Goal: Task Accomplishment & Management: Complete application form

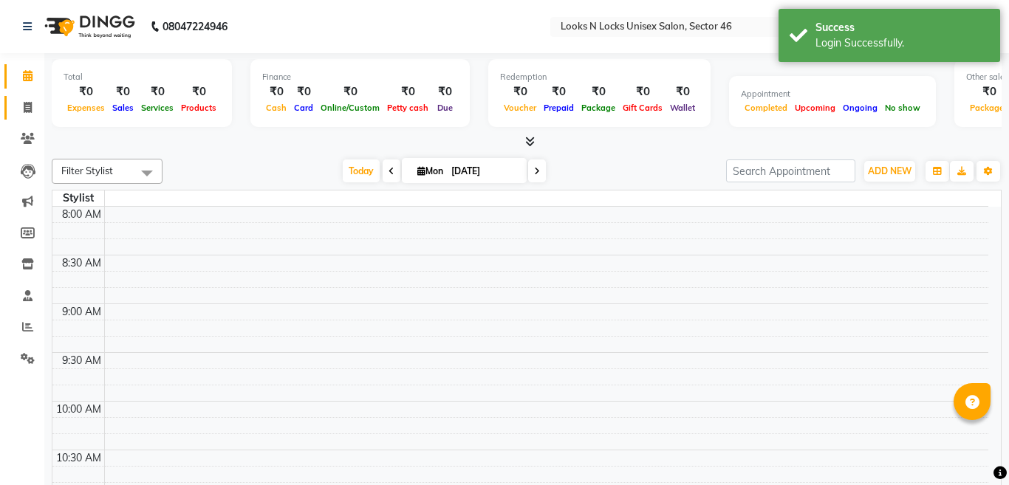
click at [30, 107] on icon at bounding box center [28, 107] width 8 height 11
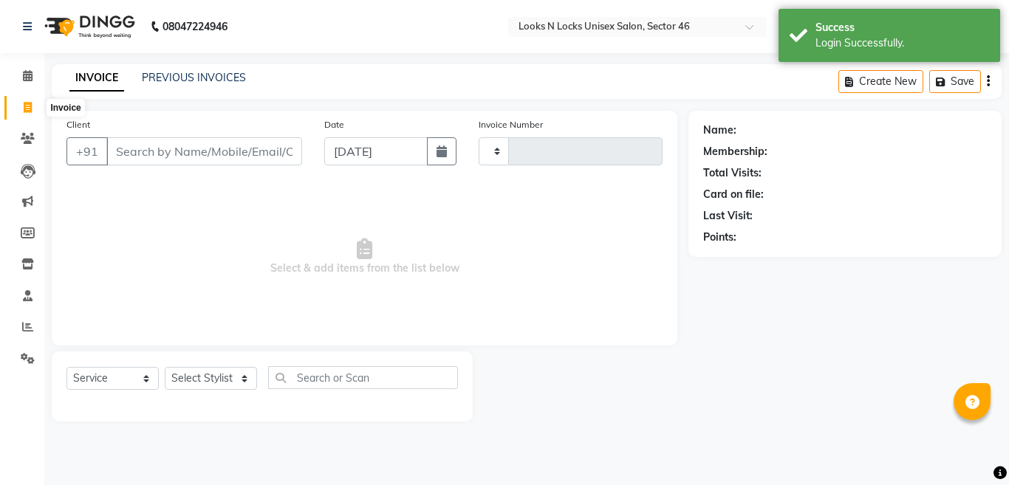
select select "en"
click at [30, 107] on icon at bounding box center [28, 107] width 8 height 11
select select "service"
select select "3904"
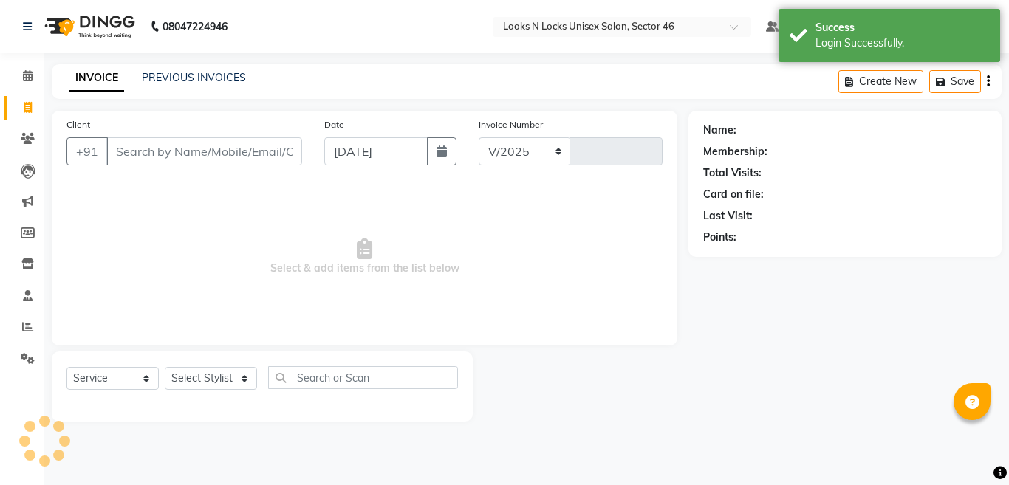
type input "0900"
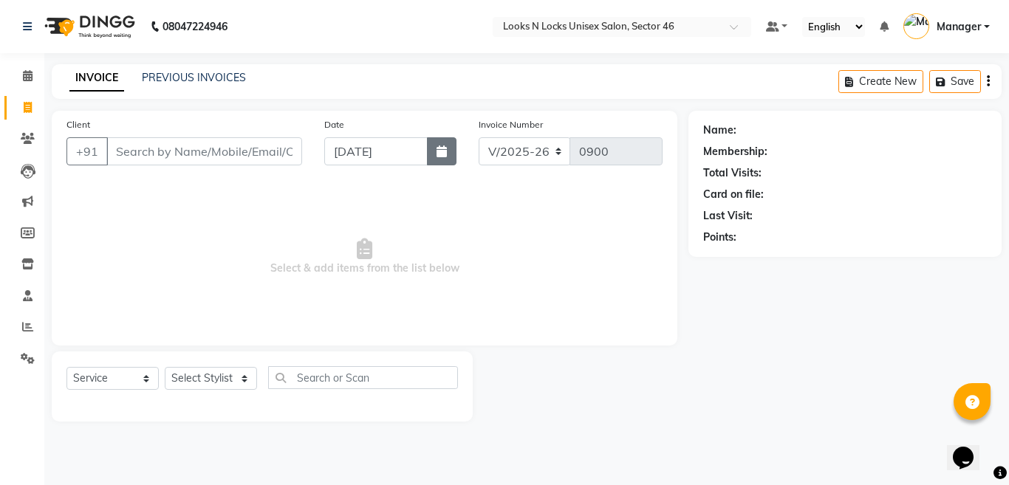
click at [440, 154] on icon "button" at bounding box center [442, 152] width 10 height 12
select select "9"
select select "2025"
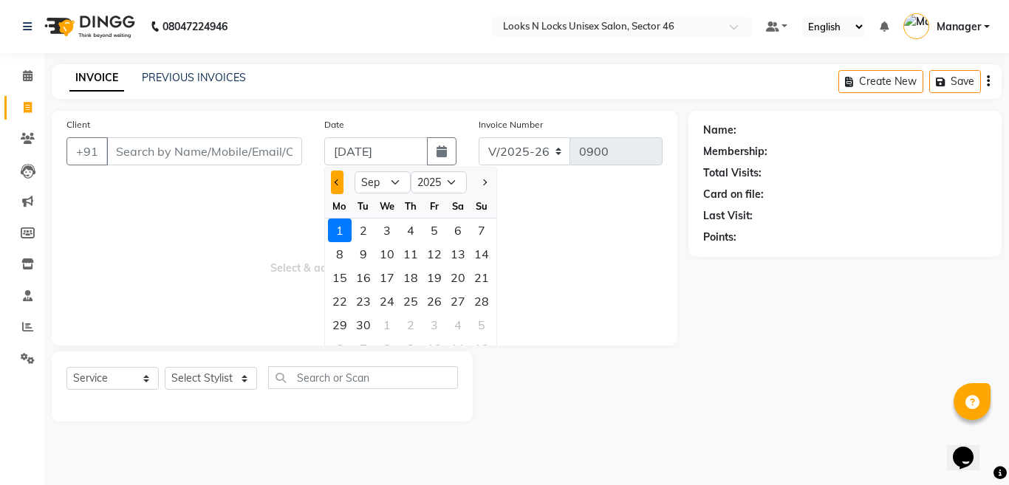
click at [338, 182] on span "Previous month" at bounding box center [338, 183] width 6 height 6
select select "8"
click at [482, 324] on div "31" at bounding box center [482, 325] width 24 height 24
type input "[DATE]"
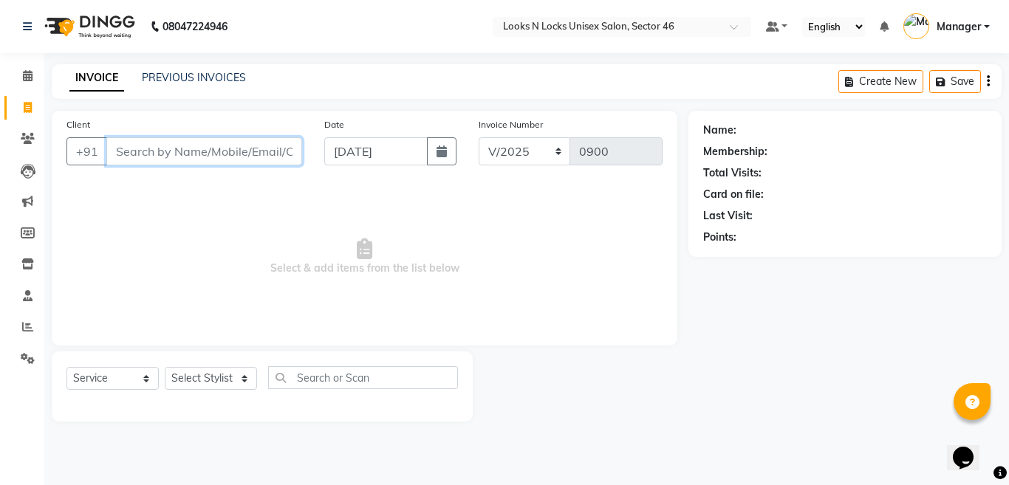
click at [180, 142] on input "Client" at bounding box center [204, 151] width 196 height 28
click at [202, 146] on input "Client" at bounding box center [204, 151] width 196 height 28
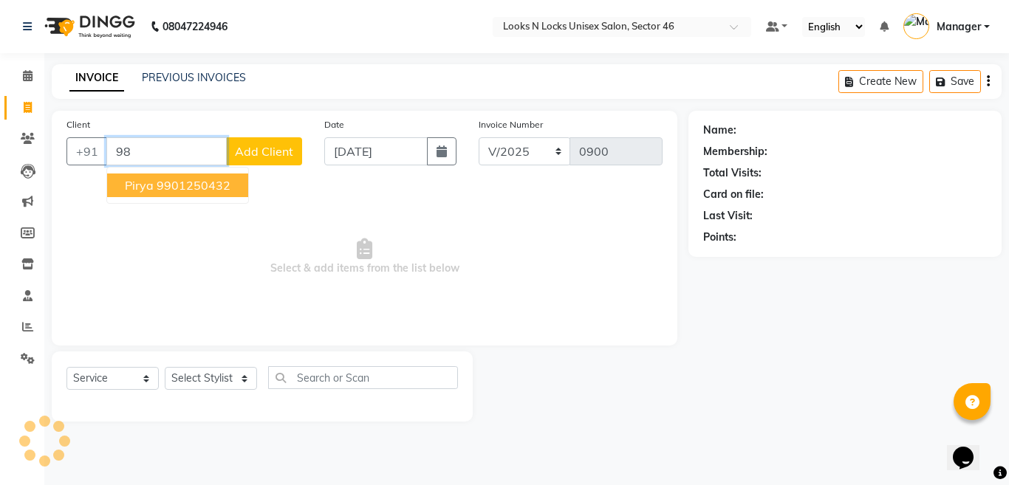
type input "9"
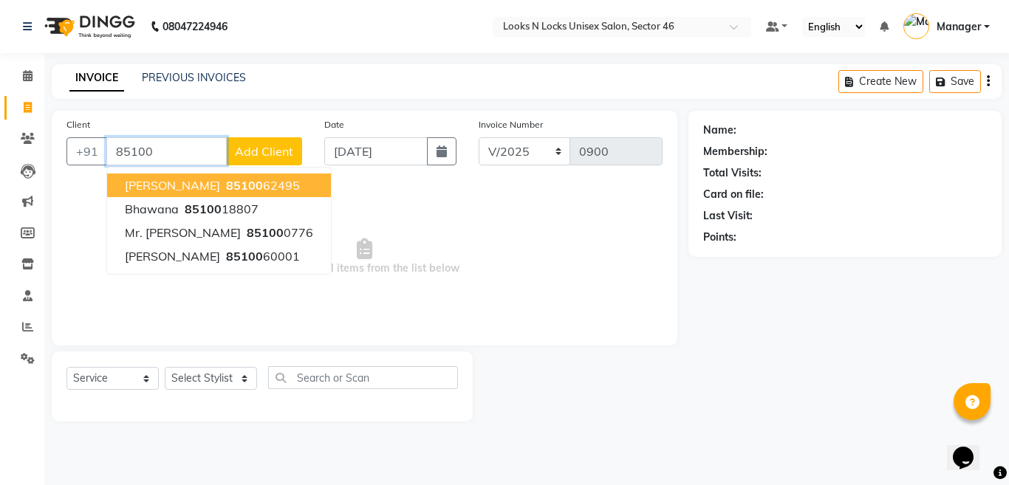
click at [230, 188] on ngb-highlight "85100 62495" at bounding box center [261, 185] width 77 height 15
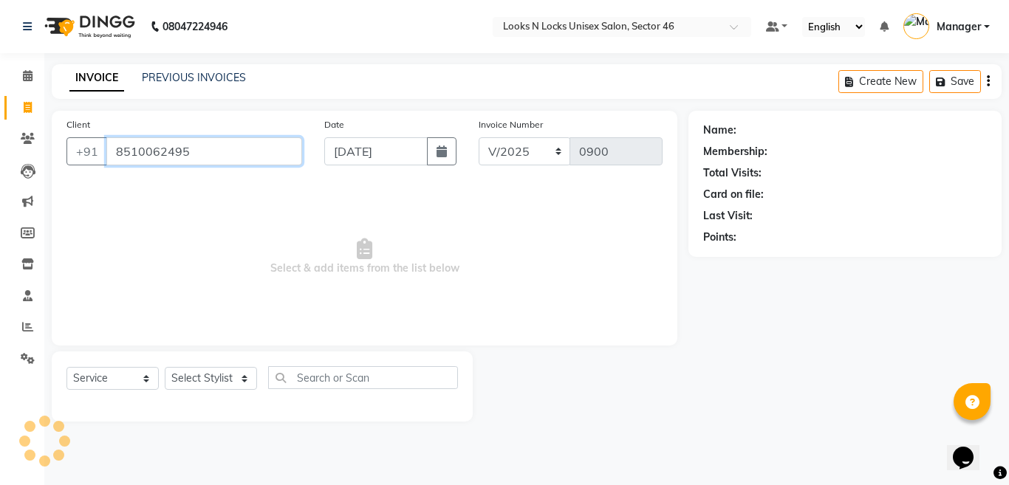
type input "8510062495"
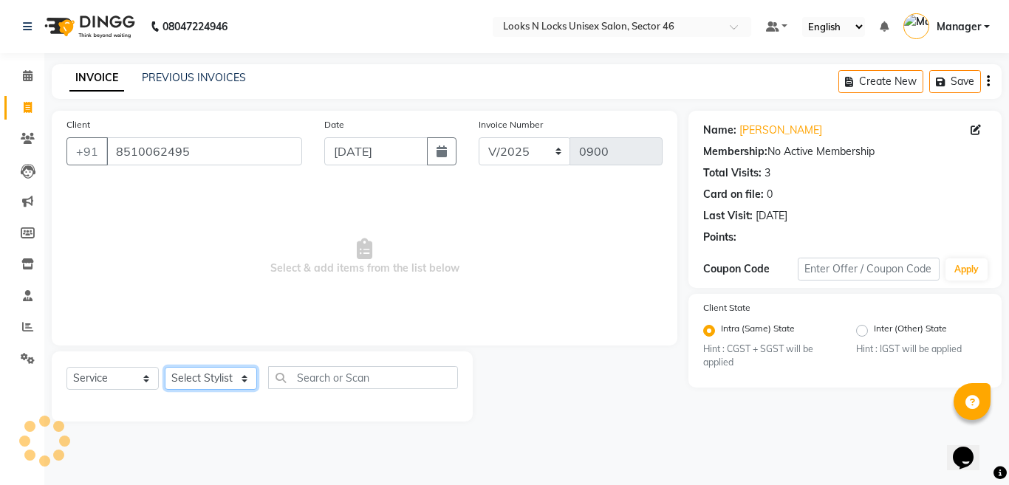
click at [194, 384] on select "Select Stylist [PERSON_NAME] Aalam Sheikh [PERSON_NAME] [PERSON_NAME] [PERSON_N…" at bounding box center [211, 378] width 92 height 23
select select "87806"
click at [165, 367] on select "Select Stylist [PERSON_NAME] Aalam Sheikh [PERSON_NAME] [PERSON_NAME] [PERSON_N…" at bounding box center [211, 378] width 92 height 23
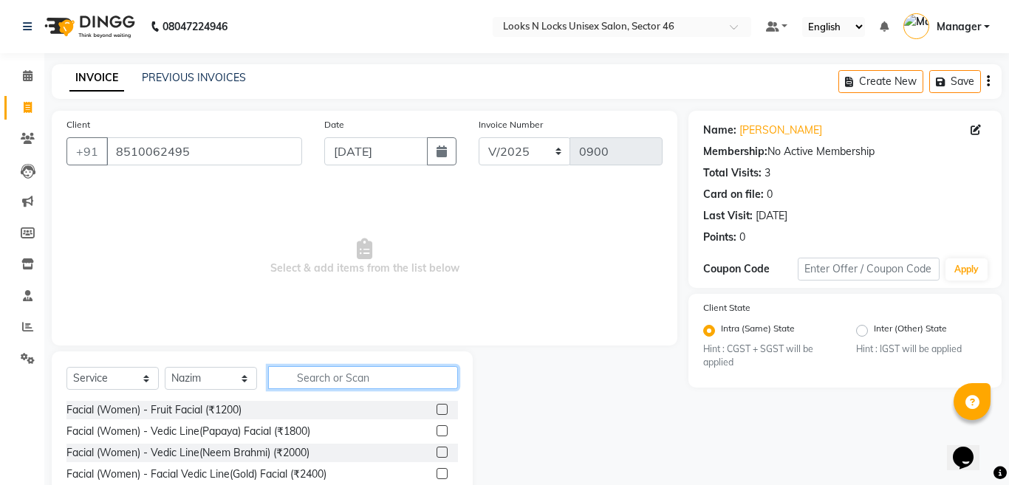
click at [380, 372] on input "text" at bounding box center [363, 377] width 190 height 23
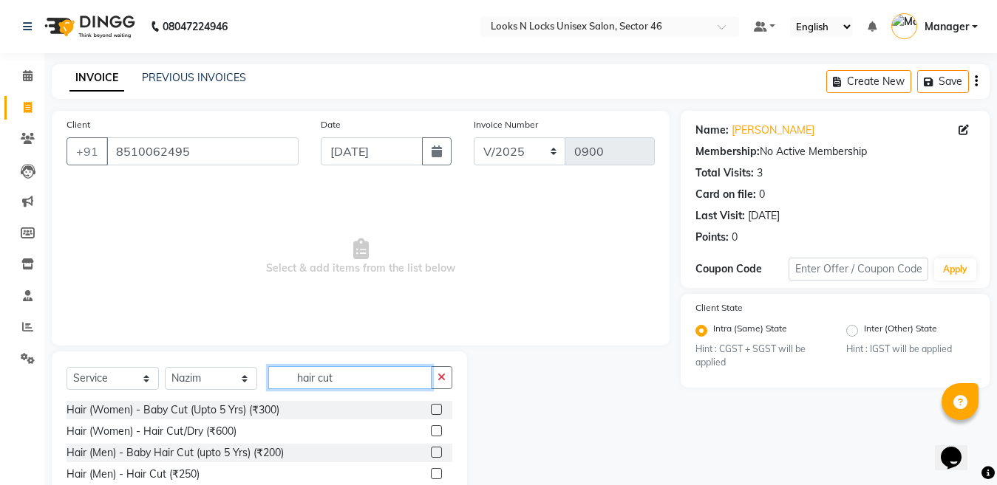
type input "hair cut"
click at [433, 473] on label at bounding box center [436, 473] width 11 height 11
click at [433, 473] on input "checkbox" at bounding box center [436, 475] width 10 height 10
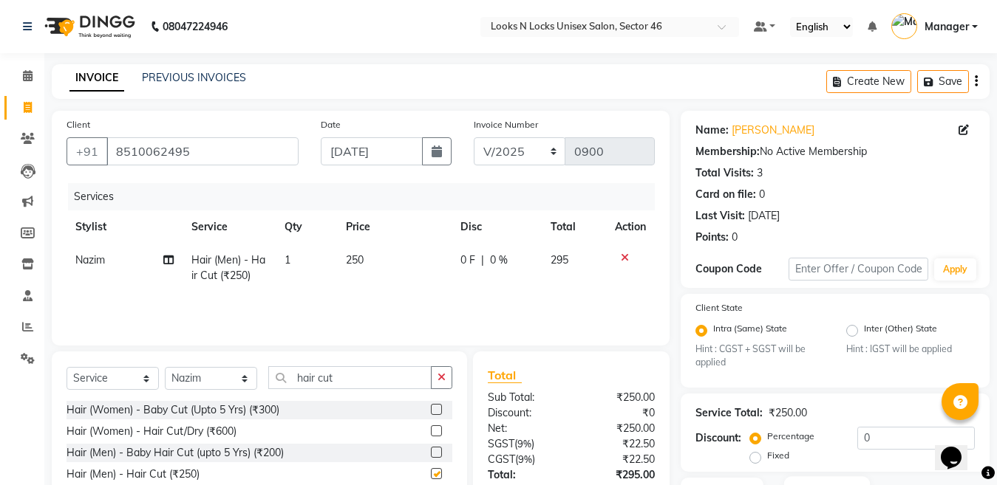
checkbox input "false"
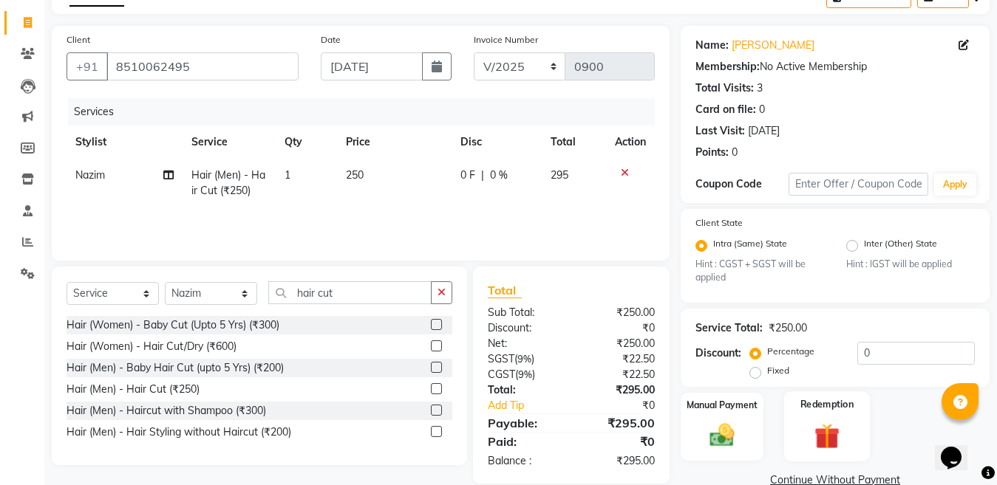
scroll to position [113, 0]
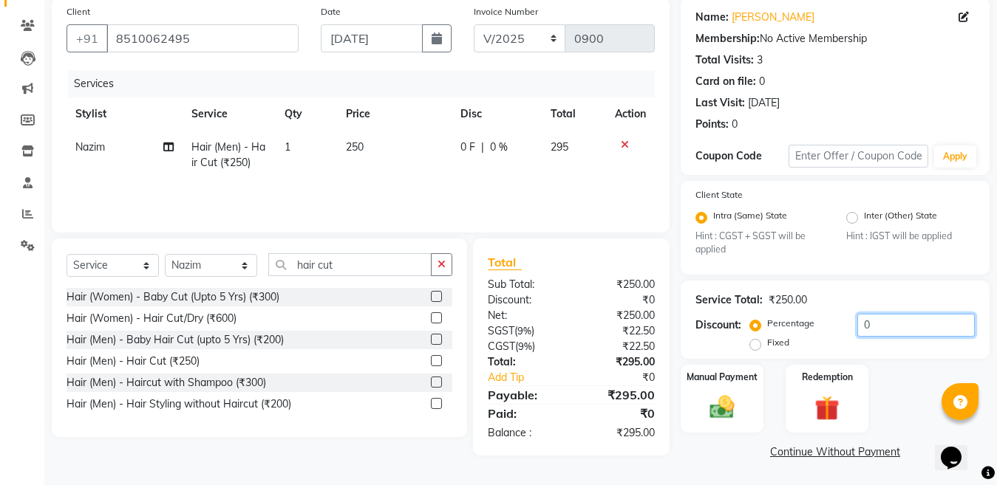
click at [887, 319] on input "0" at bounding box center [915, 325] width 117 height 23
type input "15.25"
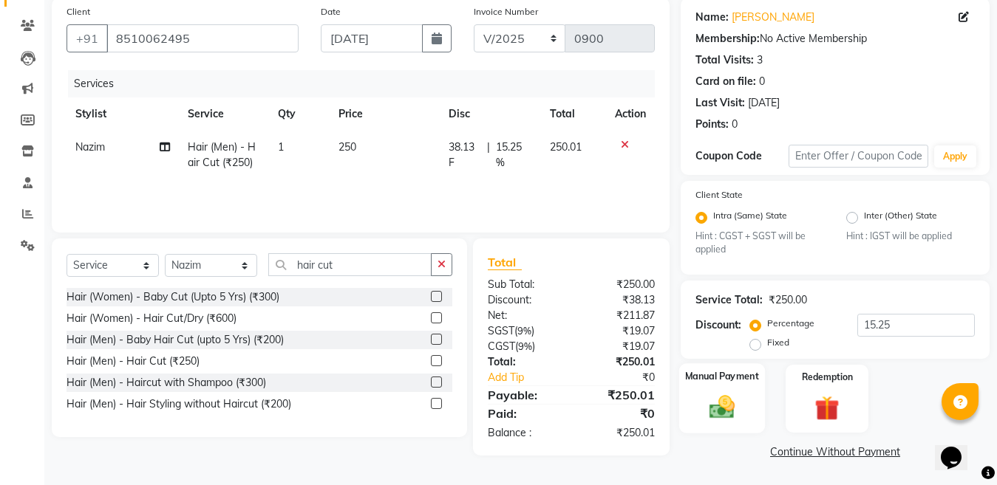
click at [720, 409] on img at bounding box center [721, 408] width 41 height 30
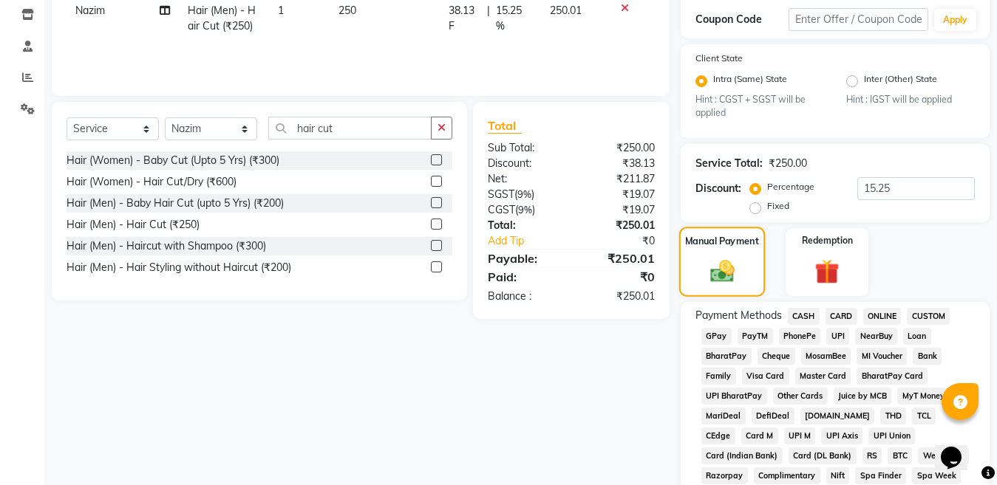
scroll to position [261, 0]
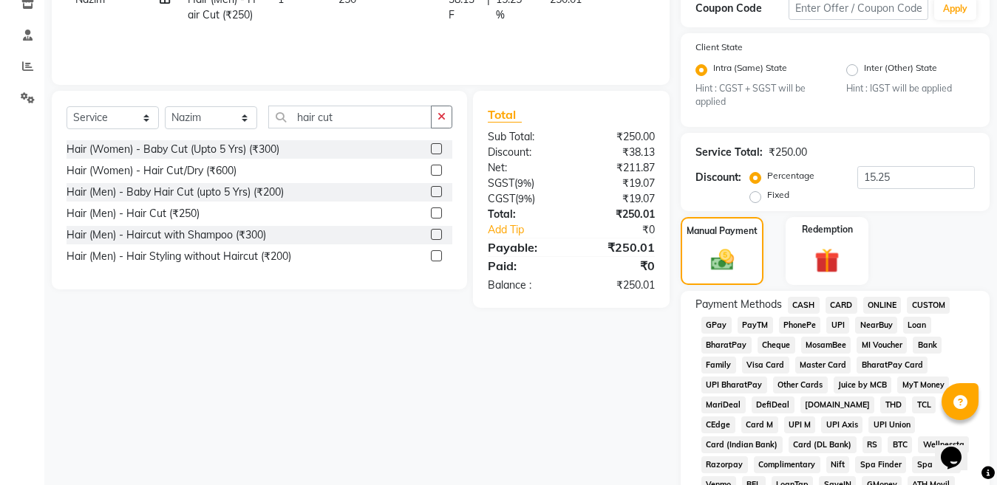
click at [883, 297] on span "ONLINE" at bounding box center [882, 305] width 38 height 17
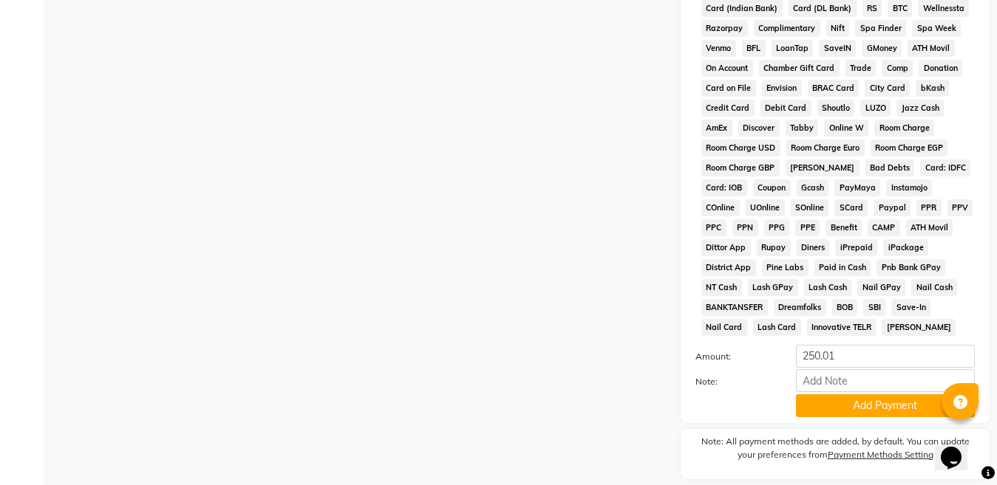
scroll to position [744, 0]
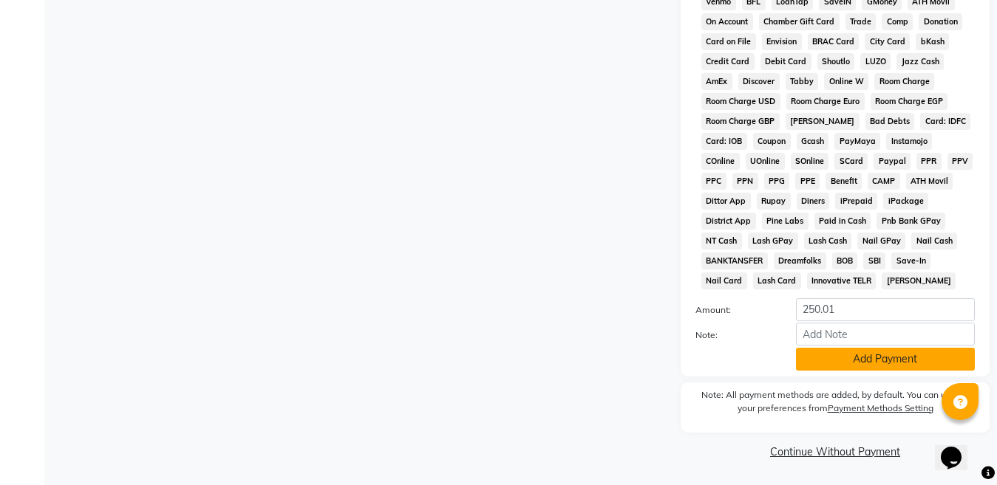
click at [864, 358] on button "Add Payment" at bounding box center [885, 359] width 179 height 23
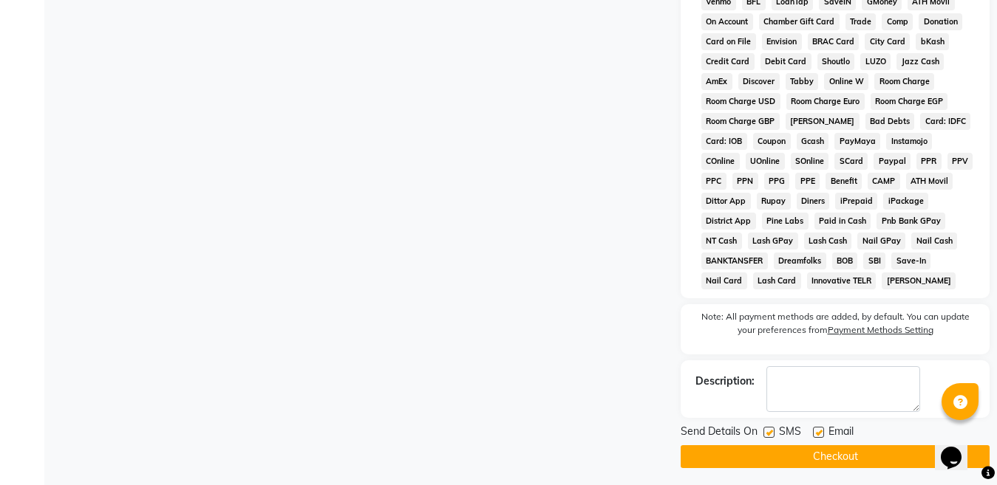
scroll to position [749, 0]
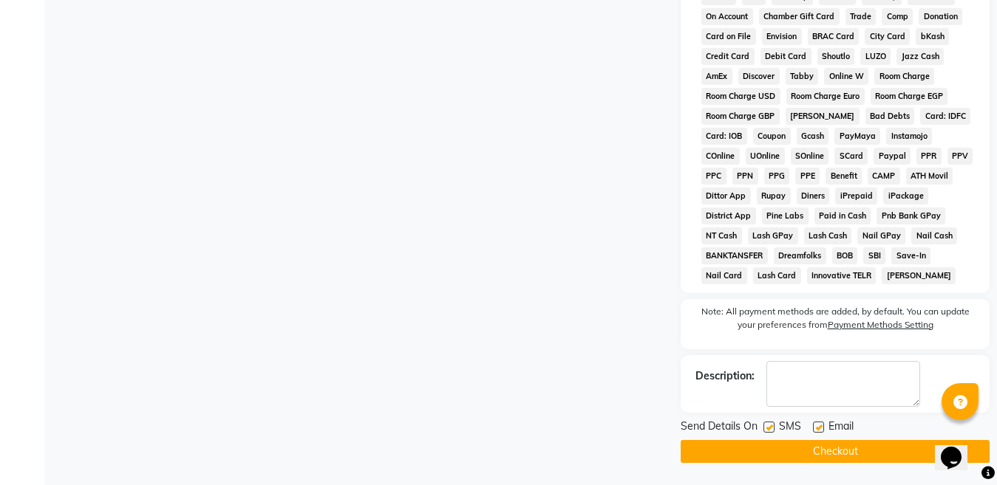
click at [828, 449] on button "Checkout" at bounding box center [834, 451] width 309 height 23
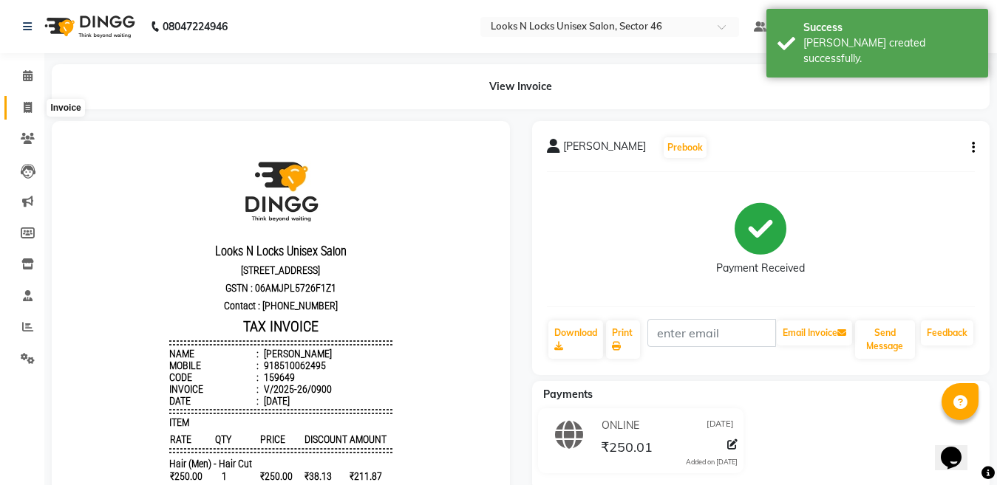
click at [29, 109] on icon at bounding box center [28, 107] width 8 height 11
select select "service"
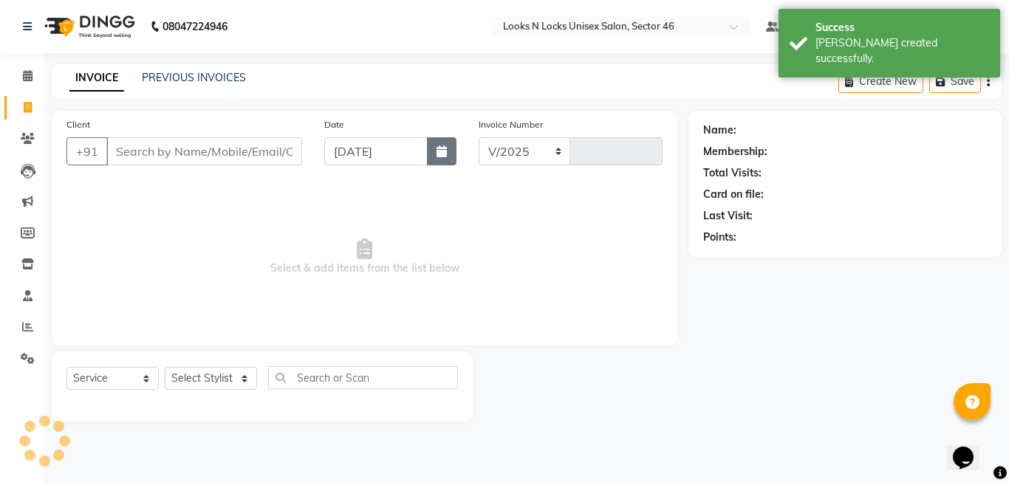
select select "3904"
type input "0901"
click at [441, 155] on icon "button" at bounding box center [442, 152] width 10 height 12
select select "9"
select select "2025"
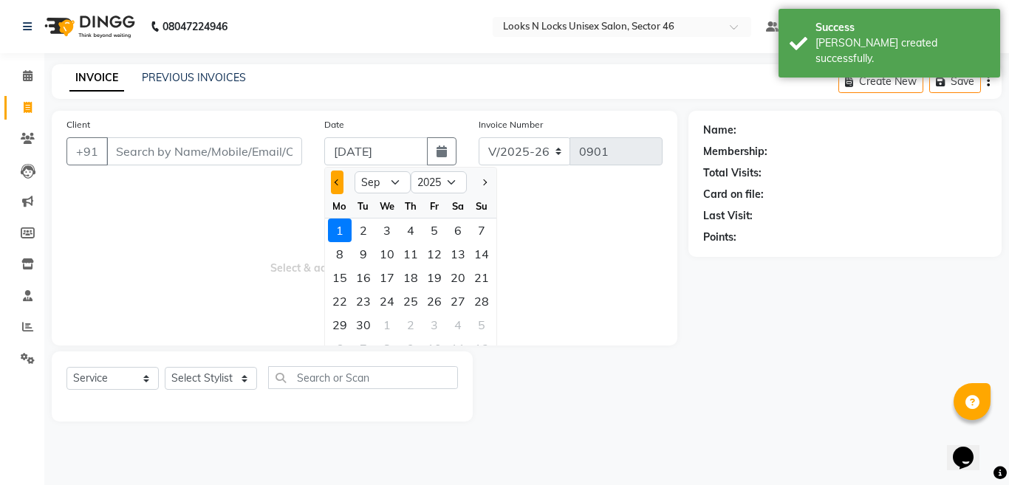
click at [335, 180] on button "Previous month" at bounding box center [337, 183] width 13 height 24
select select "8"
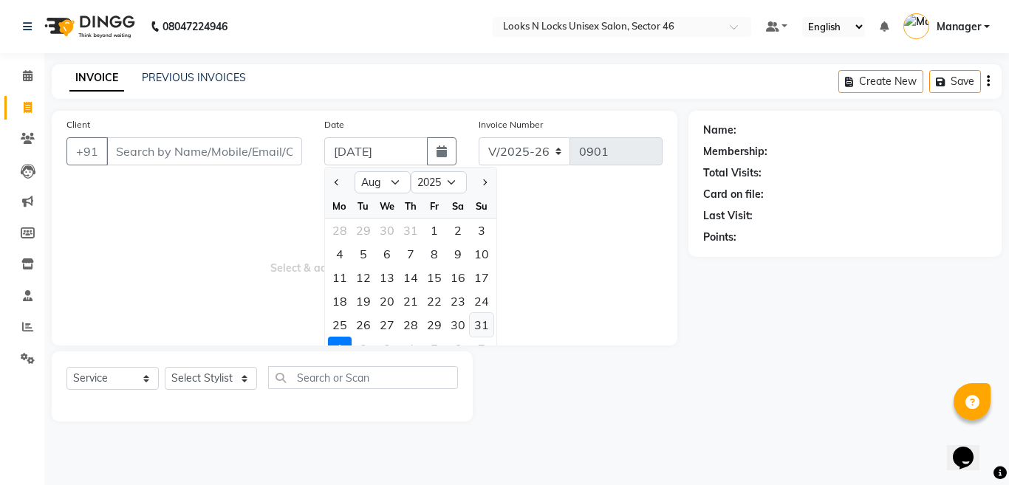
click at [485, 321] on div "31" at bounding box center [482, 325] width 24 height 24
type input "[DATE]"
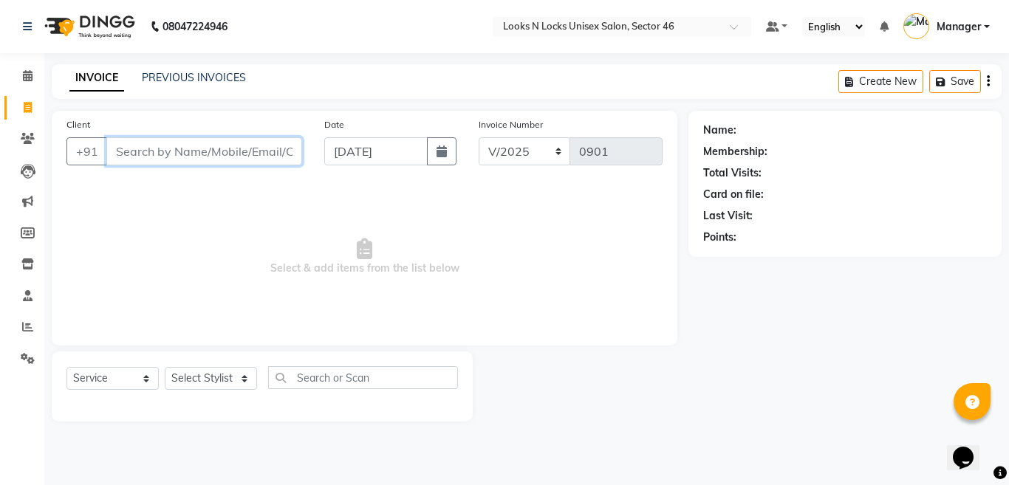
click at [247, 154] on input "Client" at bounding box center [204, 151] width 196 height 28
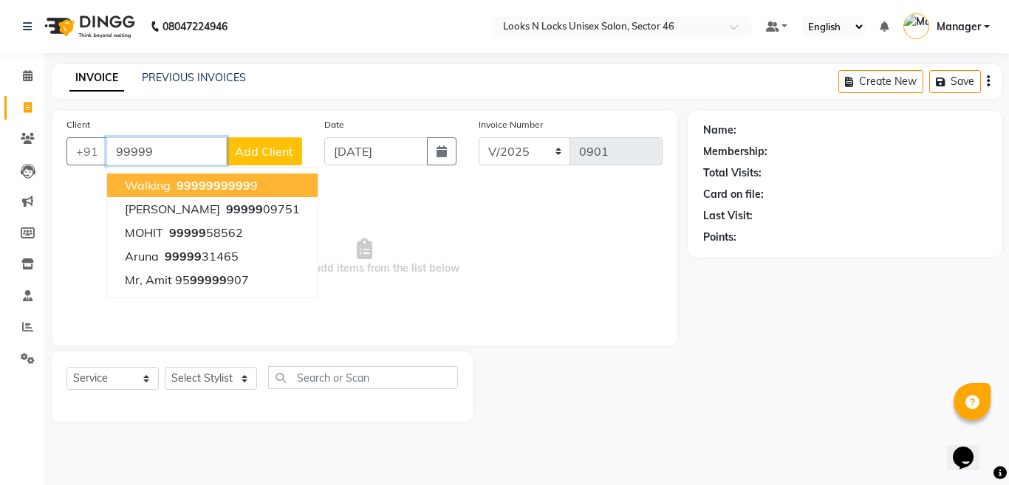
click at [176, 191] on ngb-highlight "99999 99999 9" at bounding box center [216, 185] width 84 height 15
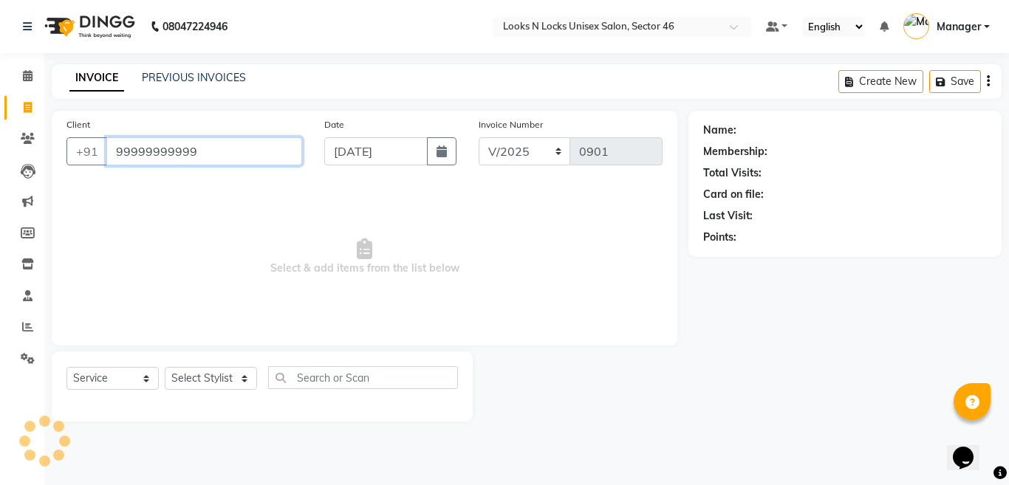
type input "99999999999"
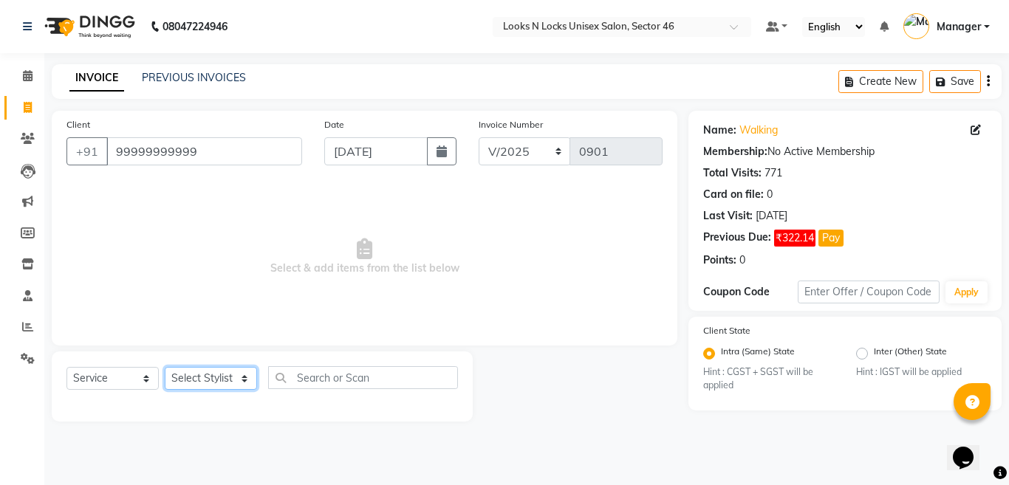
drag, startPoint x: 194, startPoint y: 378, endPoint x: 195, endPoint y: 369, distance: 9.6
click at [194, 378] on select "Select Stylist [PERSON_NAME] Aalam Sheikh [PERSON_NAME] [PERSON_NAME] [PERSON_N…" at bounding box center [211, 378] width 92 height 23
select select "44650"
click at [165, 367] on select "Select Stylist [PERSON_NAME] Aalam Sheikh [PERSON_NAME] [PERSON_NAME] [PERSON_N…" at bounding box center [211, 378] width 92 height 23
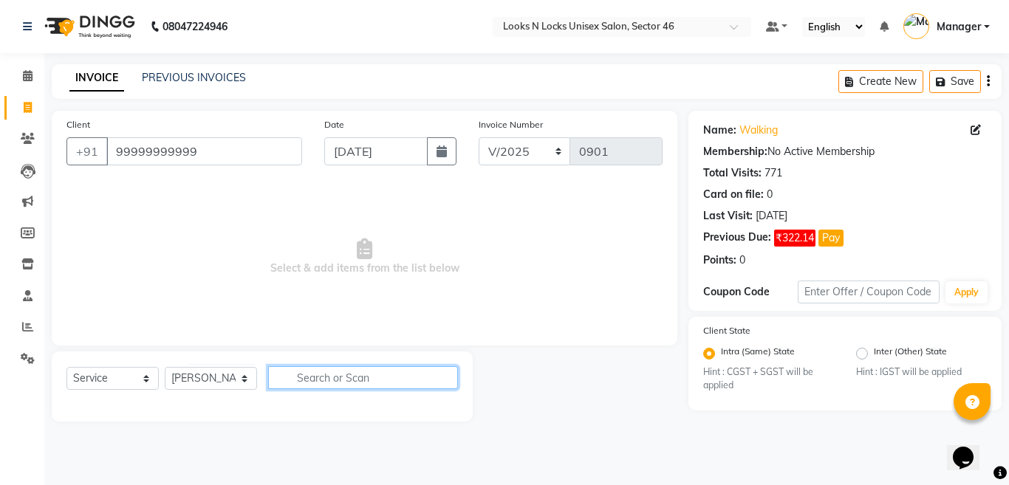
click at [358, 375] on input "text" at bounding box center [363, 377] width 190 height 23
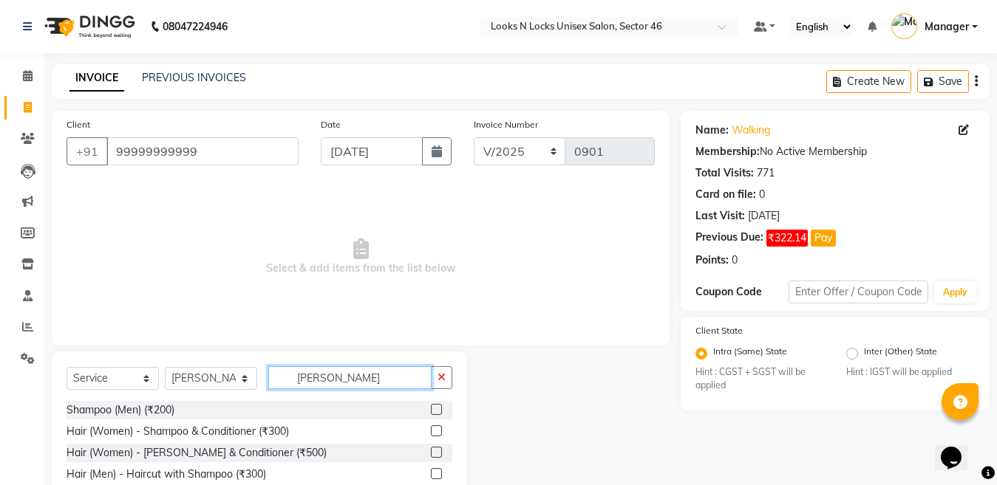
type input "[PERSON_NAME]"
click at [435, 428] on label at bounding box center [436, 431] width 11 height 11
click at [435, 428] on input "checkbox" at bounding box center [436, 432] width 10 height 10
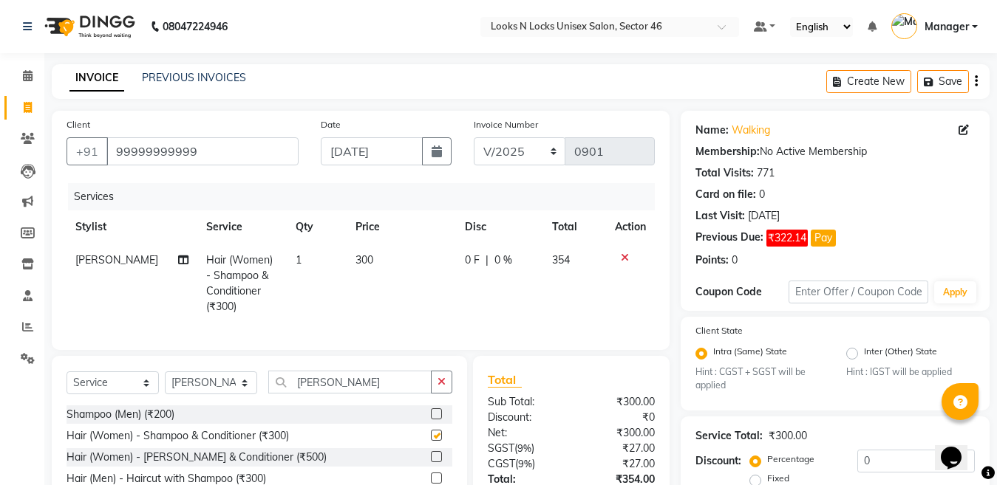
checkbox input "false"
click at [403, 251] on td "300" at bounding box center [400, 284] width 109 height 80
select select "44650"
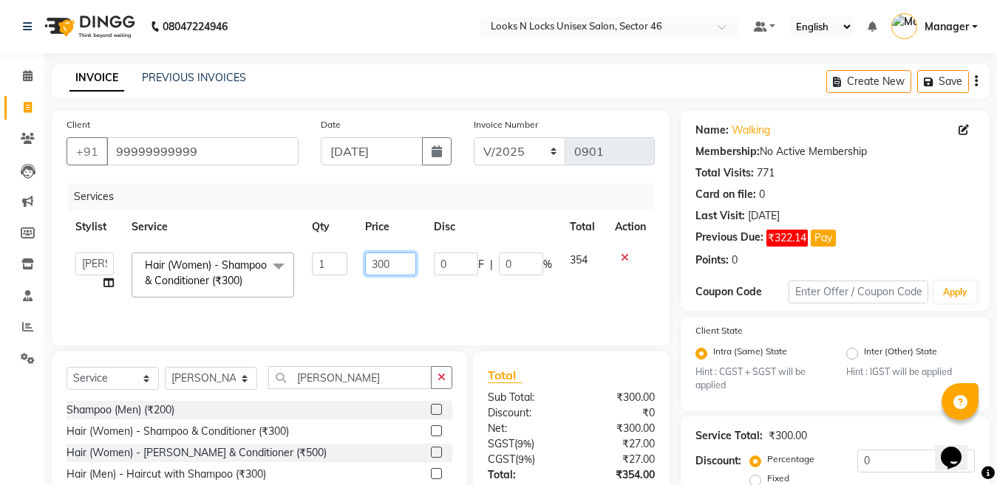
click at [403, 264] on input "300" at bounding box center [390, 264] width 51 height 23
type input "350"
click at [204, 381] on select "Select Stylist [PERSON_NAME] Aalam Sheikh [PERSON_NAME] [PERSON_NAME] [PERSON_N…" at bounding box center [211, 378] width 92 height 23
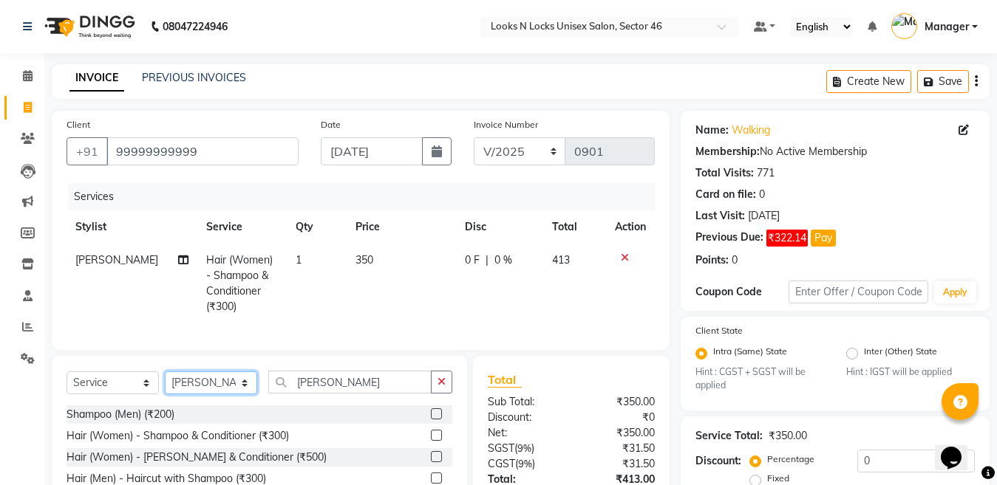
select select "85595"
click at [165, 372] on select "Select Stylist [PERSON_NAME] Aalam Sheikh [PERSON_NAME] [PERSON_NAME] [PERSON_N…" at bounding box center [211, 383] width 92 height 23
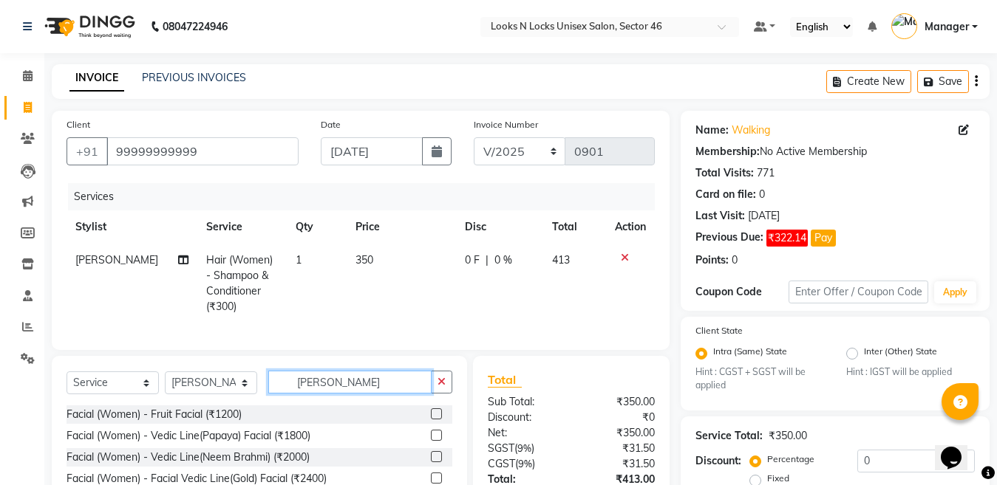
click at [352, 375] on input "[PERSON_NAME]" at bounding box center [349, 382] width 163 height 23
type input "s"
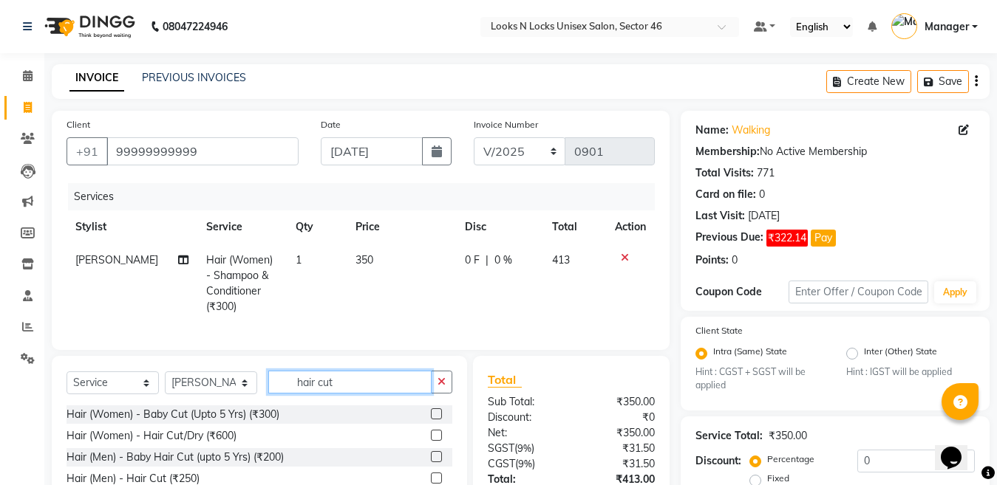
type input "hair cut"
click at [437, 411] on label at bounding box center [436, 414] width 11 height 11
click at [437, 411] on input "checkbox" at bounding box center [436, 415] width 10 height 10
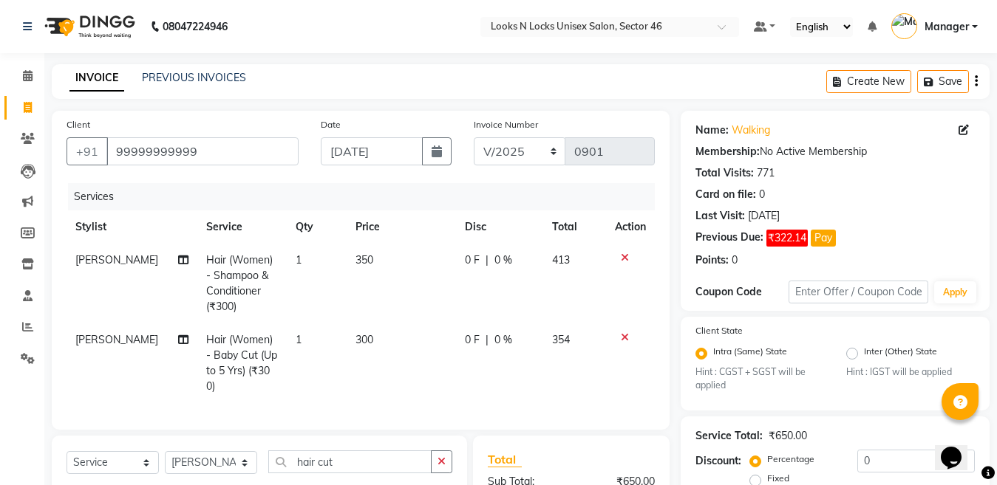
checkbox input "false"
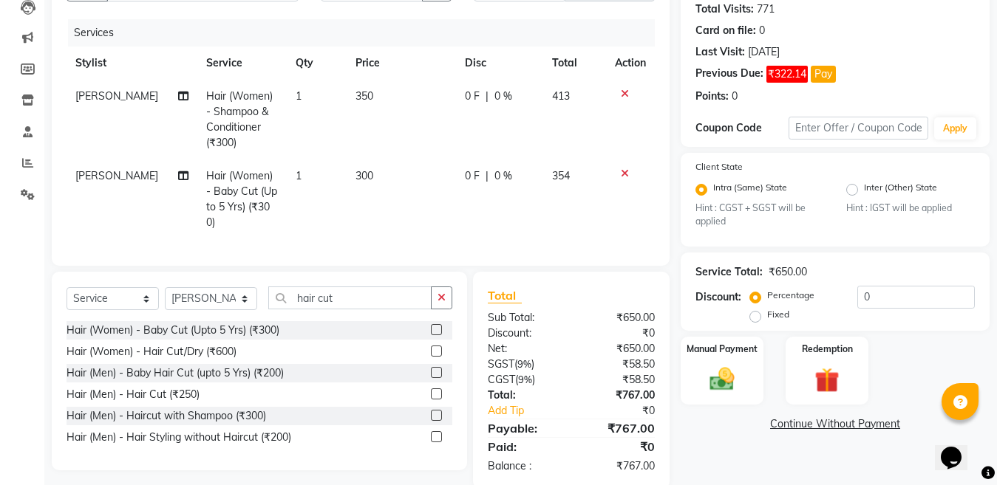
scroll to position [171, 0]
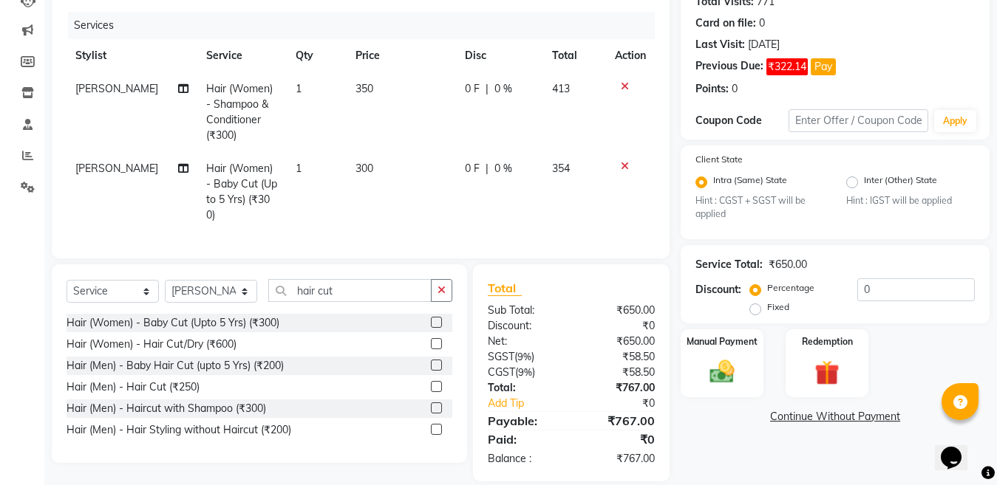
click at [433, 381] on label at bounding box center [436, 386] width 11 height 11
click at [433, 383] on input "checkbox" at bounding box center [436, 388] width 10 height 10
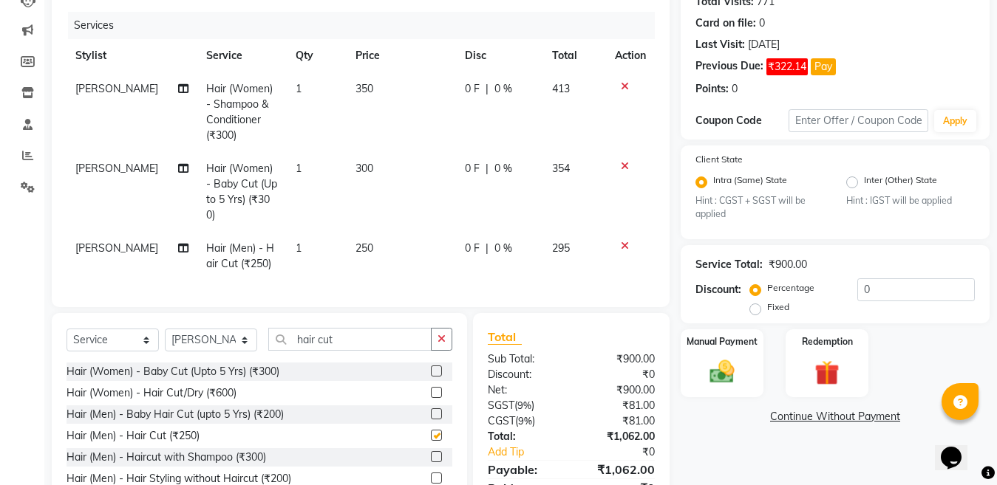
checkbox input "false"
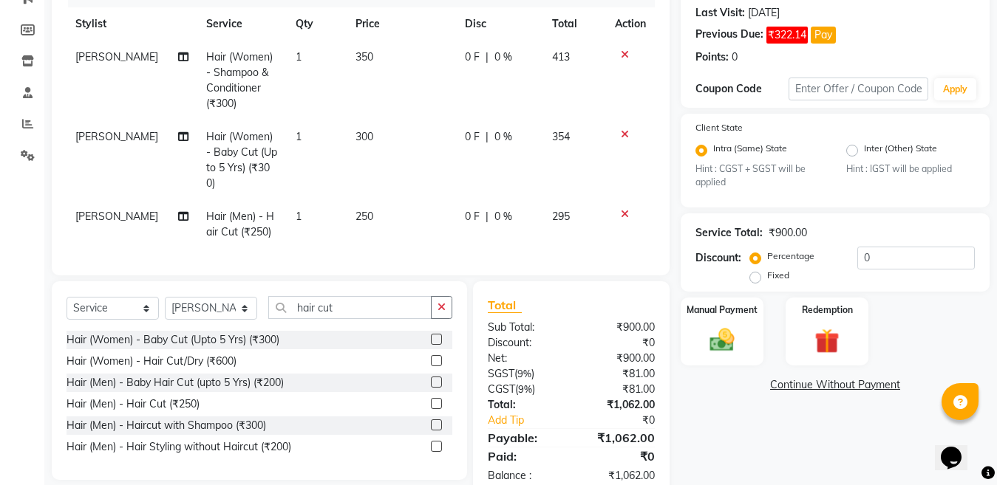
scroll to position [220, 0]
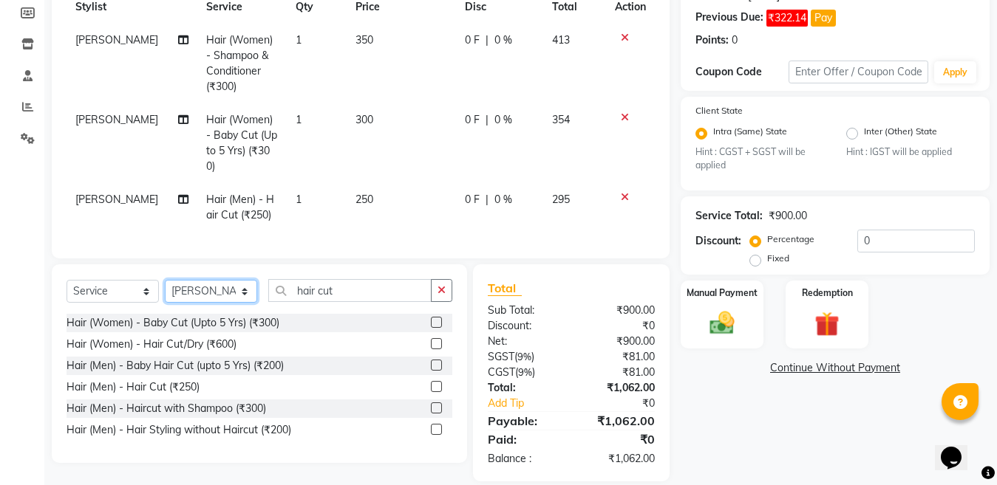
click at [205, 280] on select "Select Stylist [PERSON_NAME] Aalam Sheikh [PERSON_NAME] [PERSON_NAME] [PERSON_N…" at bounding box center [211, 291] width 92 height 23
select select "87806"
click at [165, 280] on select "Select Stylist [PERSON_NAME] Aalam Sheikh [PERSON_NAME] [PERSON_NAME] [PERSON_N…" at bounding box center [211, 291] width 92 height 23
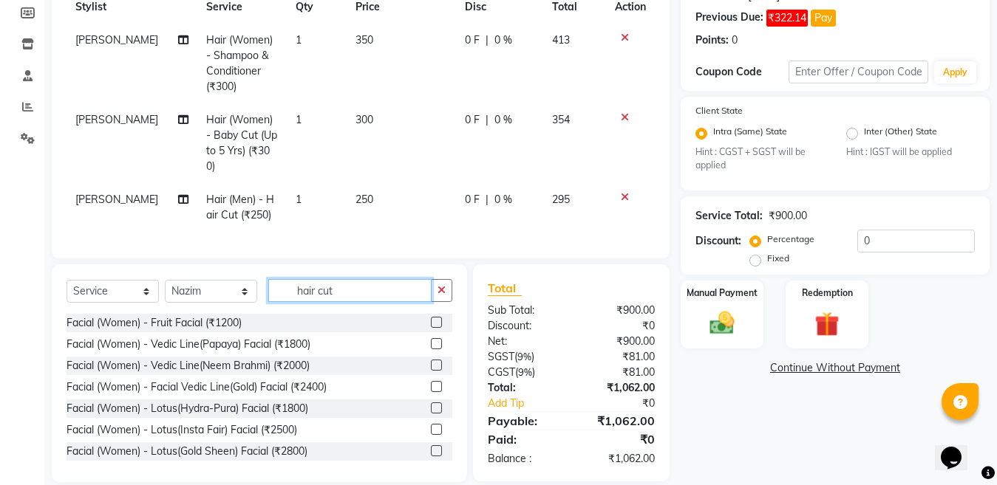
click at [369, 279] on input "hair cut" at bounding box center [349, 290] width 163 height 23
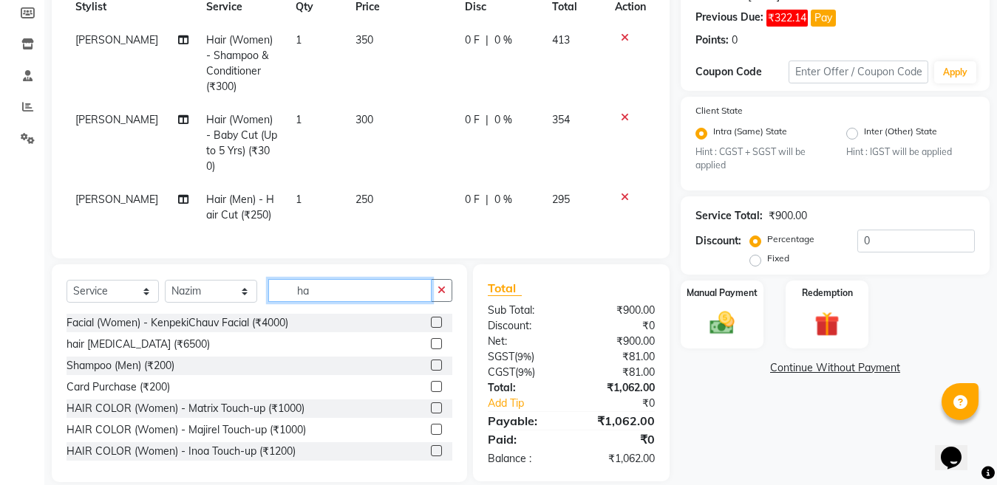
type input "h"
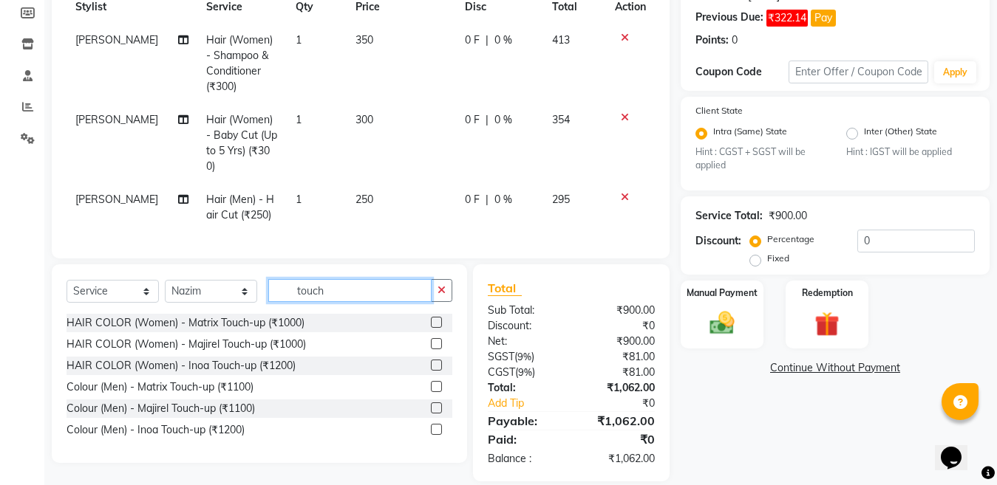
type input "touch"
click at [435, 403] on label at bounding box center [436, 408] width 11 height 11
click at [435, 404] on input "checkbox" at bounding box center [436, 409] width 10 height 10
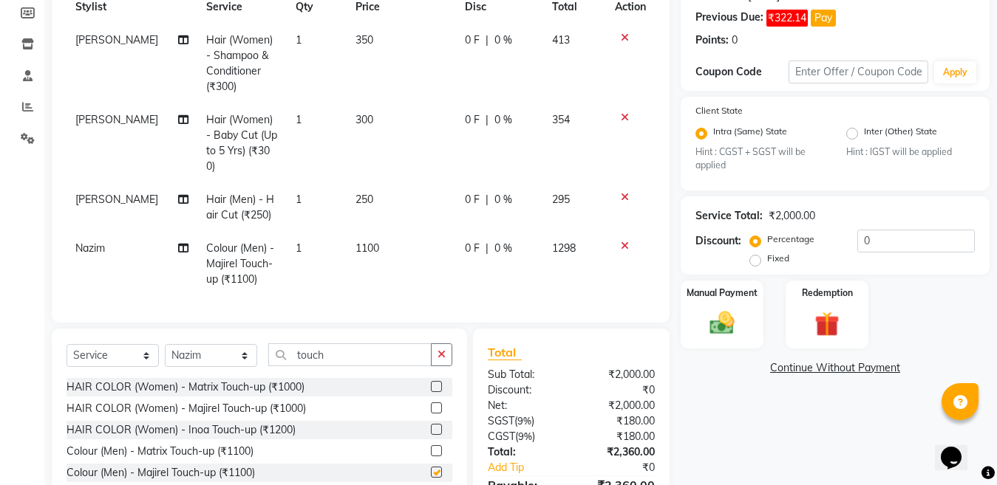
checkbox input "false"
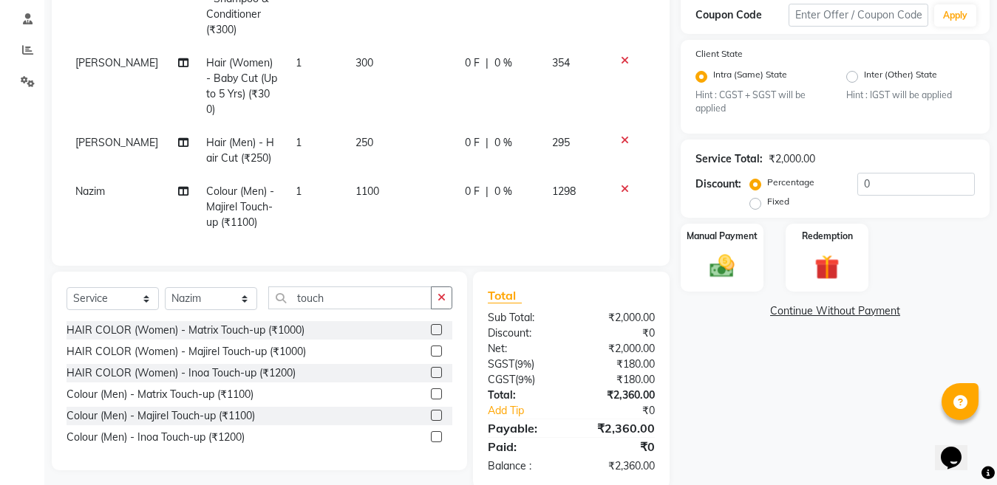
scroll to position [284, 0]
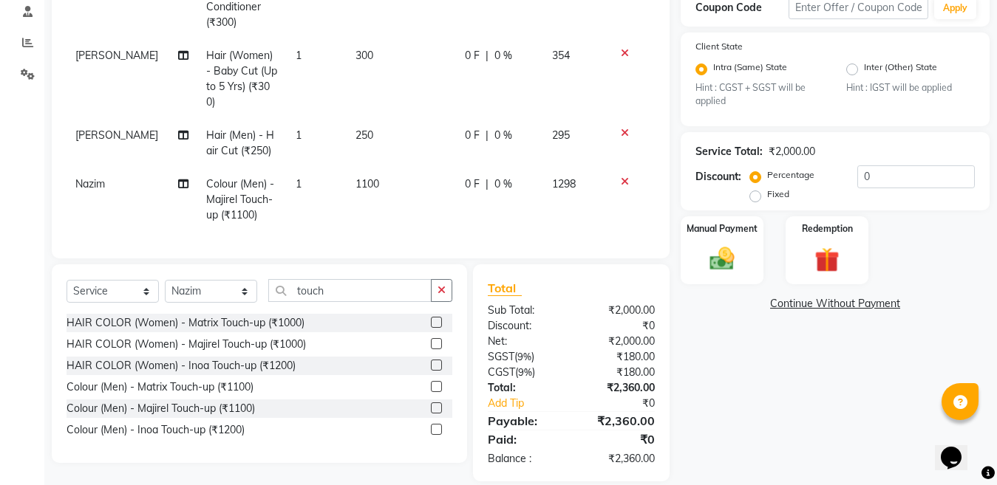
click at [414, 168] on td "1100" at bounding box center [400, 200] width 109 height 64
select select "87806"
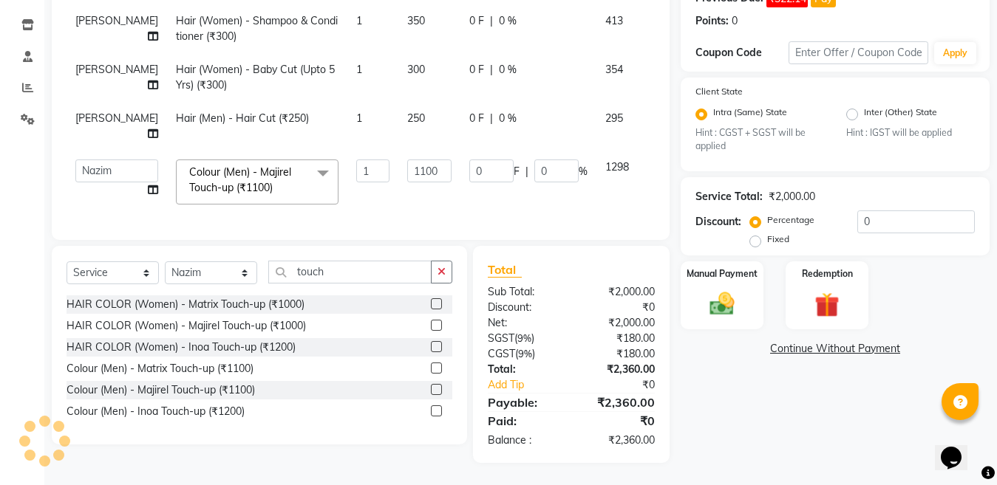
scroll to position [252, 0]
click at [407, 160] on input "1100" at bounding box center [429, 171] width 44 height 23
type input "1"
type input "900"
click at [197, 284] on div "Select Service Product Membership Package Voucher Prepaid Gift Card Select Styl…" at bounding box center [259, 345] width 415 height 199
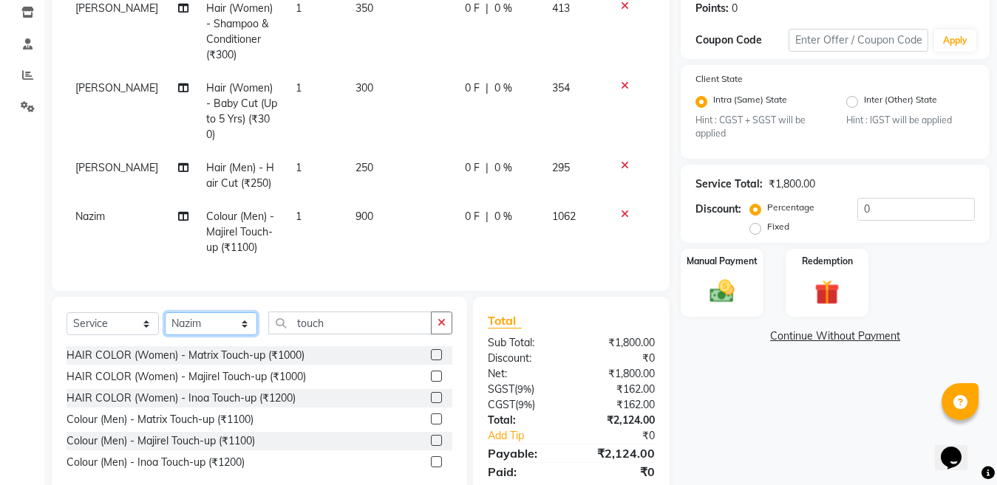
select select "67932"
click at [165, 313] on select "Select Stylist [PERSON_NAME] Aalam Sheikh [PERSON_NAME] [PERSON_NAME] [PERSON_N…" at bounding box center [211, 324] width 92 height 23
click at [344, 312] on input "touch" at bounding box center [349, 323] width 163 height 23
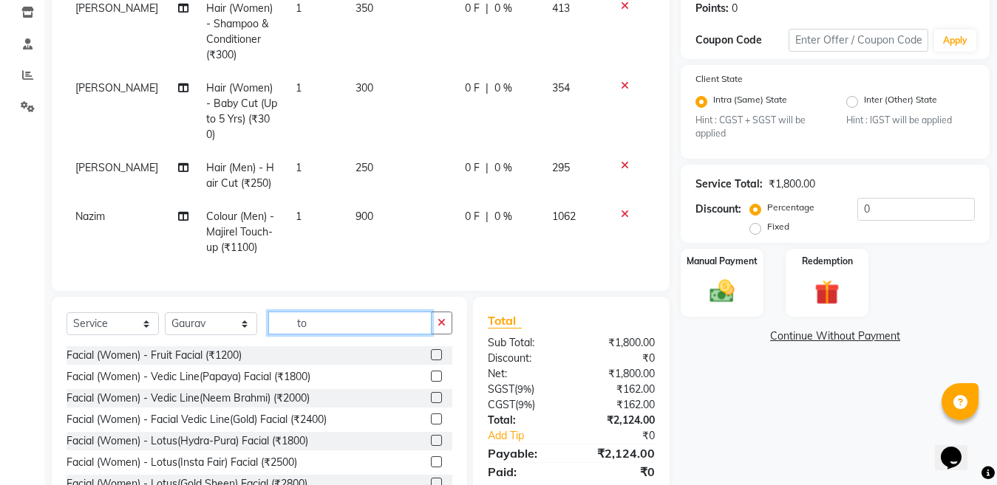
type input "t"
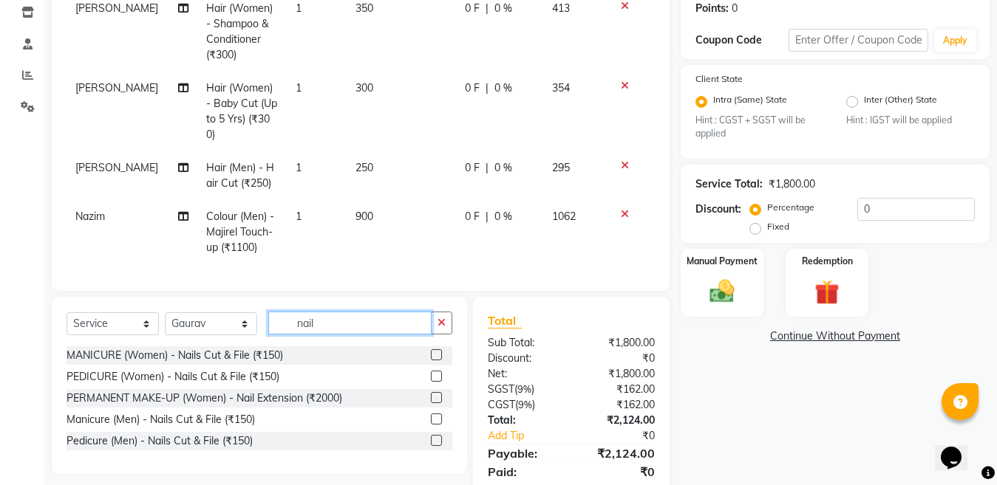
type input "nail"
click at [434, 392] on label at bounding box center [436, 397] width 11 height 11
click at [434, 394] on input "checkbox" at bounding box center [436, 399] width 10 height 10
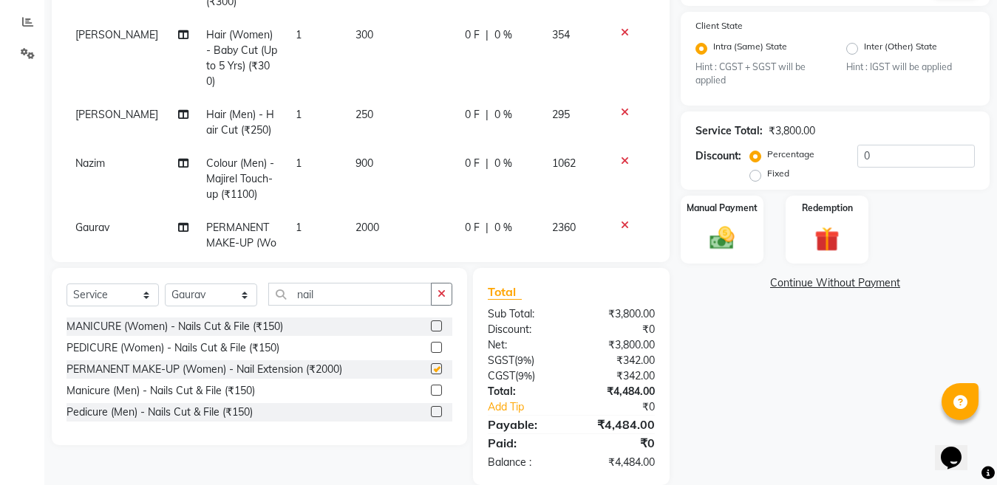
scroll to position [327, 0]
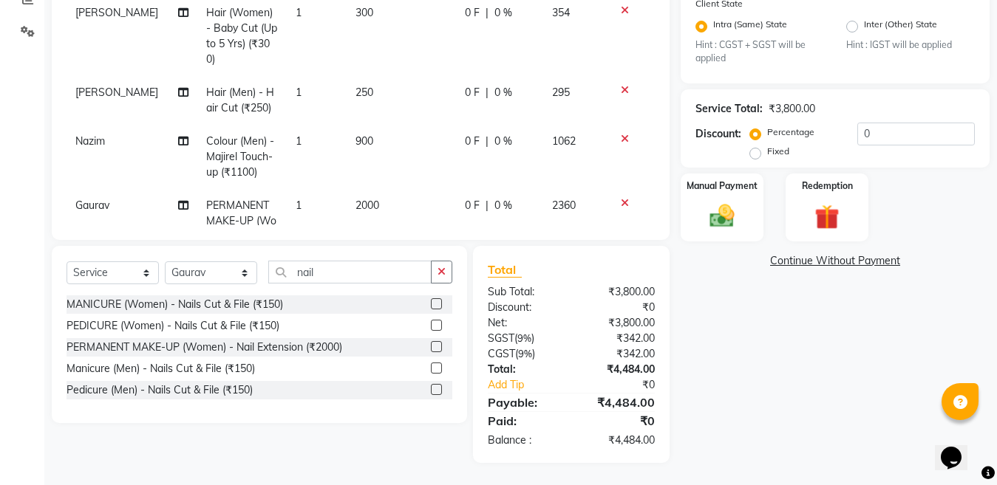
checkbox input "false"
click at [404, 190] on td "2000" at bounding box center [400, 229] width 109 height 80
select select "67932"
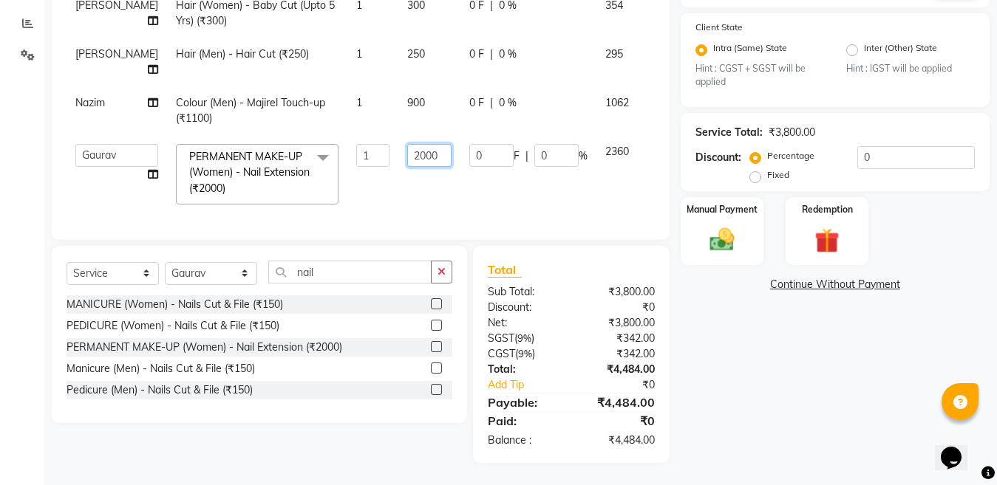
click at [407, 165] on input "2000" at bounding box center [429, 155] width 44 height 23
type input "2"
type input "850"
click at [189, 262] on select "Select Stylist [PERSON_NAME] Aalam Sheikh [PERSON_NAME] [PERSON_NAME] [PERSON_N…" at bounding box center [211, 273] width 92 height 23
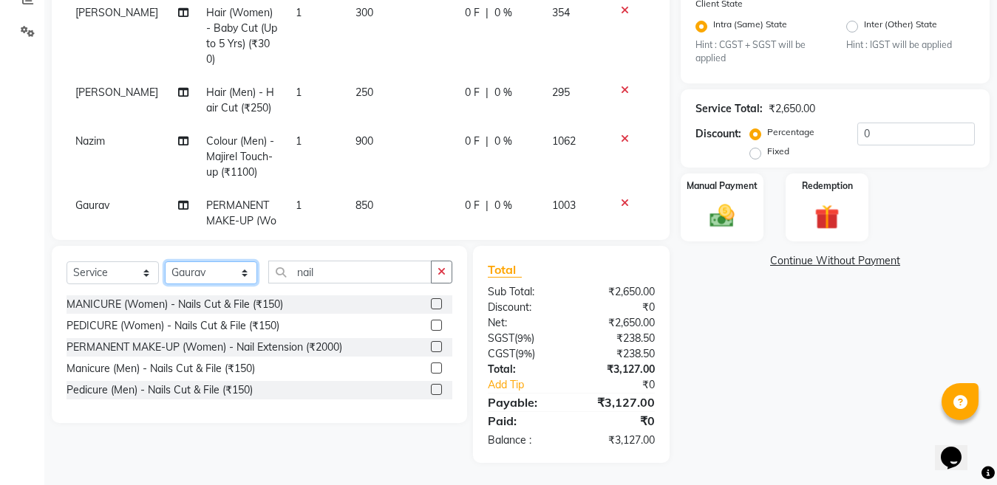
select select "83154"
click at [165, 262] on select "Select Stylist [PERSON_NAME] Aalam Sheikh [PERSON_NAME] [PERSON_NAME] [PERSON_N…" at bounding box center [211, 273] width 92 height 23
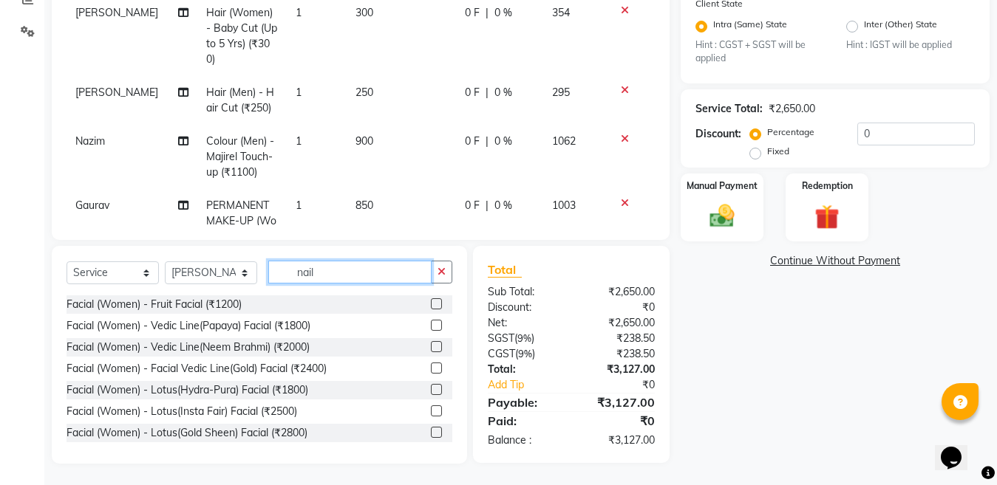
click at [364, 265] on input "nail" at bounding box center [349, 272] width 163 height 23
type input "n"
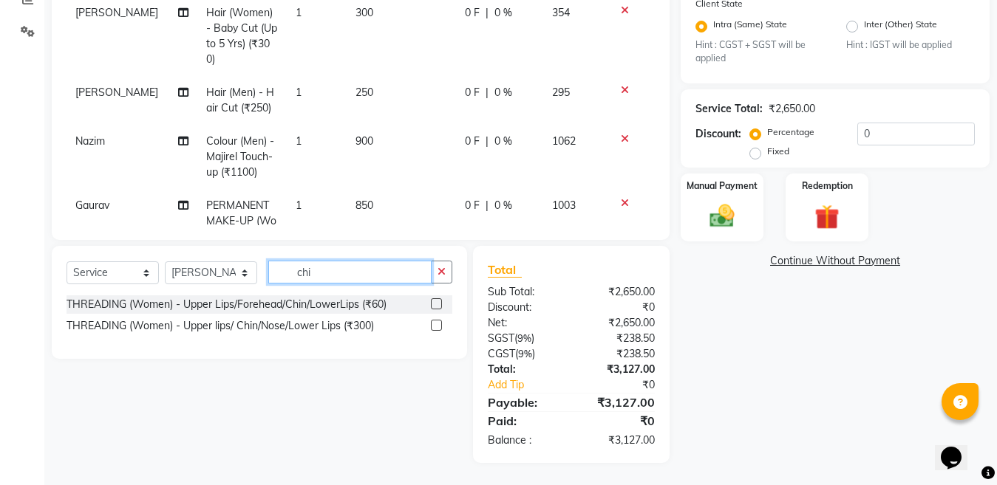
type input "chi"
click at [434, 325] on label at bounding box center [436, 325] width 11 height 11
click at [434, 325] on input "checkbox" at bounding box center [436, 326] width 10 height 10
checkbox input "false"
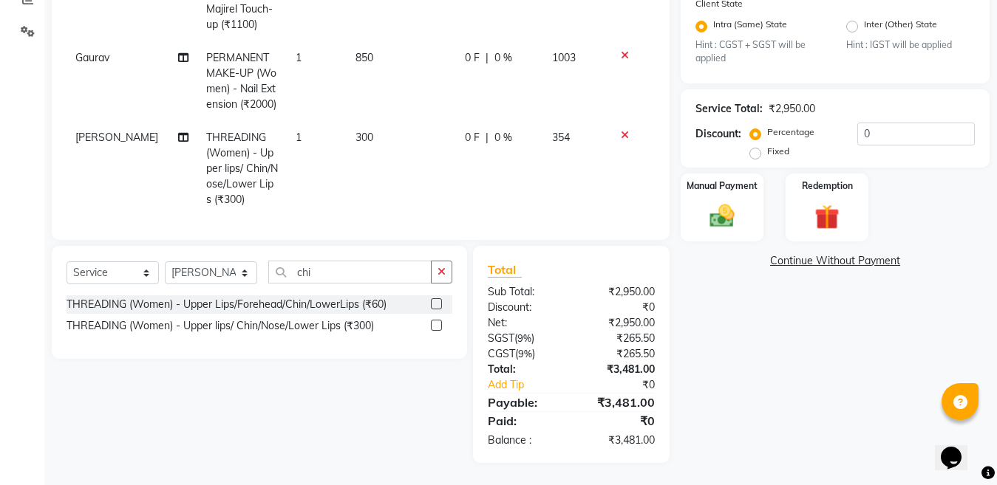
click at [391, 135] on td "300" at bounding box center [400, 168] width 109 height 95
select select "83154"
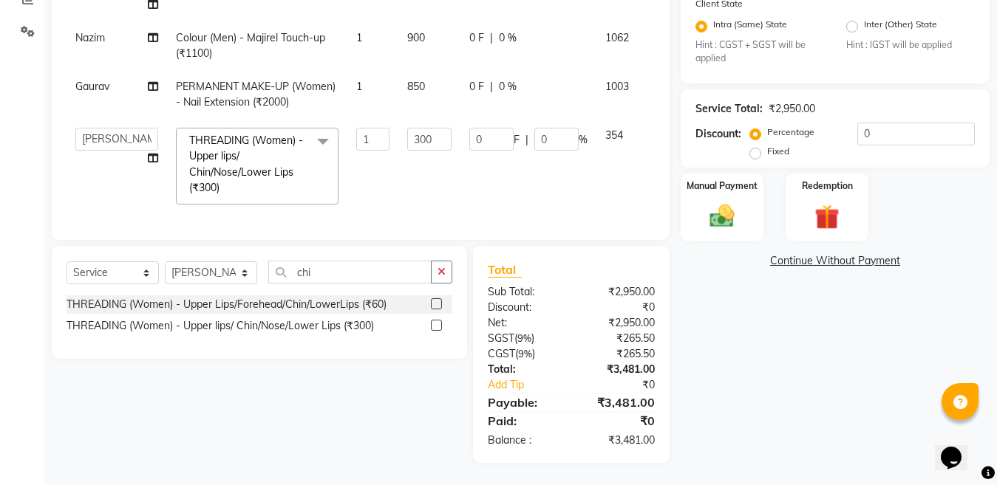
scroll to position [85, 0]
click at [407, 128] on input "300" at bounding box center [429, 139] width 44 height 23
type input "3"
type input "430"
click at [907, 134] on input "0" at bounding box center [915, 134] width 117 height 23
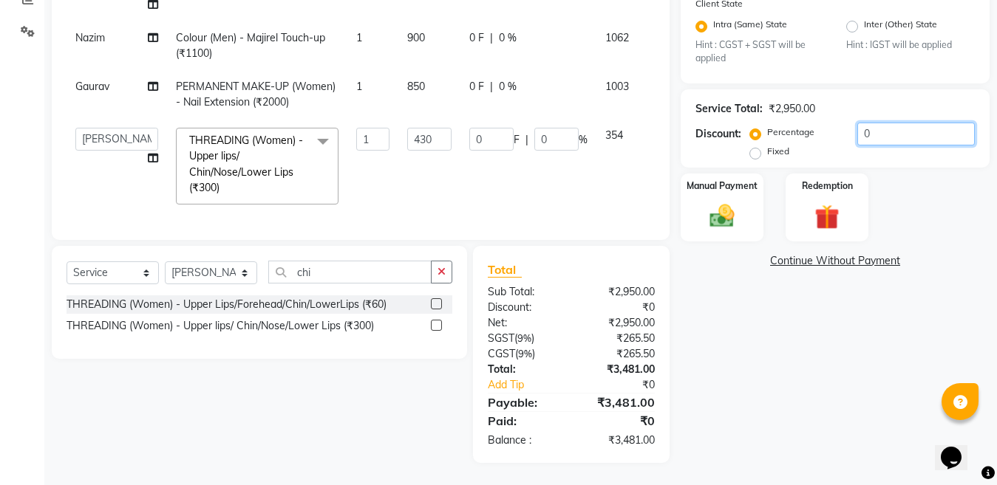
scroll to position [69, 0]
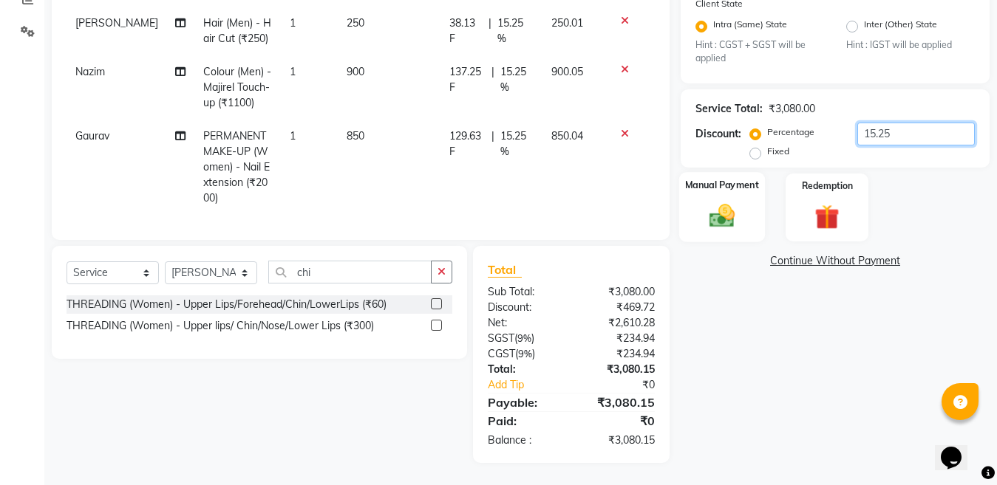
type input "15.25"
click at [711, 220] on img at bounding box center [721, 217] width 41 height 30
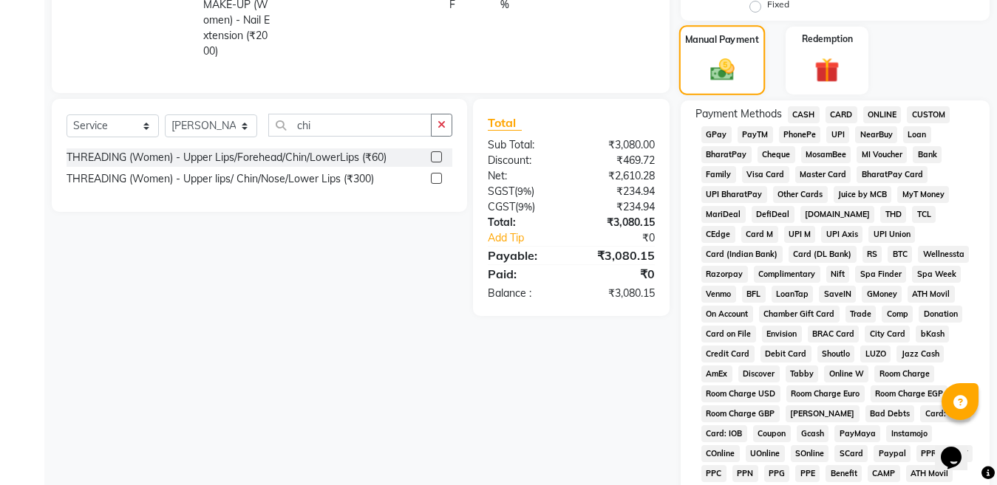
scroll to position [475, 0]
click at [878, 114] on span "ONLINE" at bounding box center [882, 114] width 38 height 17
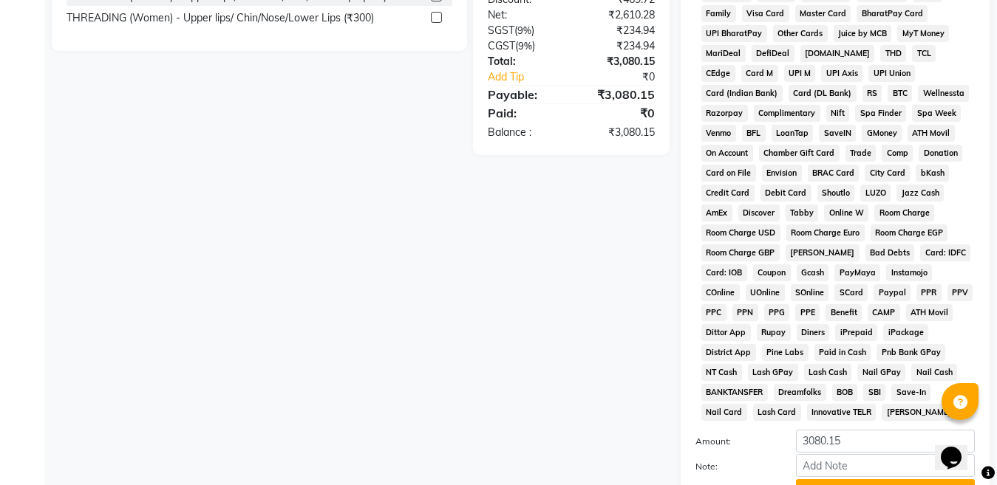
scroll to position [767, 0]
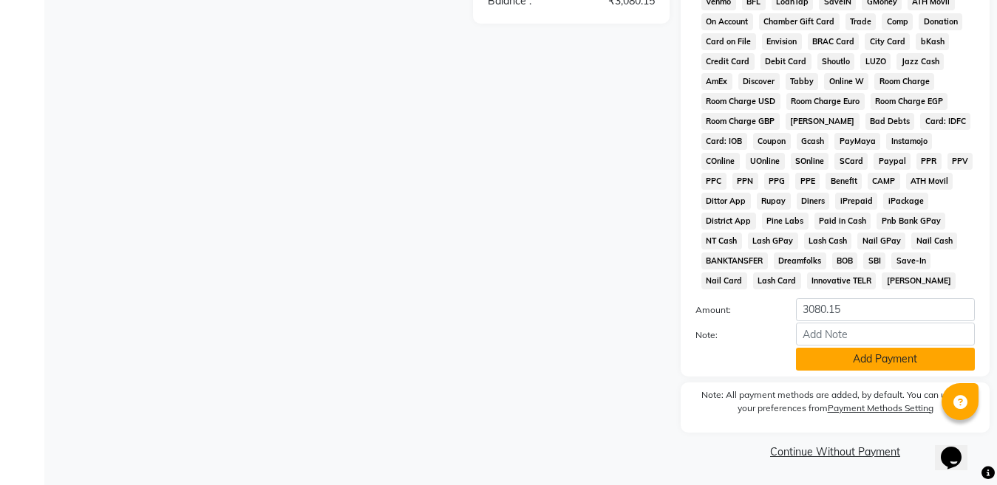
click at [858, 360] on button "Add Payment" at bounding box center [885, 359] width 179 height 23
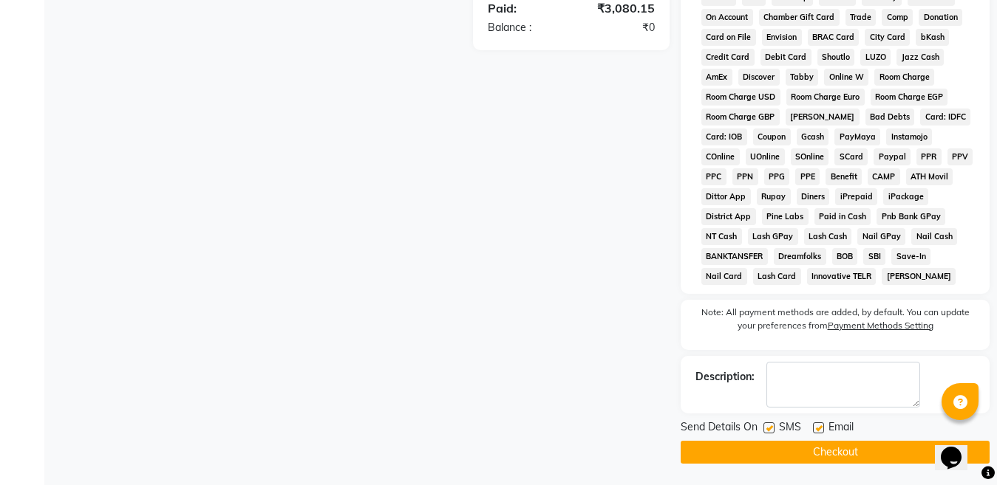
scroll to position [772, 0]
click at [824, 454] on button "Checkout" at bounding box center [834, 451] width 309 height 23
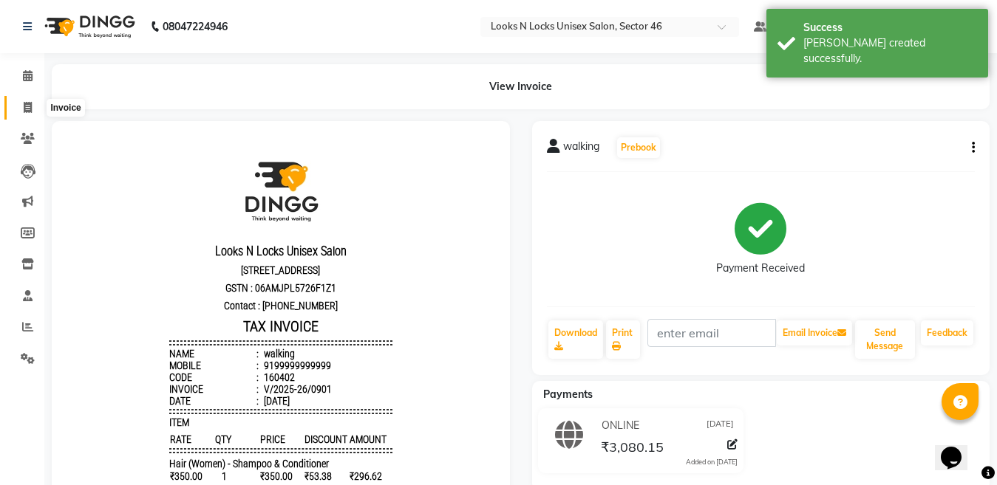
click at [24, 104] on icon at bounding box center [28, 107] width 8 height 11
select select "service"
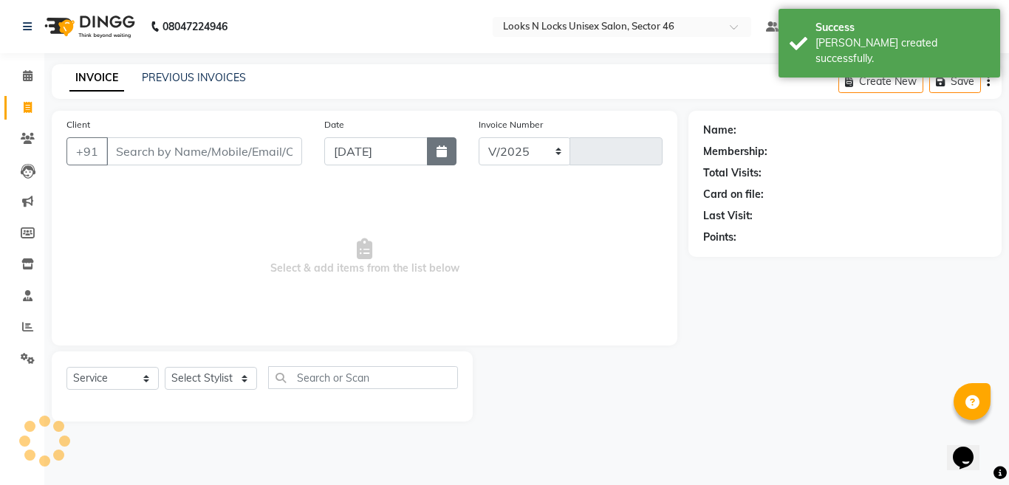
select select "3904"
type input "0902"
click at [434, 154] on button "button" at bounding box center [442, 151] width 30 height 28
select select "9"
select select "2025"
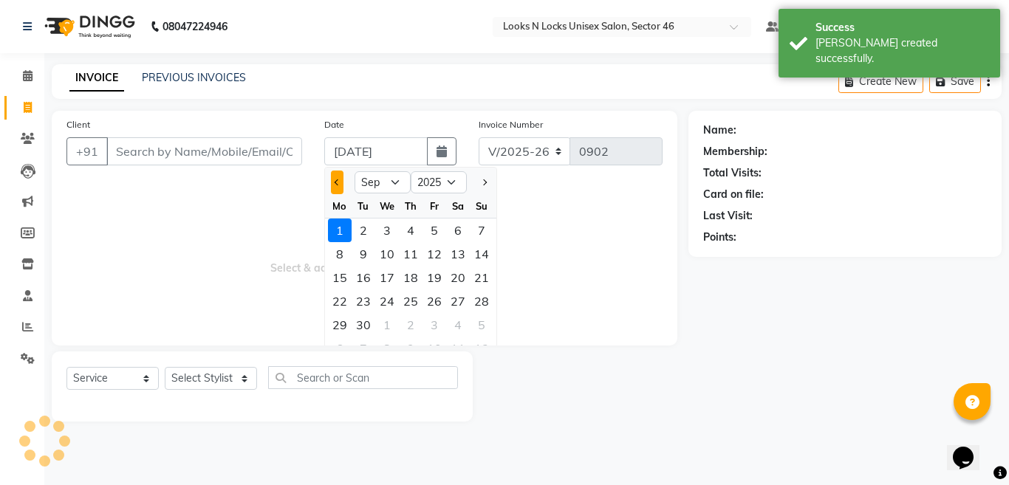
click at [340, 177] on button "Previous month" at bounding box center [337, 183] width 13 height 24
select select "8"
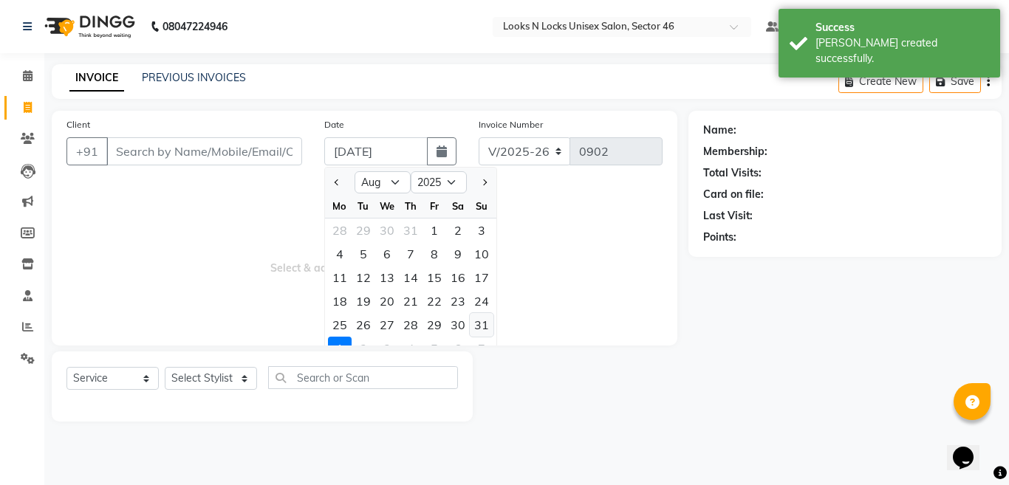
click at [479, 324] on div "31" at bounding box center [482, 325] width 24 height 24
type input "[DATE]"
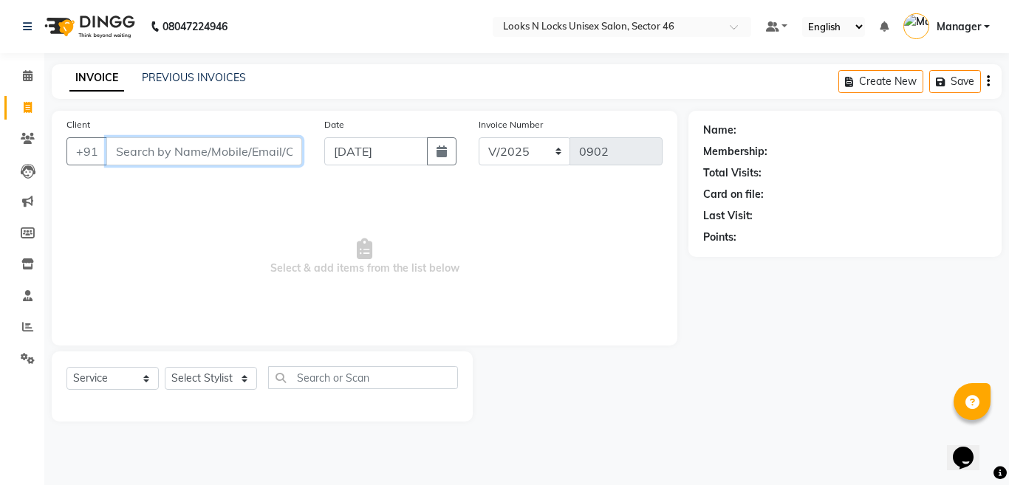
click at [273, 156] on input "Client" at bounding box center [204, 151] width 196 height 28
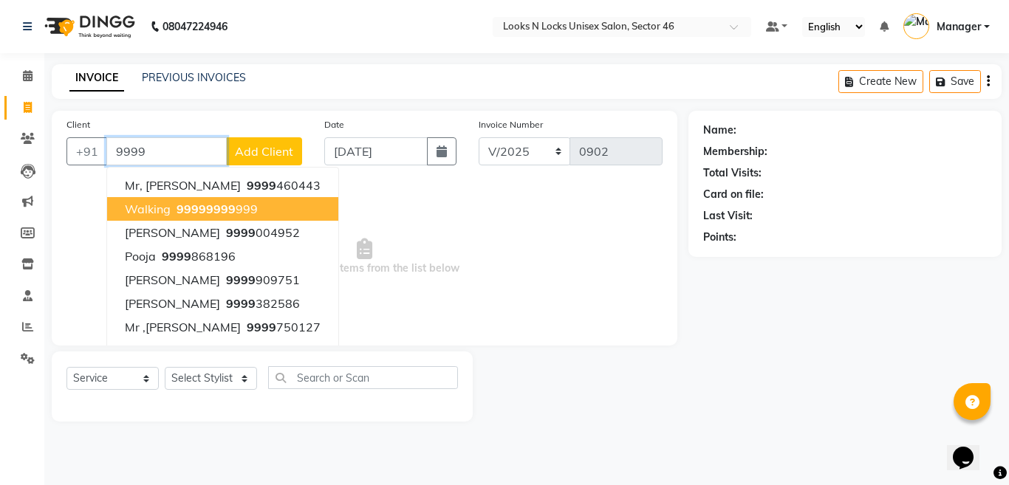
click at [176, 208] on ngb-highlight "9999 9999 999" at bounding box center [216, 209] width 84 height 15
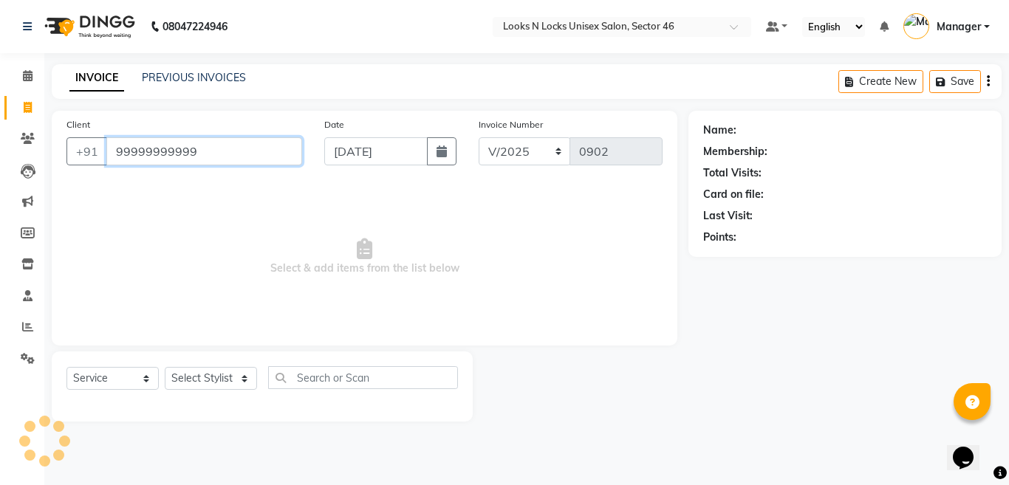
type input "99999999999"
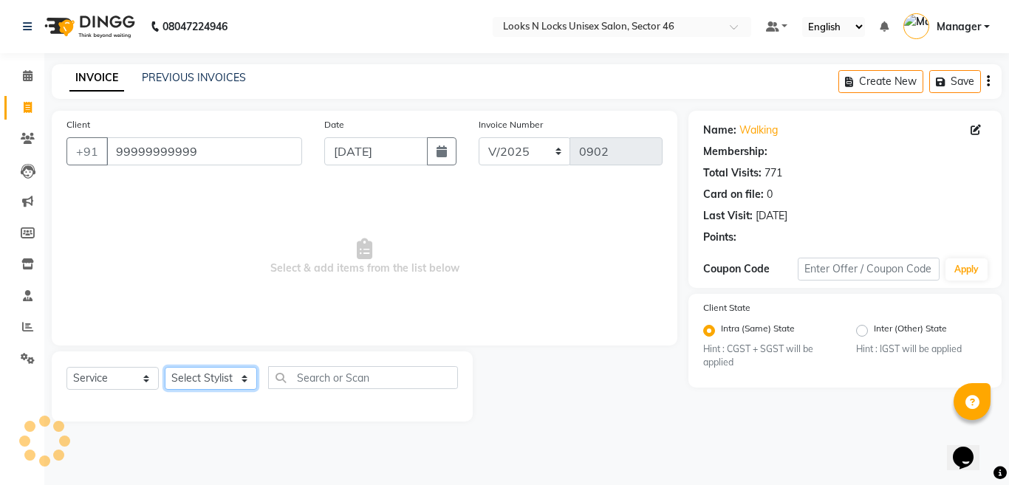
drag, startPoint x: 195, startPoint y: 383, endPoint x: 199, endPoint y: 370, distance: 13.3
click at [195, 383] on select "Select Stylist [PERSON_NAME] Aalam Sheikh [PERSON_NAME] [PERSON_NAME] [PERSON_N…" at bounding box center [211, 378] width 92 height 23
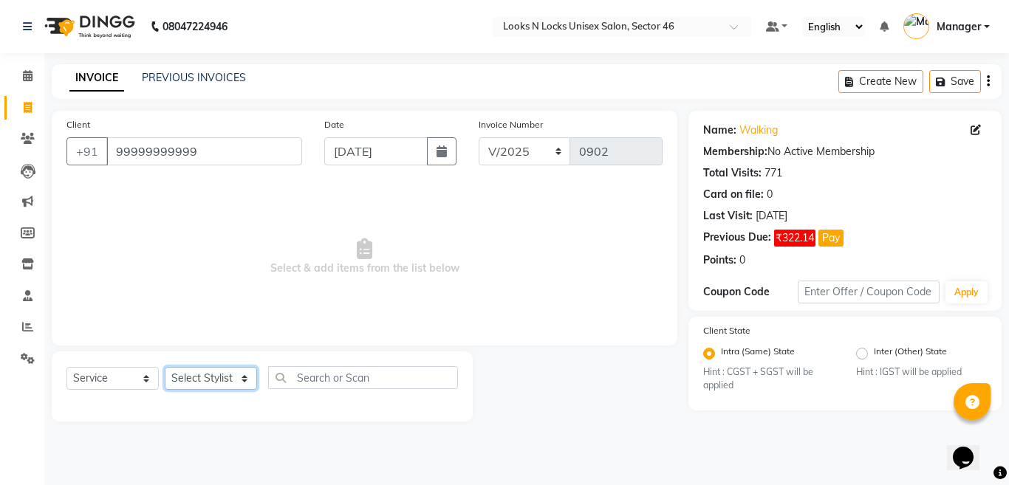
select select "59684"
click at [165, 367] on select "Select Stylist [PERSON_NAME] Aalam Sheikh [PERSON_NAME] [PERSON_NAME] [PERSON_N…" at bounding box center [211, 378] width 92 height 23
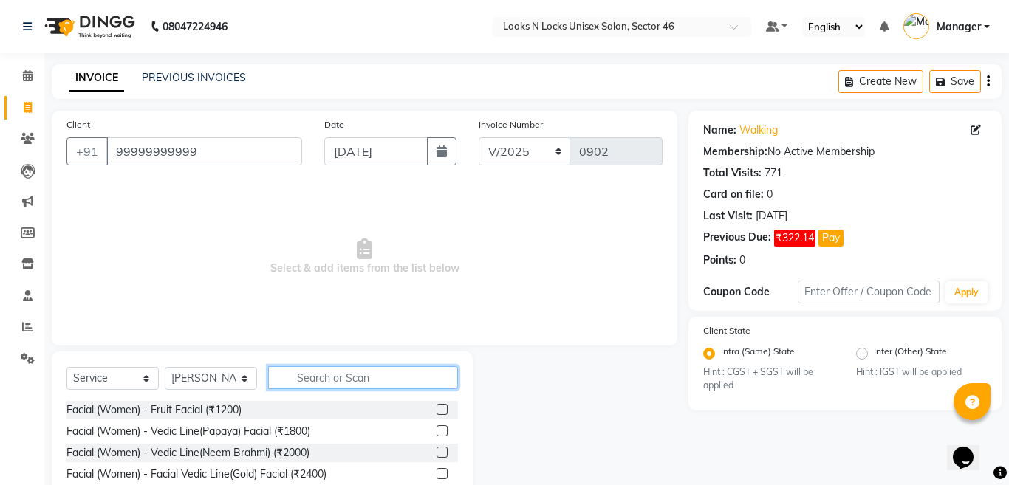
click at [343, 375] on input "text" at bounding box center [363, 377] width 190 height 23
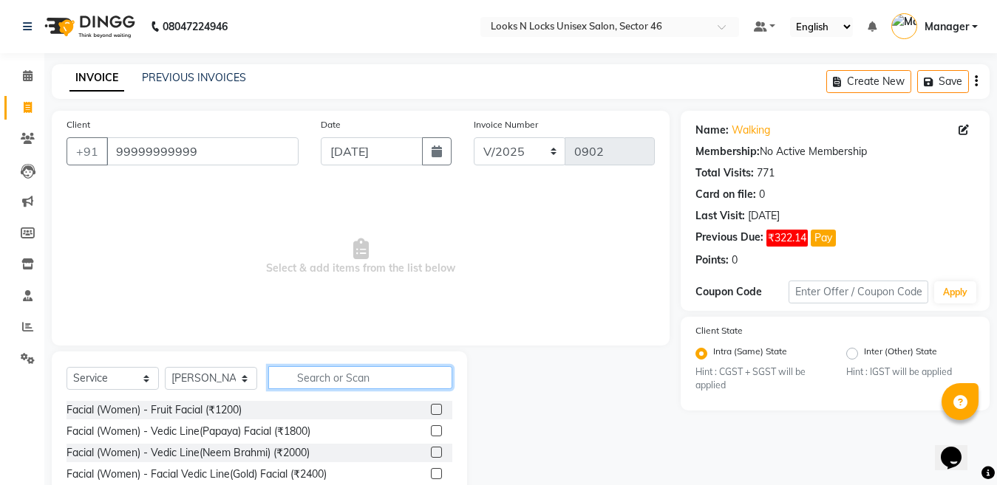
click at [343, 375] on input "text" at bounding box center [360, 377] width 184 height 23
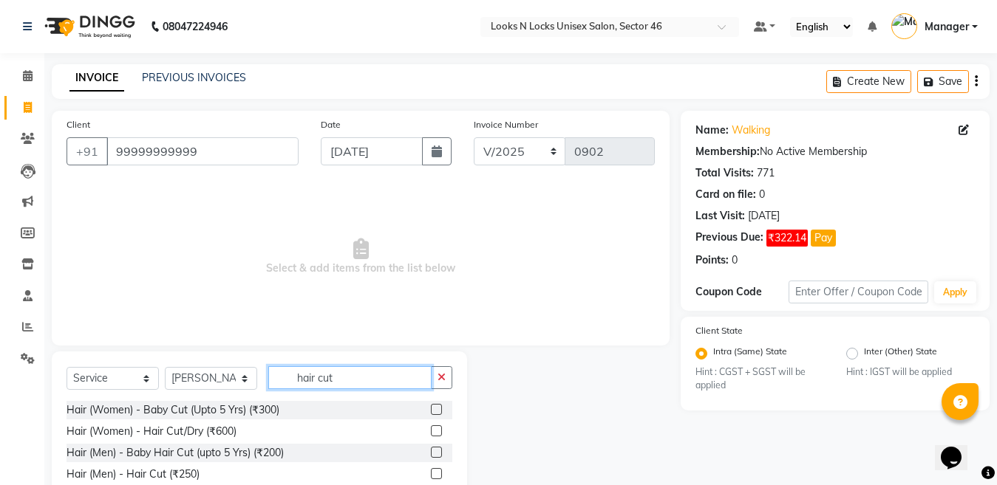
type input "hair cut"
click at [438, 431] on label at bounding box center [436, 431] width 11 height 11
click at [438, 431] on input "checkbox" at bounding box center [436, 432] width 10 height 10
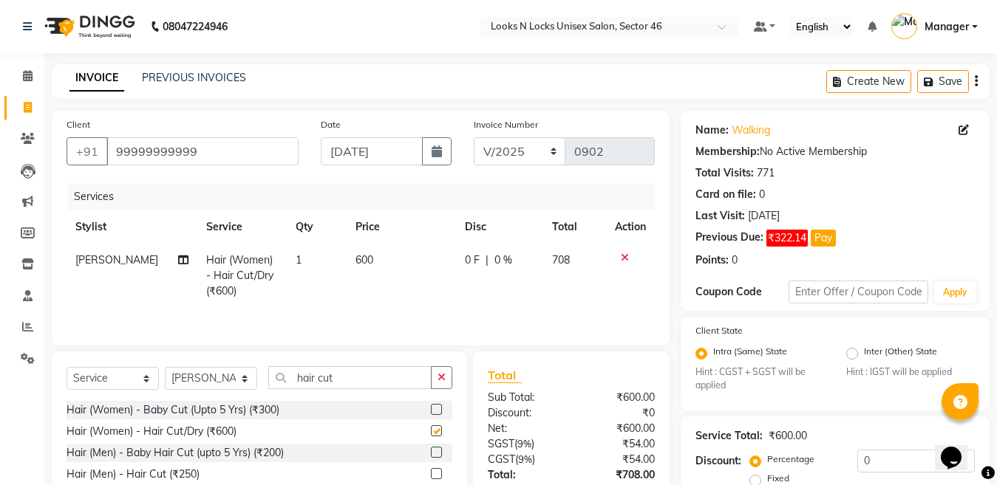
checkbox input "false"
click at [400, 253] on td "600" at bounding box center [400, 276] width 109 height 64
select select "59684"
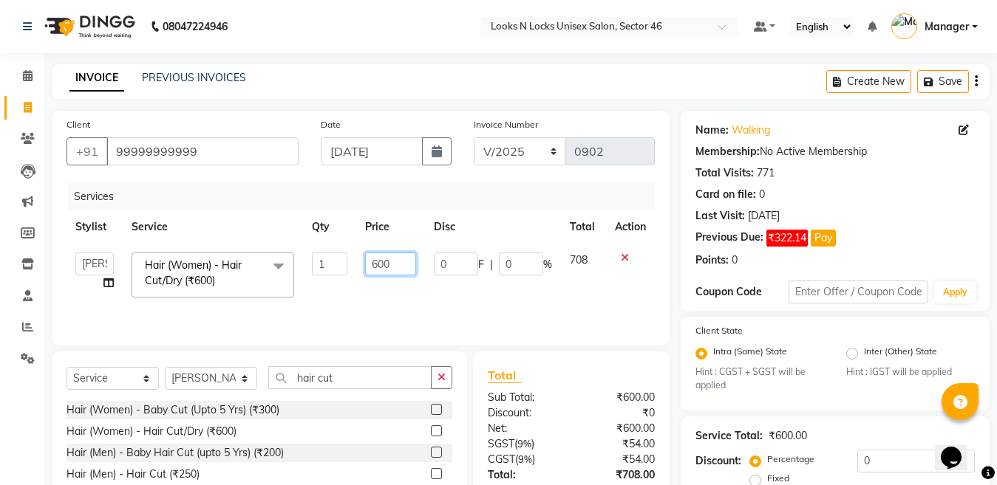
click at [401, 262] on input "600" at bounding box center [390, 264] width 51 height 23
type input "6"
type input "850"
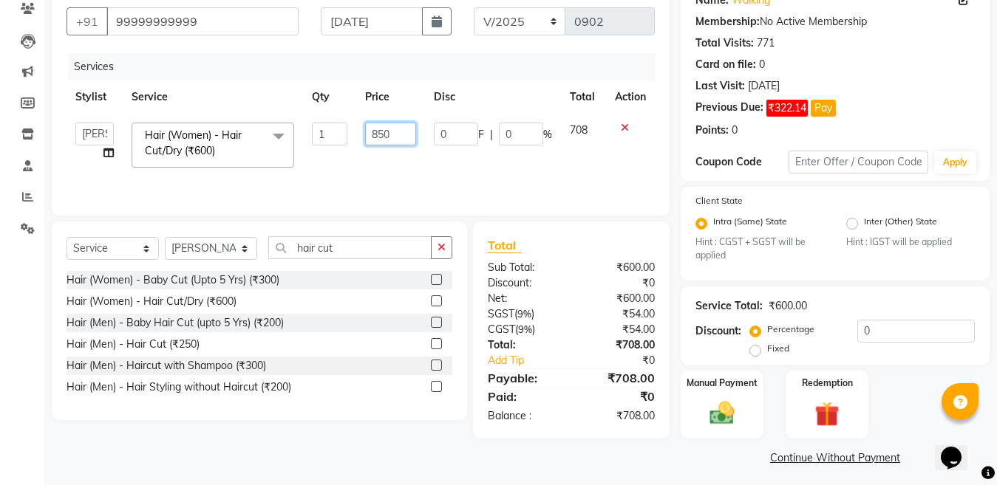
scroll to position [136, 0]
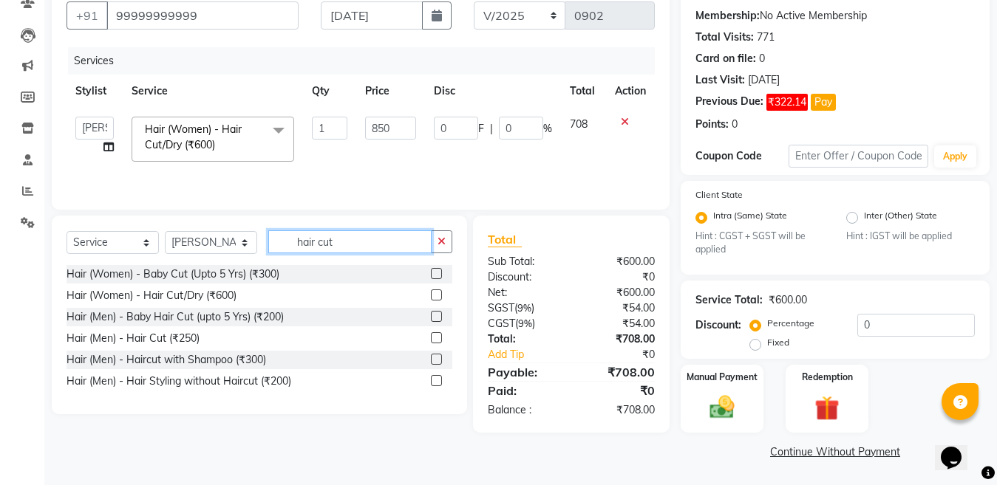
click at [371, 234] on input "hair cut" at bounding box center [349, 241] width 163 height 23
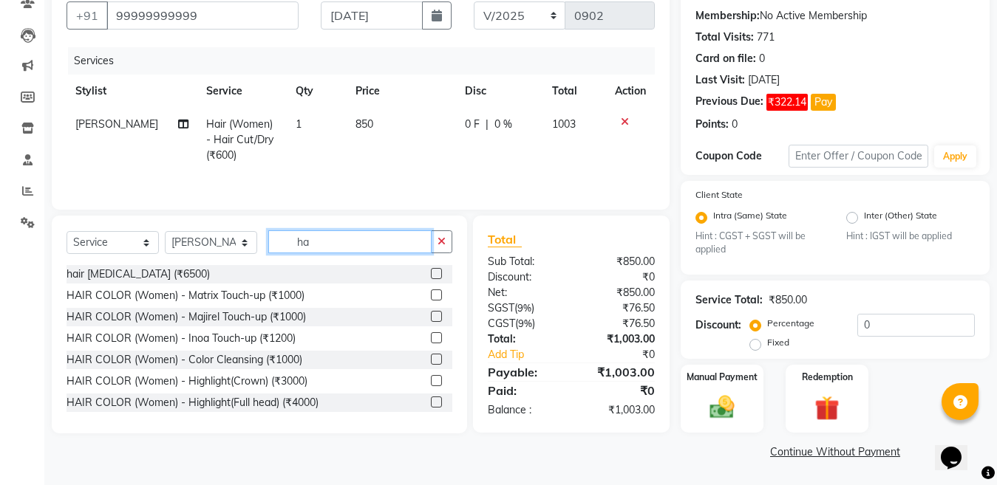
type input "h"
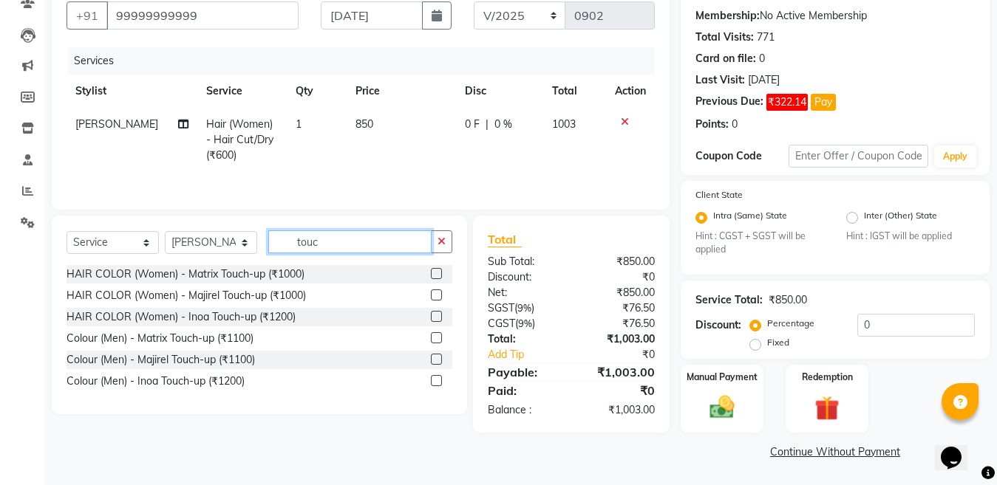
type input "touc"
click at [438, 315] on label at bounding box center [436, 316] width 11 height 11
click at [438, 315] on input "checkbox" at bounding box center [436, 318] width 10 height 10
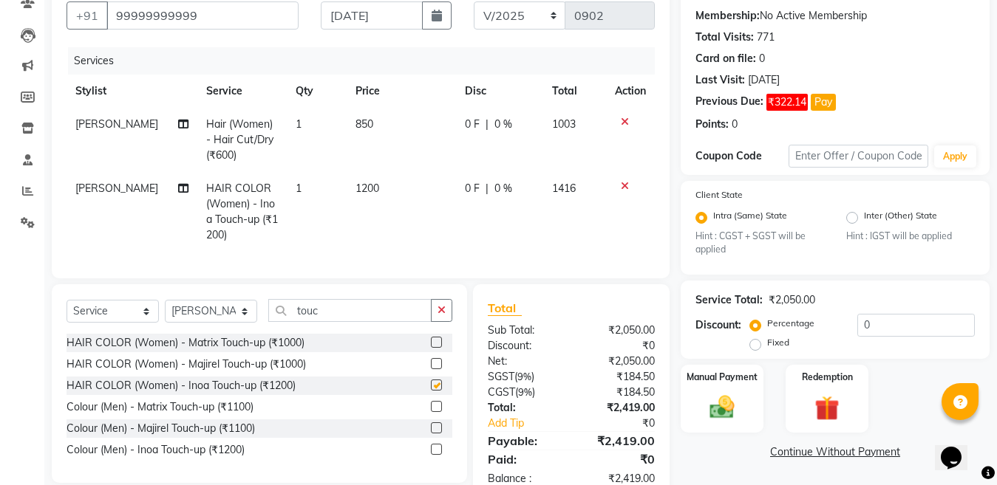
checkbox input "false"
click at [380, 185] on td "1200" at bounding box center [400, 212] width 109 height 80
select select "59684"
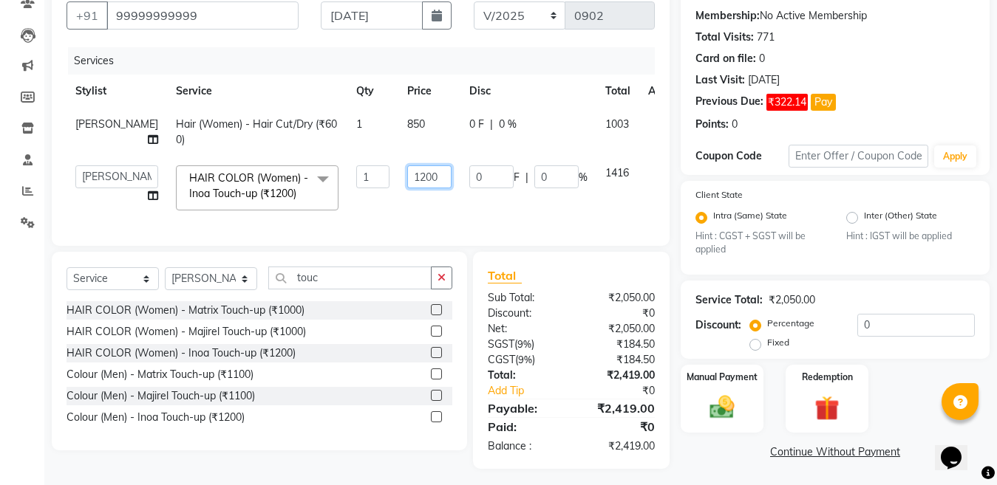
click at [410, 188] on input "1200" at bounding box center [429, 176] width 44 height 23
type input "1"
type input "1500"
click at [885, 319] on input "0" at bounding box center [915, 325] width 117 height 23
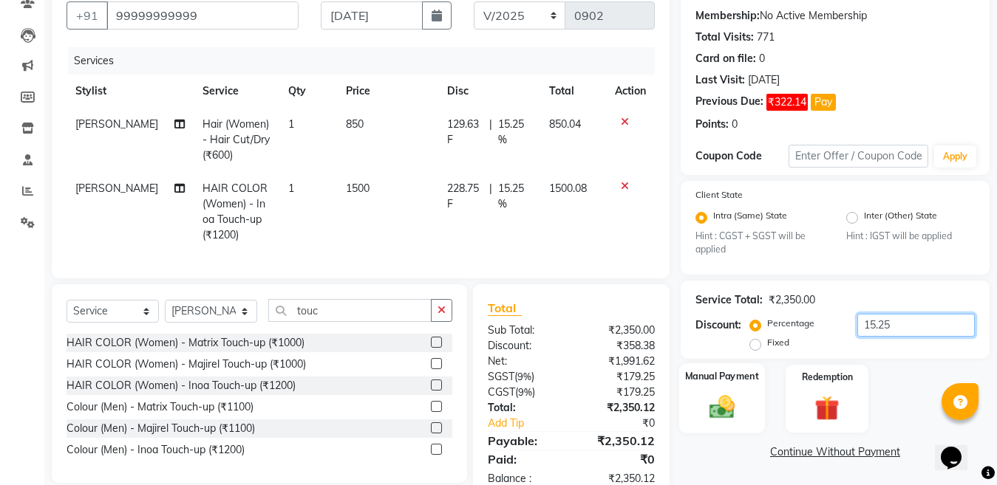
type input "15.25"
click at [717, 409] on img at bounding box center [721, 408] width 41 height 30
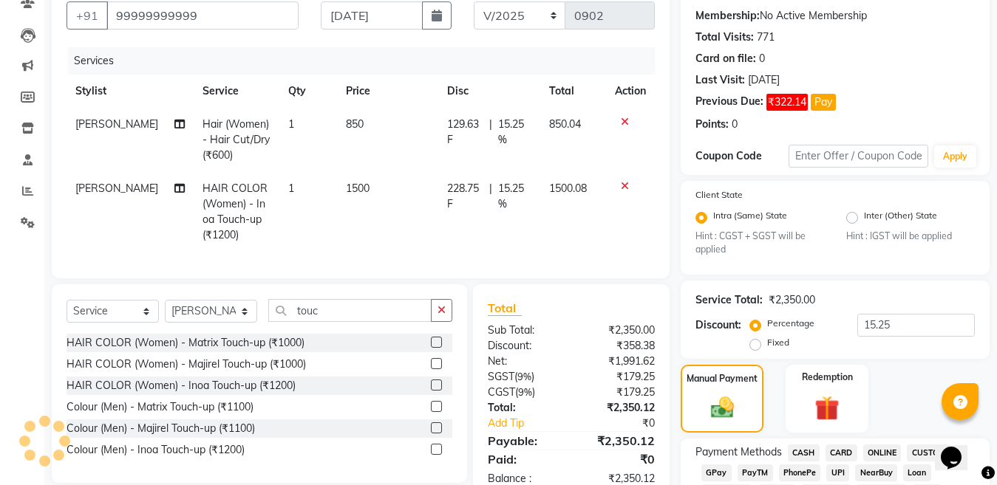
scroll to position [187, 0]
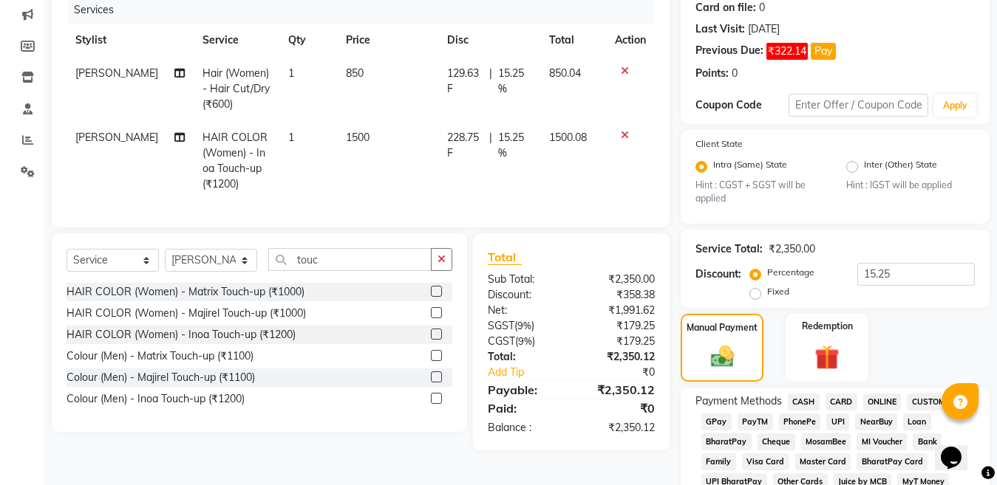
drag, startPoint x: 841, startPoint y: 395, endPoint x: 853, endPoint y: 401, distance: 13.2
click at [845, 398] on span "CARD" at bounding box center [841, 402] width 32 height 17
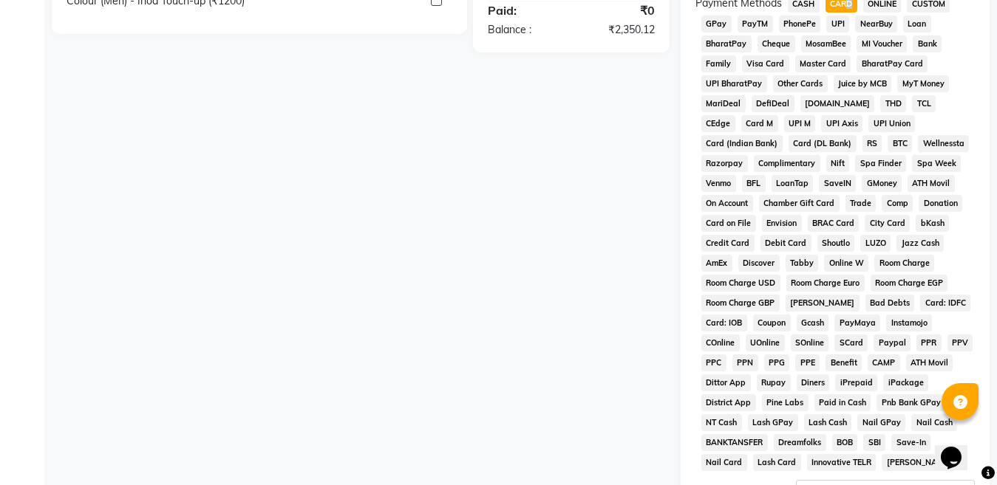
scroll to position [704, 0]
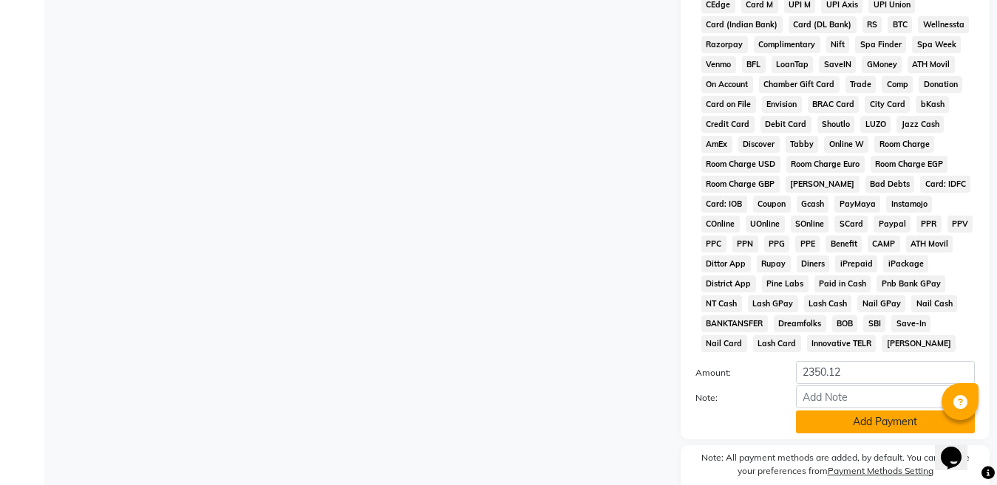
click at [866, 427] on button "Add Payment" at bounding box center [885, 422] width 179 height 23
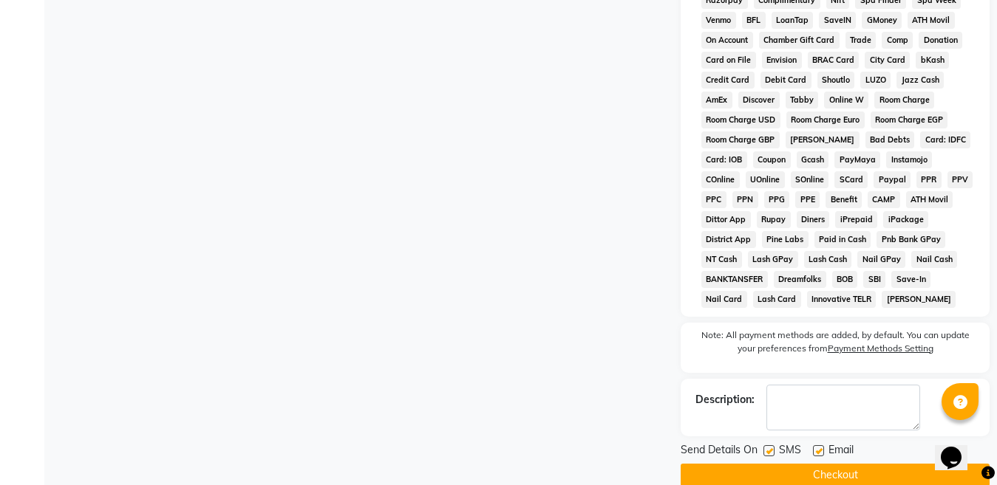
scroll to position [772, 0]
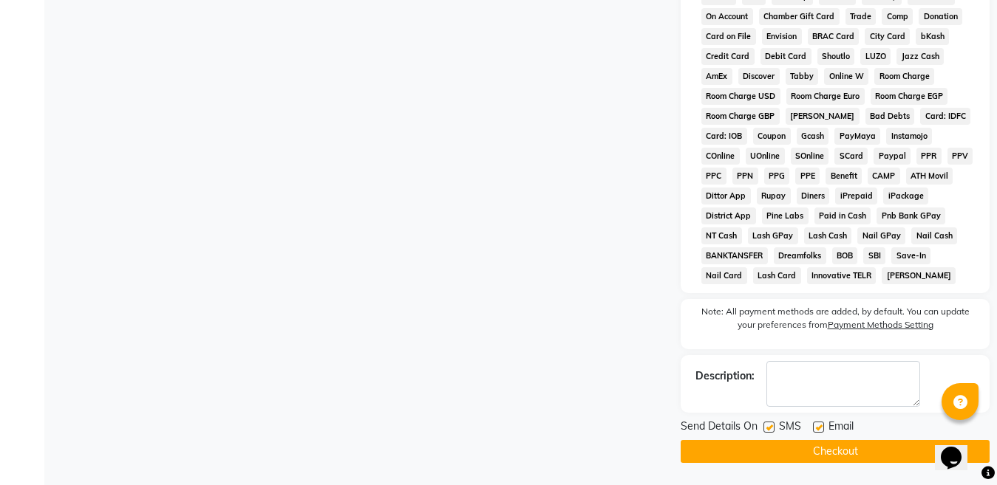
click at [855, 448] on button "Checkout" at bounding box center [834, 451] width 309 height 23
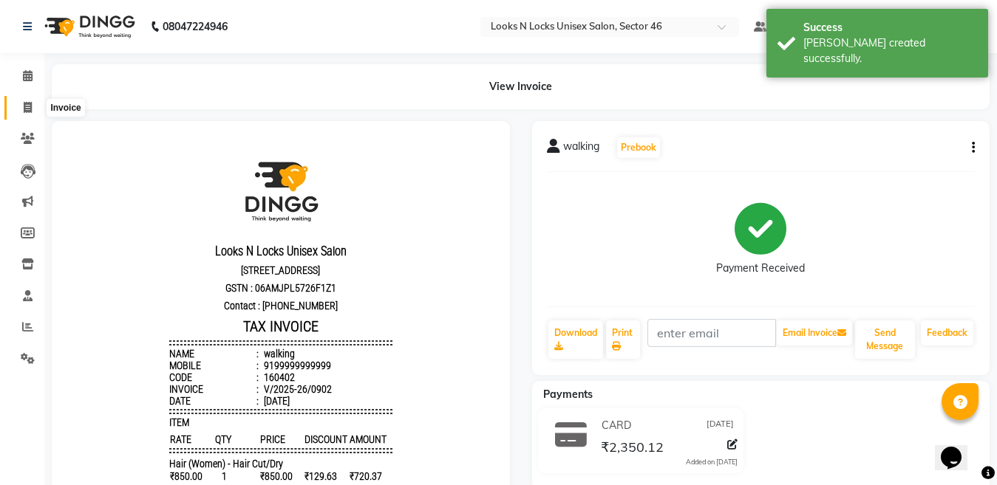
click at [30, 105] on icon at bounding box center [28, 107] width 8 height 11
select select "service"
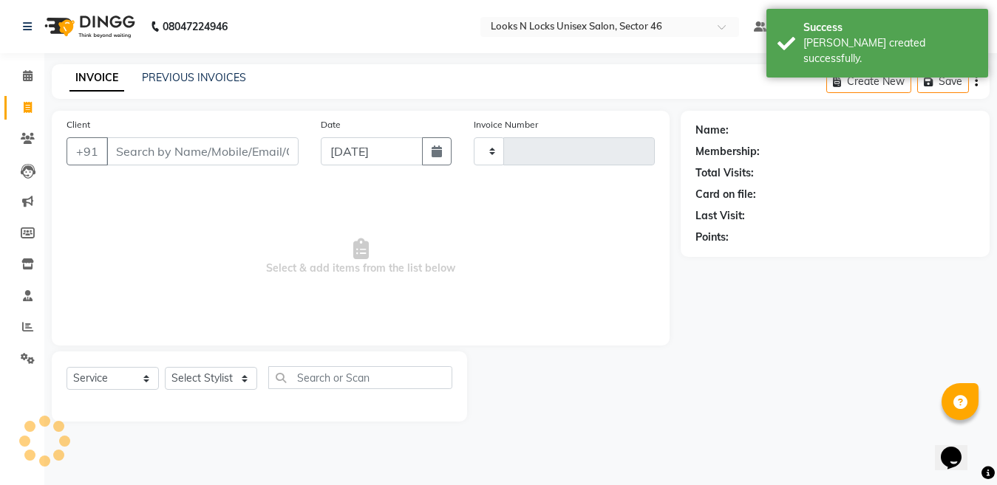
type input "0903"
select select "3904"
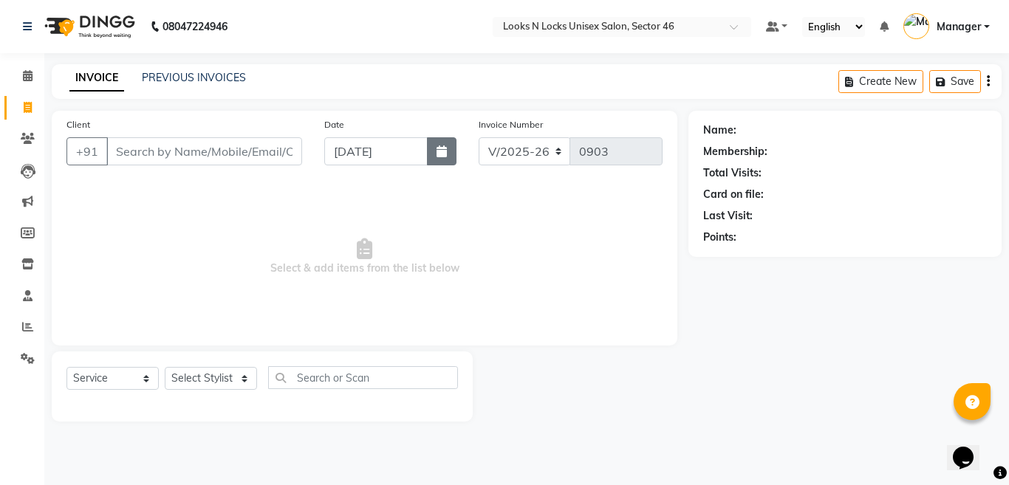
click at [449, 146] on button "button" at bounding box center [442, 151] width 30 height 28
select select "9"
select select "2025"
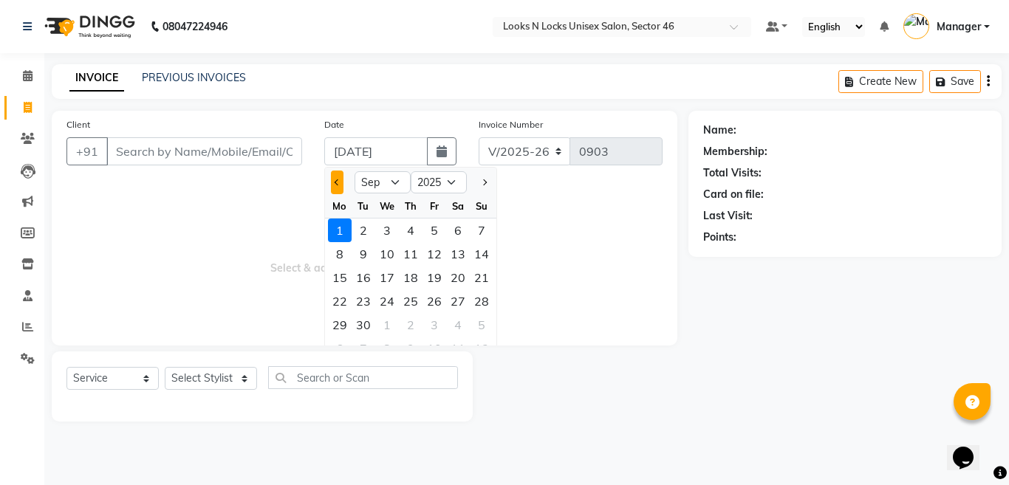
click at [334, 188] on button "Previous month" at bounding box center [337, 183] width 13 height 24
select select "8"
click at [477, 326] on div "31" at bounding box center [482, 325] width 24 height 24
type input "[DATE]"
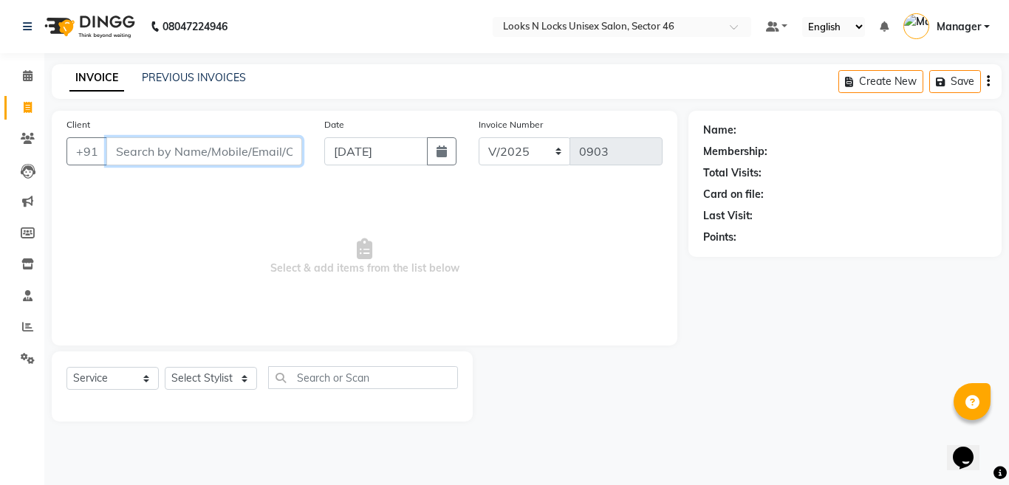
click at [218, 157] on input "Client" at bounding box center [204, 151] width 196 height 28
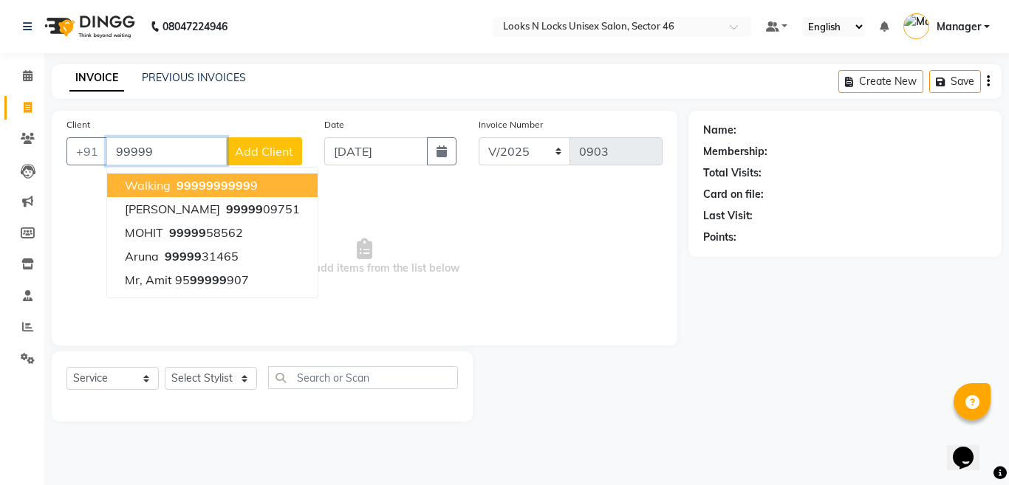
click at [220, 187] on span "99999" at bounding box center [232, 185] width 37 height 15
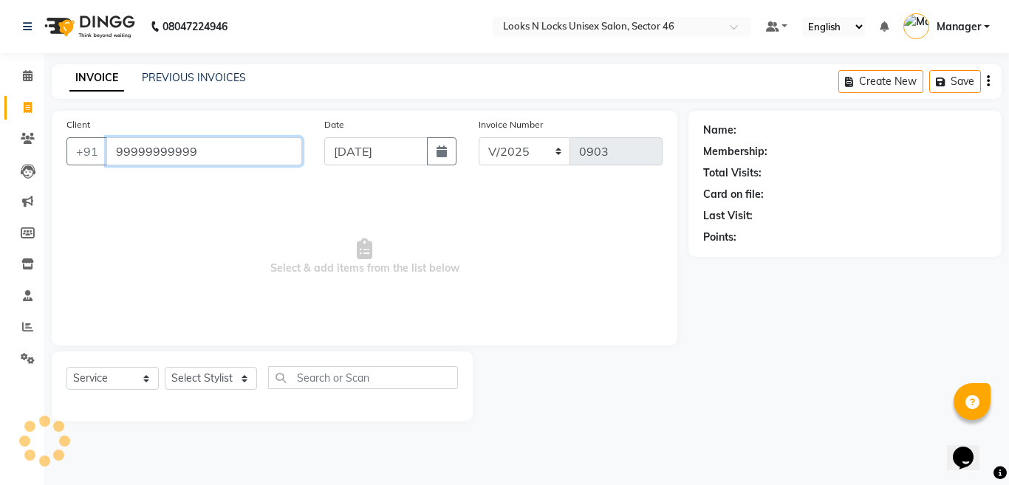
type input "99999999999"
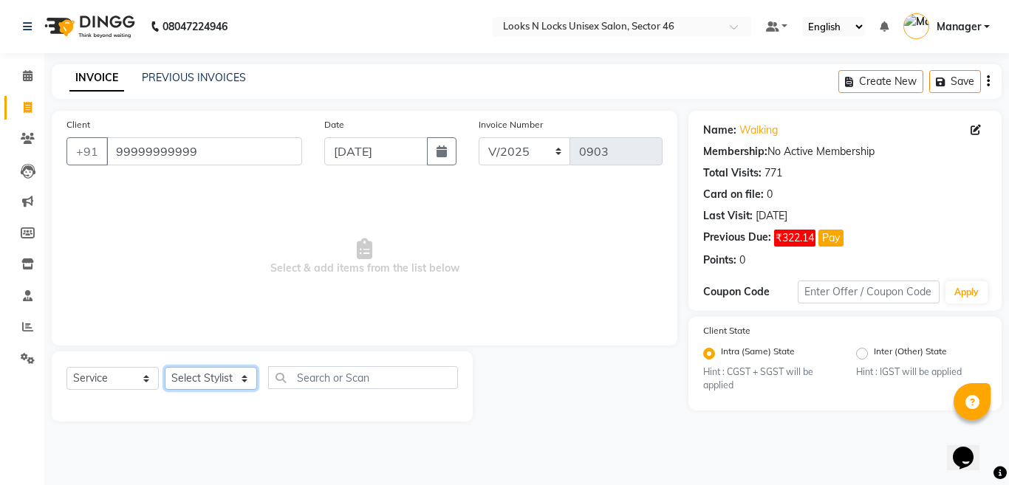
drag, startPoint x: 188, startPoint y: 381, endPoint x: 185, endPoint y: 374, distance: 8.0
click at [188, 381] on select "Select Stylist [PERSON_NAME] Aalam Sheikh [PERSON_NAME] [PERSON_NAME] [PERSON_N…" at bounding box center [211, 378] width 92 height 23
click at [165, 367] on select "Select Stylist [PERSON_NAME] Aalam Sheikh [PERSON_NAME] [PERSON_NAME] [PERSON_N…" at bounding box center [211, 378] width 92 height 23
click at [208, 380] on select "Select Stylist [PERSON_NAME] Aalam Sheikh [PERSON_NAME] [PERSON_NAME] [PERSON_N…" at bounding box center [211, 378] width 92 height 23
select select "85595"
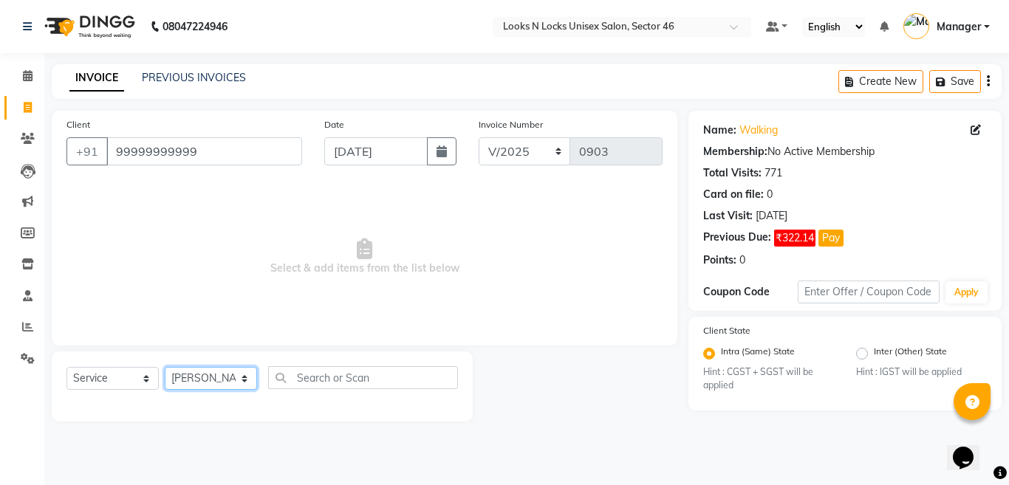
click at [165, 367] on select "Select Stylist [PERSON_NAME] Aalam Sheikh [PERSON_NAME] [PERSON_NAME] [PERSON_N…" at bounding box center [211, 378] width 92 height 23
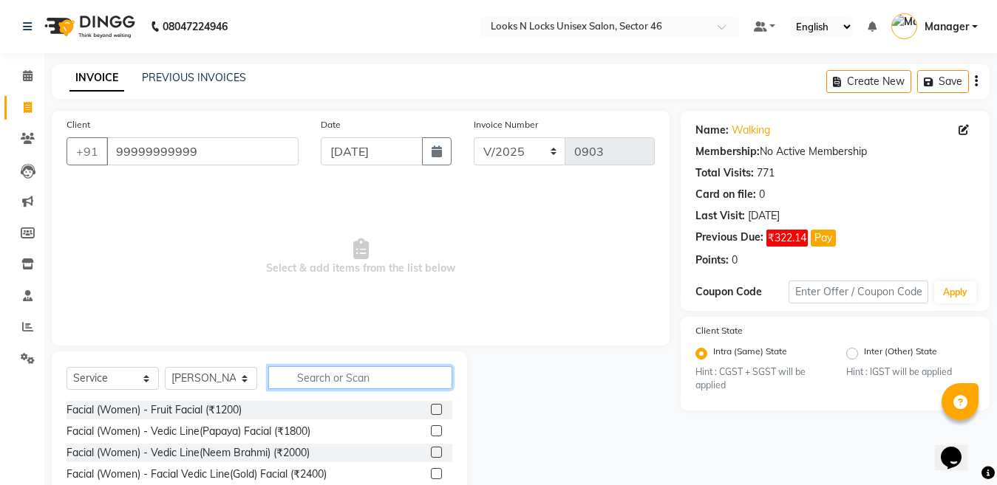
click at [347, 375] on input "text" at bounding box center [360, 377] width 184 height 23
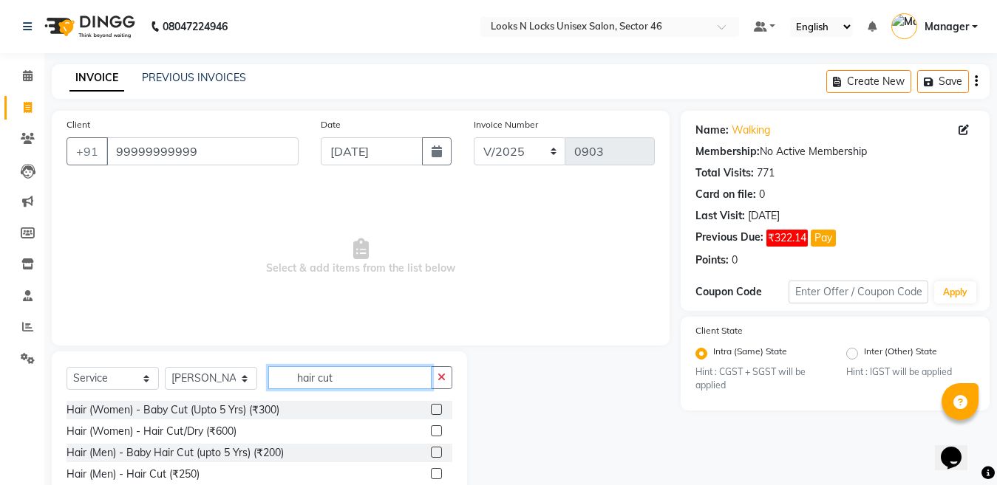
type input "hair cut"
click at [438, 476] on label at bounding box center [436, 473] width 11 height 11
click at [438, 476] on input "checkbox" at bounding box center [436, 475] width 10 height 10
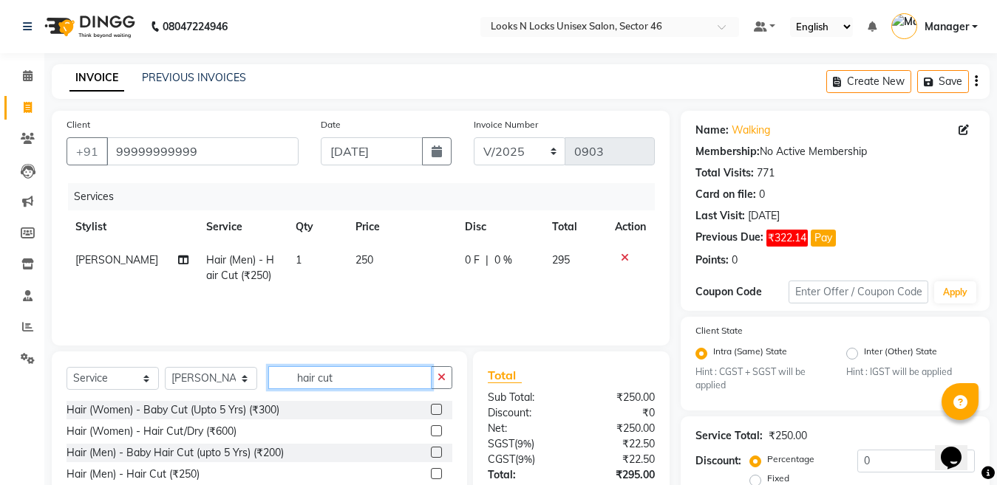
click at [367, 375] on input "hair cut" at bounding box center [349, 377] width 163 height 23
checkbox input "false"
type input "h"
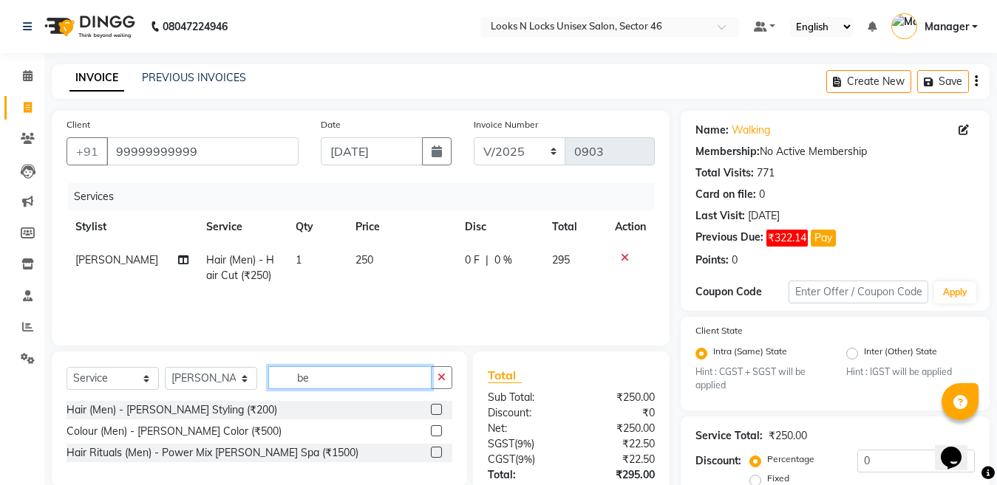
type input "be"
click at [437, 409] on label at bounding box center [436, 409] width 11 height 11
click at [437, 409] on input "checkbox" at bounding box center [436, 411] width 10 height 10
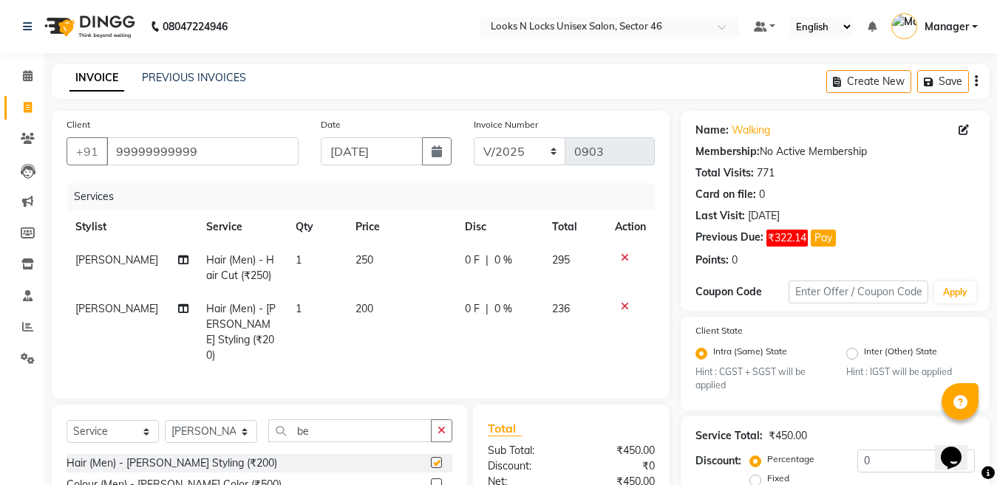
checkbox input "false"
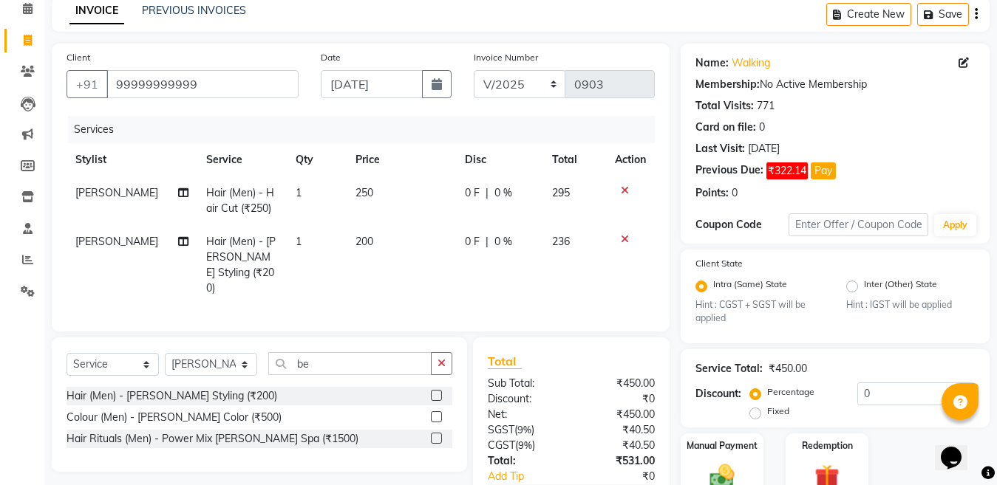
scroll to position [148, 0]
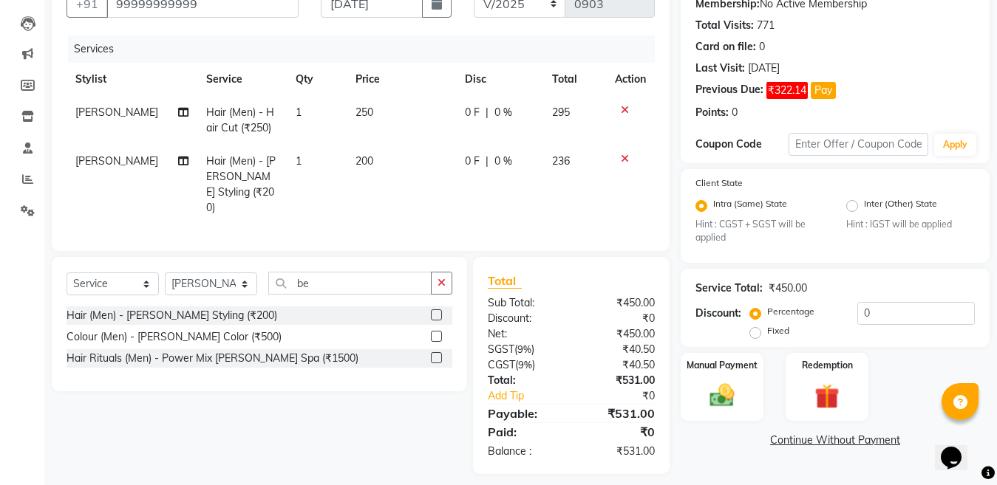
click at [434, 335] on label at bounding box center [436, 336] width 11 height 11
click at [434, 335] on input "checkbox" at bounding box center [436, 337] width 10 height 10
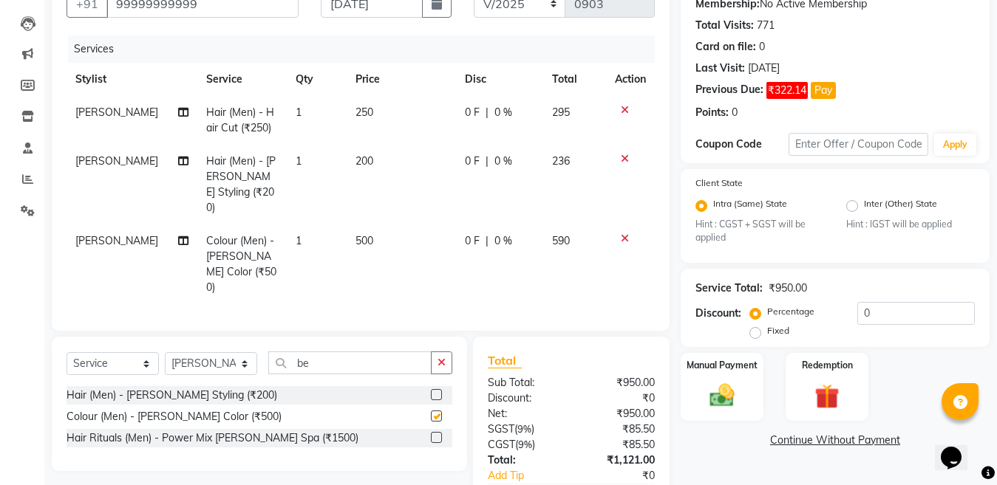
checkbox input "false"
click at [385, 225] on td "500" at bounding box center [400, 265] width 109 height 80
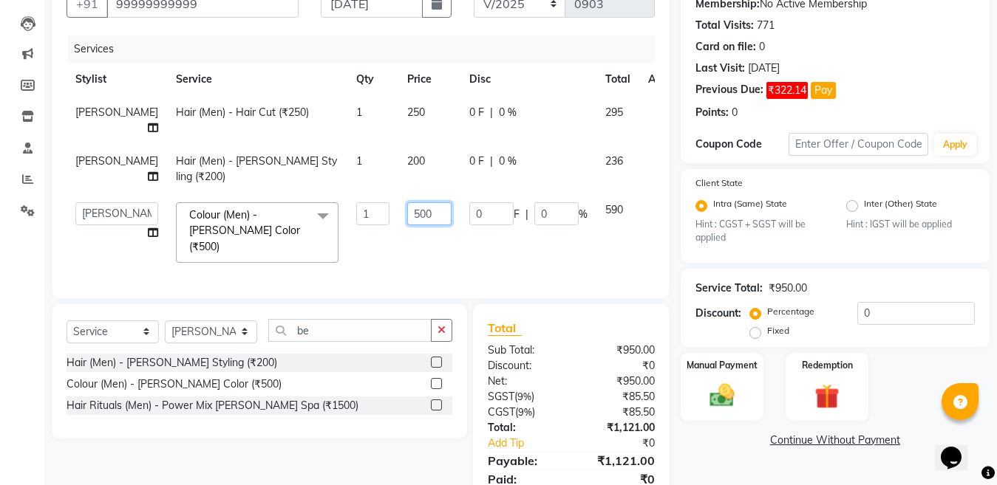
click at [407, 225] on input "500" at bounding box center [429, 213] width 44 height 23
type input "5"
type input "750"
click at [212, 344] on select "Select Stylist [PERSON_NAME] Aalam Sheikh [PERSON_NAME] [PERSON_NAME] [PERSON_N…" at bounding box center [211, 332] width 92 height 23
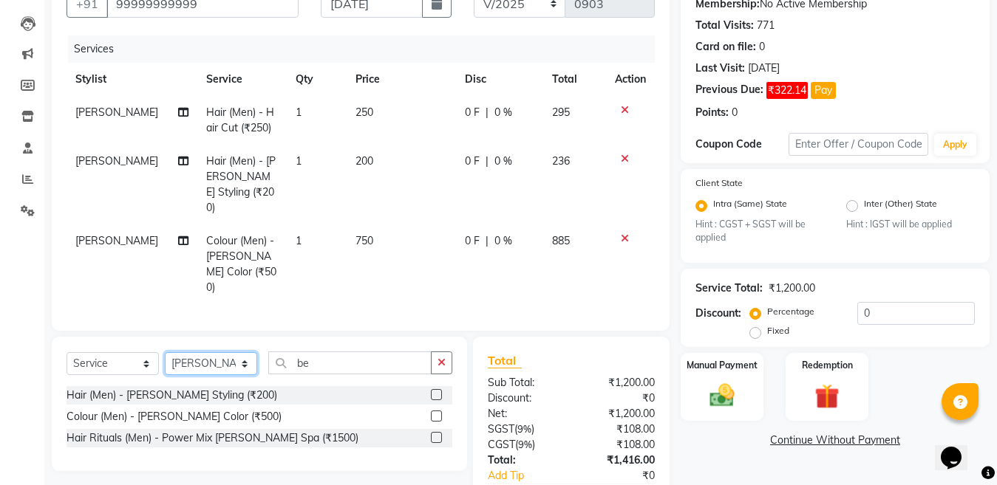
select select "27638"
click at [165, 352] on select "Select Stylist [PERSON_NAME] Aalam Sheikh [PERSON_NAME] [PERSON_NAME] [PERSON_N…" at bounding box center [211, 363] width 92 height 23
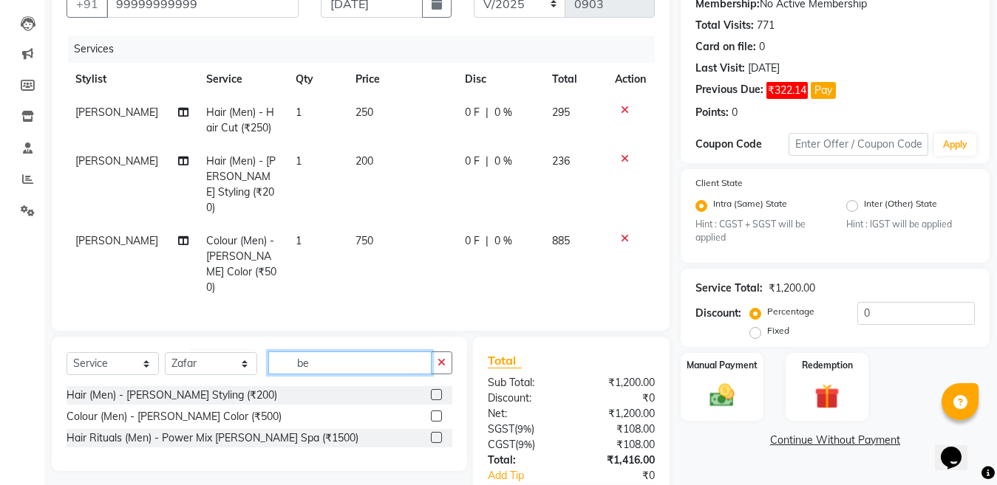
click at [352, 352] on input "be" at bounding box center [349, 363] width 163 height 23
type input "be"
click at [437, 389] on label at bounding box center [436, 394] width 11 height 11
click at [437, 391] on input "checkbox" at bounding box center [436, 396] width 10 height 10
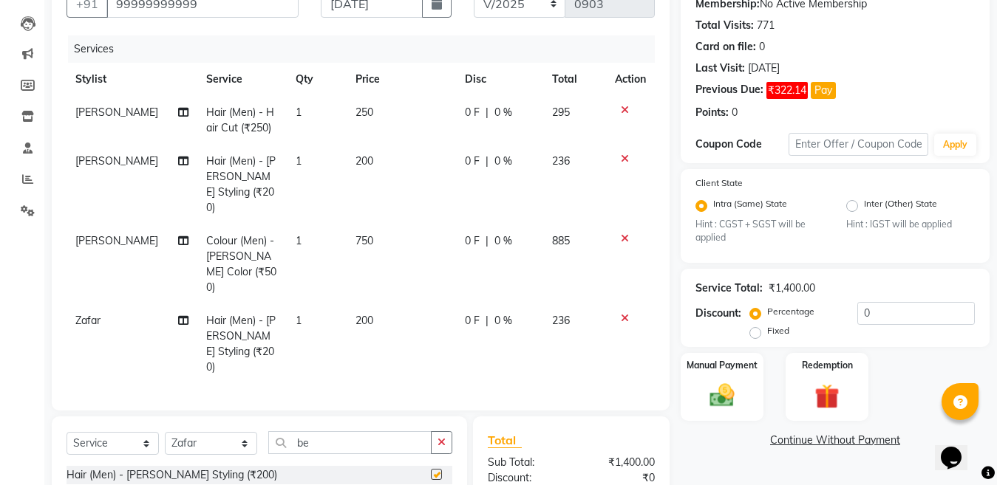
checkbox input "false"
click at [328, 431] on input "be" at bounding box center [349, 442] width 163 height 23
type input "b"
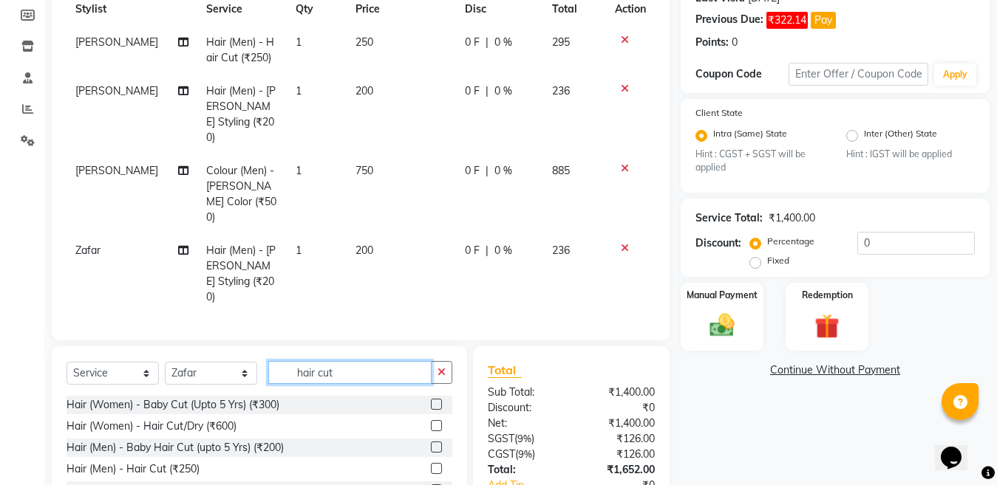
scroll to position [284, 0]
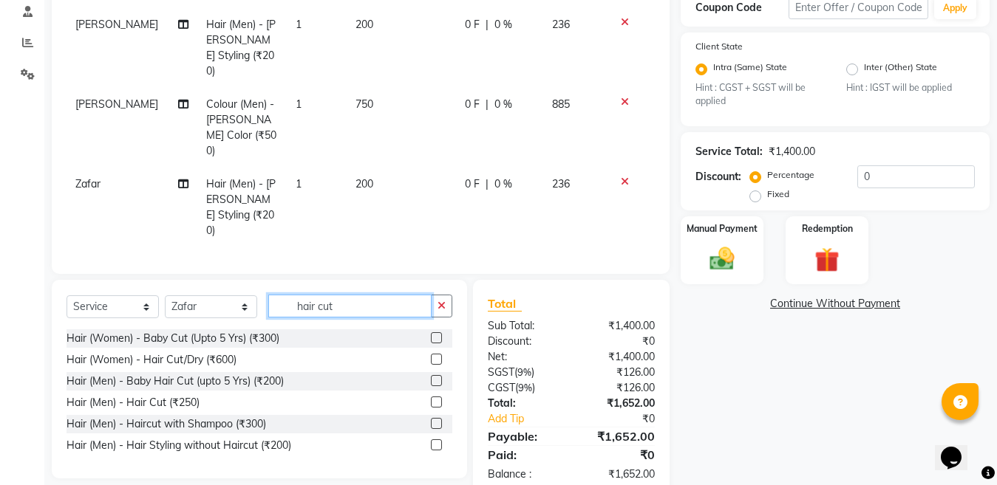
type input "hair cut"
click at [434, 397] on label at bounding box center [436, 402] width 11 height 11
click at [434, 398] on input "checkbox" at bounding box center [436, 403] width 10 height 10
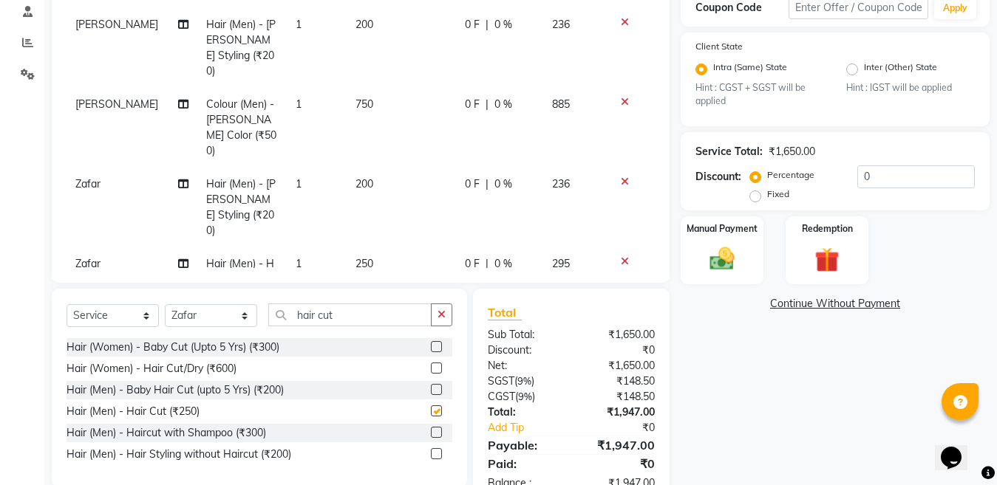
checkbox input "false"
click at [217, 318] on select "Select Stylist [PERSON_NAME] Aalam Sheikh [PERSON_NAME] [PERSON_NAME] [PERSON_N…" at bounding box center [211, 315] width 92 height 23
select select "87806"
click at [165, 304] on select "Select Stylist [PERSON_NAME] Aalam Sheikh [PERSON_NAME] [PERSON_NAME] [PERSON_N…" at bounding box center [211, 315] width 92 height 23
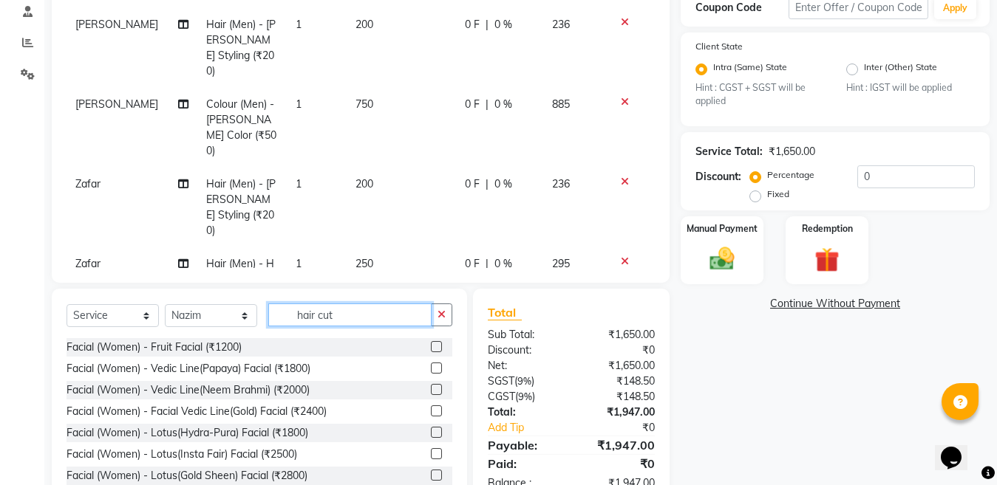
click at [366, 313] on input "hair cut" at bounding box center [349, 315] width 163 height 23
type input "h"
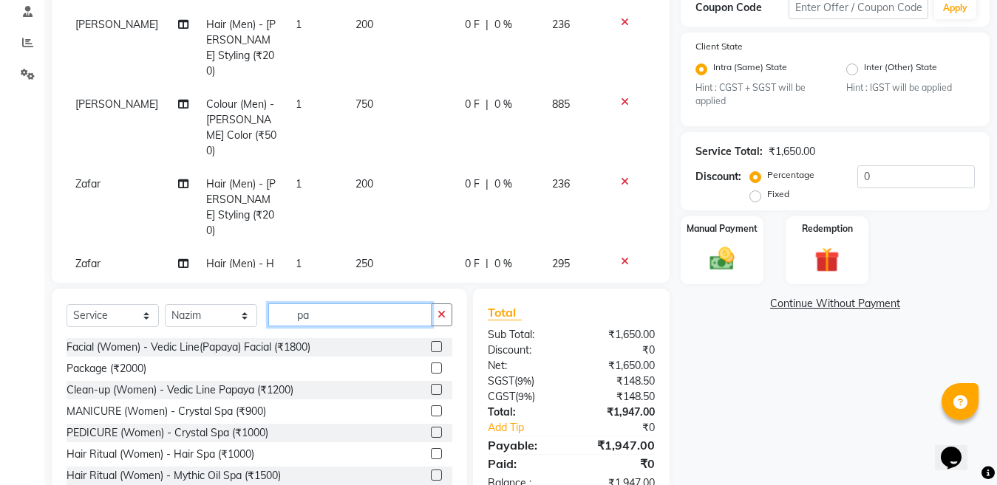
type input "pa"
click at [431, 370] on label at bounding box center [436, 368] width 11 height 11
click at [431, 370] on input "checkbox" at bounding box center [436, 369] width 10 height 10
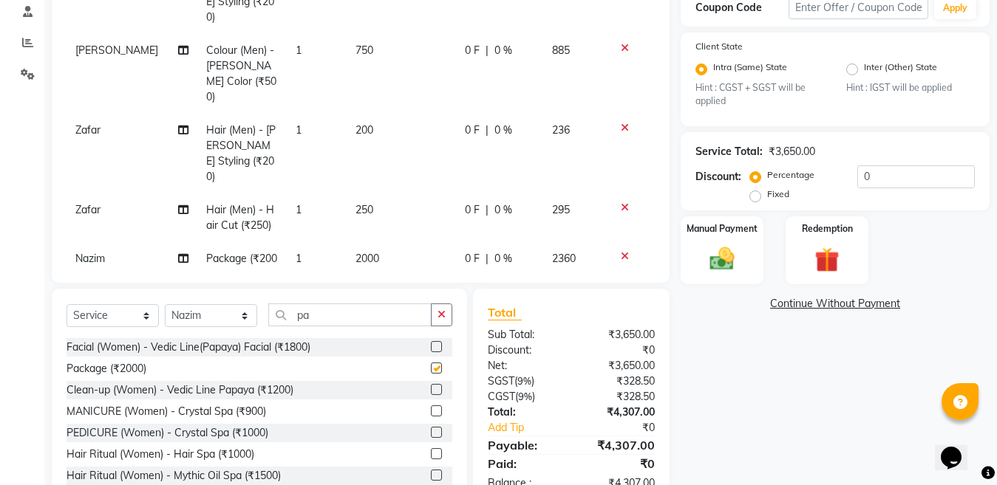
checkbox input "false"
click at [408, 242] on td "2000" at bounding box center [400, 266] width 109 height 49
select select "87806"
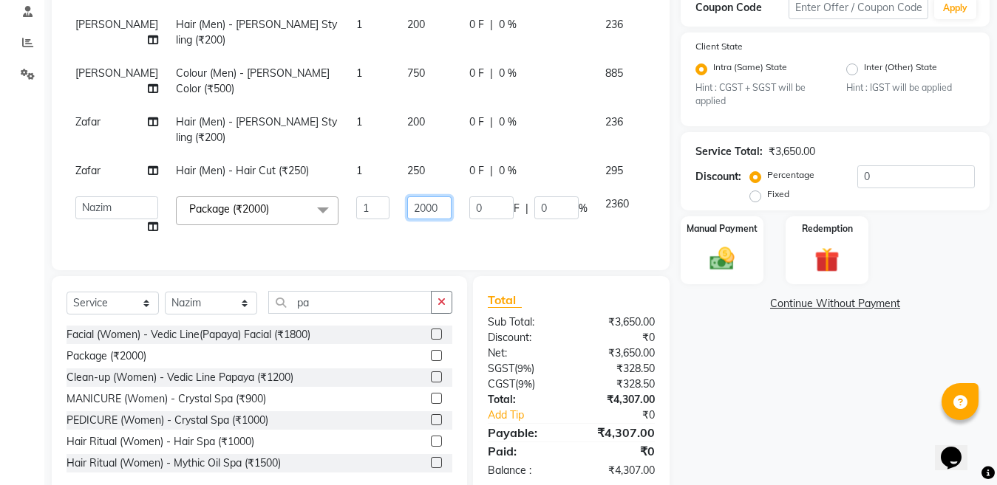
click at [407, 215] on input "2000" at bounding box center [429, 208] width 44 height 23
type input "2"
type input "800"
click at [211, 315] on select "Select Stylist [PERSON_NAME] Aalam Sheikh [PERSON_NAME] [PERSON_NAME] [PERSON_N…" at bounding box center [211, 303] width 92 height 23
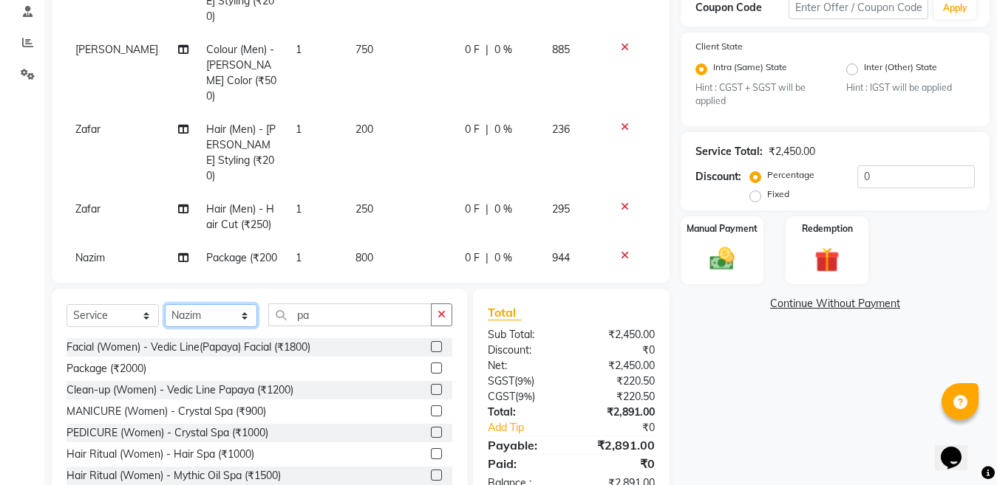
select select "70289"
click at [165, 304] on select "Select Stylist [PERSON_NAME] Aalam Sheikh [PERSON_NAME] [PERSON_NAME] [PERSON_N…" at bounding box center [211, 315] width 92 height 23
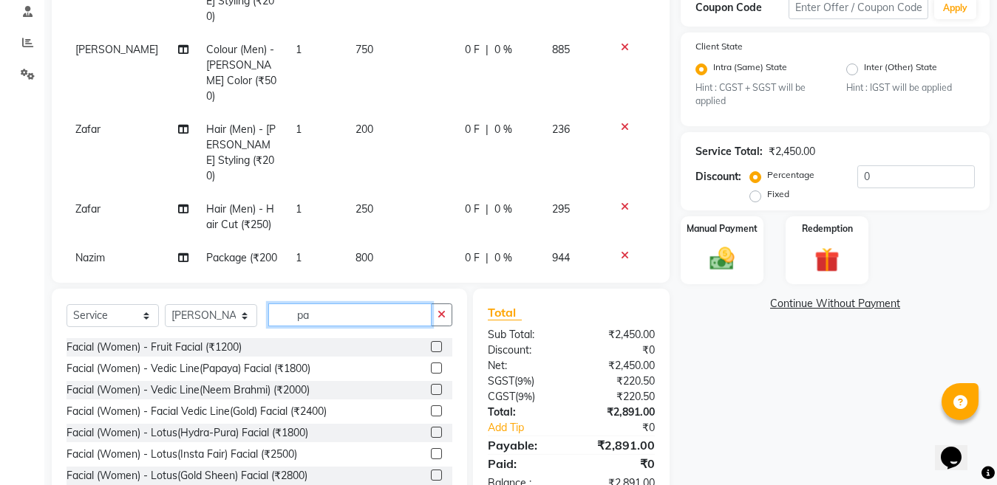
click at [355, 312] on input "pa" at bounding box center [349, 315] width 163 height 23
type input "p"
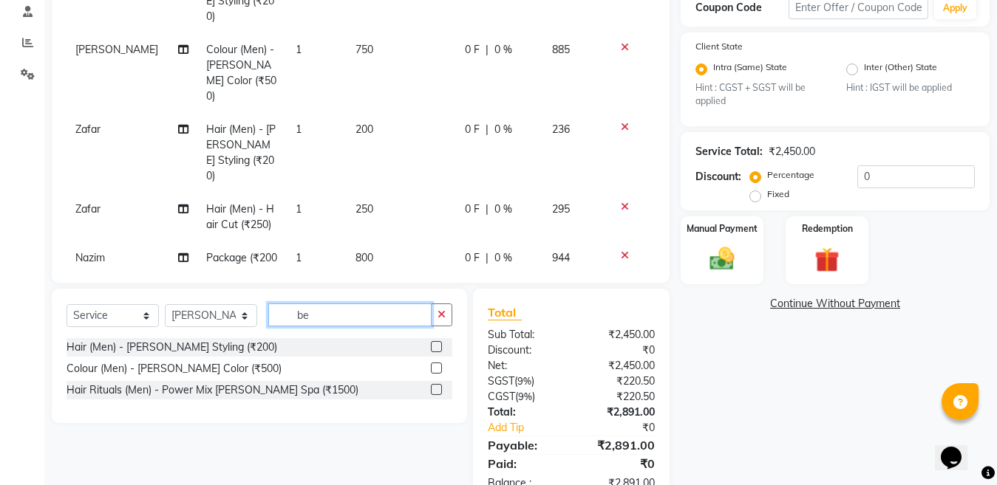
type input "be"
click at [434, 345] on label at bounding box center [436, 346] width 11 height 11
click at [434, 345] on input "checkbox" at bounding box center [436, 348] width 10 height 10
checkbox input "false"
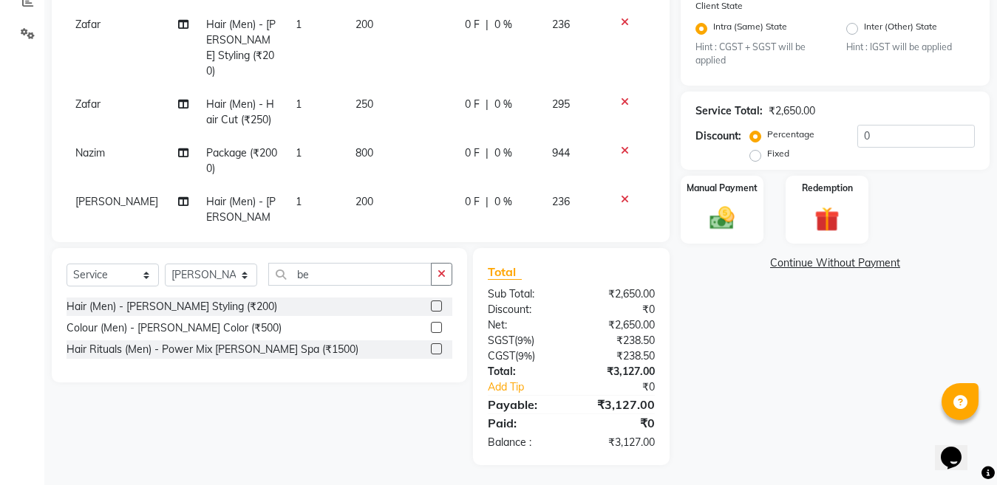
scroll to position [327, 0]
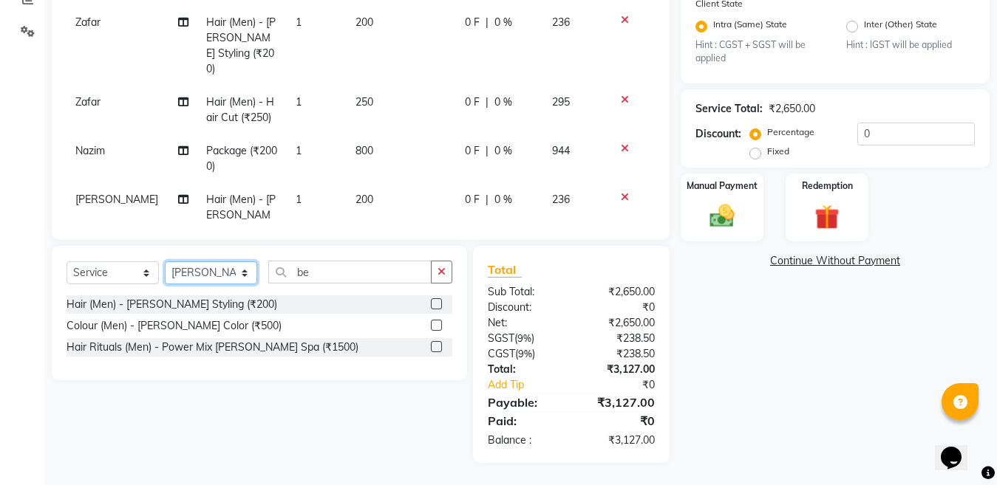
click at [211, 264] on select "Select Stylist [PERSON_NAME] Aalam Sheikh [PERSON_NAME] [PERSON_NAME] [PERSON_N…" at bounding box center [211, 273] width 92 height 23
select select "69067"
click at [165, 262] on select "Select Stylist [PERSON_NAME] Aalam Sheikh [PERSON_NAME] [PERSON_NAME] [PERSON_N…" at bounding box center [211, 273] width 92 height 23
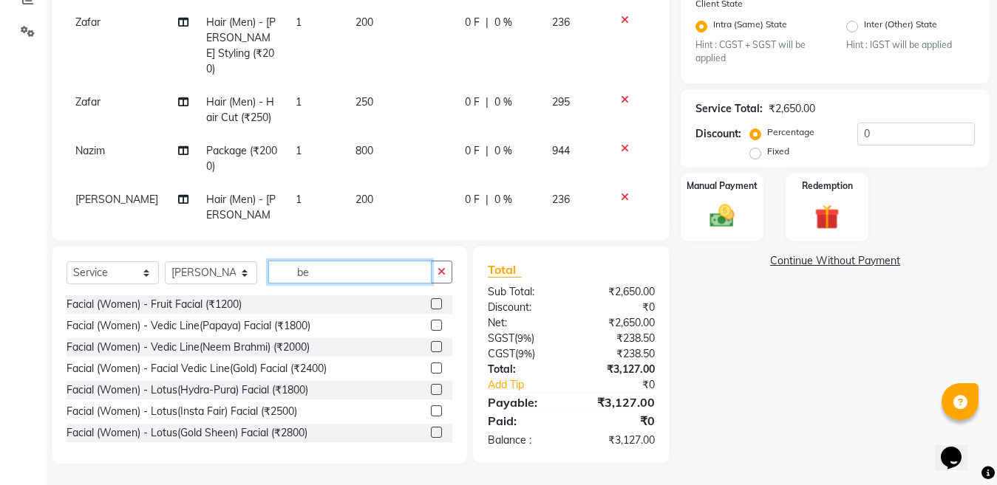
click at [326, 273] on input "be" at bounding box center [349, 272] width 163 height 23
type input "b"
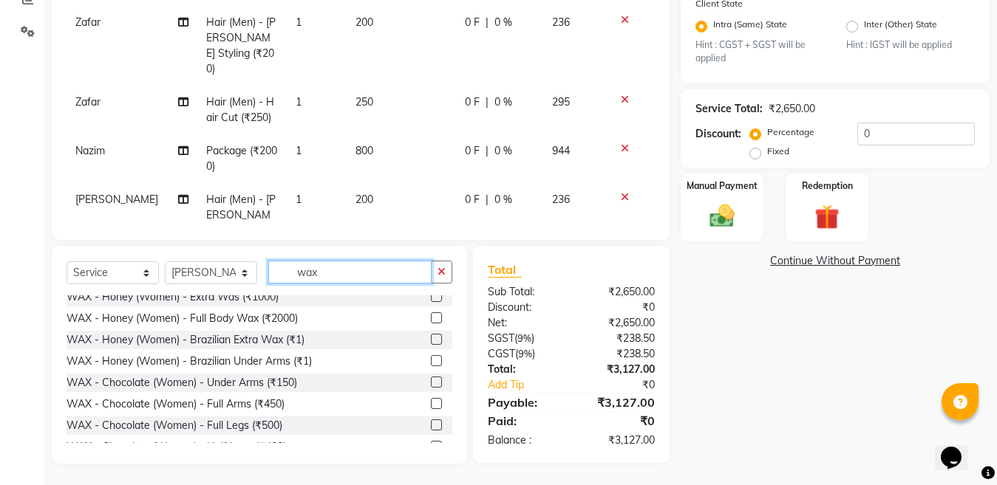
scroll to position [296, 0]
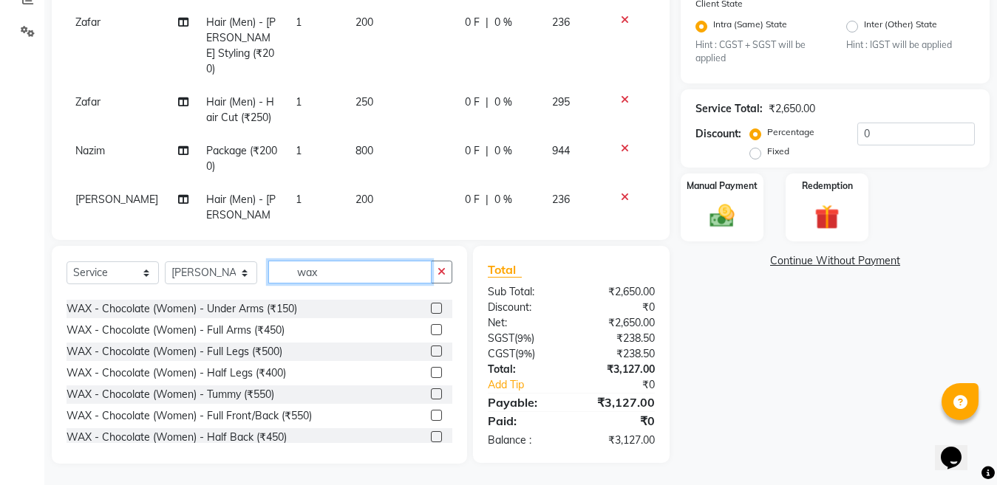
type input "wax"
click at [431, 415] on label at bounding box center [436, 415] width 11 height 11
click at [431, 415] on input "checkbox" at bounding box center [436, 416] width 10 height 10
checkbox input "false"
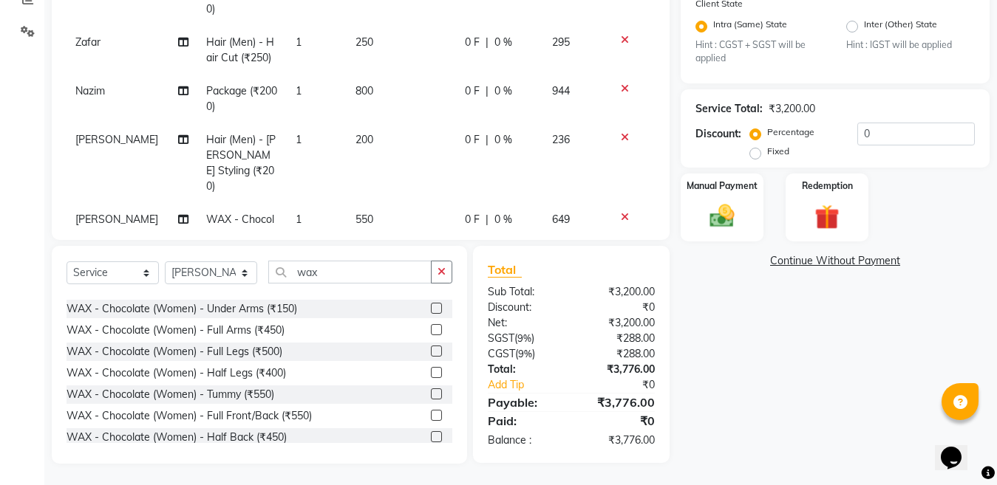
scroll to position [199, 0]
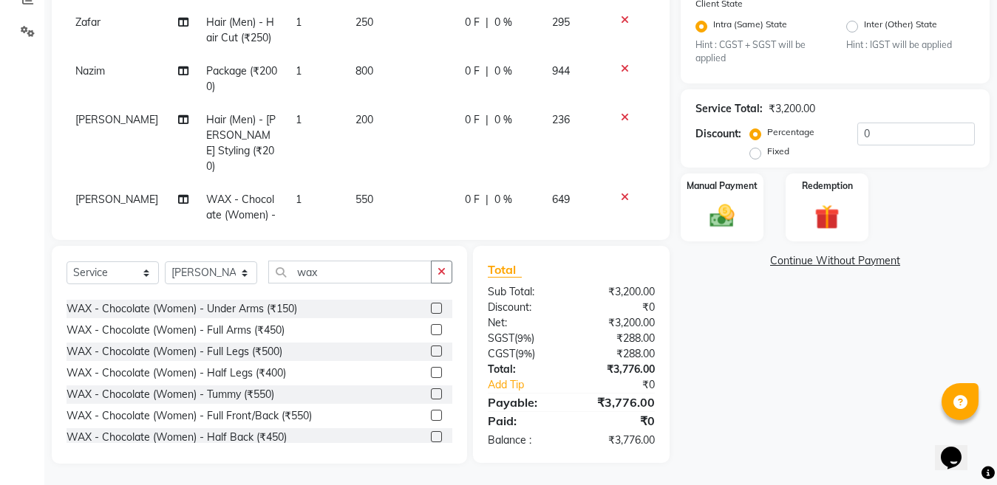
click at [395, 183] on td "550" at bounding box center [400, 223] width 109 height 80
select select "69067"
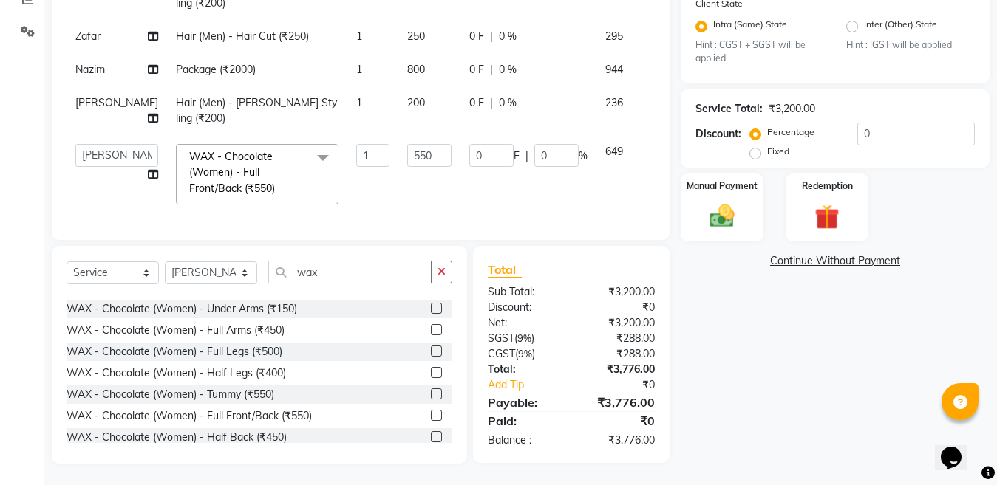
scroll to position [182, 0]
click at [407, 144] on input "550" at bounding box center [429, 155] width 44 height 23
type input "5"
type input "860"
click at [216, 269] on select "Select Stylist [PERSON_NAME] Aalam Sheikh [PERSON_NAME] [PERSON_NAME] [PERSON_N…" at bounding box center [211, 273] width 92 height 23
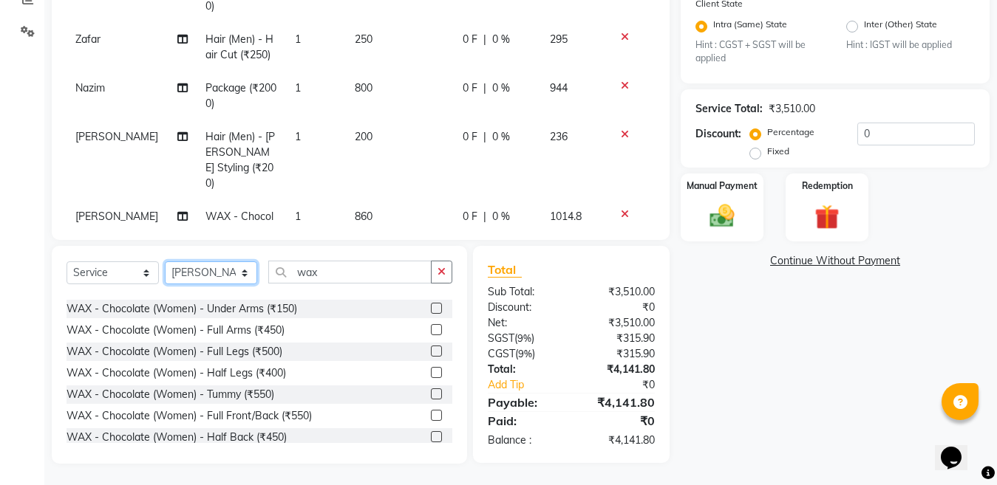
scroll to position [166, 0]
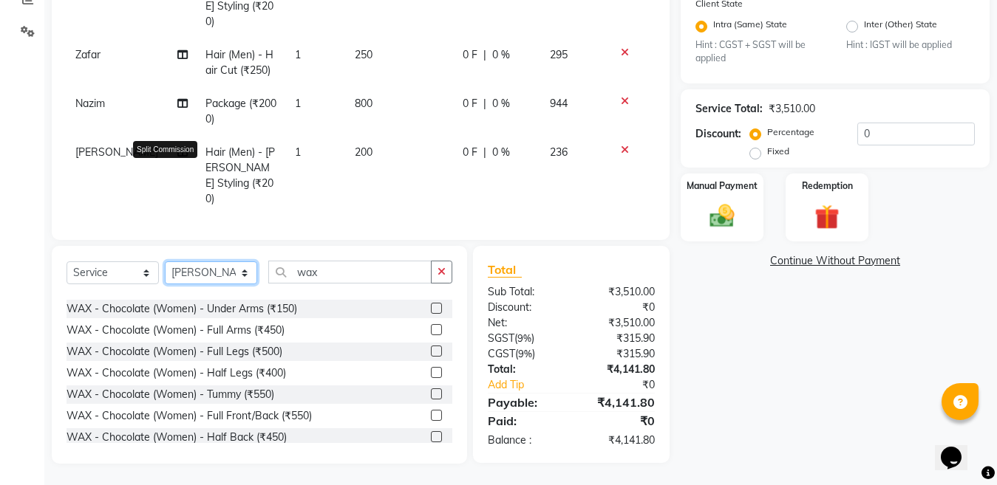
select select "87806"
click at [165, 262] on select "Select Stylist [PERSON_NAME] Aalam Sheikh [PERSON_NAME] [PERSON_NAME] [PERSON_N…" at bounding box center [211, 273] width 92 height 23
click at [337, 264] on input "wax" at bounding box center [349, 272] width 163 height 23
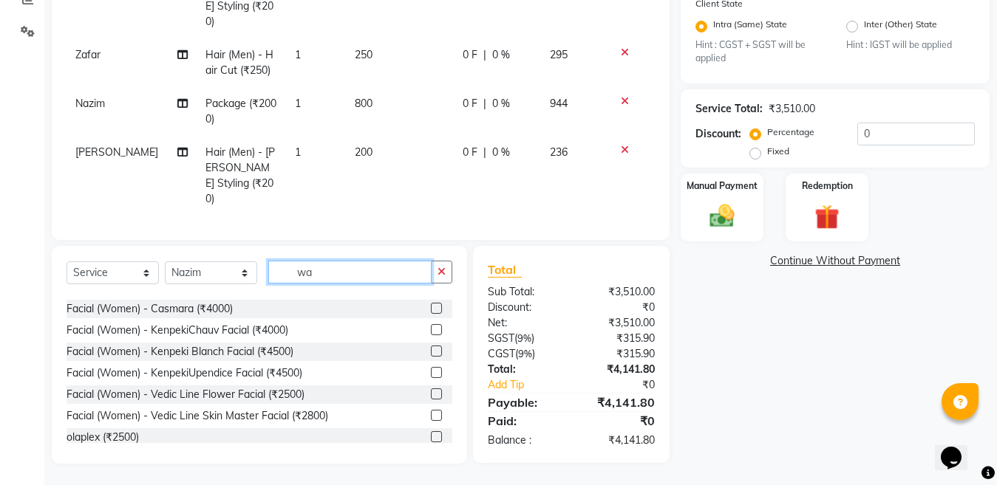
type input "w"
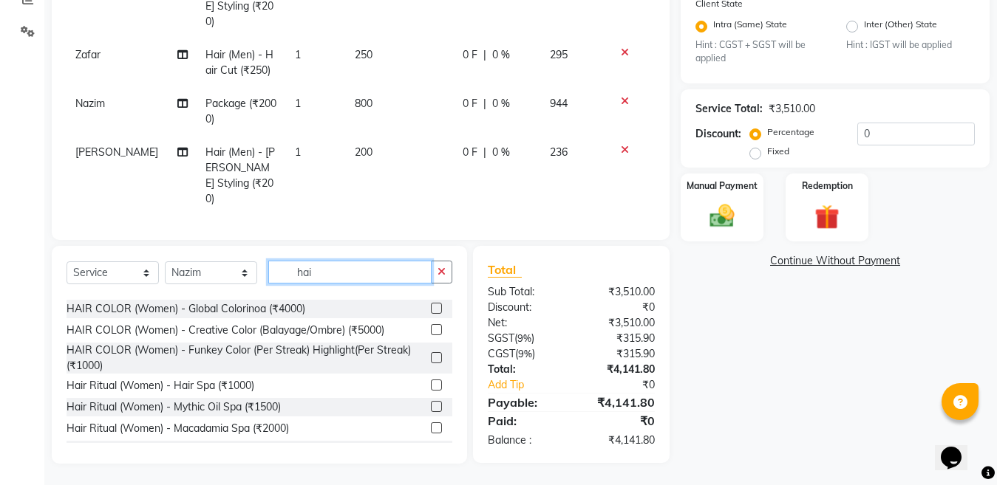
scroll to position [0, 0]
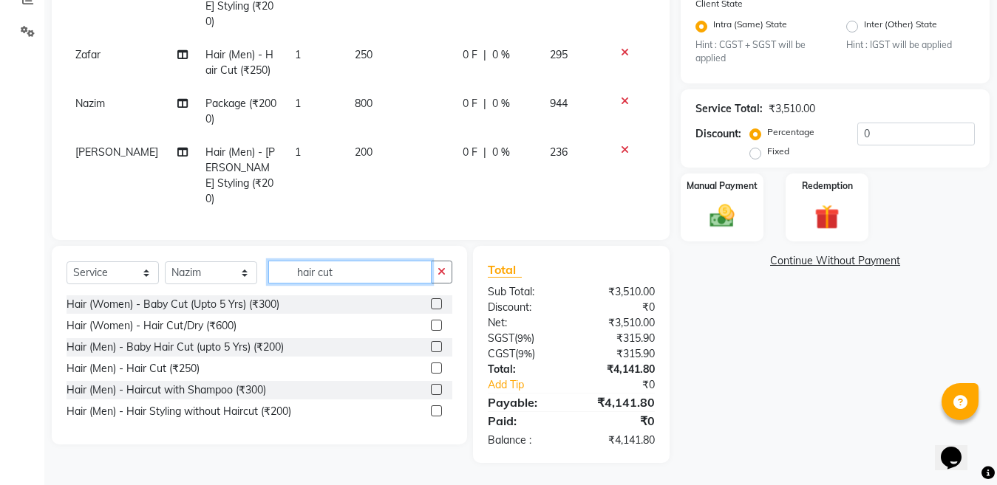
type input "hair cut"
click at [434, 369] on label at bounding box center [436, 368] width 11 height 11
click at [434, 369] on input "checkbox" at bounding box center [436, 369] width 10 height 10
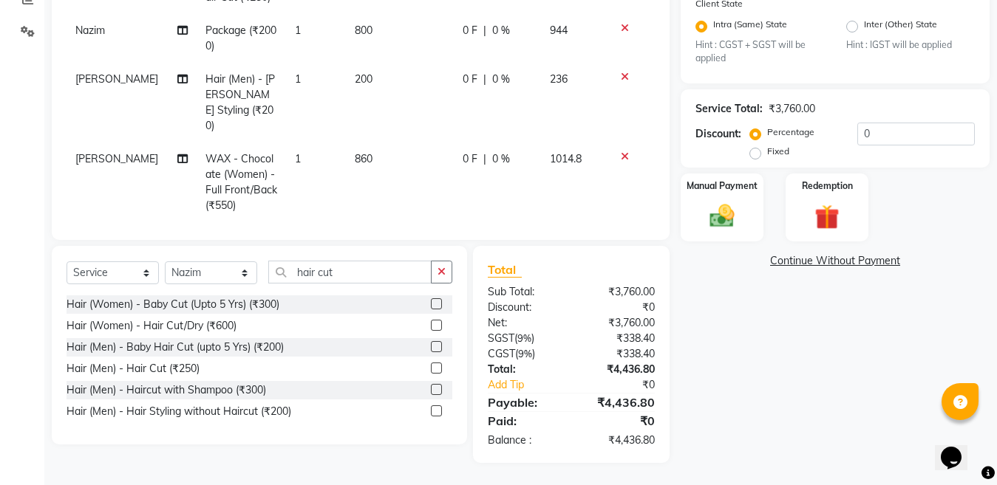
scroll to position [247, 0]
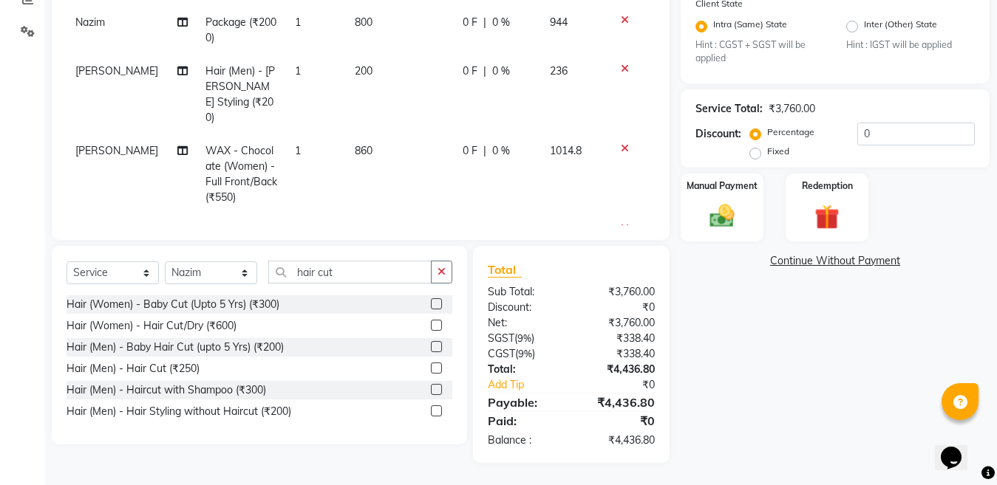
click at [437, 366] on label at bounding box center [436, 368] width 11 height 11
click at [437, 366] on input "checkbox" at bounding box center [436, 369] width 10 height 10
checkbox input "false"
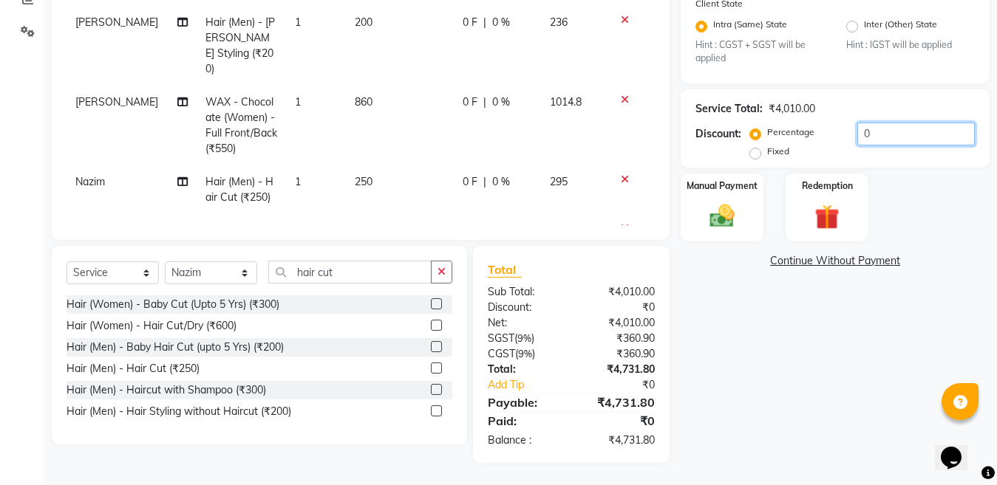
click at [916, 133] on input "0" at bounding box center [915, 134] width 117 height 23
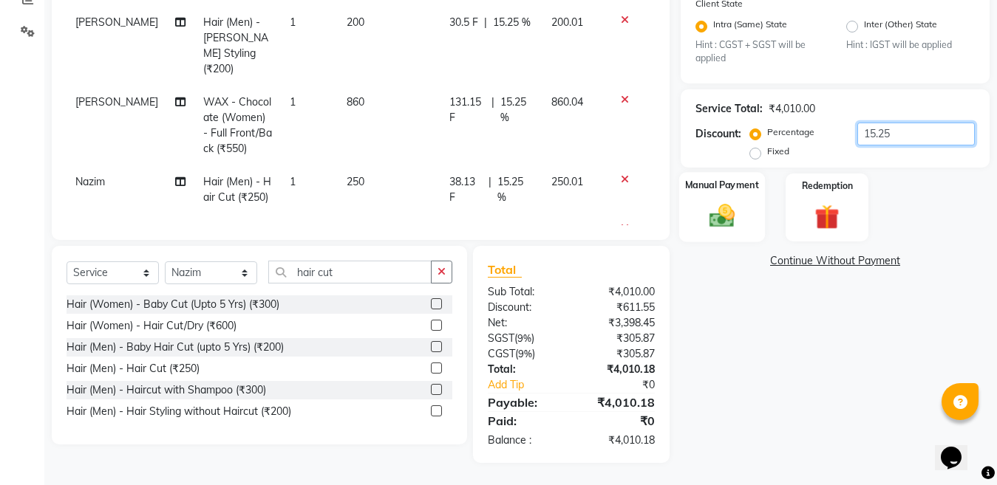
type input "15.25"
click at [731, 218] on img at bounding box center [721, 217] width 41 height 30
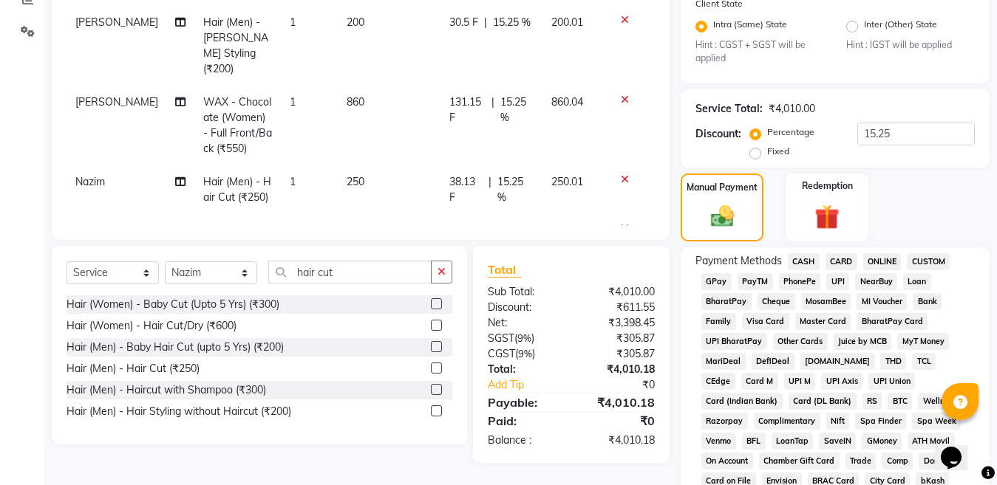
click at [884, 261] on span "ONLINE" at bounding box center [882, 261] width 38 height 17
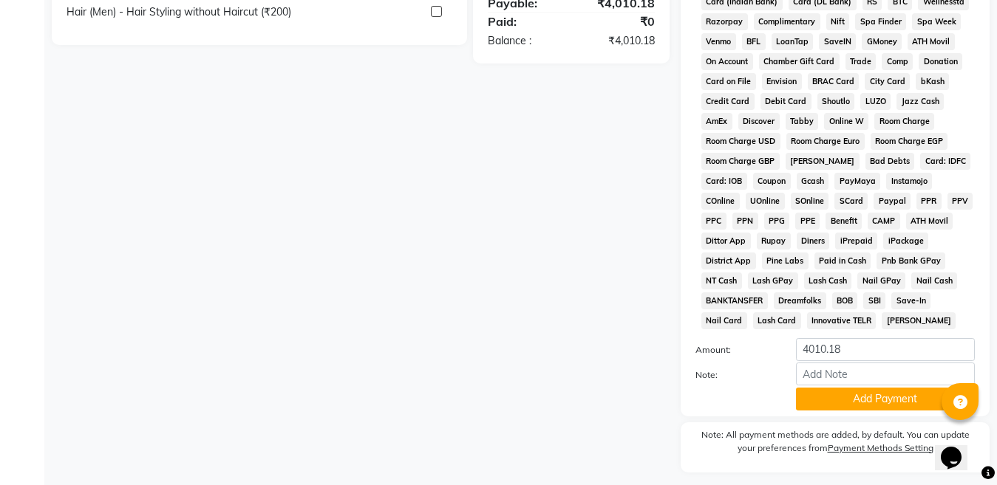
scroll to position [767, 0]
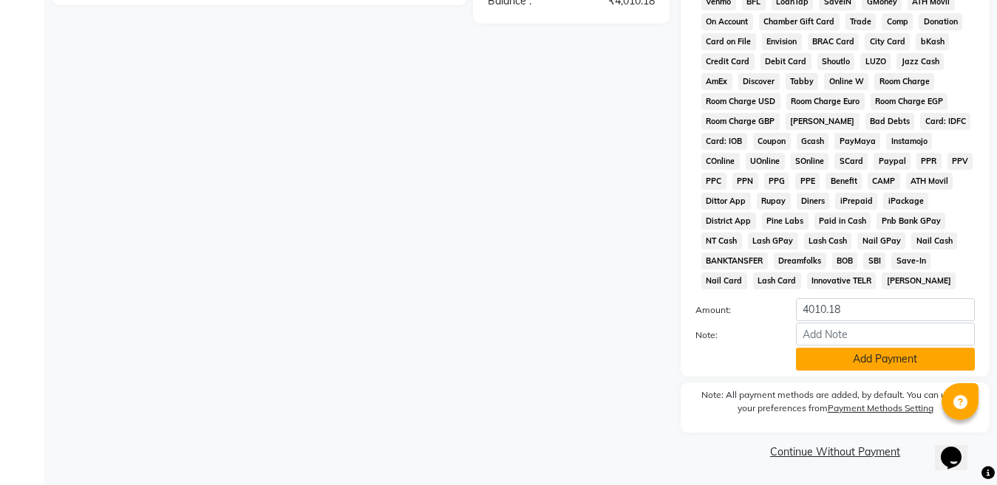
click at [871, 352] on button "Add Payment" at bounding box center [885, 359] width 179 height 23
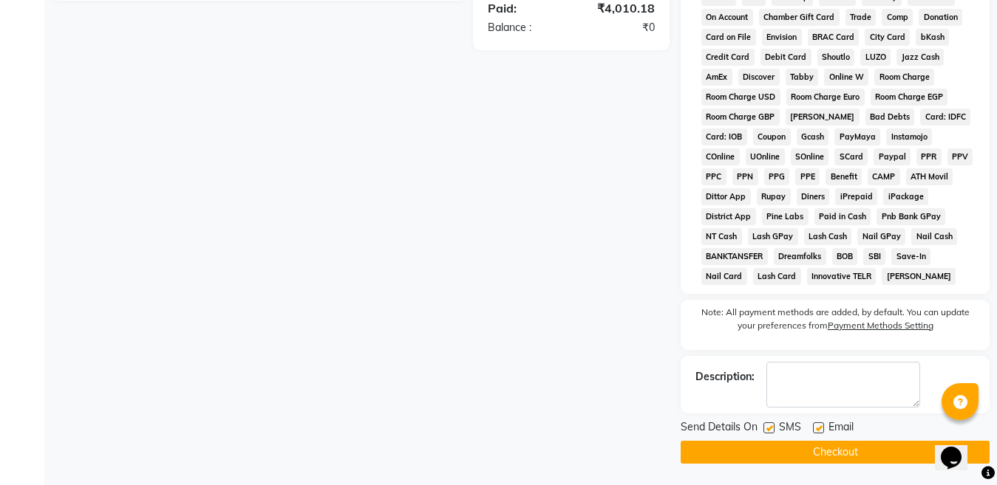
scroll to position [772, 0]
click at [816, 449] on button "Checkout" at bounding box center [834, 451] width 309 height 23
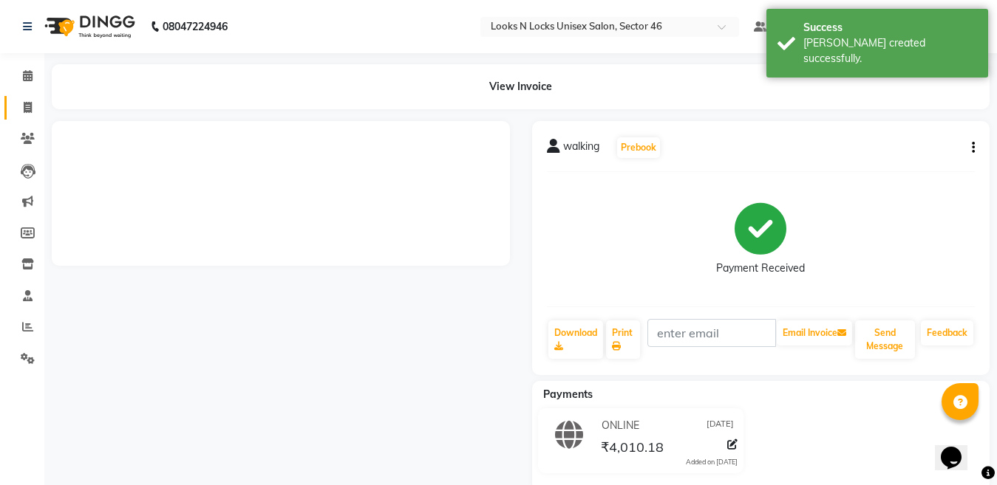
click at [32, 115] on span at bounding box center [28, 108] width 26 height 17
select select "service"
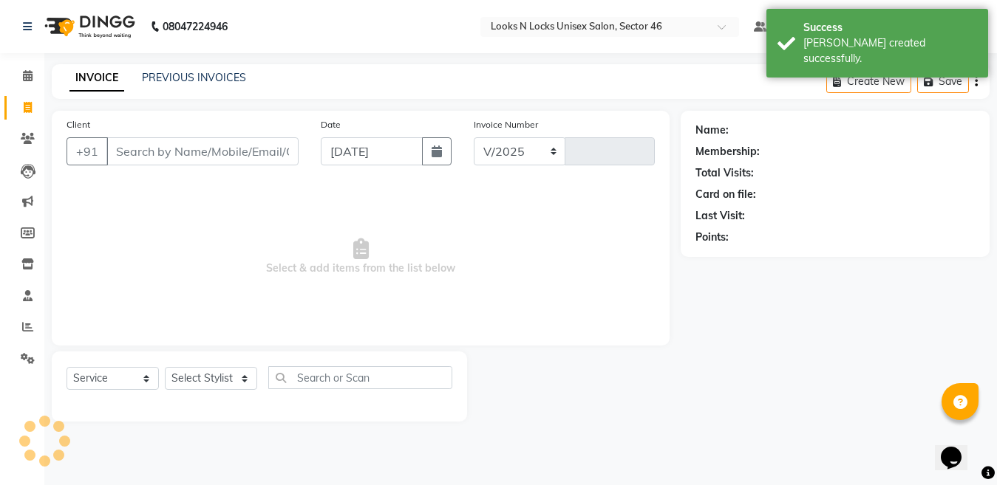
select select "3904"
type input "0904"
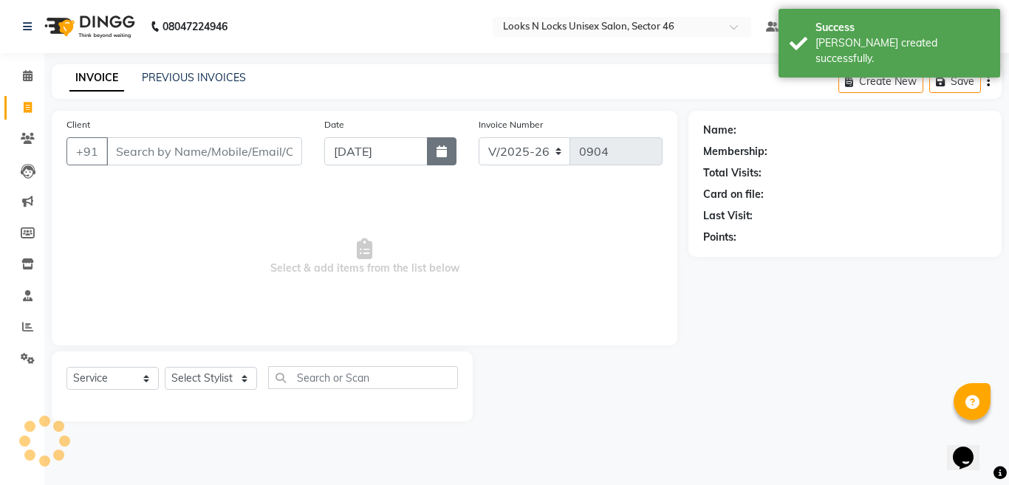
click at [449, 153] on button "button" at bounding box center [442, 151] width 30 height 28
select select "9"
select select "2025"
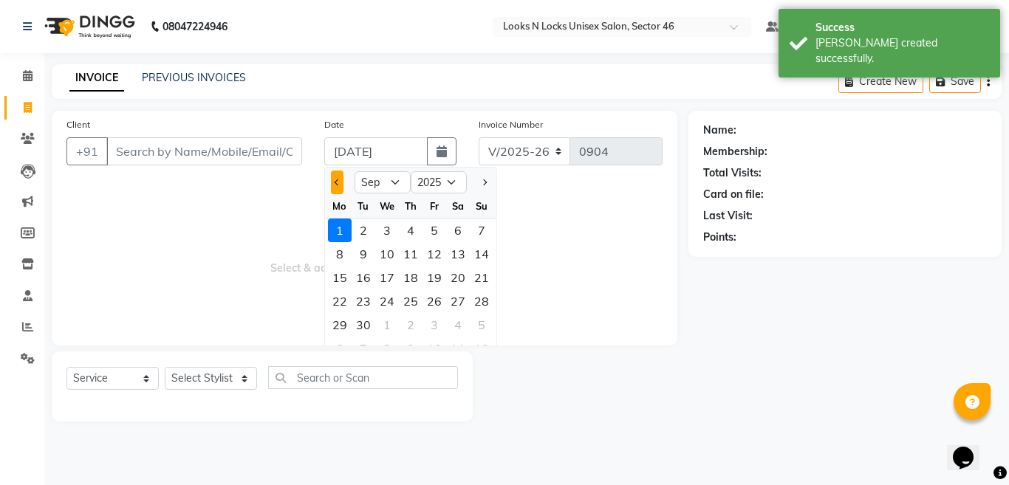
click at [337, 180] on span "Previous month" at bounding box center [338, 183] width 6 height 6
select select "8"
click at [485, 327] on div "31" at bounding box center [482, 325] width 24 height 24
type input "[DATE]"
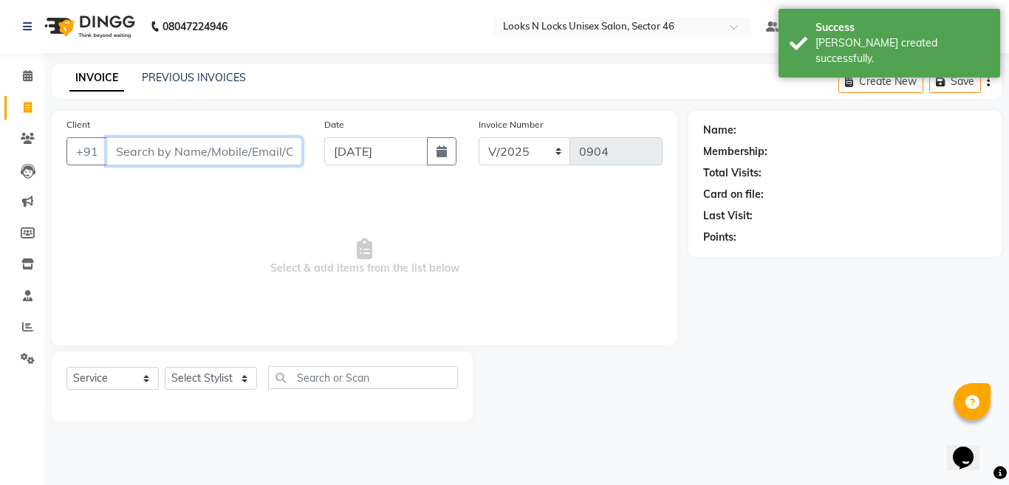
click at [199, 147] on input "Client" at bounding box center [204, 151] width 196 height 28
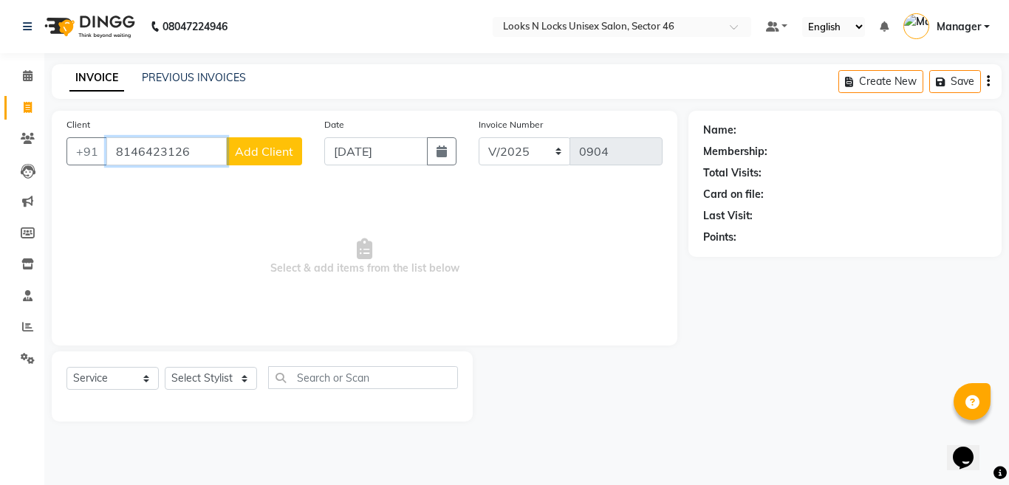
type input "8146423126"
click at [262, 152] on span "Add Client" at bounding box center [264, 151] width 58 height 15
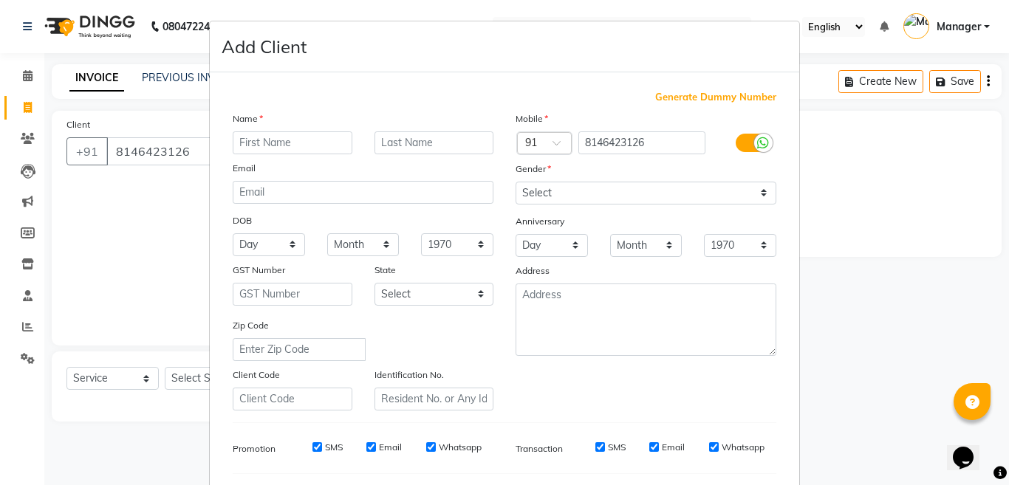
click at [276, 143] on input "text" at bounding box center [293, 143] width 120 height 23
type input "n"
type input "[PERSON_NAME]"
click at [553, 193] on select "Select [DEMOGRAPHIC_DATA] [DEMOGRAPHIC_DATA] Other Prefer Not To Say" at bounding box center [646, 193] width 261 height 23
select select "[DEMOGRAPHIC_DATA]"
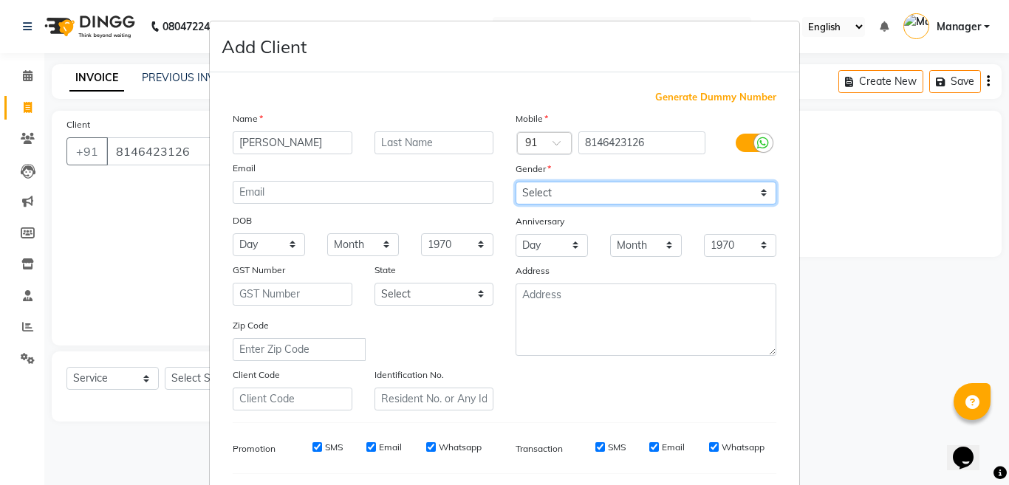
click at [516, 182] on select "Select [DEMOGRAPHIC_DATA] [DEMOGRAPHIC_DATA] Other Prefer Not To Say" at bounding box center [646, 193] width 261 height 23
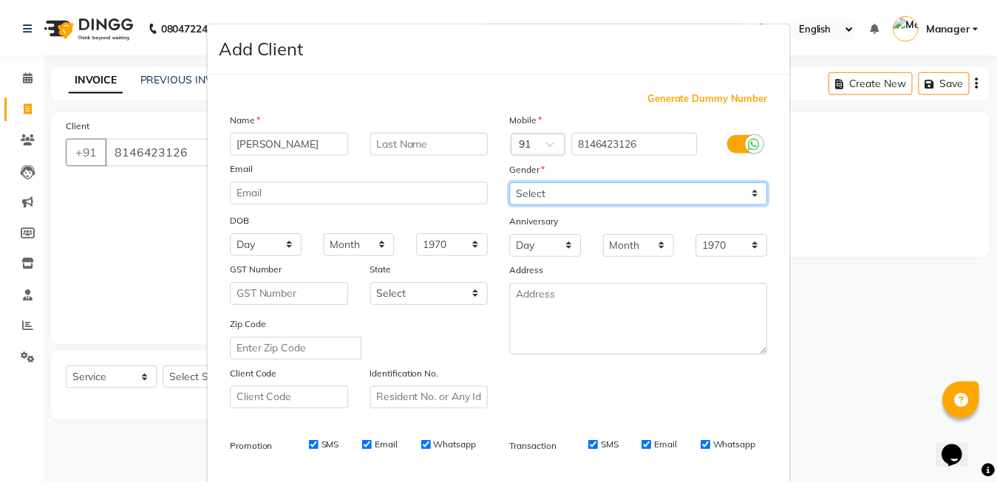
scroll to position [197, 0]
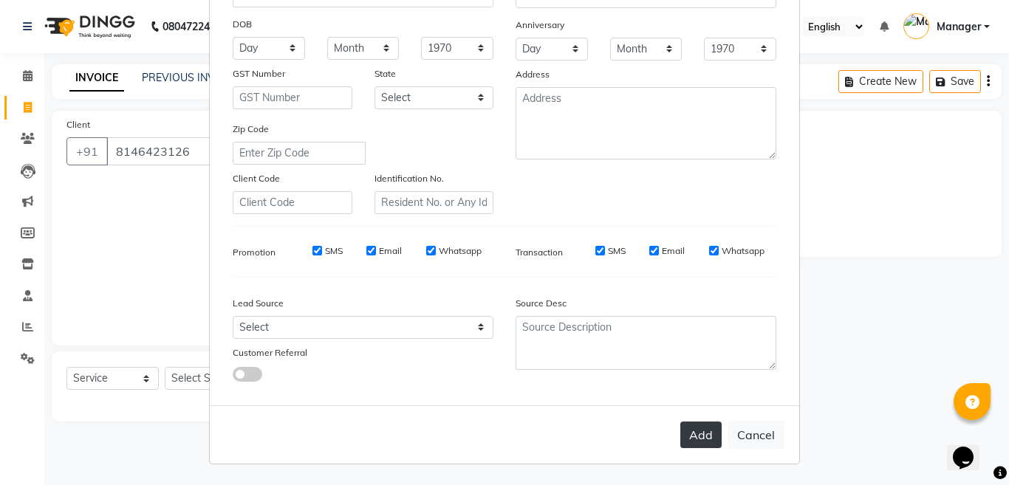
click at [694, 430] on button "Add" at bounding box center [700, 435] width 41 height 27
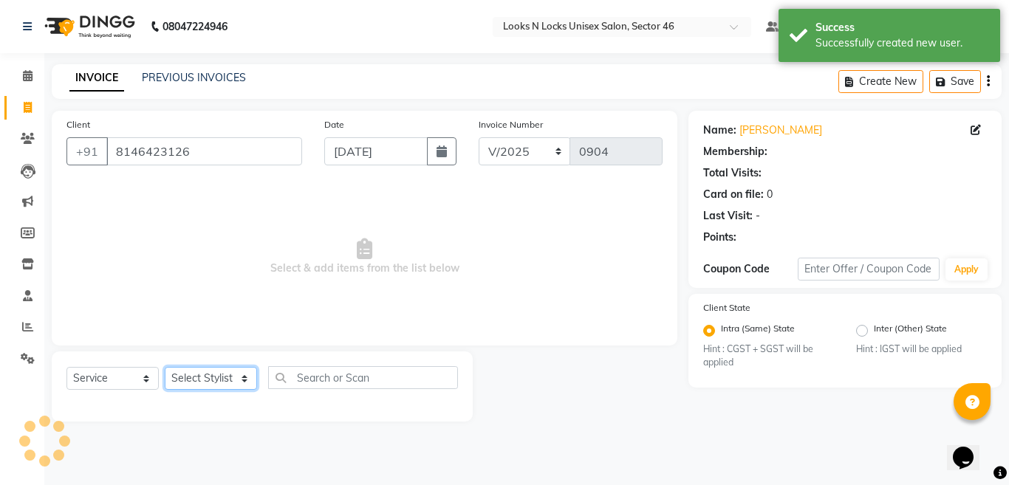
click at [208, 379] on select "Select Stylist [PERSON_NAME] Aalam Sheikh [PERSON_NAME] [PERSON_NAME] [PERSON_N…" at bounding box center [211, 378] width 92 height 23
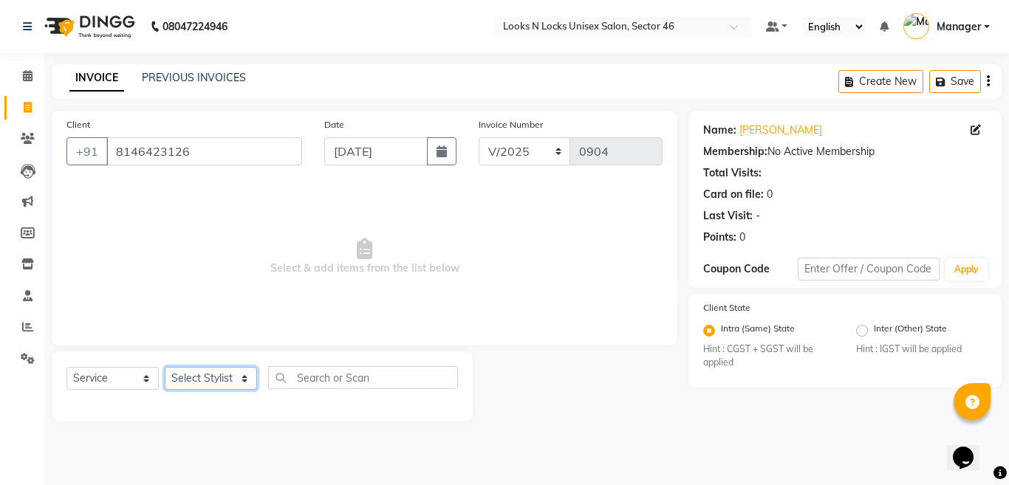
select select "59684"
click at [165, 367] on select "Select Stylist [PERSON_NAME] Aalam Sheikh [PERSON_NAME] [PERSON_NAME] [PERSON_N…" at bounding box center [211, 378] width 92 height 23
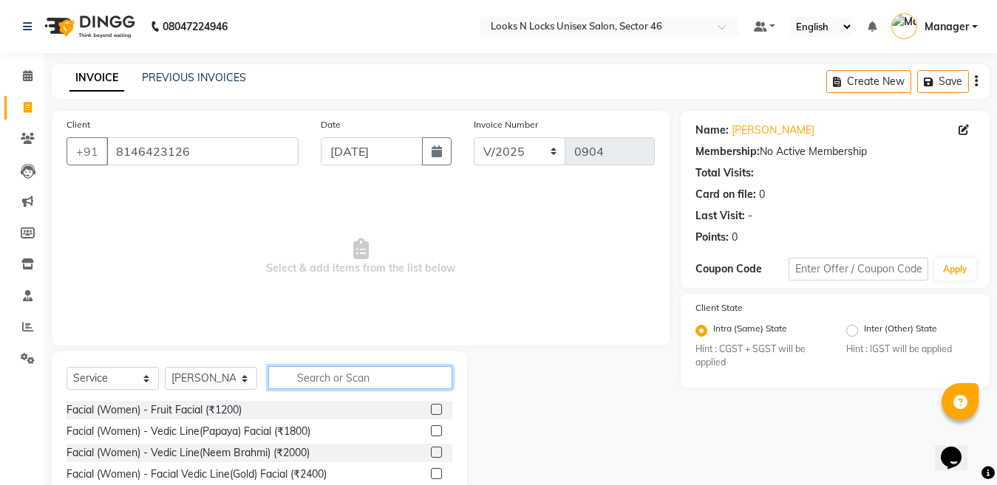
click at [362, 383] on input "text" at bounding box center [360, 377] width 184 height 23
type input "touch"
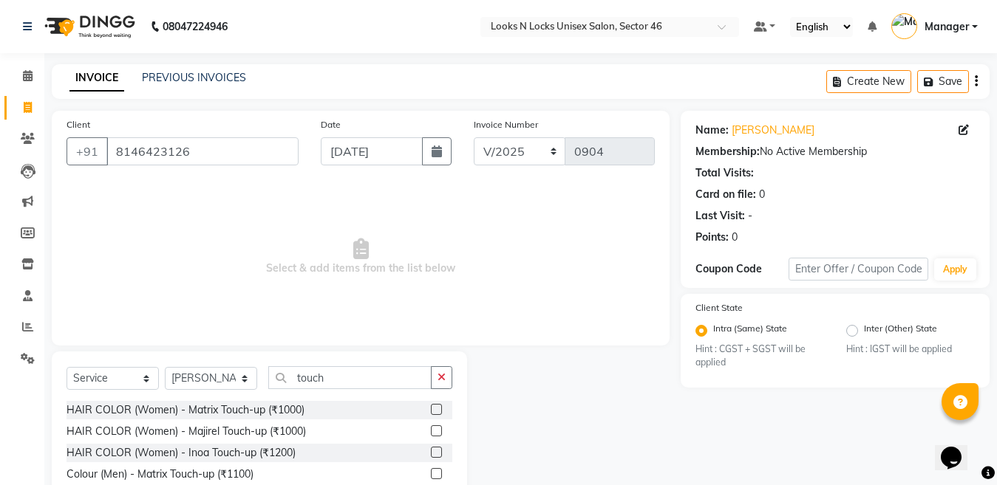
drag, startPoint x: 440, startPoint y: 447, endPoint x: 382, endPoint y: 411, distance: 68.1
click at [439, 449] on label at bounding box center [436, 452] width 11 height 11
click at [439, 449] on input "checkbox" at bounding box center [436, 453] width 10 height 10
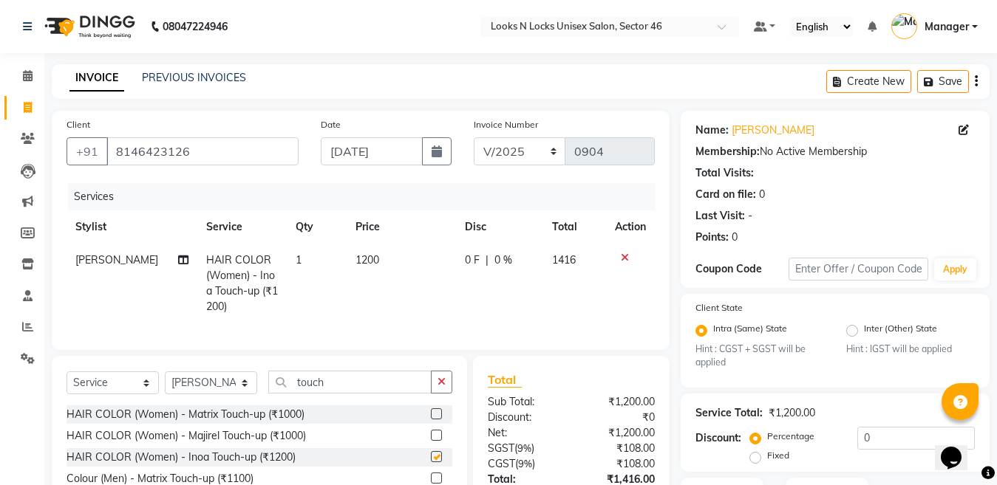
checkbox input "false"
click at [366, 394] on input "touch" at bounding box center [349, 382] width 163 height 23
type input "t"
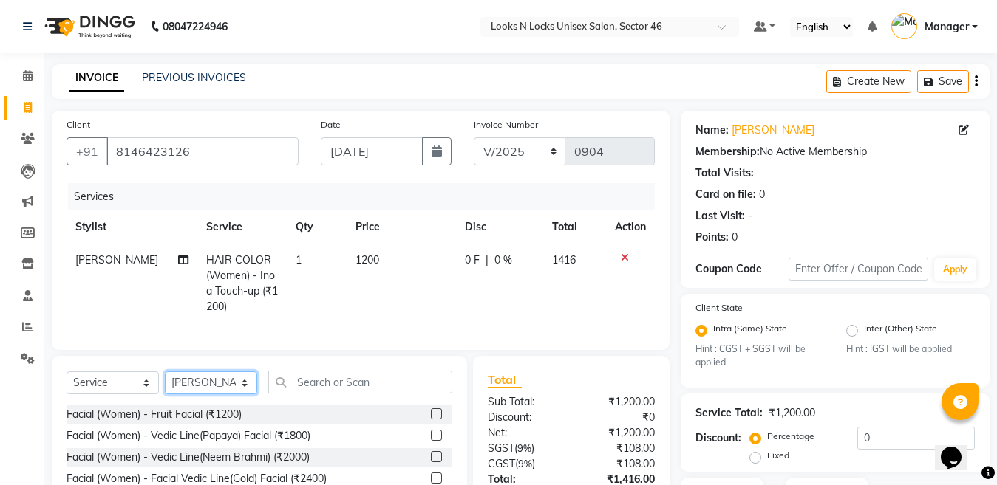
click at [210, 389] on select "Select Stylist [PERSON_NAME] Aalam Sheikh [PERSON_NAME] [PERSON_NAME] [PERSON_N…" at bounding box center [211, 383] width 92 height 23
select select "44650"
click at [165, 384] on select "Select Stylist [PERSON_NAME] Aalam Sheikh [PERSON_NAME] [PERSON_NAME] [PERSON_N…" at bounding box center [211, 383] width 92 height 23
click at [379, 386] on input "text" at bounding box center [360, 382] width 184 height 23
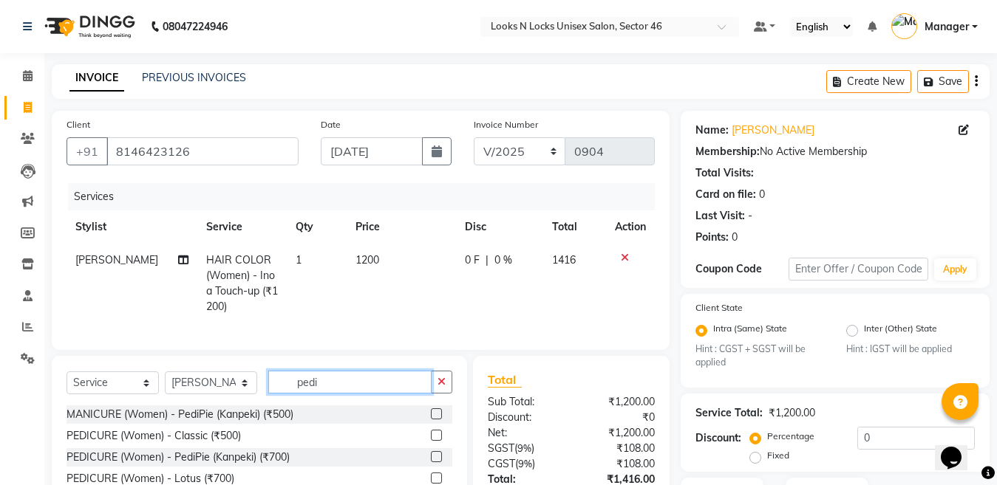
type input "pedi"
click at [431, 441] on label at bounding box center [436, 435] width 11 height 11
click at [431, 441] on input "checkbox" at bounding box center [436, 436] width 10 height 10
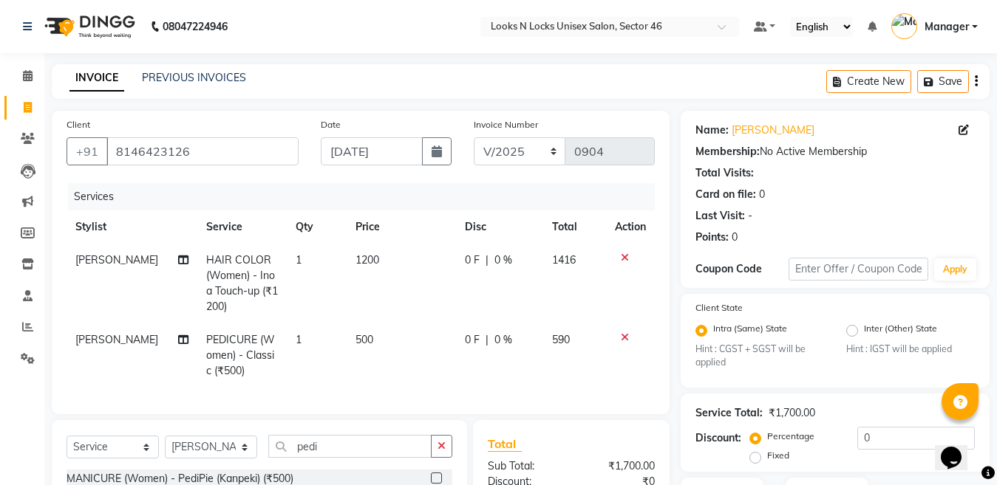
checkbox input "false"
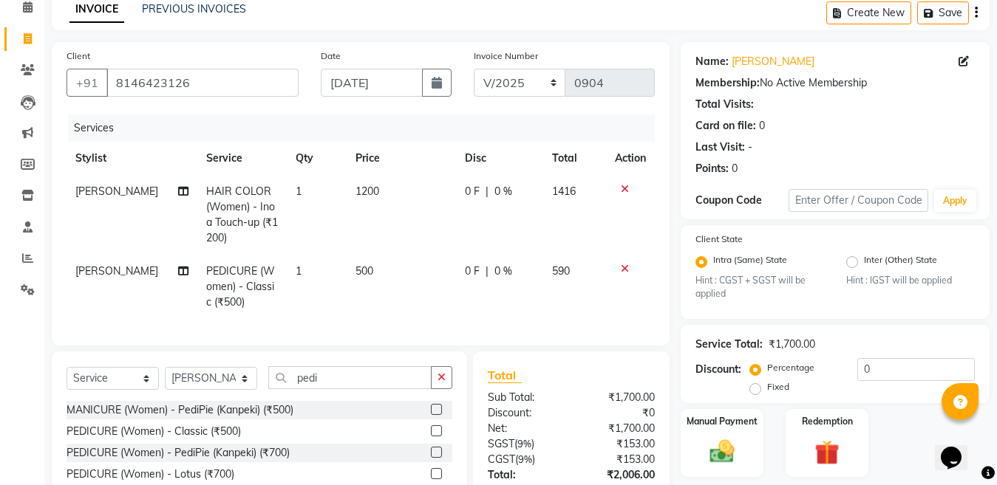
scroll to position [188, 0]
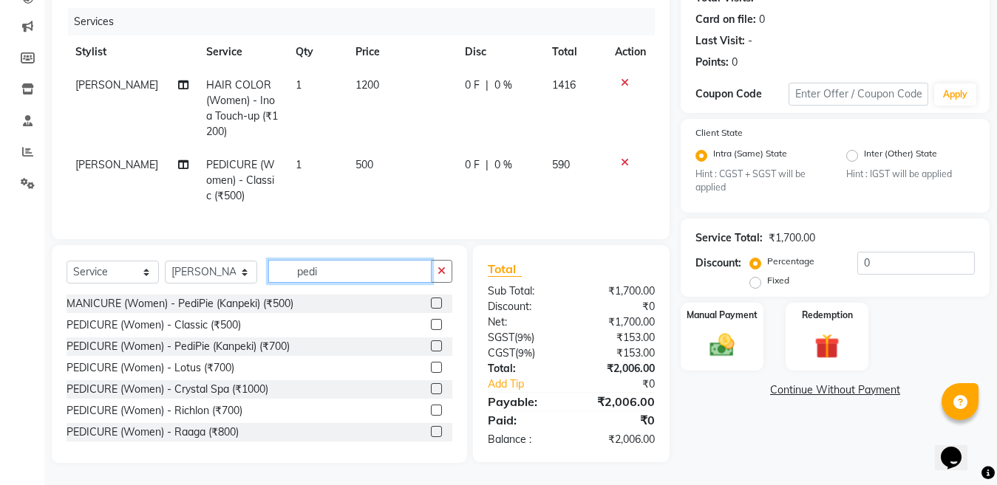
click at [363, 266] on input "pedi" at bounding box center [349, 271] width 163 height 23
type input "p"
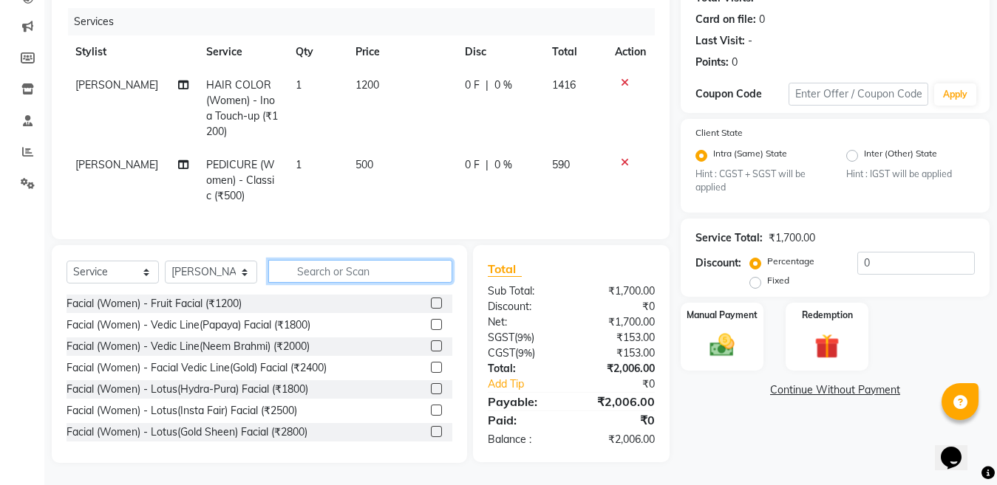
type input "n"
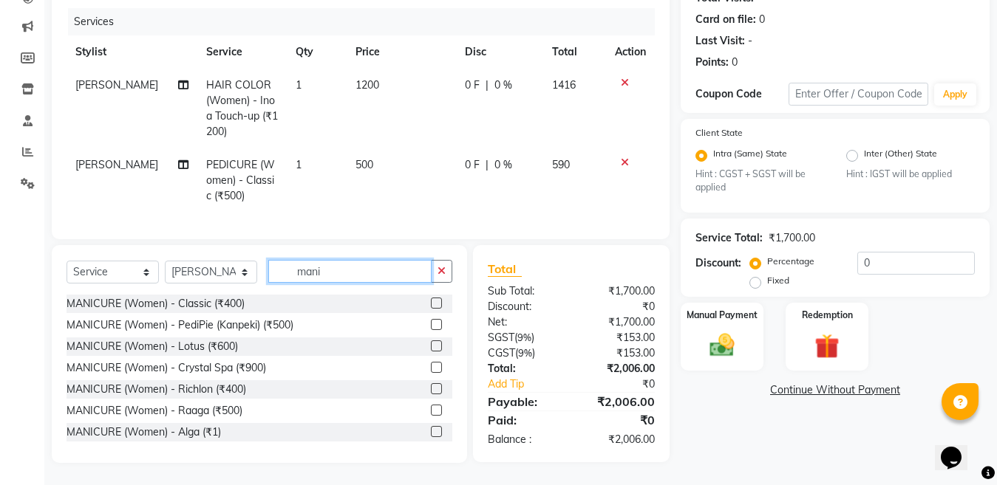
type input "mani"
click at [431, 325] on label at bounding box center [436, 324] width 11 height 11
click at [431, 325] on input "checkbox" at bounding box center [436, 326] width 10 height 10
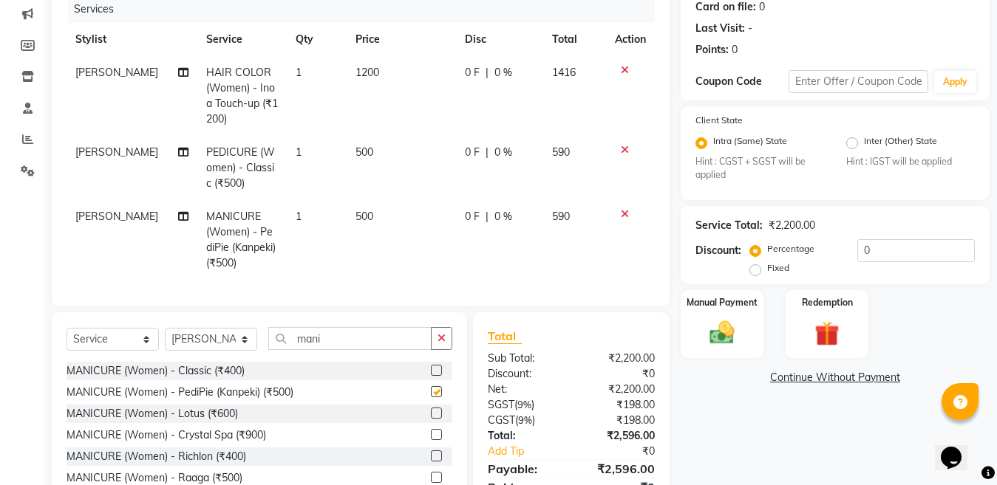
checkbox input "false"
click at [205, 351] on select "Select Stylist [PERSON_NAME] Aalam Sheikh [PERSON_NAME] [PERSON_NAME] [PERSON_N…" at bounding box center [211, 339] width 92 height 23
select select "69067"
click at [165, 341] on select "Select Stylist [PERSON_NAME] Aalam Sheikh [PERSON_NAME] [PERSON_NAME] [PERSON_N…" at bounding box center [211, 339] width 92 height 23
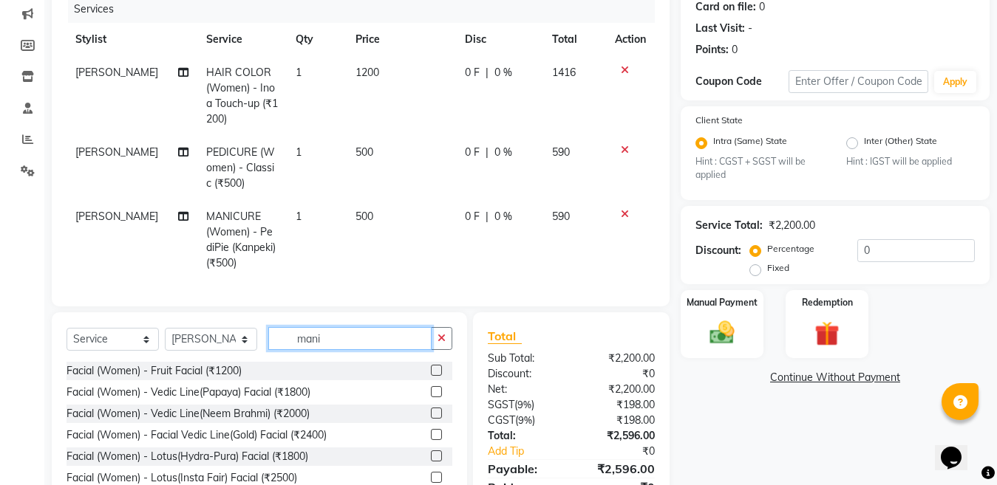
click at [345, 350] on input "mani" at bounding box center [349, 338] width 163 height 23
type input "m"
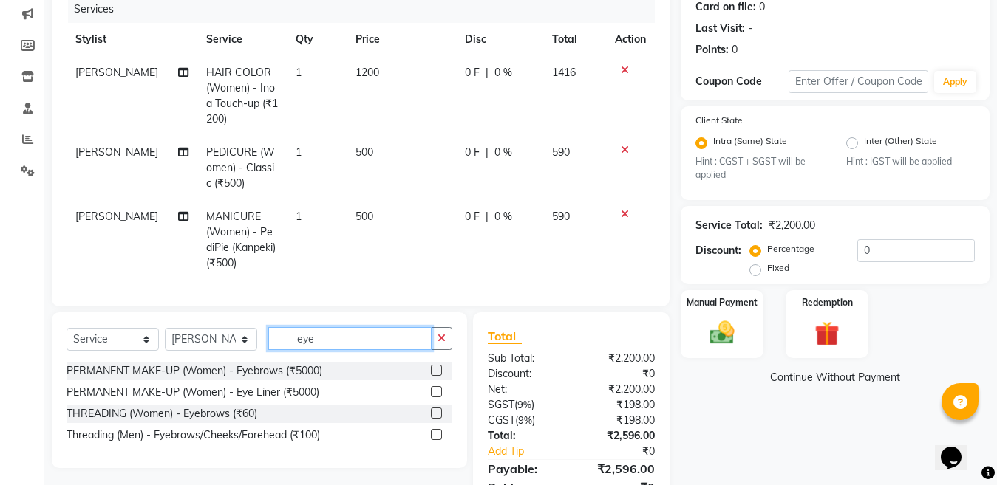
type input "eye"
click at [433, 419] on label at bounding box center [436, 413] width 11 height 11
click at [433, 419] on input "checkbox" at bounding box center [436, 414] width 10 height 10
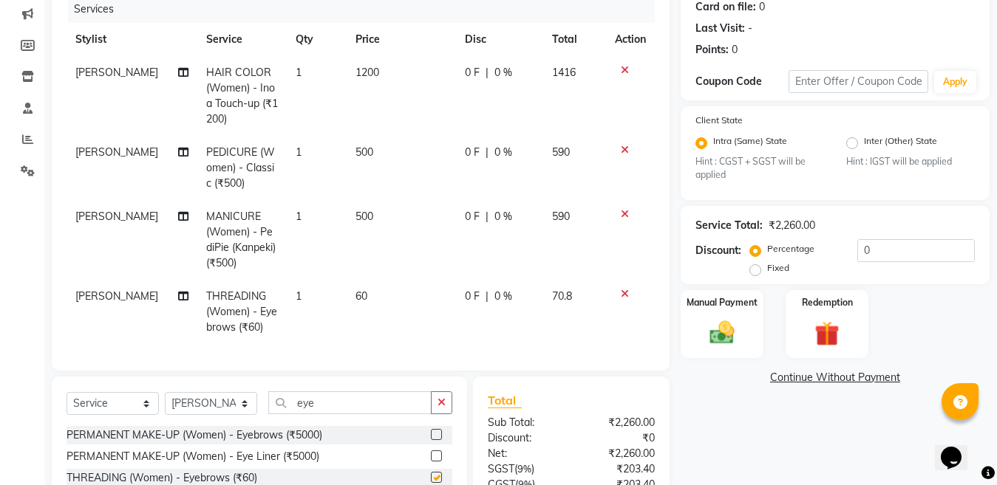
checkbox input "false"
click at [889, 247] on input "0" at bounding box center [915, 250] width 117 height 23
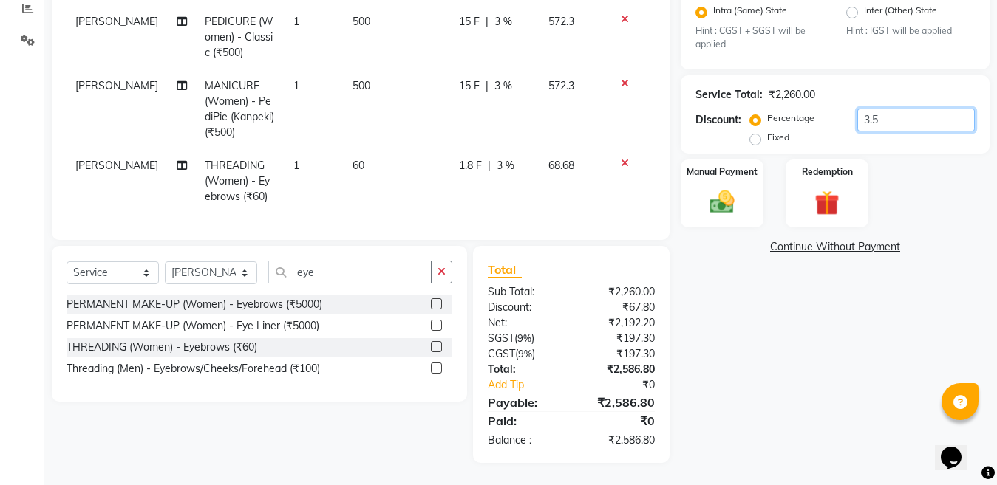
scroll to position [327, 0]
type input "3"
type input "18.22"
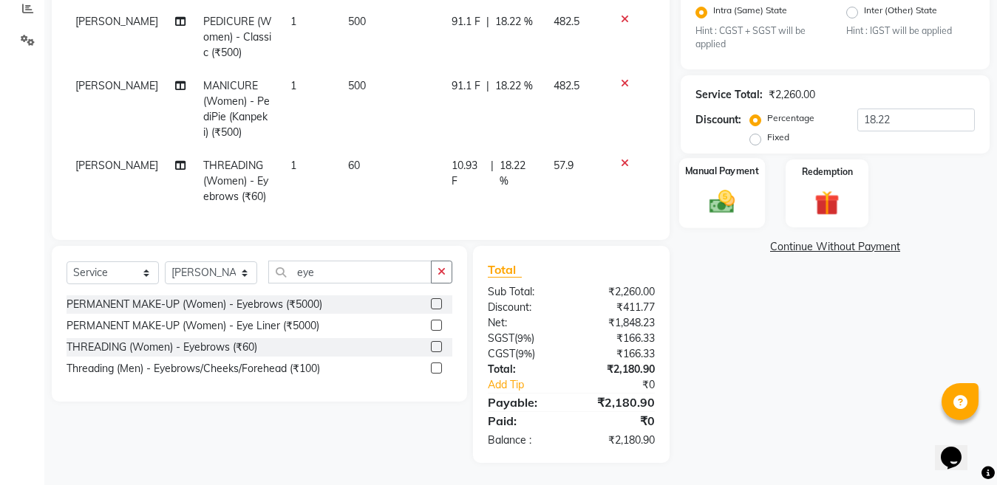
click at [711, 210] on img at bounding box center [721, 203] width 41 height 30
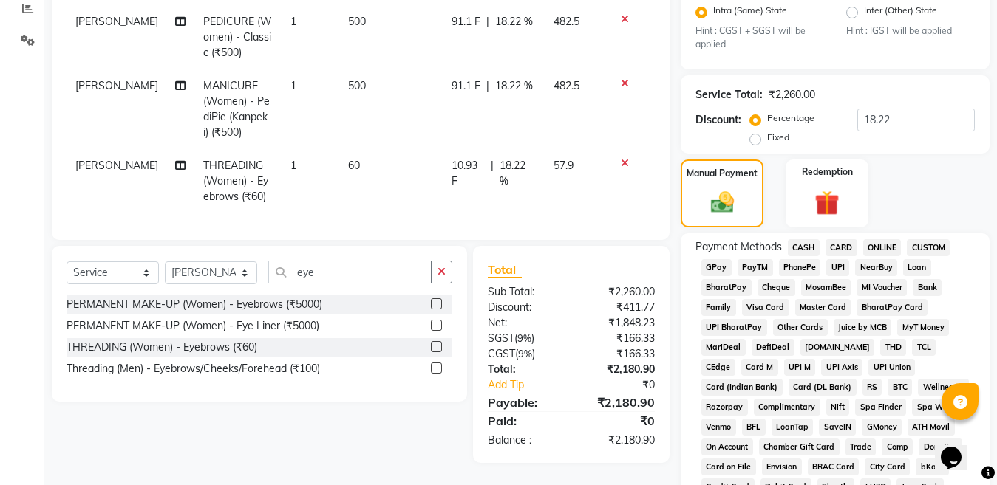
click at [884, 243] on span "ONLINE" at bounding box center [882, 247] width 38 height 17
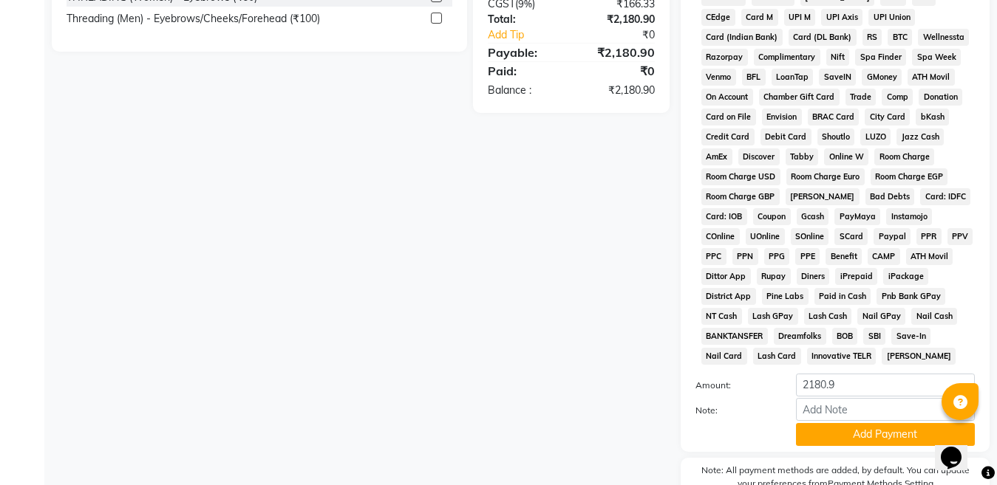
scroll to position [744, 0]
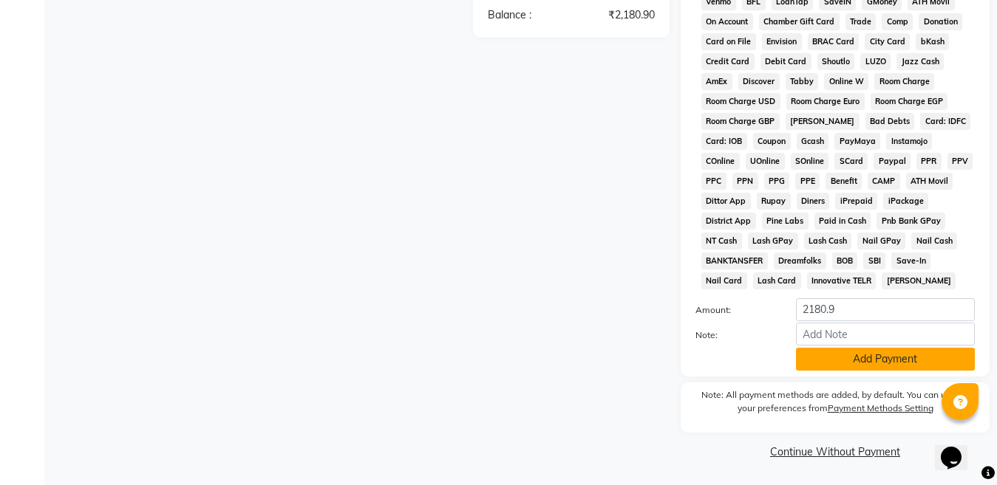
click at [883, 358] on button "Add Payment" at bounding box center [885, 359] width 179 height 23
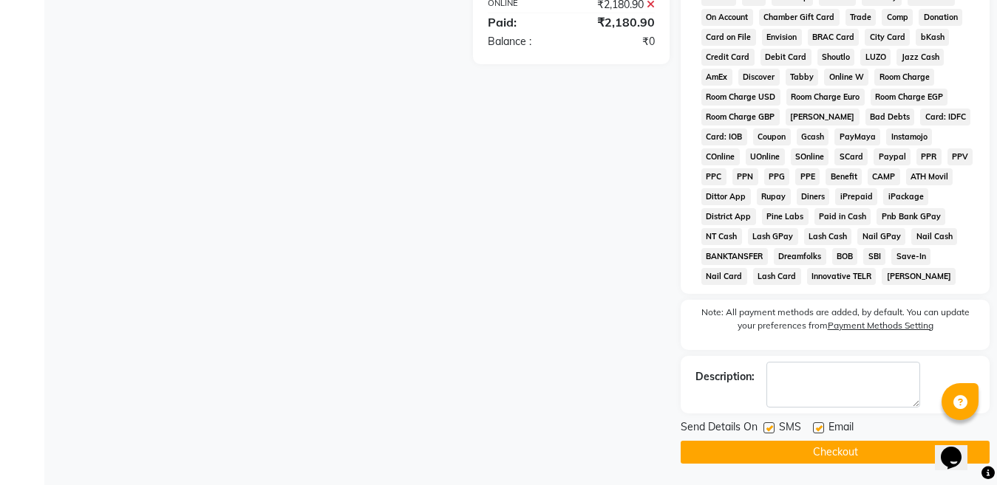
scroll to position [749, 0]
click at [821, 454] on button "Checkout" at bounding box center [834, 451] width 309 height 23
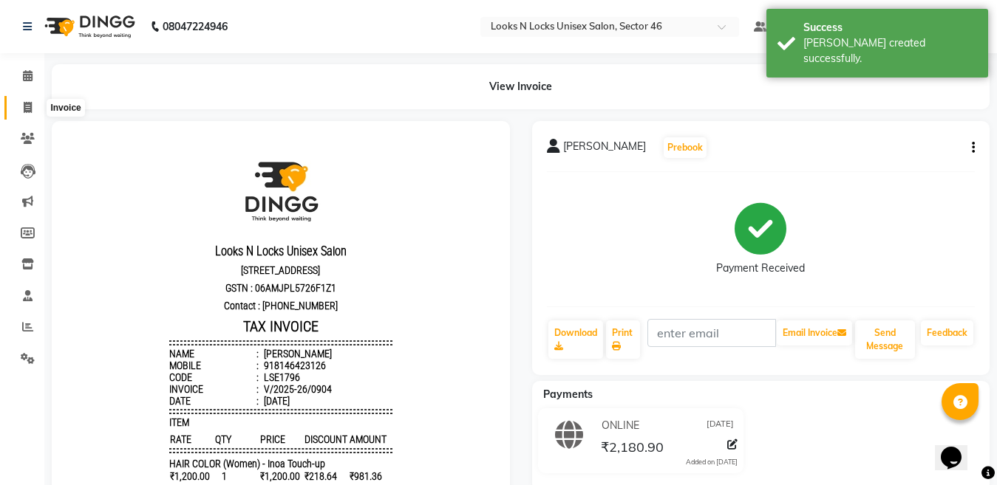
click at [33, 104] on span at bounding box center [28, 108] width 26 height 17
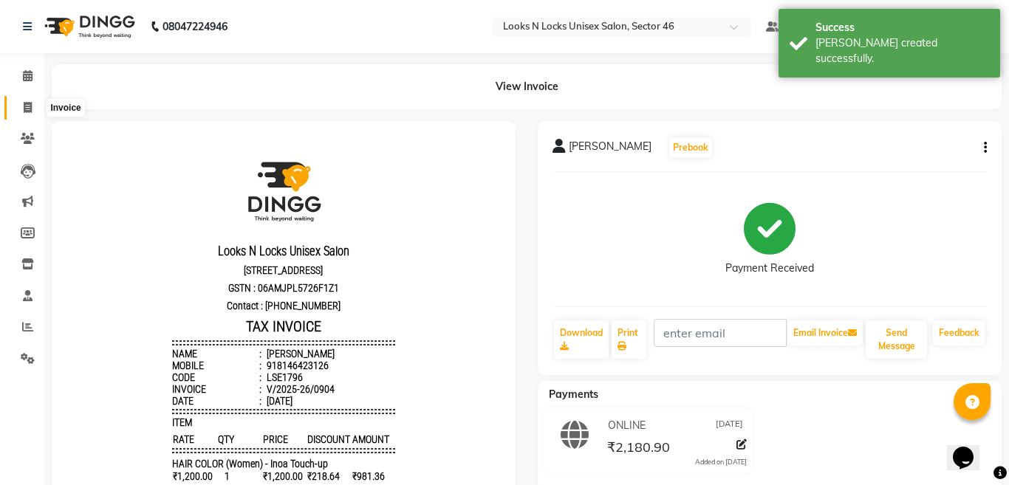
select select "service"
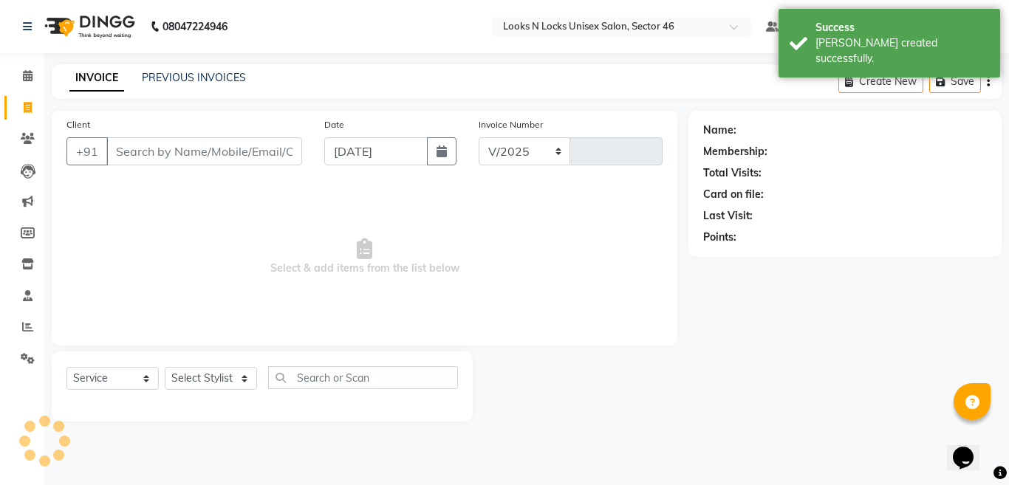
select select "3904"
type input "0905"
click at [435, 150] on button "button" at bounding box center [442, 151] width 30 height 28
select select "9"
select select "2025"
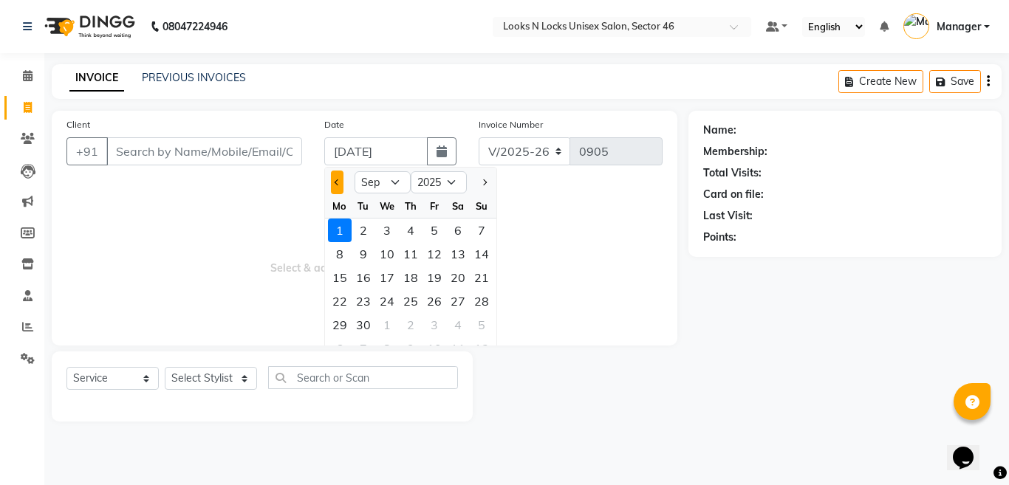
click at [339, 185] on button "Previous month" at bounding box center [337, 183] width 13 height 24
select select "8"
click at [479, 326] on div "31" at bounding box center [482, 325] width 24 height 24
type input "[DATE]"
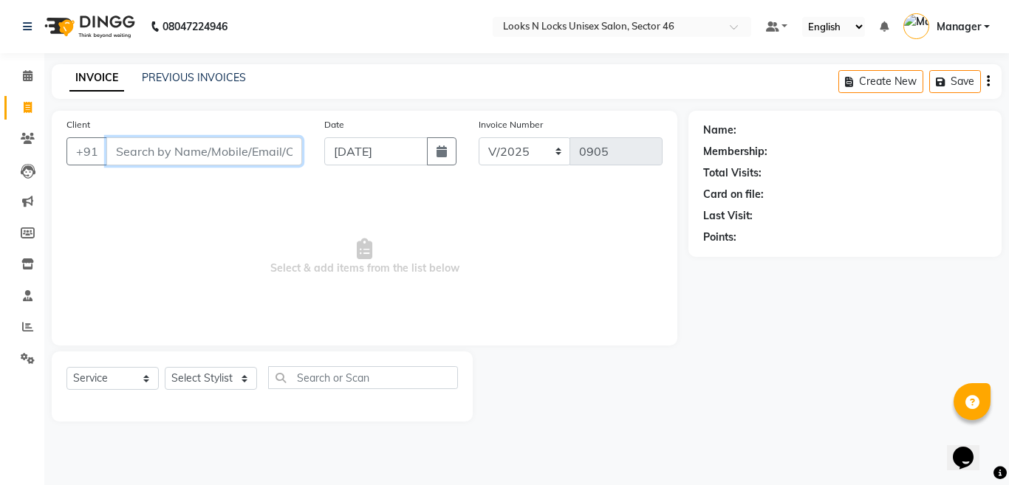
click at [245, 154] on input "Client" at bounding box center [204, 151] width 196 height 28
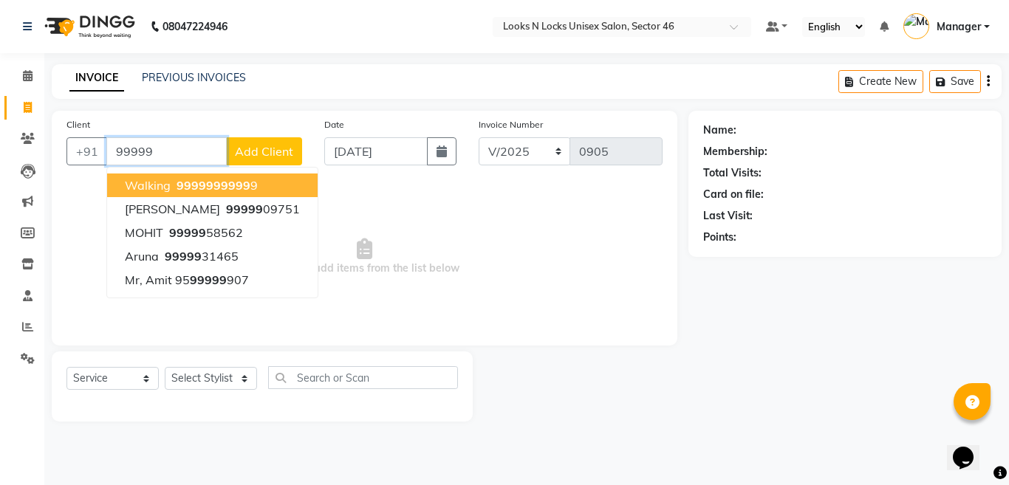
click at [279, 185] on button "walking 99999 99999 9" at bounding box center [212, 186] width 211 height 24
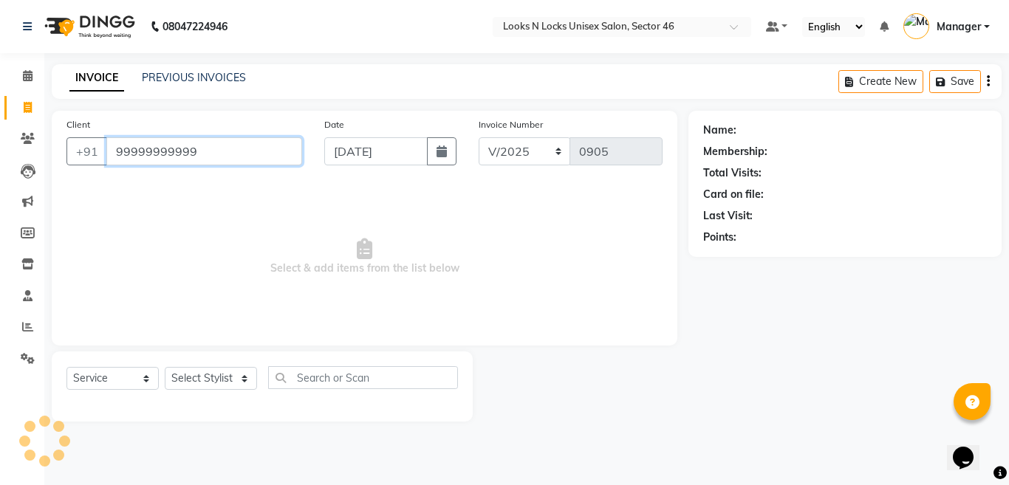
type input "99999999999"
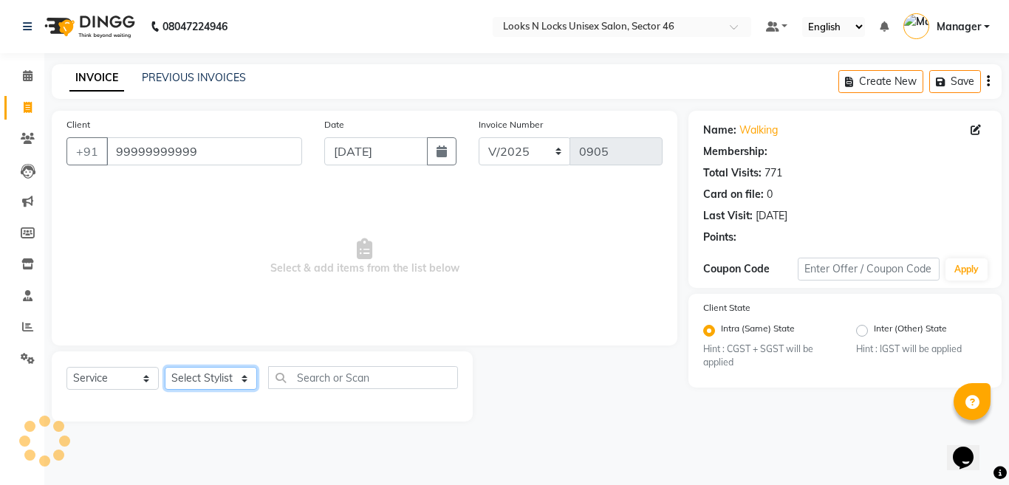
click at [211, 383] on select "Select Stylist [PERSON_NAME] Aalam Sheikh [PERSON_NAME] [PERSON_NAME] [PERSON_N…" at bounding box center [211, 378] width 92 height 23
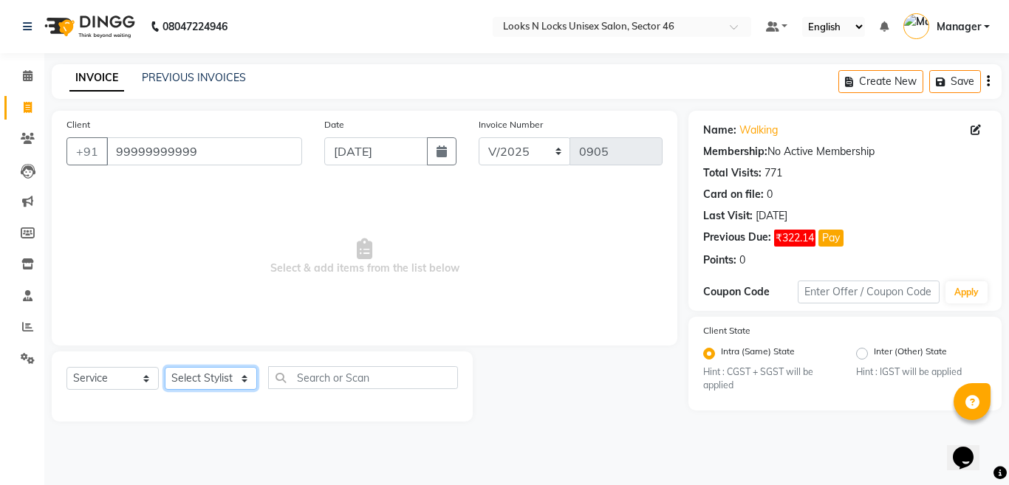
select select "87806"
click at [165, 367] on select "Select Stylist [PERSON_NAME] Aalam Sheikh [PERSON_NAME] [PERSON_NAME] [PERSON_N…" at bounding box center [211, 378] width 92 height 23
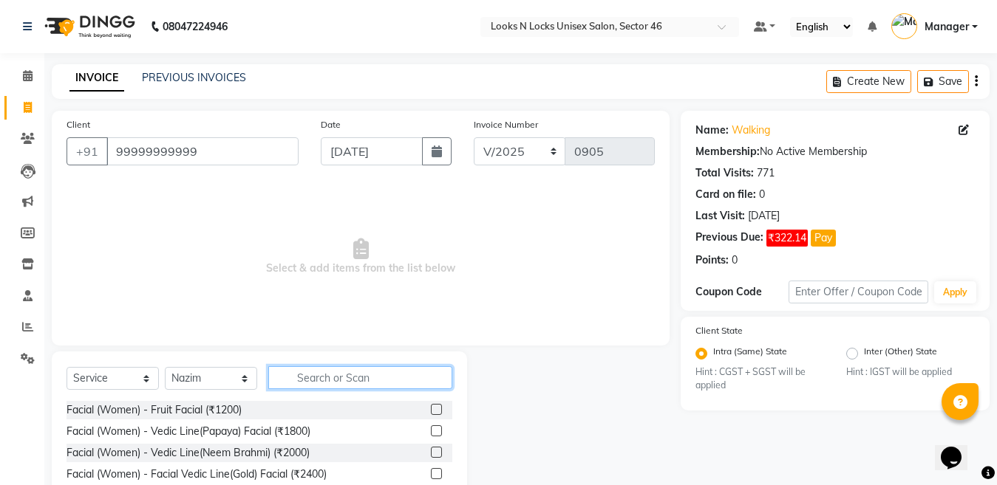
click at [372, 377] on input "text" at bounding box center [360, 377] width 184 height 23
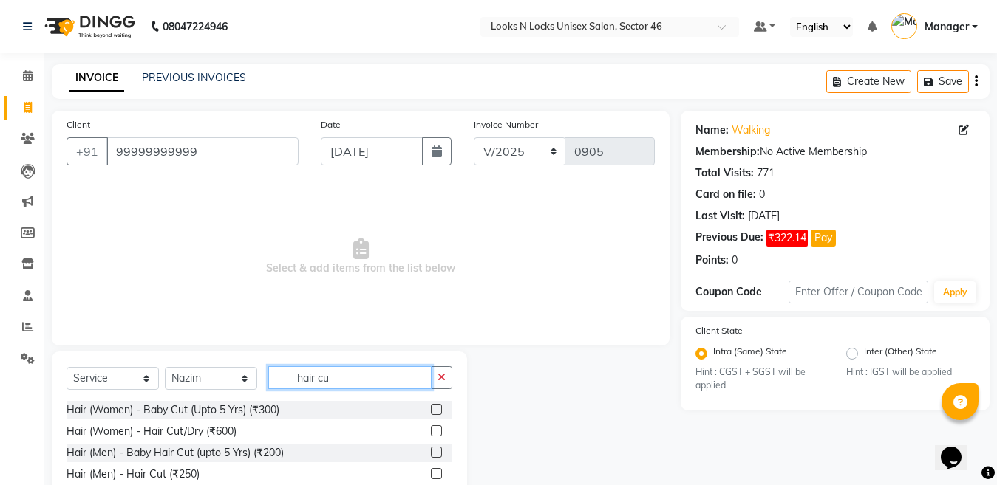
type input "hair cu"
click at [432, 429] on label at bounding box center [436, 431] width 11 height 11
click at [432, 429] on input "checkbox" at bounding box center [436, 432] width 10 height 10
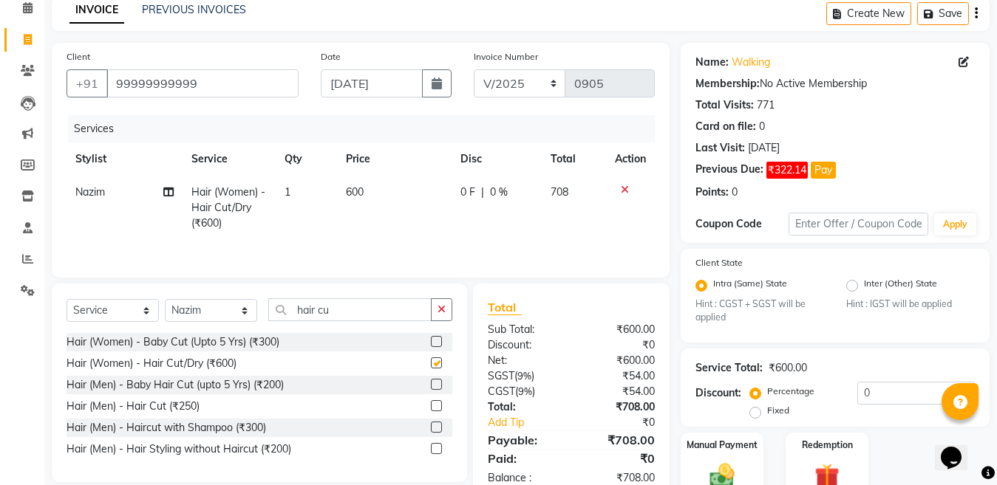
checkbox input "false"
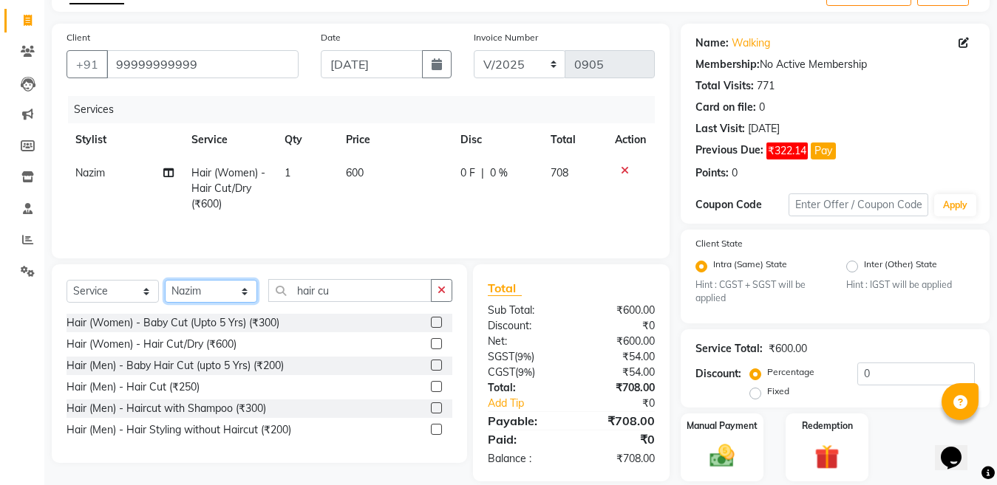
click at [208, 294] on select "Select Stylist [PERSON_NAME] Aalam Sheikh [PERSON_NAME] [PERSON_NAME] [PERSON_N…" at bounding box center [211, 291] width 92 height 23
select select "69067"
click at [165, 281] on select "Select Stylist [PERSON_NAME] Aalam Sheikh [PERSON_NAME] [PERSON_NAME] [PERSON_N…" at bounding box center [211, 291] width 92 height 23
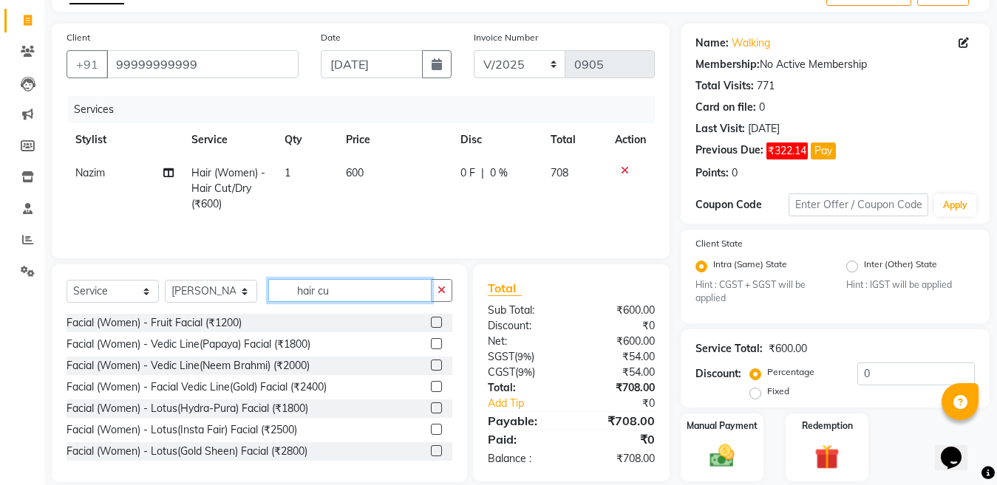
click at [349, 295] on input "hair cu" at bounding box center [349, 290] width 163 height 23
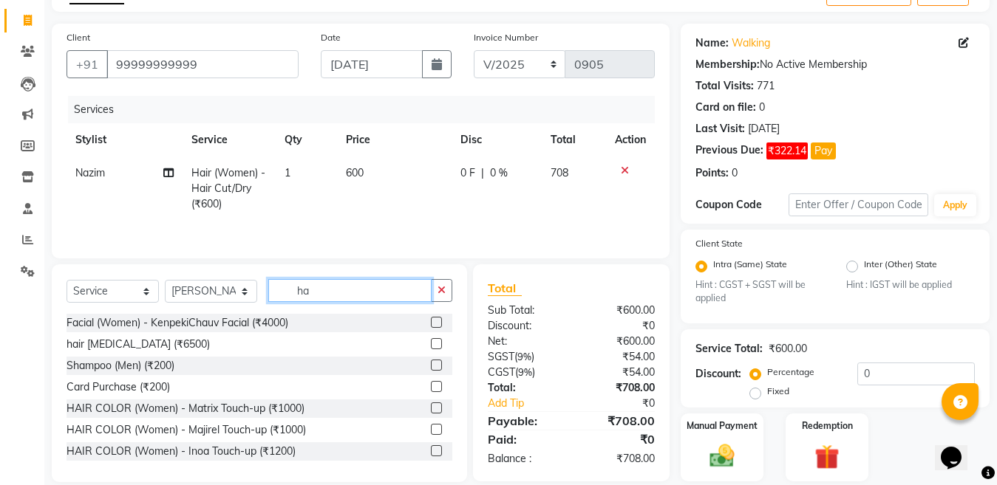
type input "h"
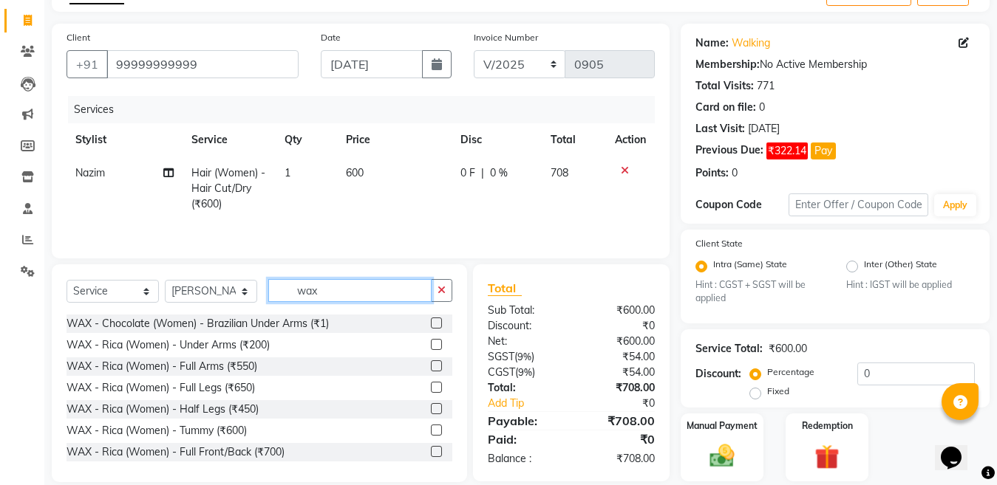
scroll to position [517, 0]
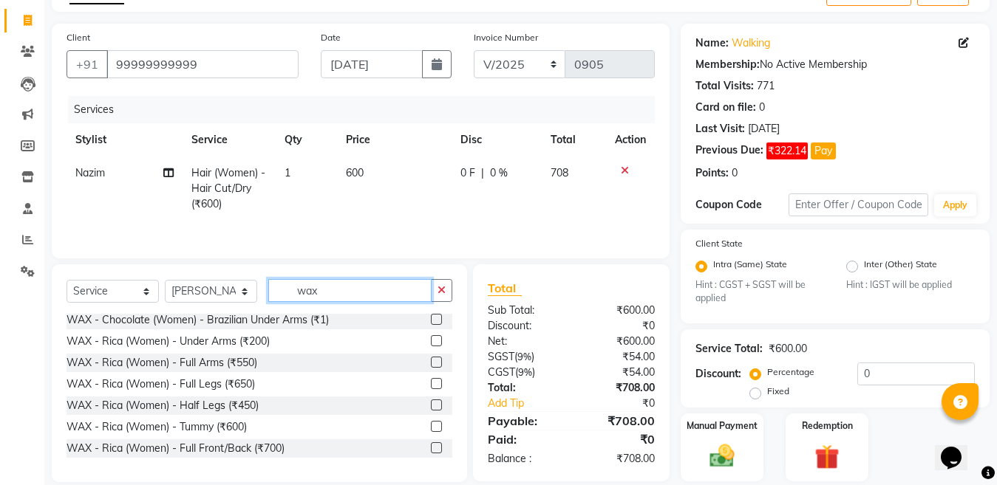
type input "wax"
click at [431, 449] on label at bounding box center [436, 448] width 11 height 11
click at [431, 449] on input "checkbox" at bounding box center [436, 449] width 10 height 10
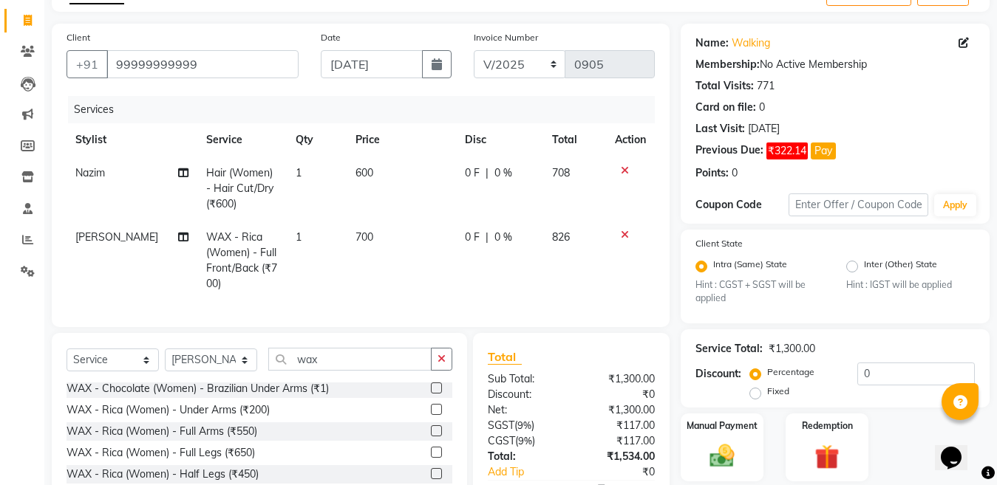
checkbox input "false"
click at [211, 361] on select "Select Stylist [PERSON_NAME] Aalam Sheikh [PERSON_NAME] [PERSON_NAME] [PERSON_N…" at bounding box center [211, 360] width 92 height 23
select select "67931"
click at [165, 349] on select "Select Stylist [PERSON_NAME] Aalam Sheikh [PERSON_NAME] [PERSON_NAME] [PERSON_N…" at bounding box center [211, 360] width 92 height 23
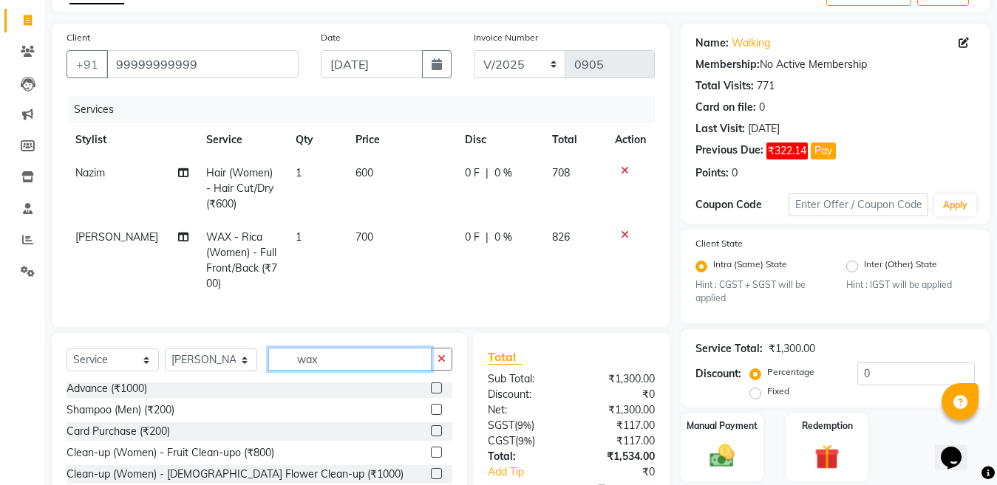
click at [351, 349] on input "wax" at bounding box center [349, 359] width 163 height 23
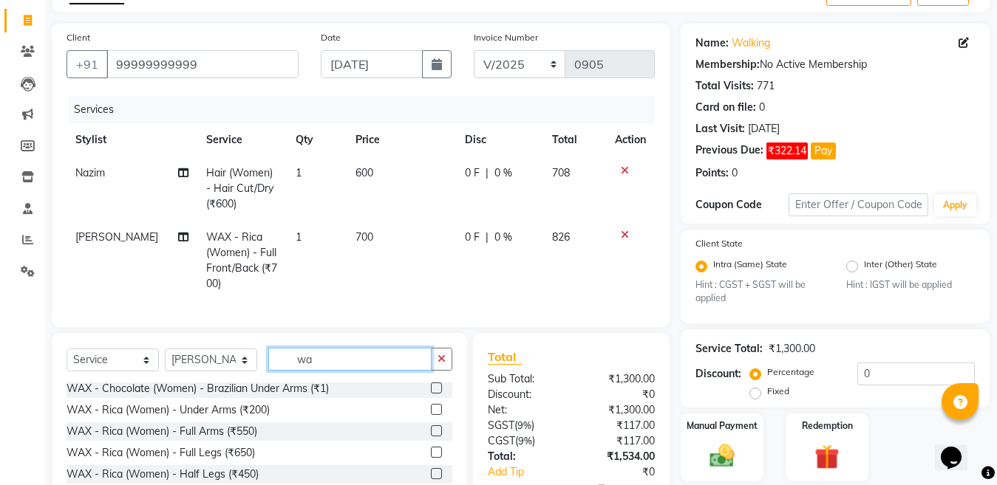
type input "w"
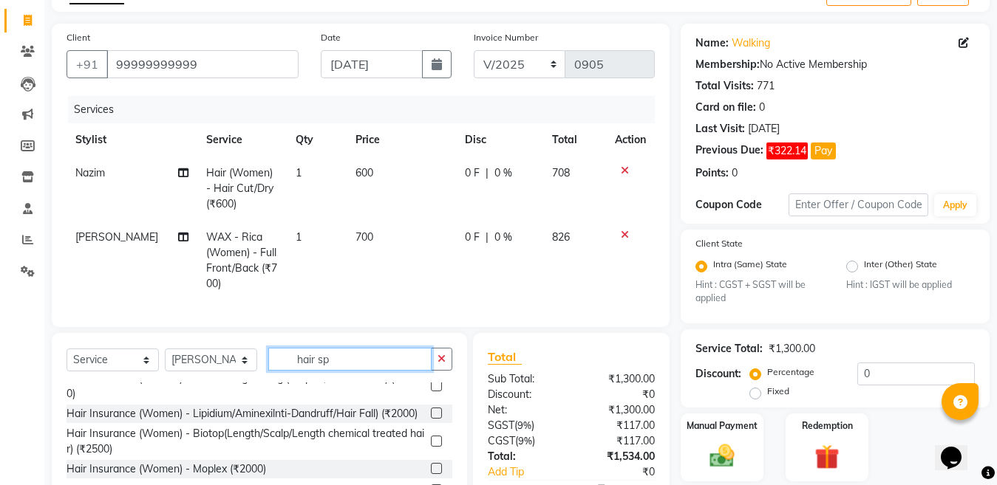
scroll to position [0, 0]
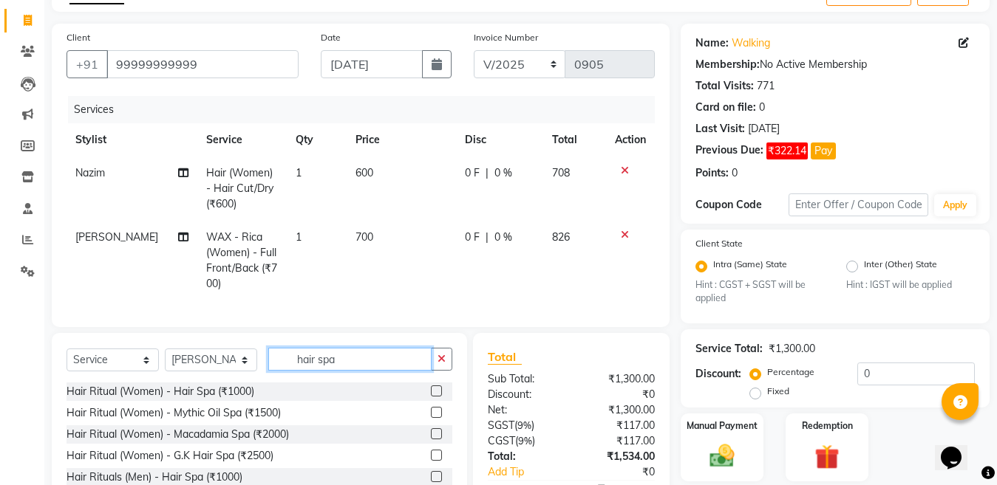
type input "hair spa"
click at [431, 432] on label at bounding box center [436, 433] width 11 height 11
click at [431, 432] on input "checkbox" at bounding box center [436, 435] width 10 height 10
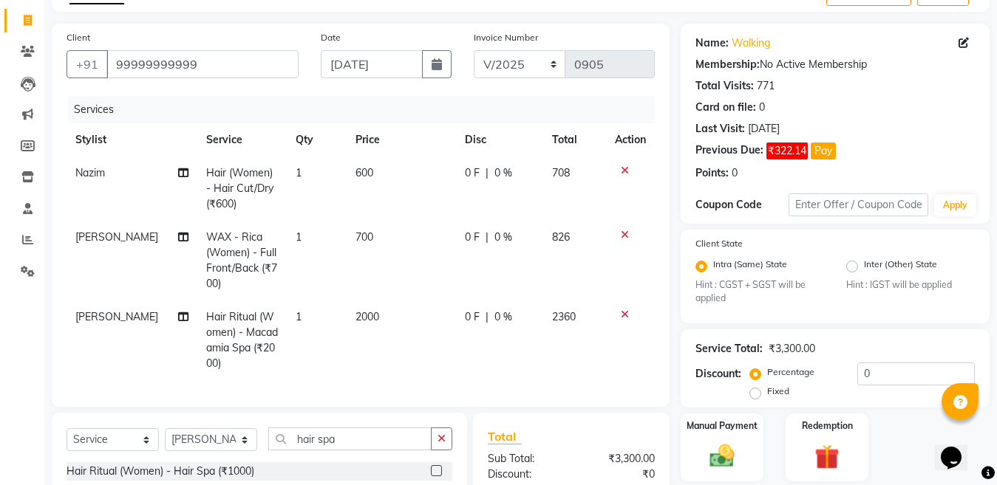
checkbox input "false"
click at [395, 301] on td "2000" at bounding box center [400, 341] width 109 height 80
select select "67931"
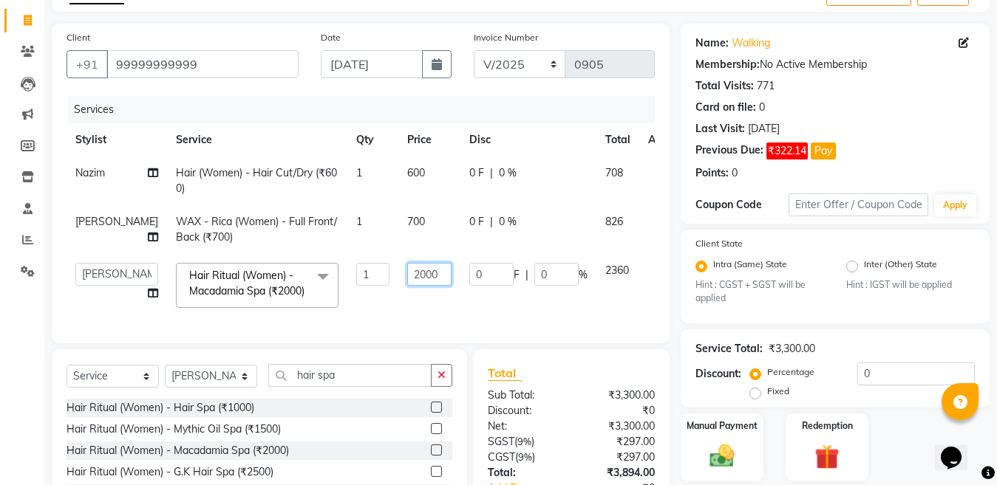
click at [407, 275] on input "2000" at bounding box center [429, 274] width 44 height 23
type input "2"
type input "1970"
click at [230, 405] on div "Client [PHONE_NUMBER] Date [DATE] Invoice Number V/2025 V/[PHONE_NUMBER] Servic…" at bounding box center [361, 296] width 640 height 544
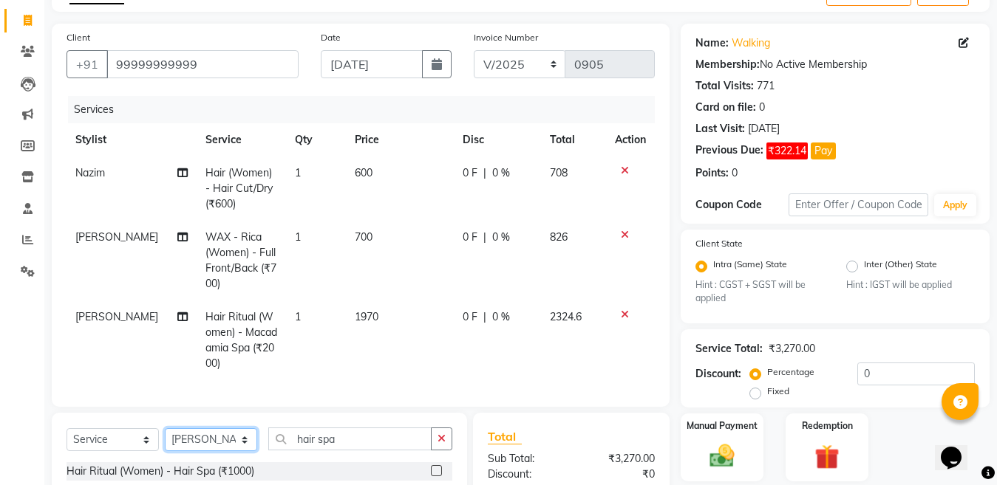
click at [165, 428] on select "Select Stylist [PERSON_NAME] Aalam Sheikh [PERSON_NAME] [PERSON_NAME] [PERSON_N…" at bounding box center [211, 439] width 92 height 23
click at [216, 434] on select "Select Stylist [PERSON_NAME] Aalam Sheikh [PERSON_NAME] [PERSON_NAME] [PERSON_N…" at bounding box center [211, 439] width 92 height 23
select select "83154"
click at [165, 428] on select "Select Stylist [PERSON_NAME] Aalam Sheikh [PERSON_NAME] [PERSON_NAME] [PERSON_N…" at bounding box center [211, 439] width 92 height 23
click at [355, 434] on input "hair spa" at bounding box center [349, 439] width 163 height 23
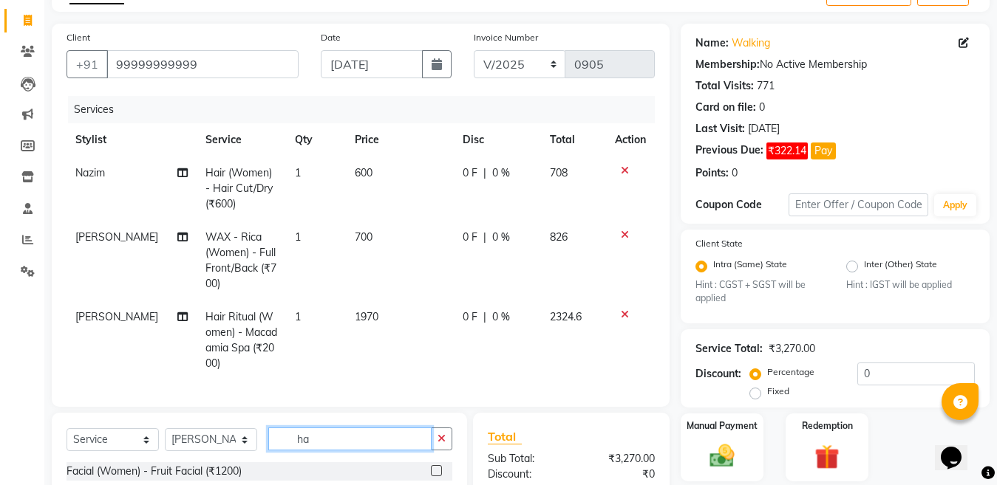
type input "h"
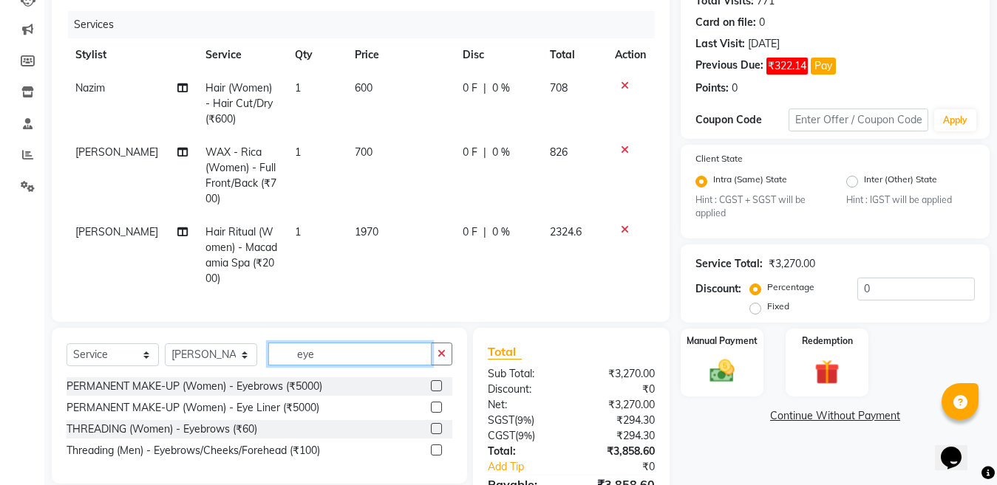
scroll to position [251, 0]
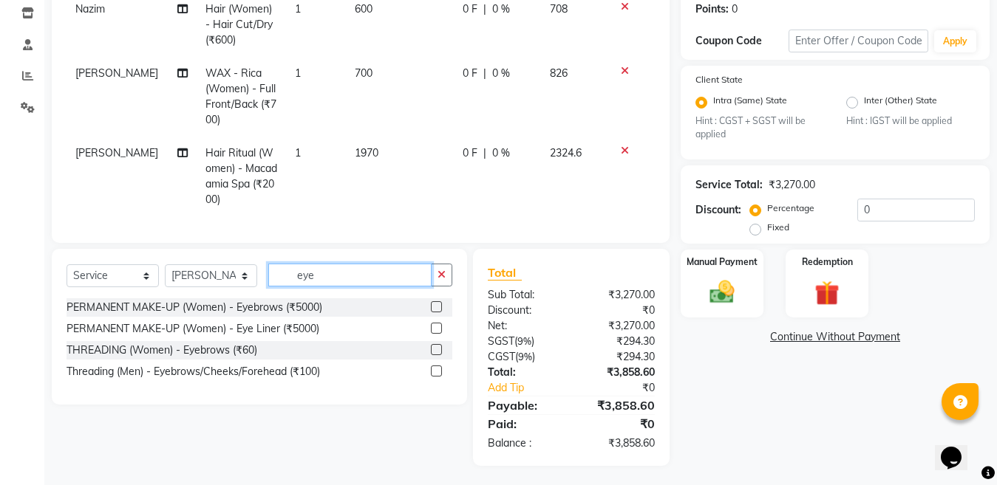
type input "eye"
click at [436, 345] on label at bounding box center [436, 349] width 11 height 11
click at [436, 346] on input "checkbox" at bounding box center [436, 351] width 10 height 10
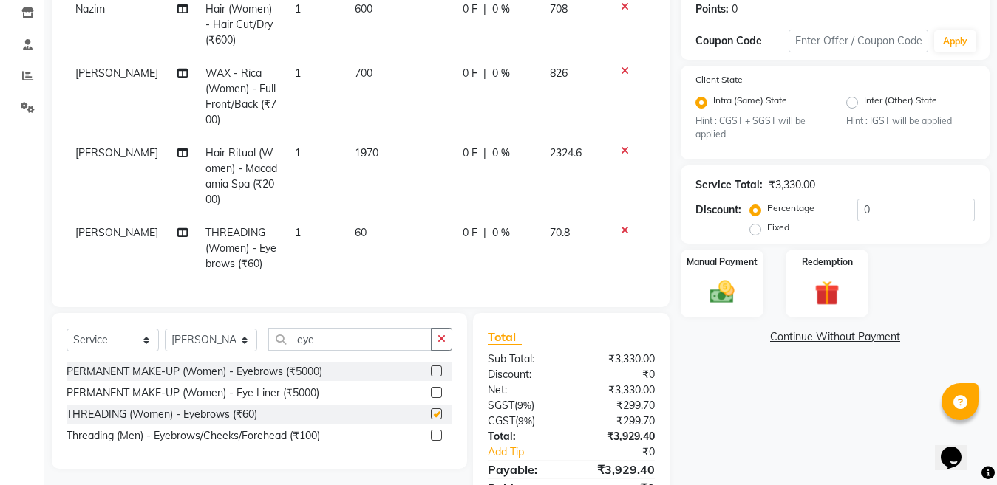
checkbox input "false"
click at [220, 348] on select "Select Stylist [PERSON_NAME] Aalam Sheikh [PERSON_NAME] [PERSON_NAME] [PERSON_N…" at bounding box center [211, 340] width 92 height 23
select select "67931"
click at [165, 338] on select "Select Stylist [PERSON_NAME] Aalam Sheikh [PERSON_NAME] [PERSON_NAME] [PERSON_N…" at bounding box center [211, 340] width 92 height 23
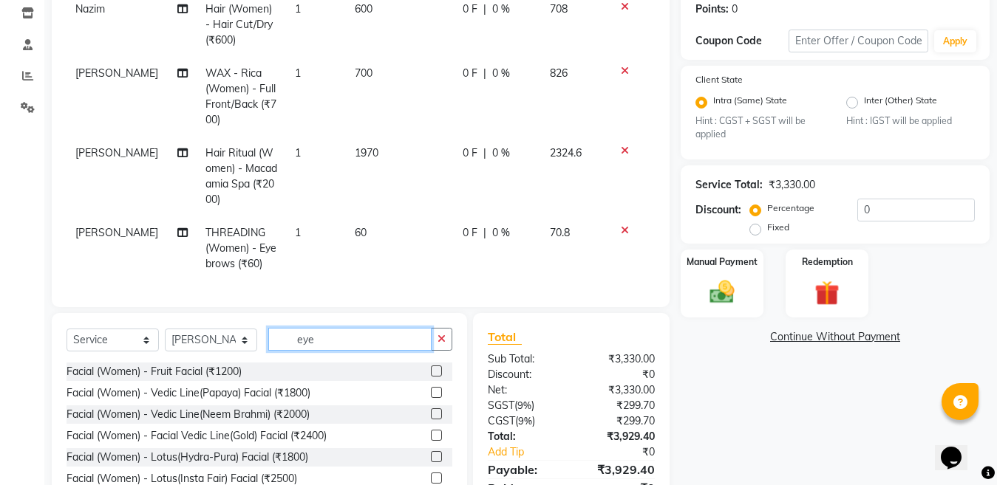
click at [372, 344] on input "eye" at bounding box center [349, 339] width 163 height 23
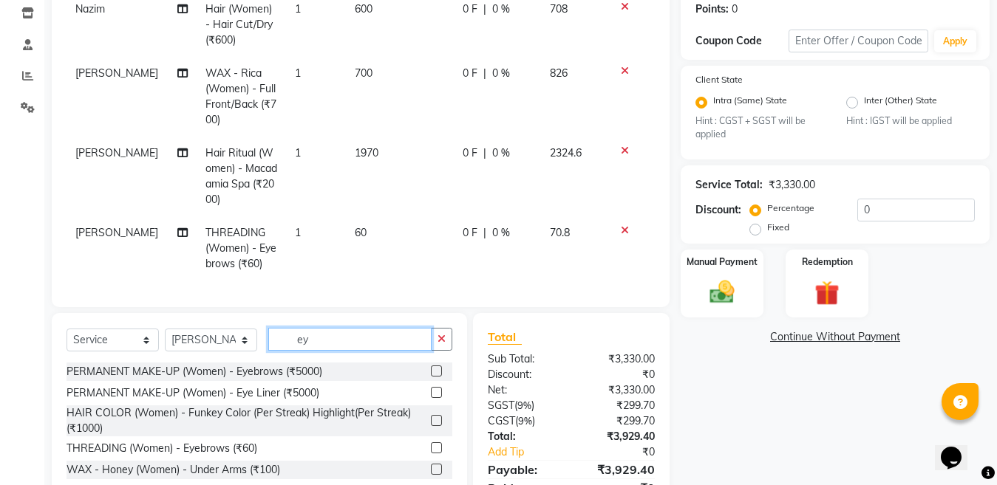
type input "e"
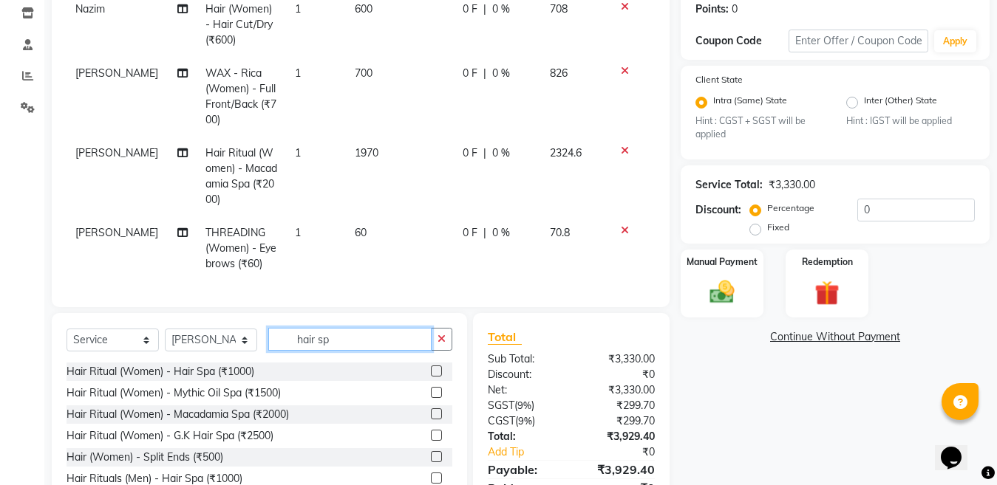
type input "hair sp"
click at [431, 377] on label at bounding box center [436, 371] width 11 height 11
click at [431, 377] on input "checkbox" at bounding box center [436, 372] width 10 height 10
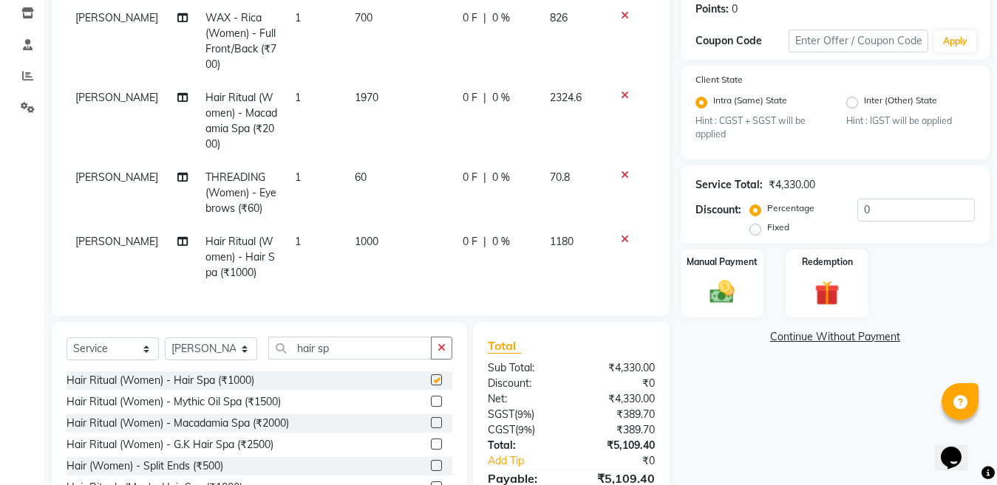
checkbox input "false"
click at [385, 228] on td "1000" at bounding box center [400, 257] width 109 height 64
select select "67931"
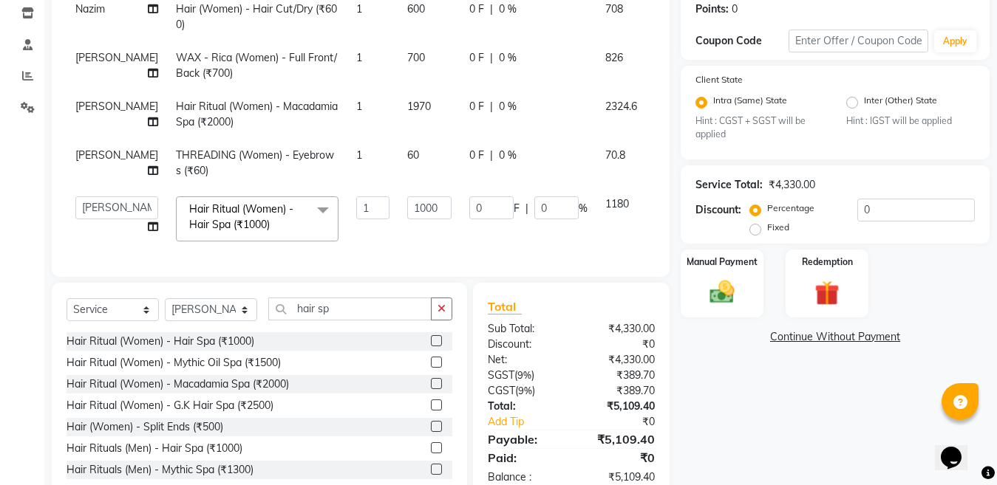
scroll to position [0, 0]
click at [407, 205] on input "1000" at bounding box center [429, 208] width 44 height 23
type input "1"
type input "950"
click at [209, 323] on div "Select Service Product Membership Package Voucher Prepaid Gift Card Select Styl…" at bounding box center [259, 392] width 415 height 218
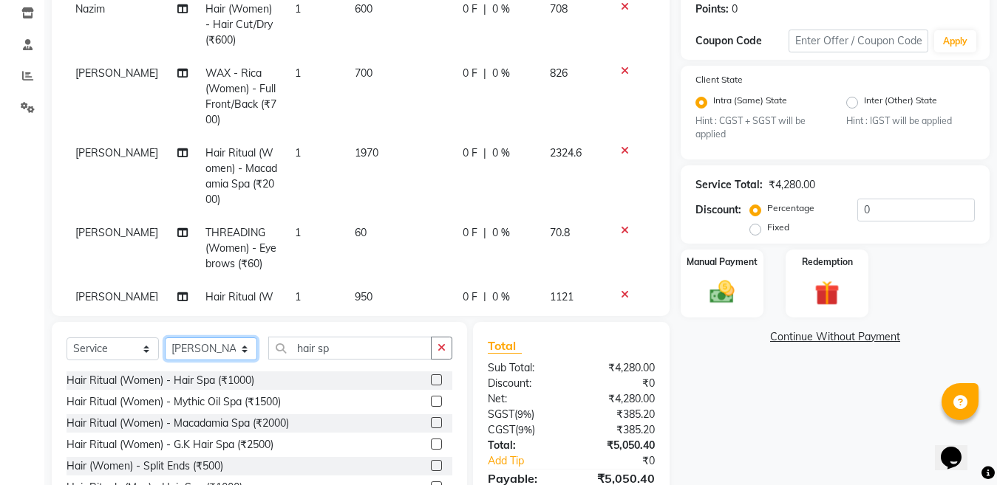
select select "85595"
click at [165, 338] on select "Select Stylist [PERSON_NAME] Aalam Sheikh [PERSON_NAME] [PERSON_NAME] [PERSON_N…" at bounding box center [211, 349] width 92 height 23
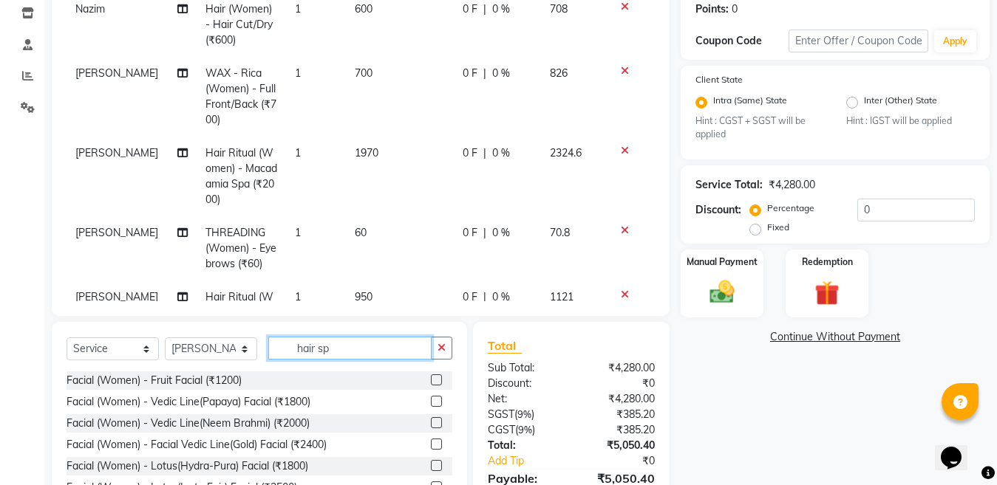
click at [342, 348] on input "hair sp" at bounding box center [349, 348] width 163 height 23
type input "h"
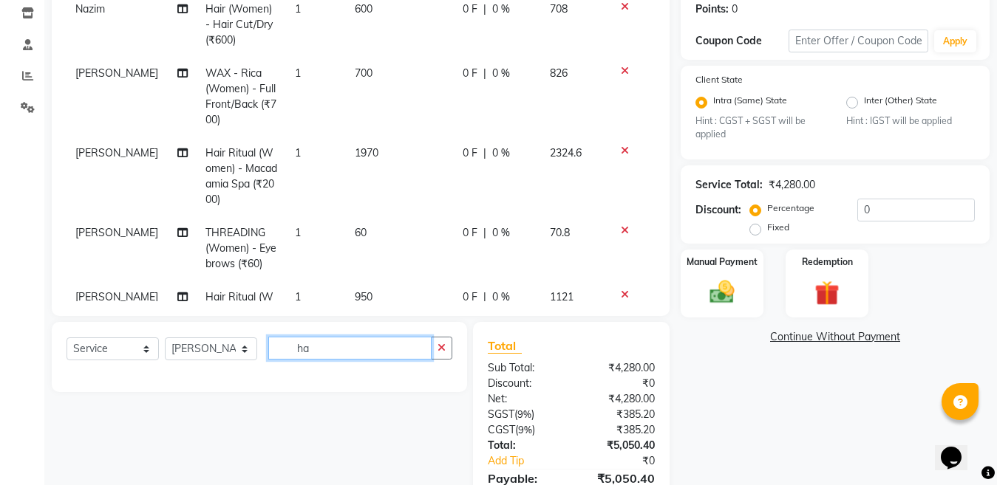
type input "h"
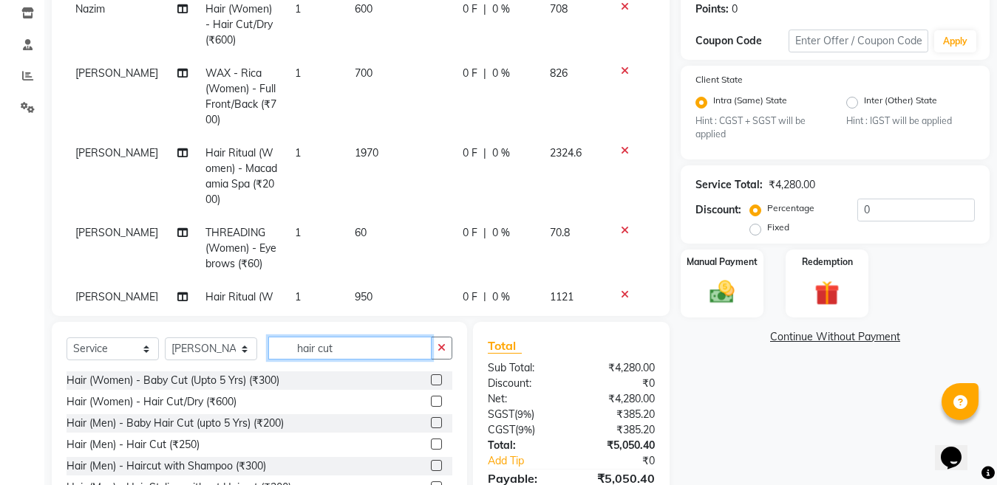
type input "hair cut"
click at [436, 443] on label at bounding box center [436, 444] width 11 height 11
click at [436, 443] on input "checkbox" at bounding box center [436, 445] width 10 height 10
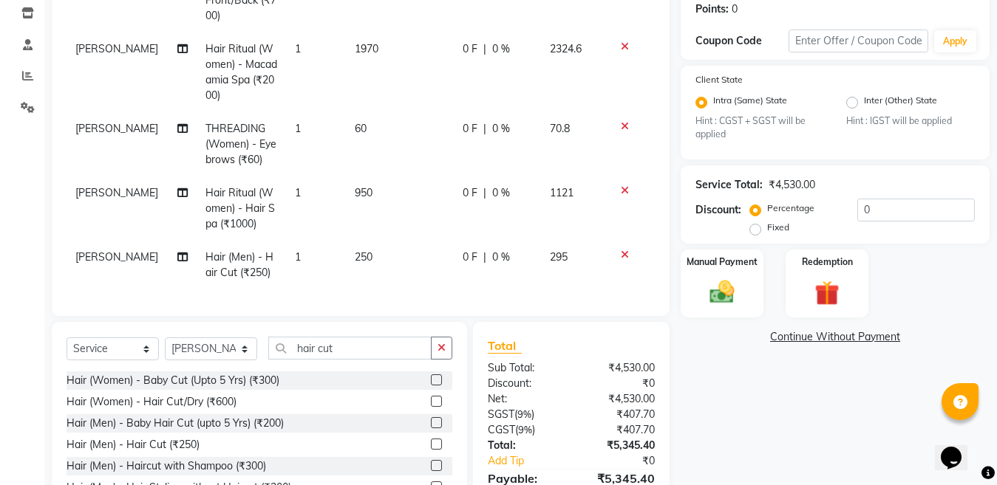
click at [439, 445] on label at bounding box center [436, 444] width 11 height 11
click at [439, 445] on input "checkbox" at bounding box center [436, 445] width 10 height 10
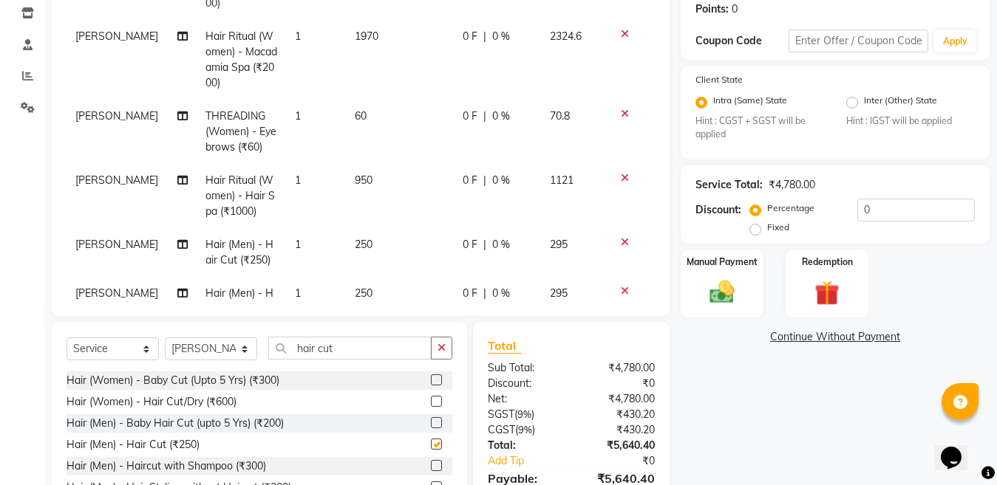
checkbox input "false"
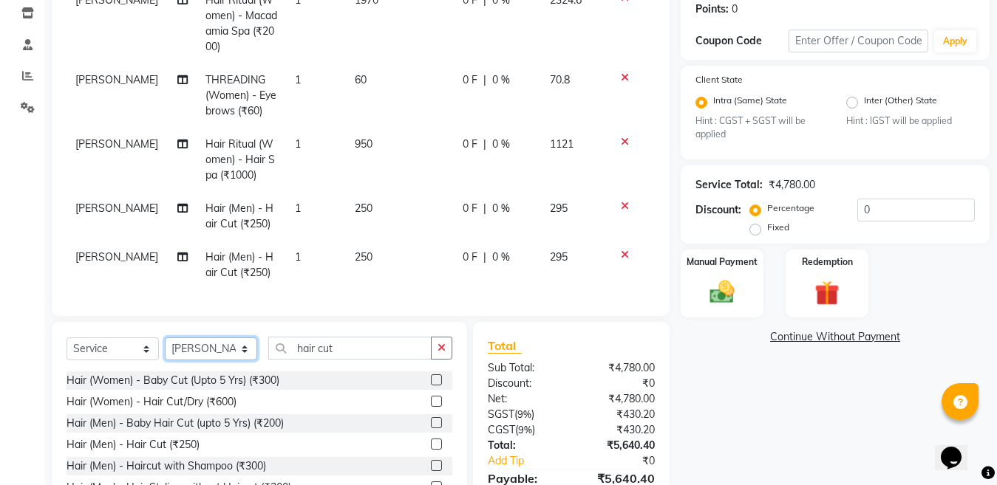
click at [210, 353] on select "Select Stylist [PERSON_NAME] Aalam Sheikh [PERSON_NAME] [PERSON_NAME] [PERSON_N…" at bounding box center [211, 349] width 92 height 23
select select "58125"
click at [165, 338] on select "Select Stylist [PERSON_NAME] Aalam Sheikh [PERSON_NAME] [PERSON_NAME] [PERSON_N…" at bounding box center [211, 349] width 92 height 23
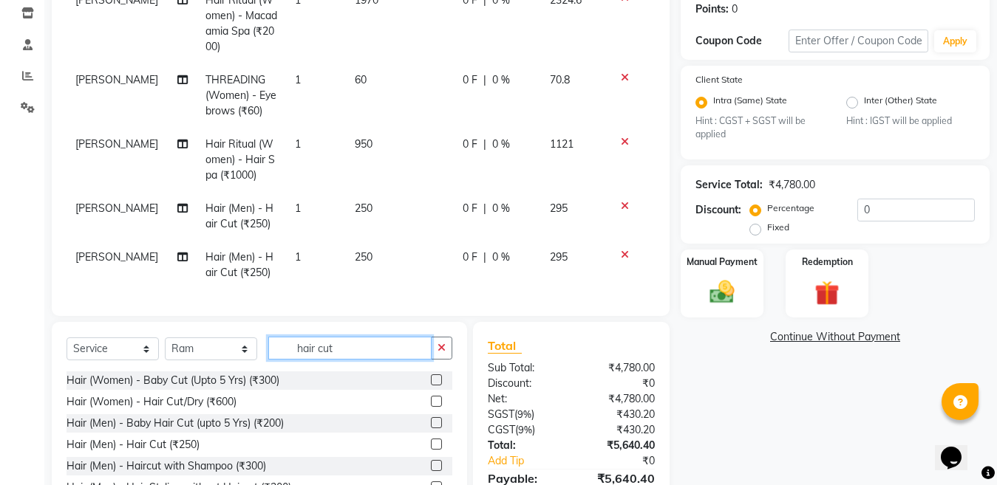
click at [356, 347] on input "hair cut" at bounding box center [349, 348] width 163 height 23
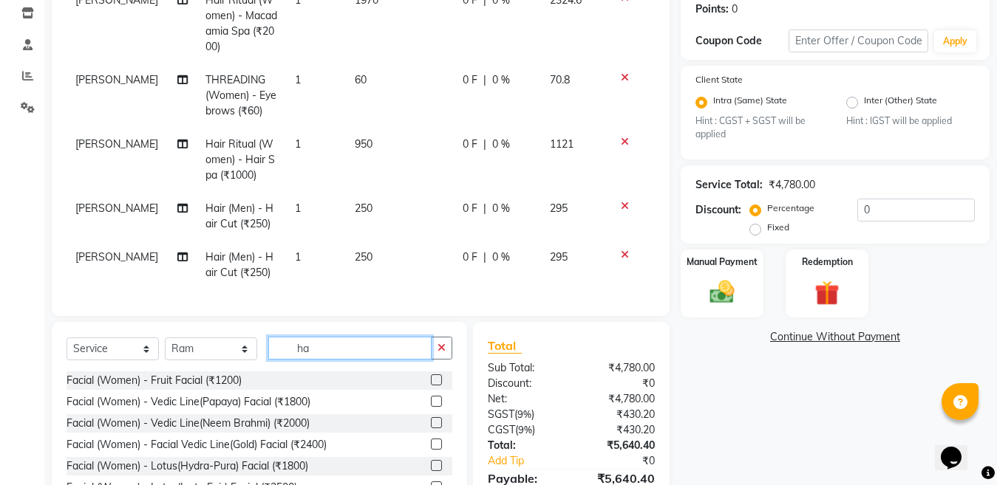
type input "h"
click at [431, 403] on label at bounding box center [436, 401] width 11 height 11
click at [431, 403] on input "checkbox" at bounding box center [436, 402] width 10 height 10
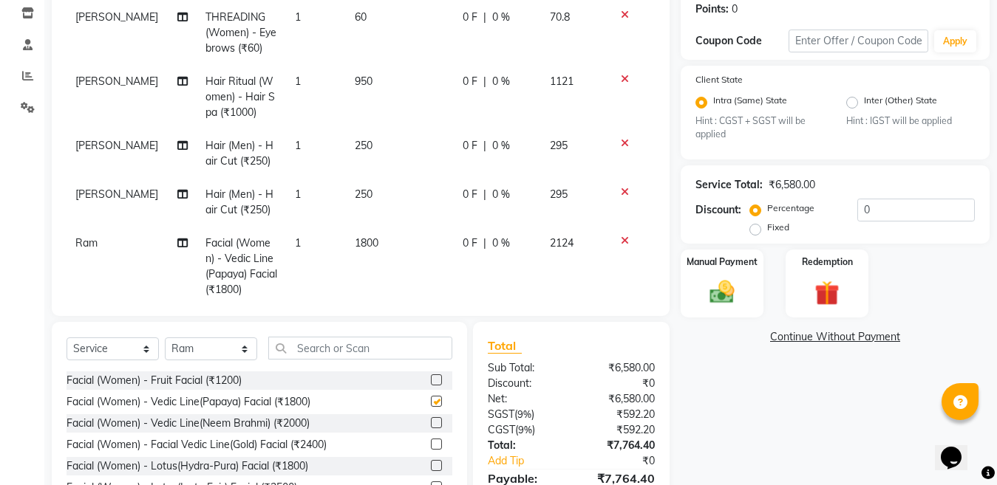
checkbox input "false"
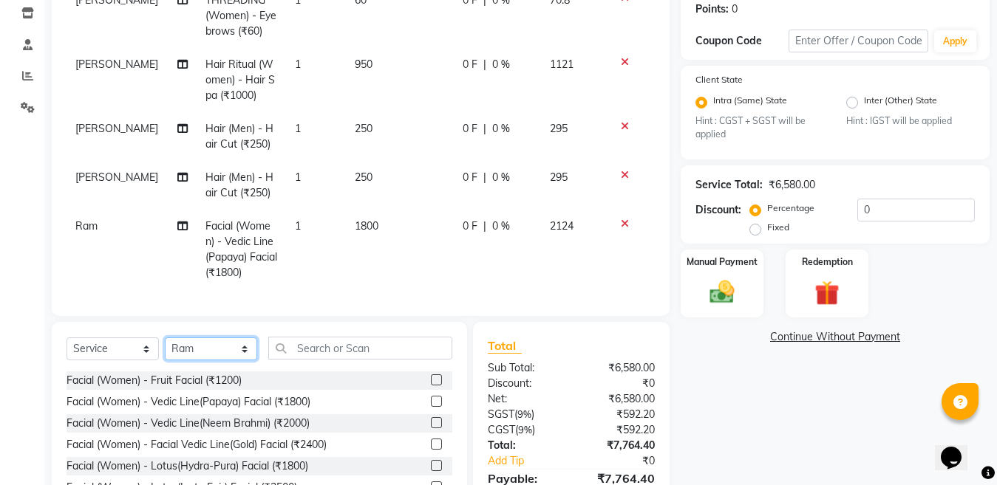
click at [197, 346] on select "Select Stylist [PERSON_NAME] Aalam Sheikh [PERSON_NAME] [PERSON_NAME] [PERSON_N…" at bounding box center [211, 349] width 92 height 23
select select "83154"
click at [165, 338] on select "Select Stylist [PERSON_NAME] Aalam Sheikh [PERSON_NAME] [PERSON_NAME] [PERSON_N…" at bounding box center [211, 349] width 92 height 23
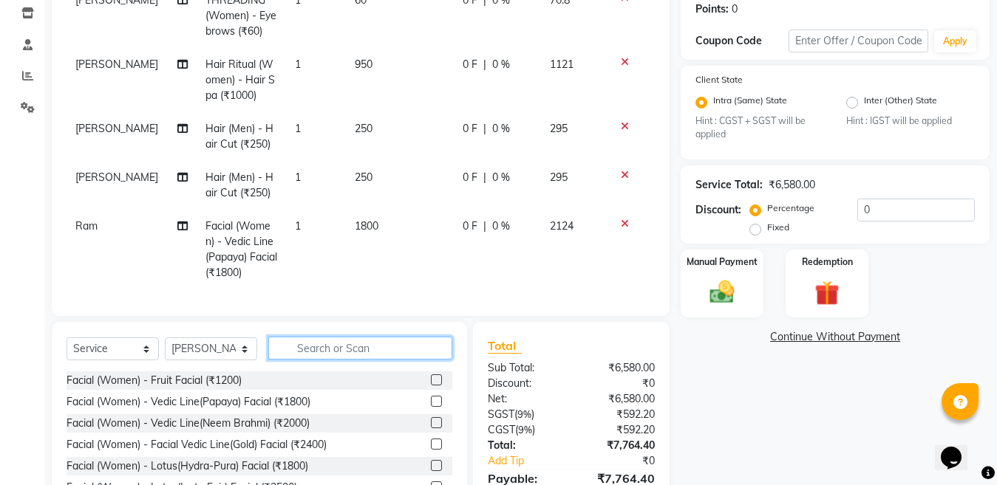
click at [349, 346] on input "text" at bounding box center [360, 348] width 184 height 23
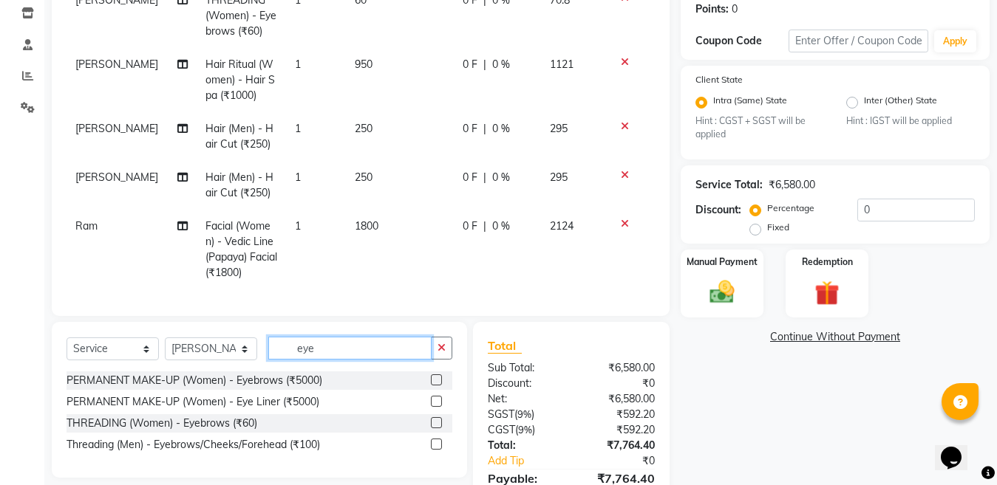
type input "eye"
click at [435, 426] on label at bounding box center [436, 422] width 11 height 11
click at [435, 426] on input "checkbox" at bounding box center [436, 424] width 10 height 10
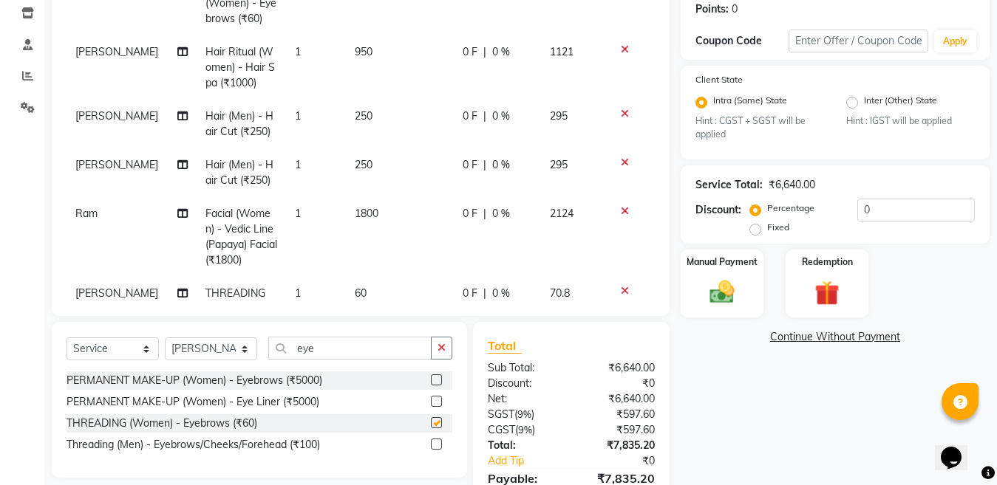
checkbox input "false"
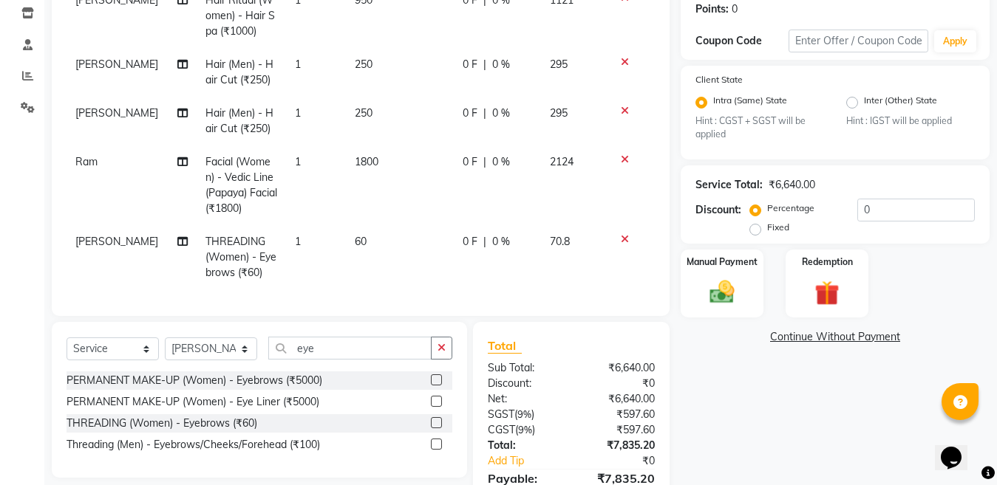
click at [254, 225] on td "THREADING (Women) - Eyebrows (₹60)" at bounding box center [241, 257] width 89 height 64
select select "83154"
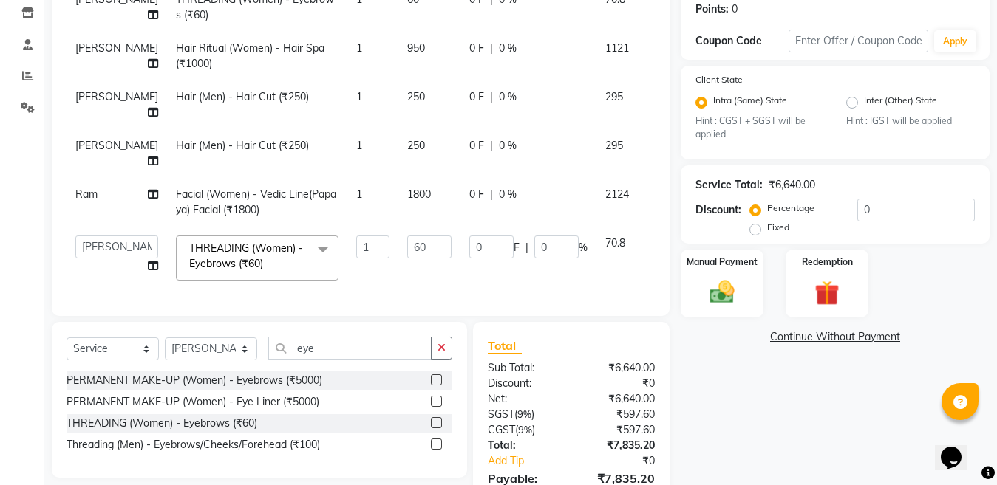
scroll to position [168, 0]
click at [356, 236] on input "1" at bounding box center [372, 247] width 33 height 23
type input "2"
click at [210, 352] on select "Select Stylist [PERSON_NAME] Aalam Sheikh [PERSON_NAME] [PERSON_NAME] [PERSON_N…" at bounding box center [211, 349] width 92 height 23
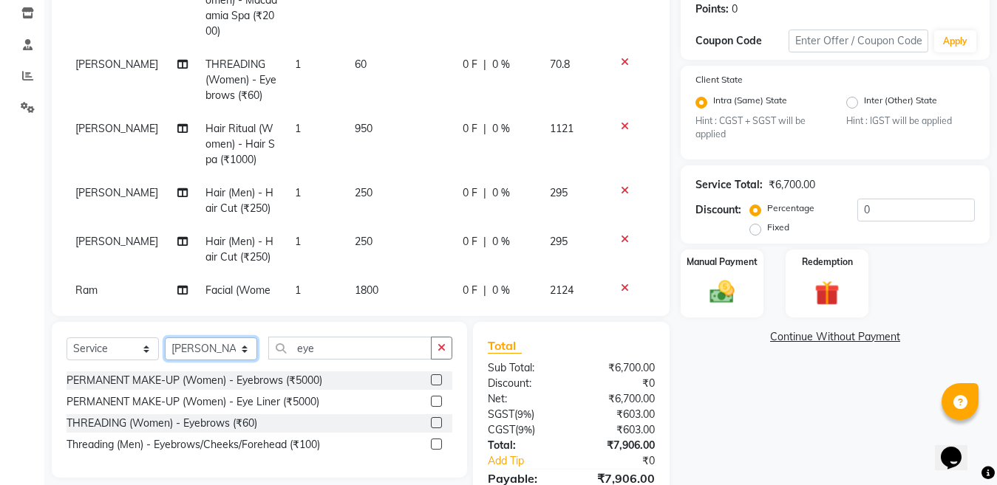
scroll to position [215, 0]
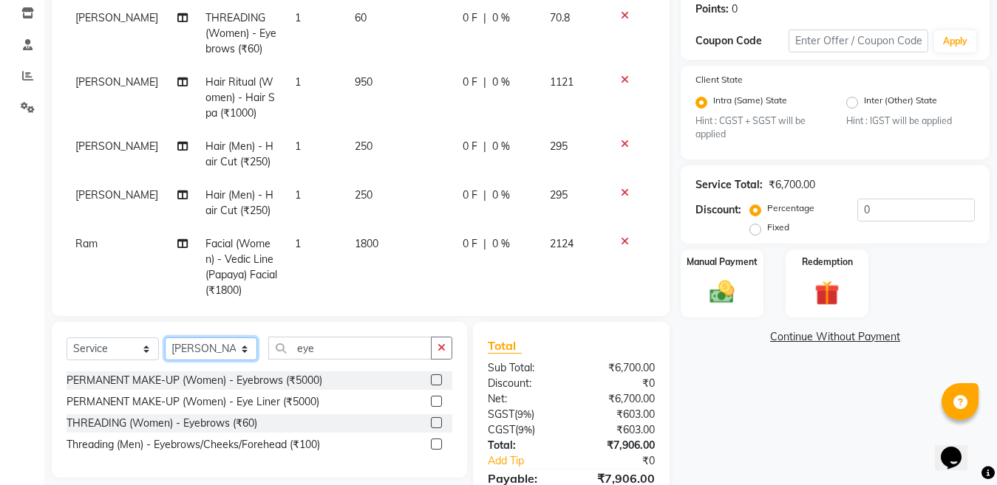
select select "69067"
click at [165, 338] on select "Select Stylist [PERSON_NAME] Aalam Sheikh [PERSON_NAME] [PERSON_NAME] [PERSON_N…" at bounding box center [211, 349] width 92 height 23
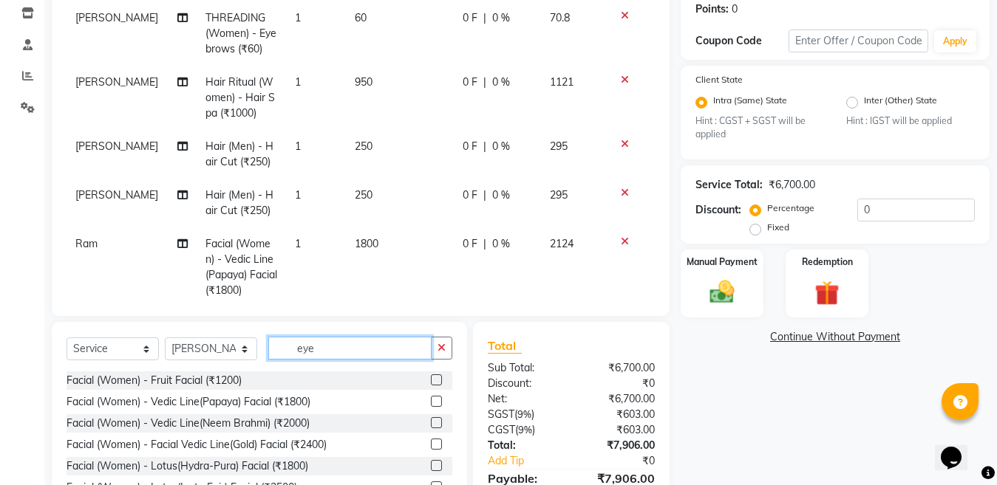
click at [373, 344] on input "eye" at bounding box center [349, 348] width 163 height 23
type input "e"
click at [431, 442] on label at bounding box center [436, 444] width 11 height 11
click at [431, 442] on input "checkbox" at bounding box center [436, 445] width 10 height 10
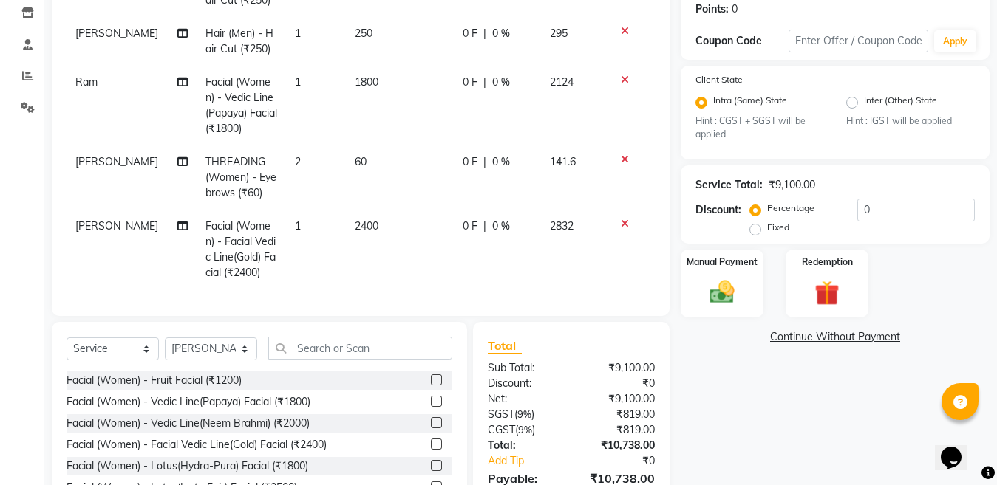
click at [395, 216] on td "2400" at bounding box center [400, 250] width 109 height 80
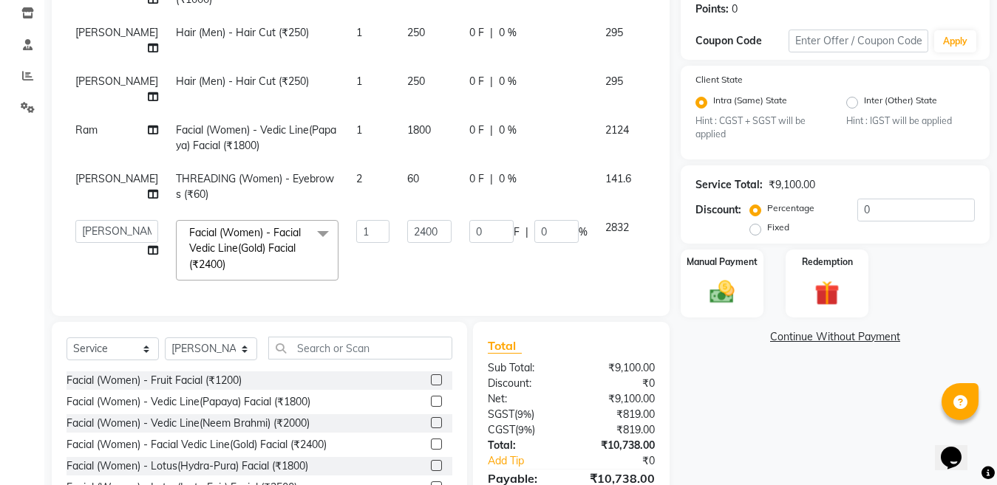
scroll to position [233, 0]
click at [407, 220] on input "2400" at bounding box center [429, 231] width 44 height 23
click at [225, 343] on select "Select Stylist [PERSON_NAME] Aalam Sheikh [PERSON_NAME] [PERSON_NAME] [PERSON_N…" at bounding box center [211, 349] width 92 height 23
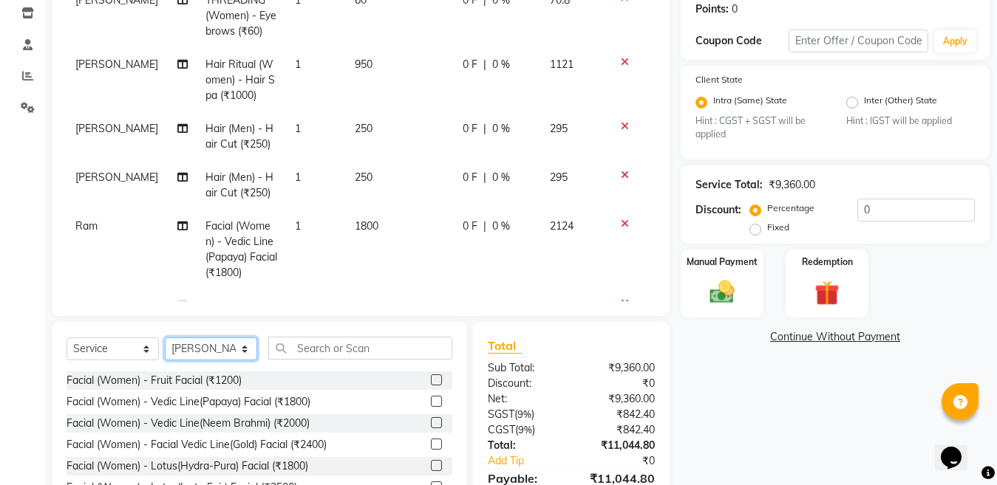
scroll to position [295, 0]
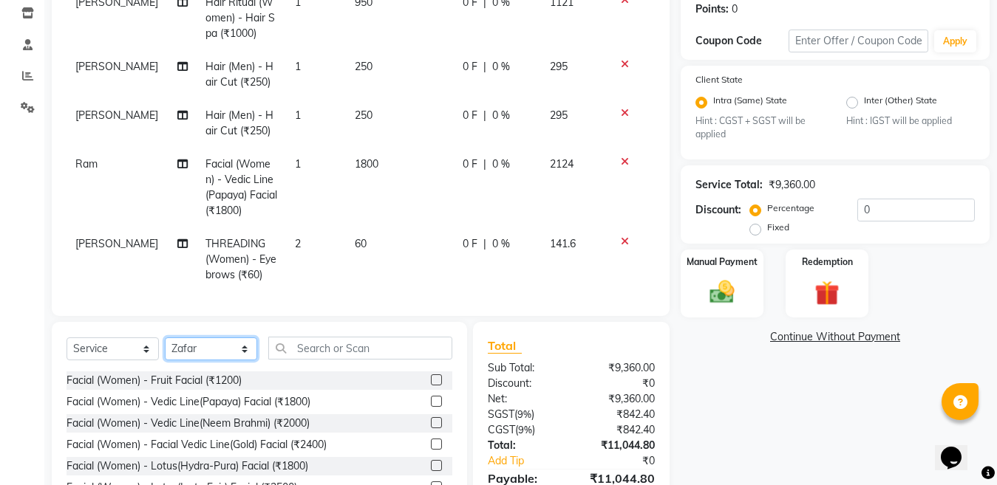
click at [165, 338] on select "Select Stylist [PERSON_NAME] Aalam Sheikh [PERSON_NAME] [PERSON_NAME] [PERSON_N…" at bounding box center [211, 349] width 92 height 23
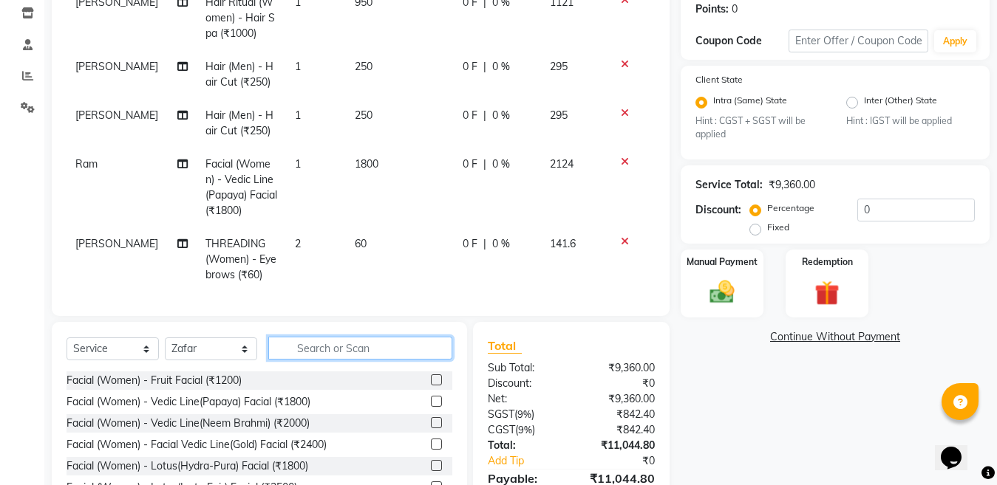
click at [352, 349] on input "text" at bounding box center [360, 348] width 184 height 23
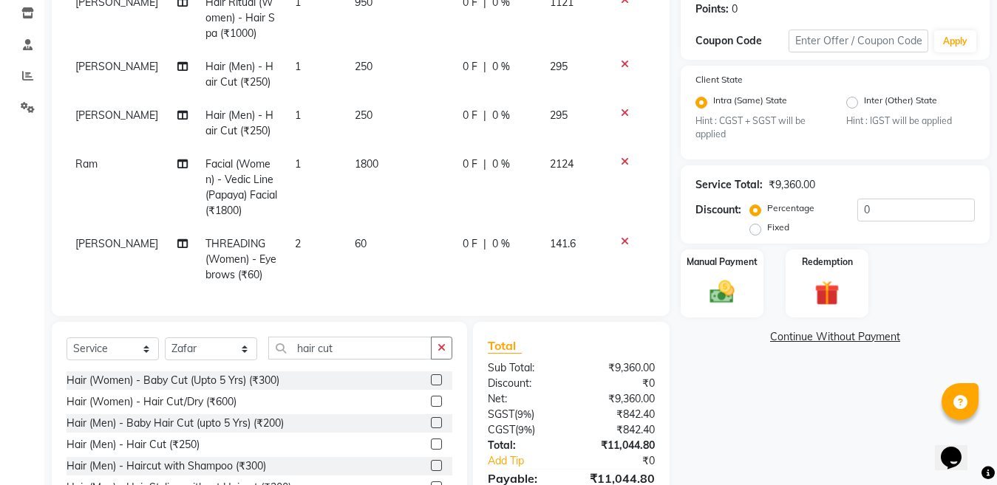
click at [433, 444] on label at bounding box center [436, 444] width 11 height 11
click at [433, 444] on input "checkbox" at bounding box center [436, 445] width 10 height 10
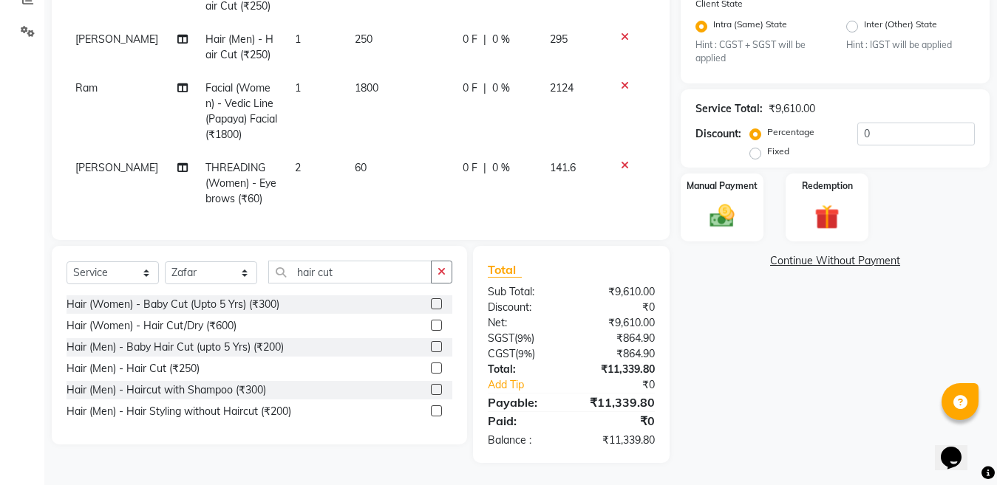
scroll to position [438, 0]
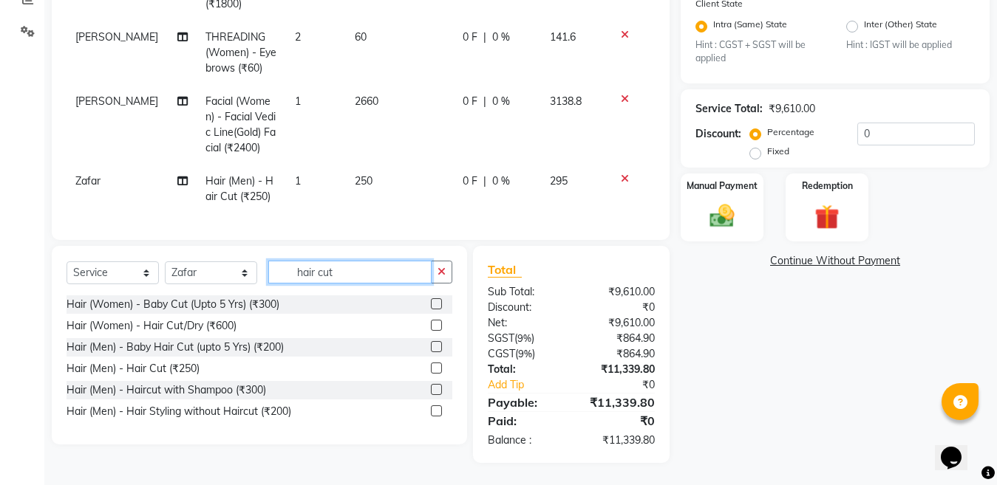
click at [365, 276] on input "hair cut" at bounding box center [349, 272] width 163 height 23
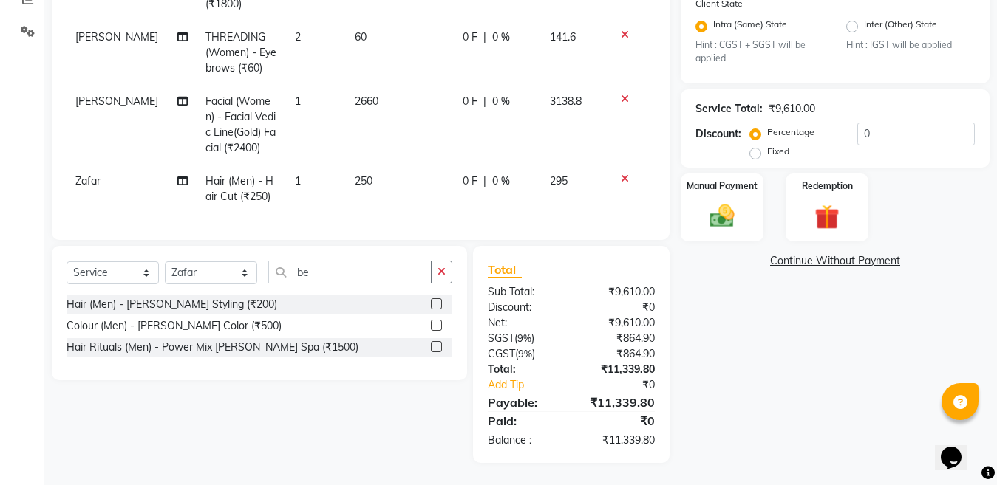
click at [439, 307] on label at bounding box center [436, 303] width 11 height 11
click at [439, 307] on input "checkbox" at bounding box center [436, 305] width 10 height 10
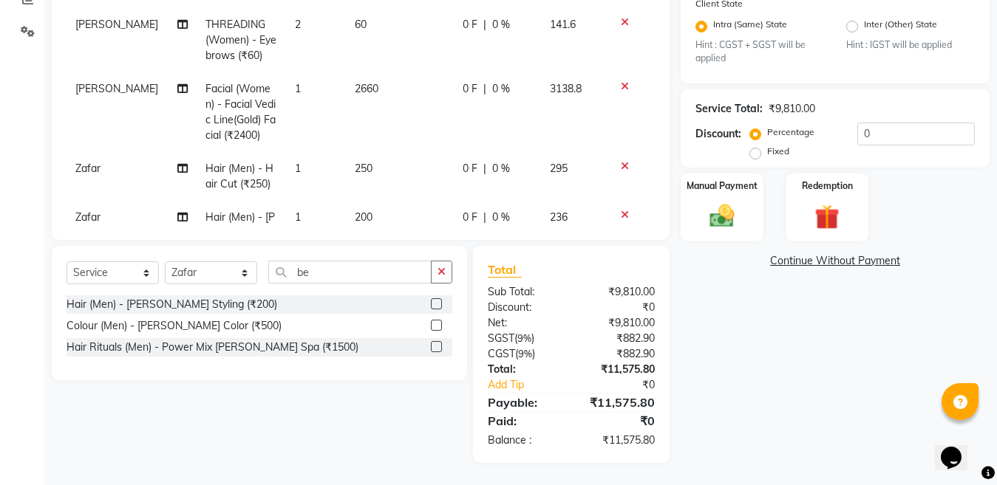
click at [878, 121] on div "Service Total: ₹9,810.00 Discount: Percentage Fixed 0" at bounding box center [834, 128] width 279 height 67
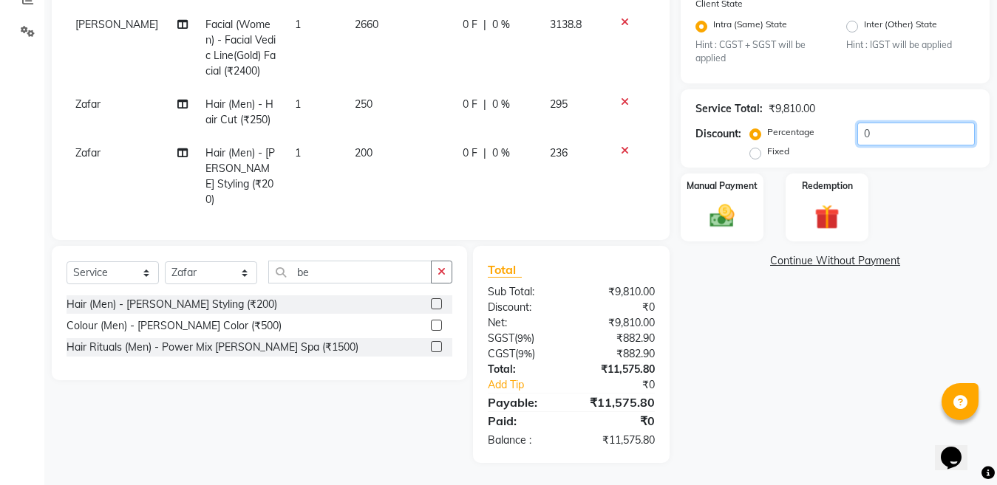
click at [901, 130] on input "0" at bounding box center [915, 134] width 117 height 23
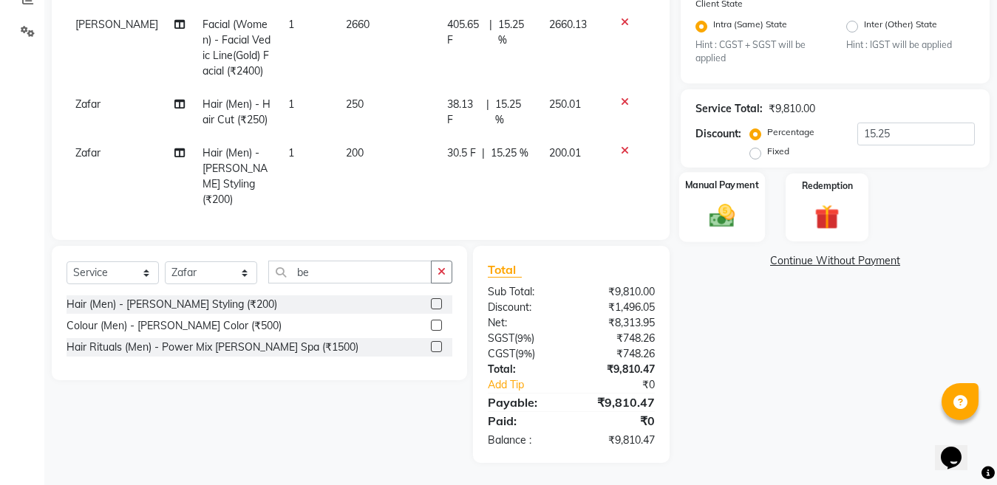
click at [709, 218] on img at bounding box center [721, 217] width 41 height 30
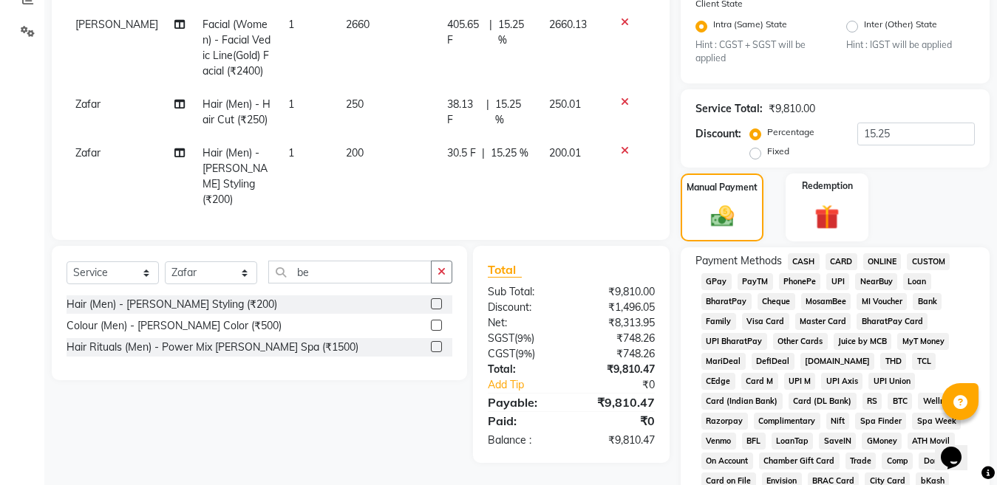
click at [890, 259] on span "ONLINE" at bounding box center [882, 261] width 38 height 17
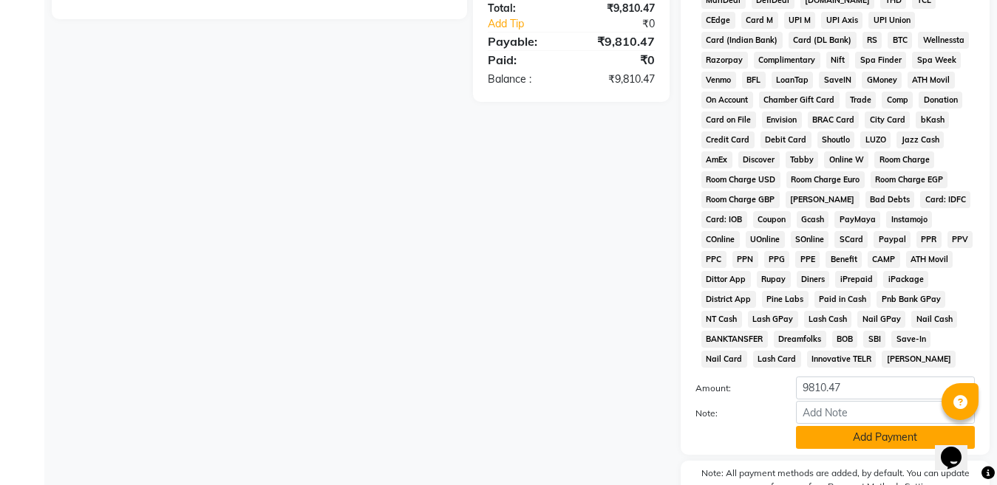
scroll to position [767, 0]
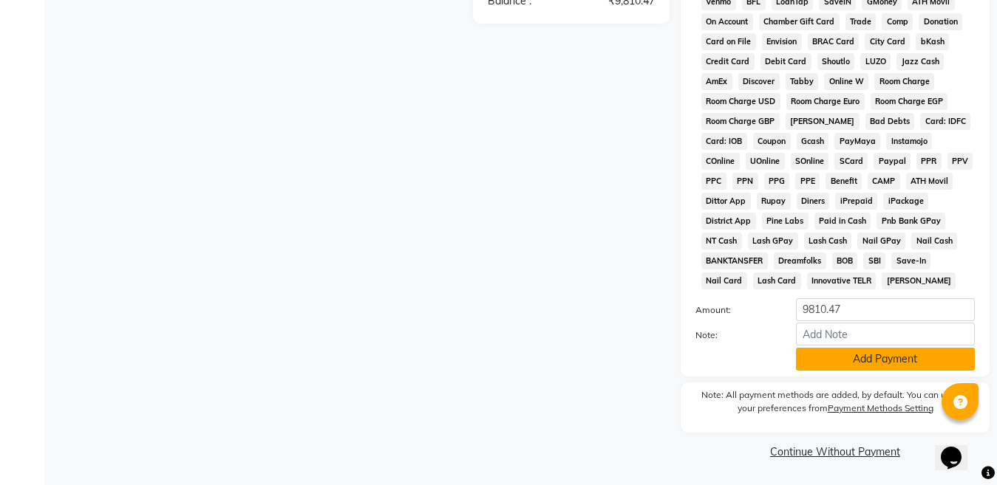
click at [885, 366] on button "Add Payment" at bounding box center [885, 359] width 179 height 23
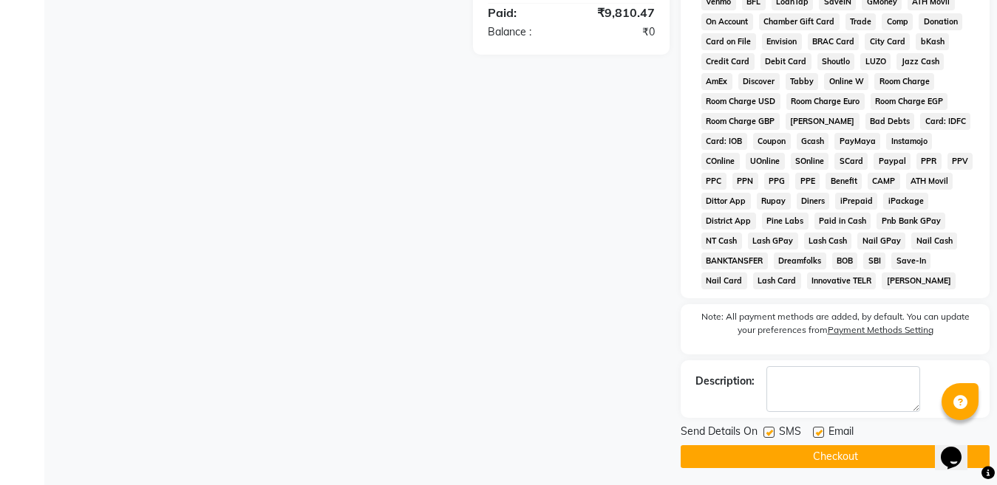
click at [818, 458] on button "Checkout" at bounding box center [834, 456] width 309 height 23
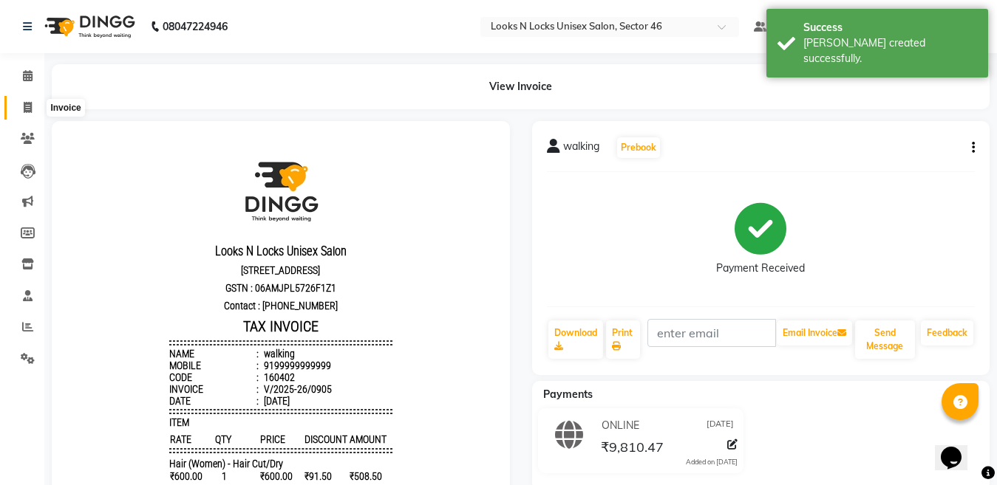
click at [24, 106] on icon at bounding box center [28, 107] width 8 height 11
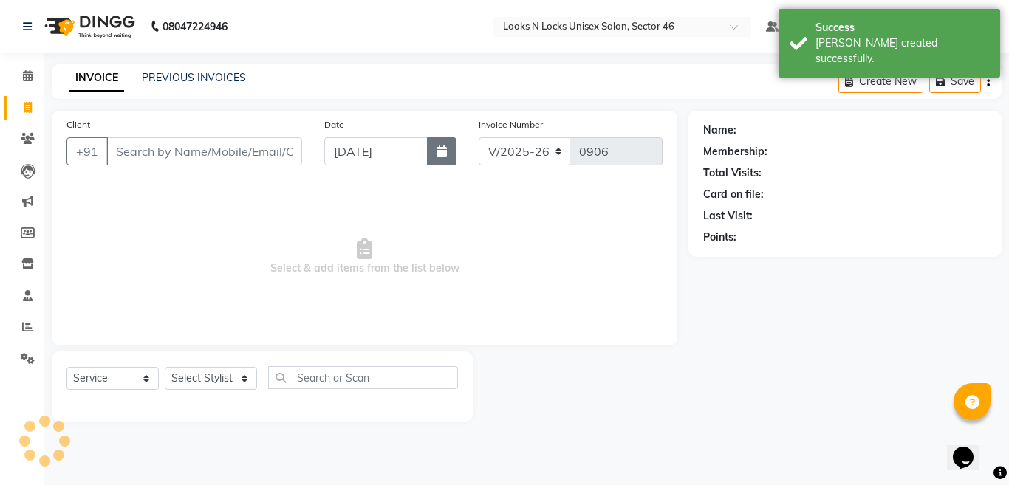
click at [440, 151] on icon "button" at bounding box center [442, 152] width 10 height 12
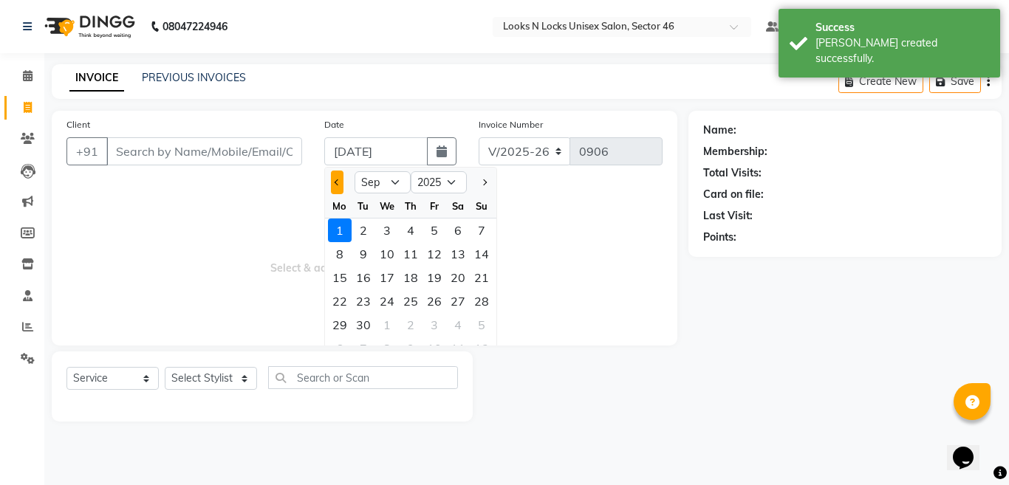
click at [335, 180] on span "Previous month" at bounding box center [338, 183] width 6 height 6
click at [487, 322] on div "31" at bounding box center [482, 325] width 24 height 24
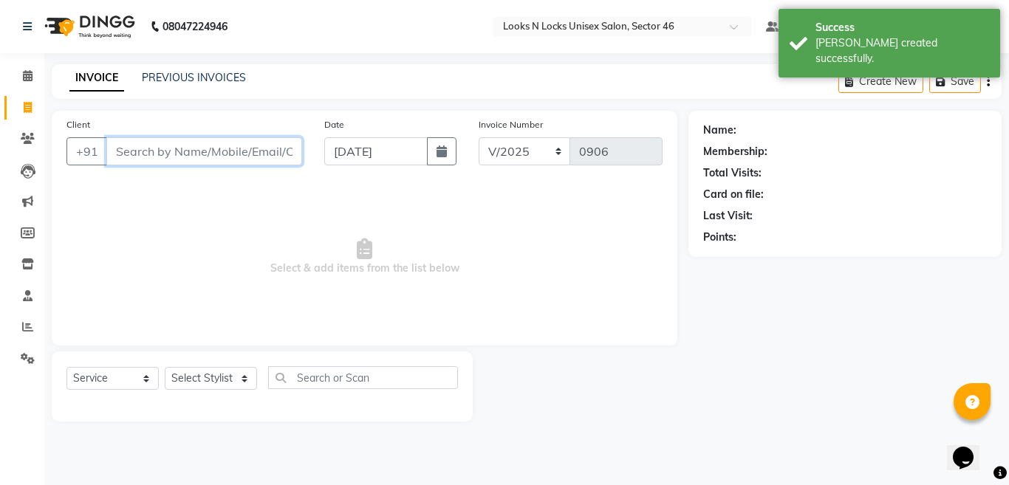
click at [237, 146] on input "Client" at bounding box center [204, 151] width 196 height 28
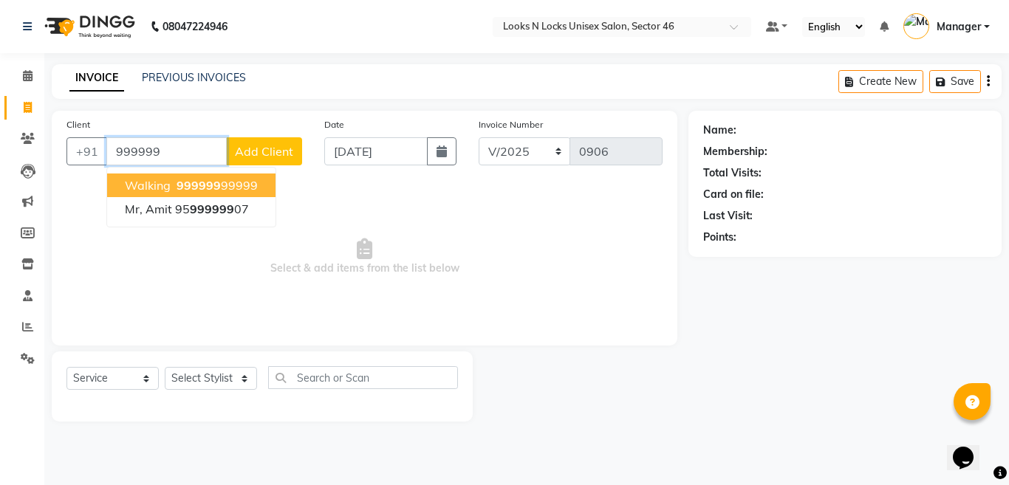
click at [211, 180] on span "999999" at bounding box center [199, 185] width 44 height 15
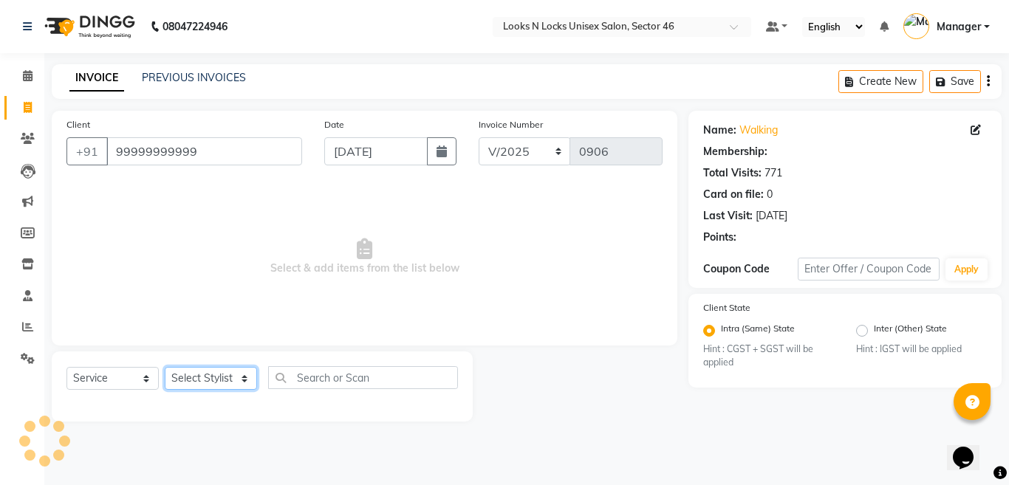
click at [184, 378] on select "Select Stylist [PERSON_NAME] Aalam Sheikh [PERSON_NAME] [PERSON_NAME] [PERSON_N…" at bounding box center [211, 378] width 92 height 23
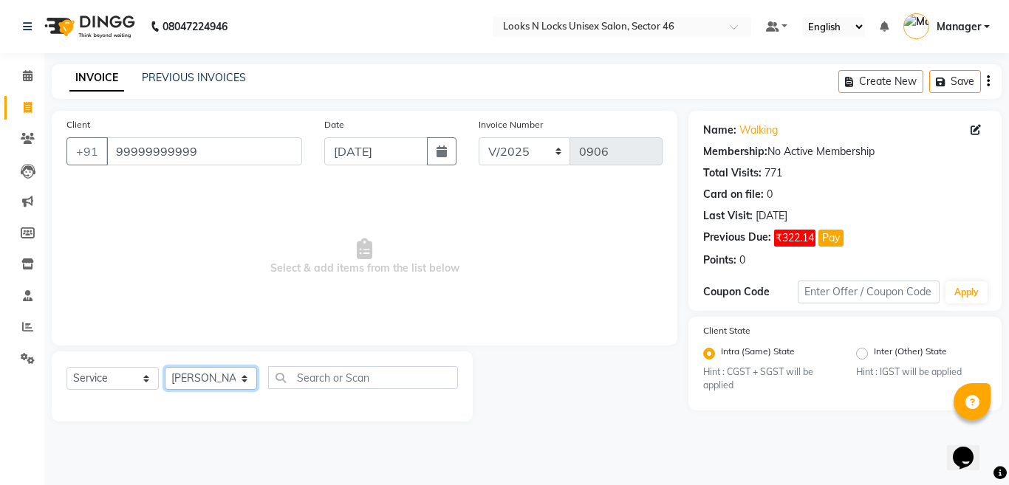
click at [165, 367] on select "Select Stylist [PERSON_NAME] Aalam Sheikh [PERSON_NAME] [PERSON_NAME] [PERSON_N…" at bounding box center [211, 378] width 92 height 23
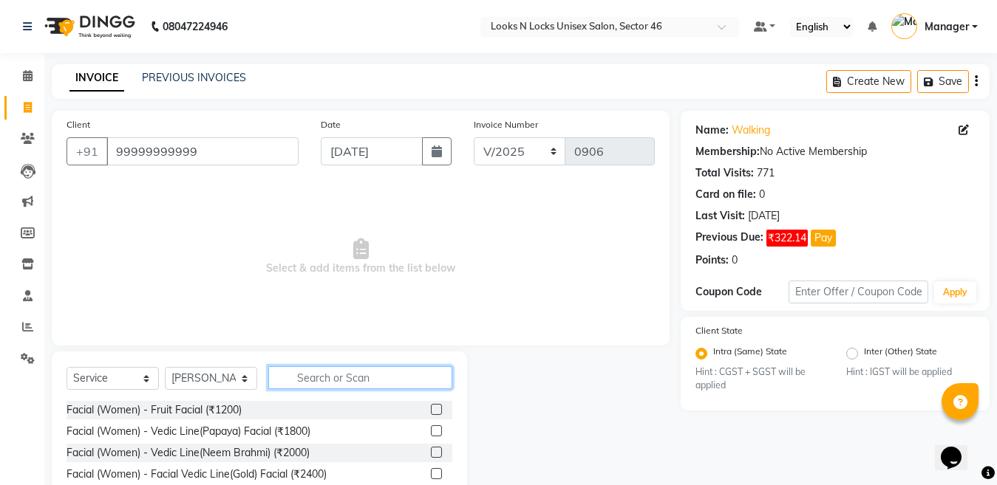
click at [347, 375] on input "text" at bounding box center [360, 377] width 184 height 23
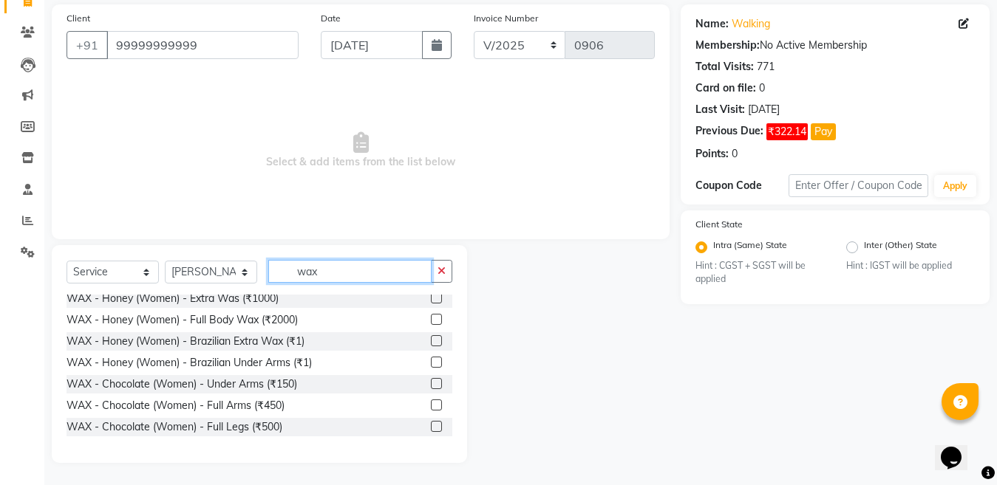
scroll to position [222, 0]
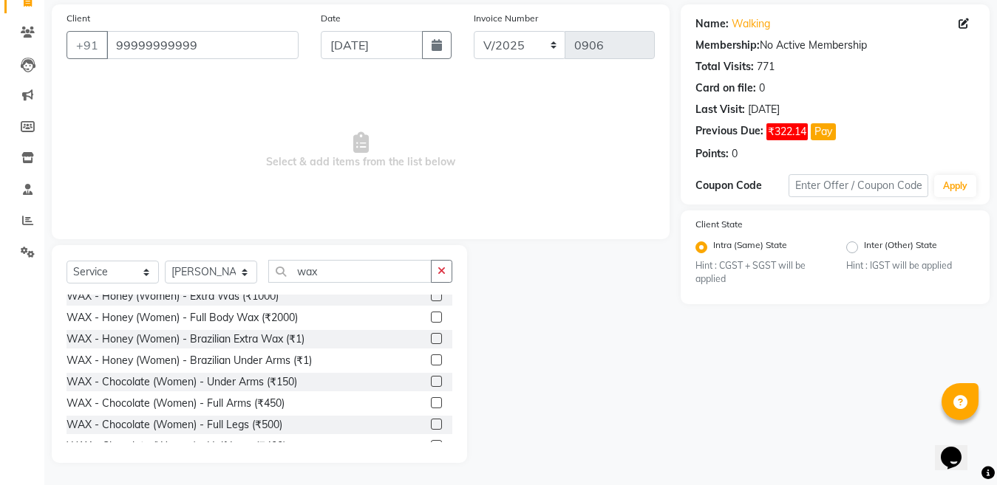
click at [431, 428] on label at bounding box center [436, 424] width 11 height 11
click at [431, 428] on input "checkbox" at bounding box center [436, 425] width 10 height 10
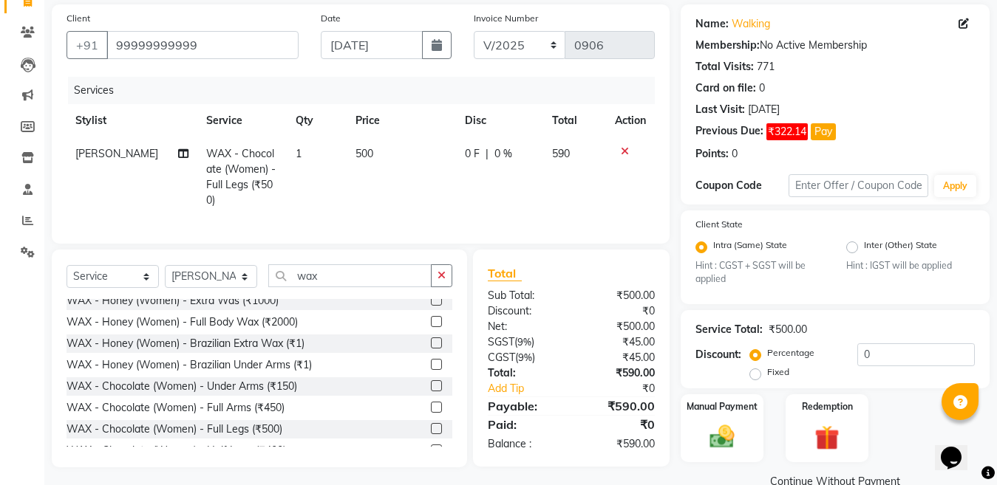
click at [390, 159] on td "500" at bounding box center [400, 177] width 109 height 80
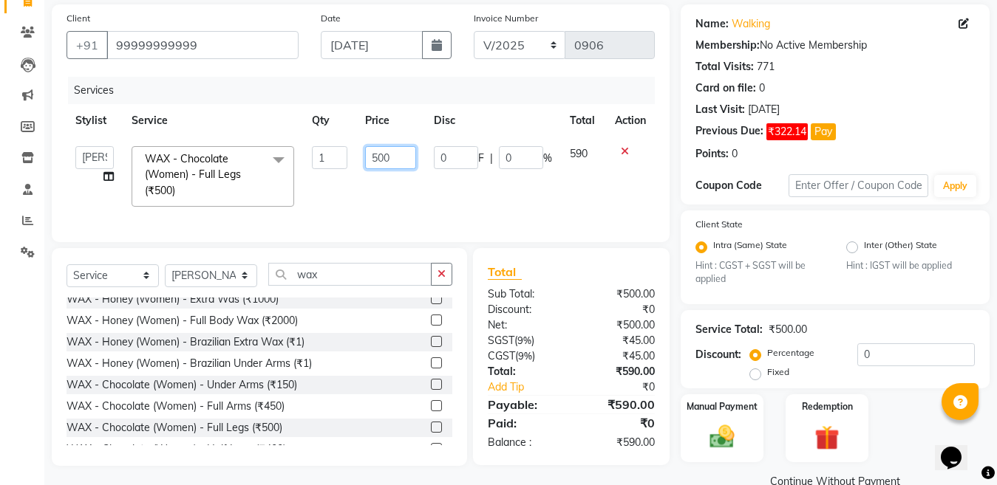
click at [393, 159] on input "500" at bounding box center [390, 157] width 51 height 23
click at [223, 287] on div "Select Service Product Membership Package Voucher Prepaid Gift Card Select Styl…" at bounding box center [259, 280] width 386 height 35
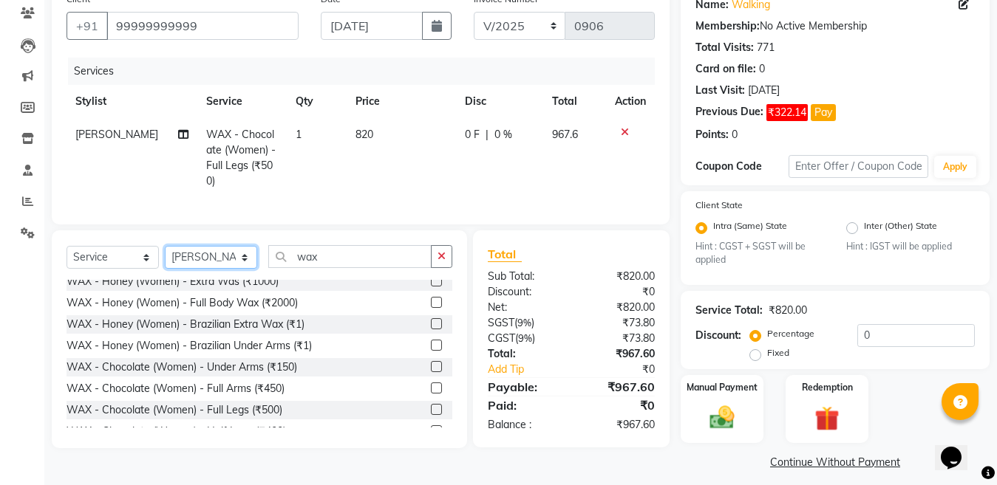
scroll to position [136, 0]
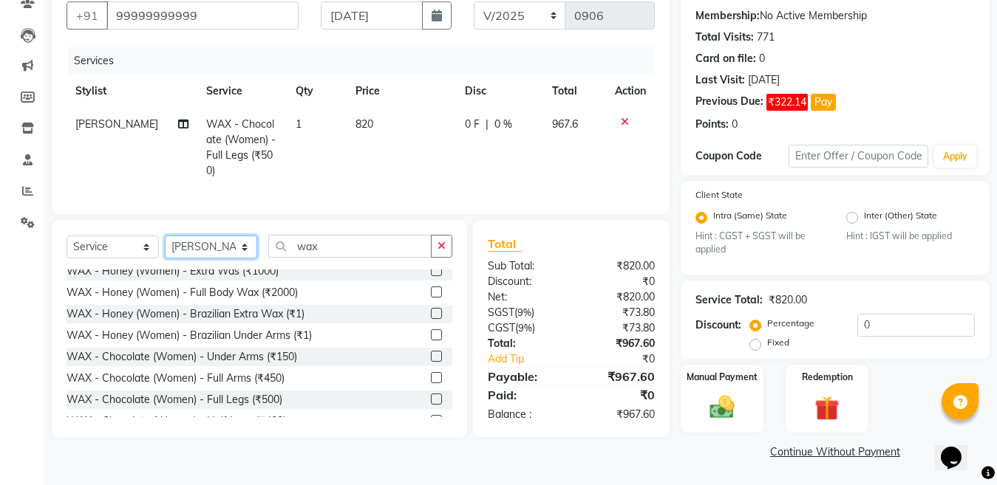
click at [219, 237] on select "Select Stylist [PERSON_NAME] Aalam Sheikh [PERSON_NAME] [PERSON_NAME] [PERSON_N…" at bounding box center [211, 247] width 92 height 23
click at [165, 236] on select "Select Stylist [PERSON_NAME] Aalam Sheikh [PERSON_NAME] [PERSON_NAME] [PERSON_N…" at bounding box center [211, 247] width 92 height 23
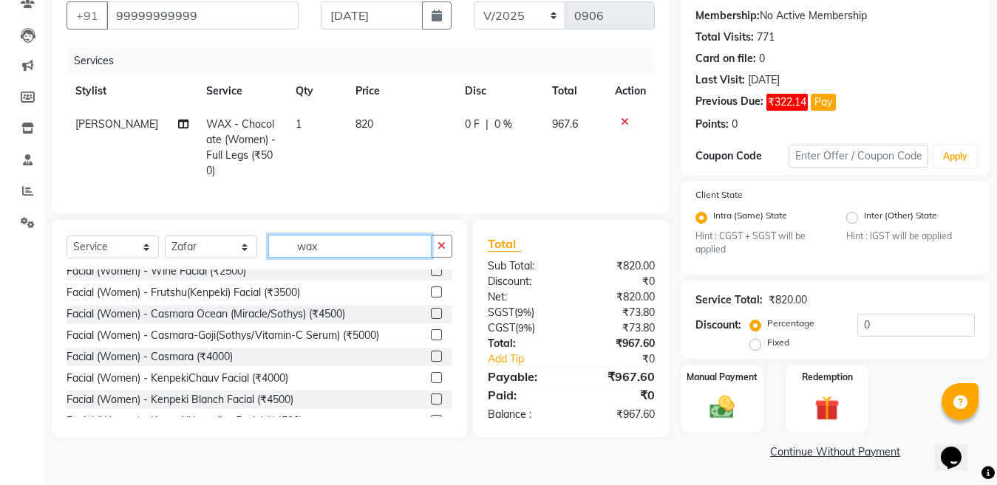
click at [356, 239] on input "wax" at bounding box center [349, 246] width 163 height 23
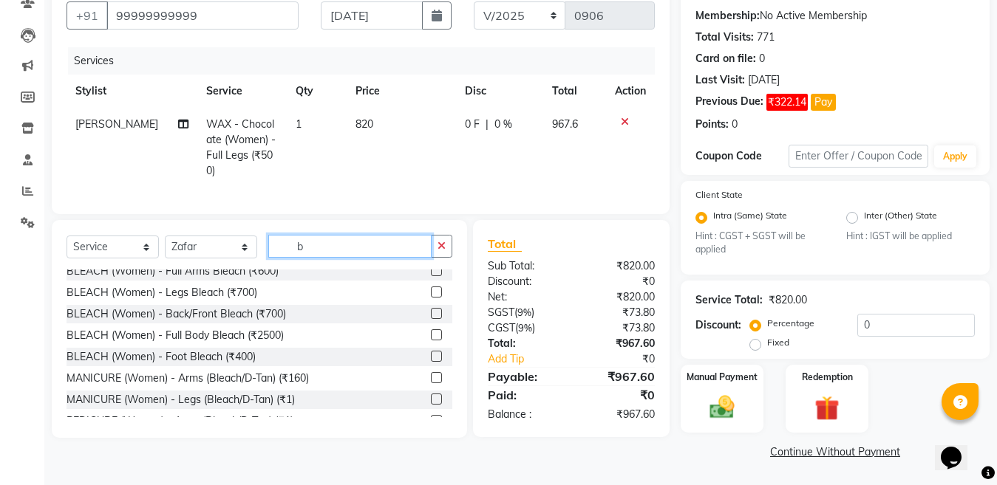
scroll to position [0, 0]
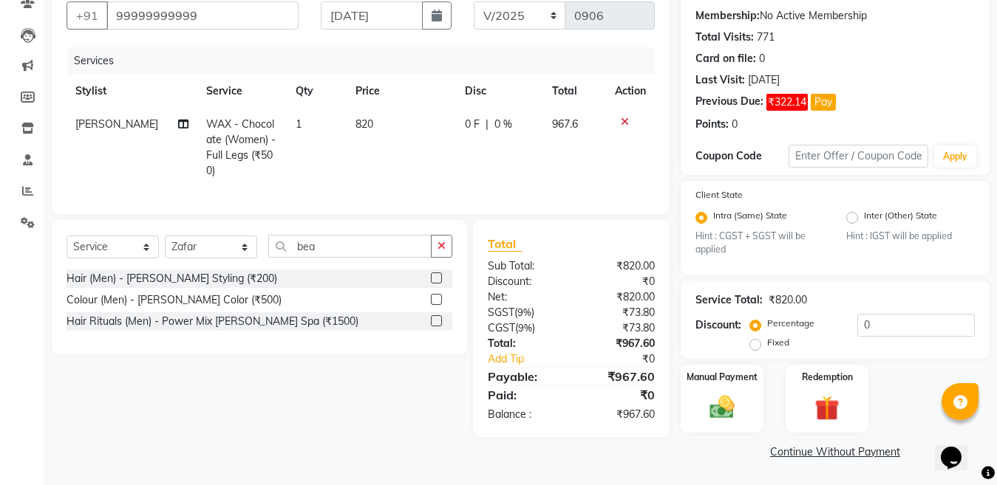
click at [432, 273] on label at bounding box center [436, 278] width 11 height 11
click at [432, 274] on input "checkbox" at bounding box center [436, 279] width 10 height 10
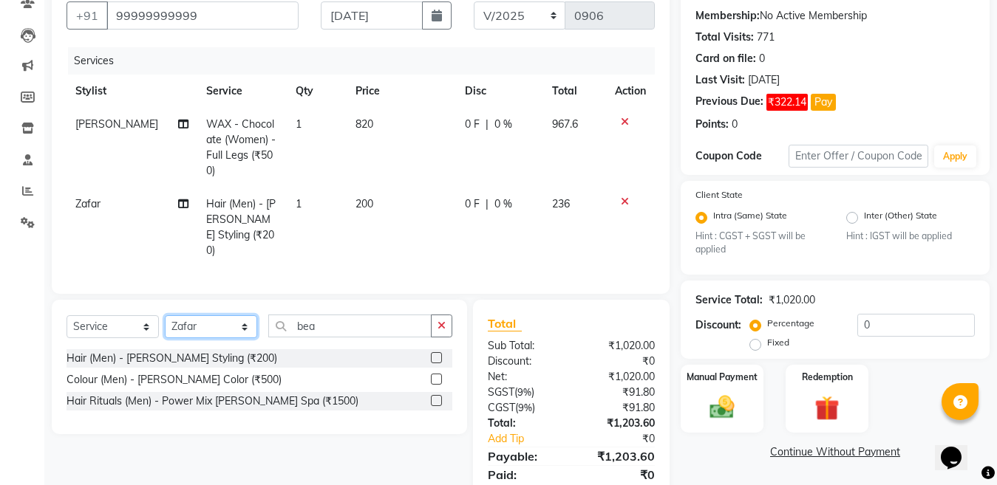
click at [182, 315] on select "Select Stylist [PERSON_NAME] Aalam Sheikh [PERSON_NAME] [PERSON_NAME] [PERSON_N…" at bounding box center [211, 326] width 92 height 23
click at [165, 315] on select "Select Stylist [PERSON_NAME] Aalam Sheikh [PERSON_NAME] [PERSON_NAME] [PERSON_N…" at bounding box center [211, 326] width 92 height 23
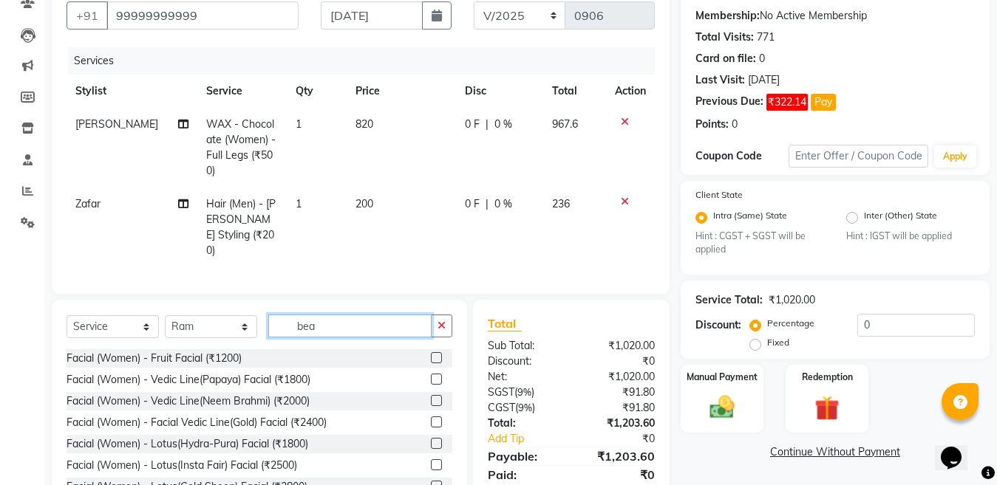
click at [344, 315] on input "bea" at bounding box center [349, 326] width 163 height 23
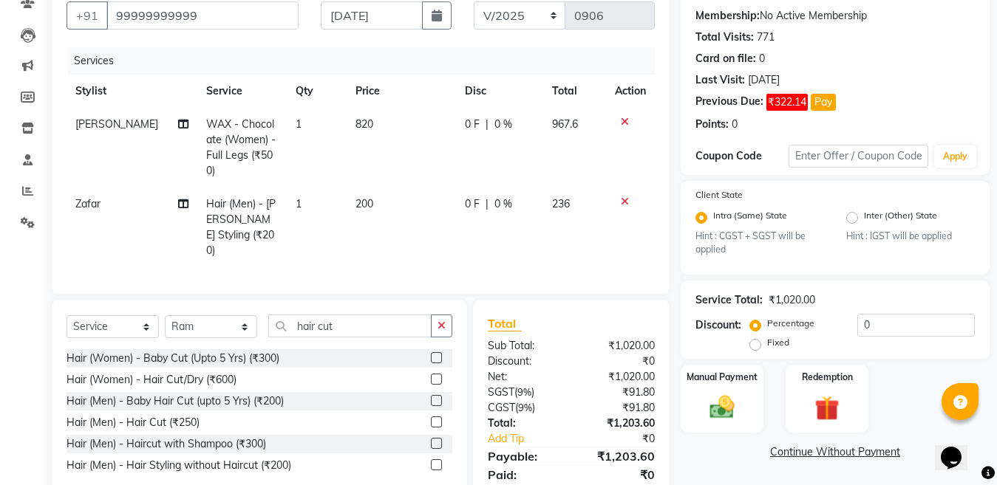
click at [435, 417] on label at bounding box center [436, 422] width 11 height 11
click at [435, 418] on input "checkbox" at bounding box center [436, 423] width 10 height 10
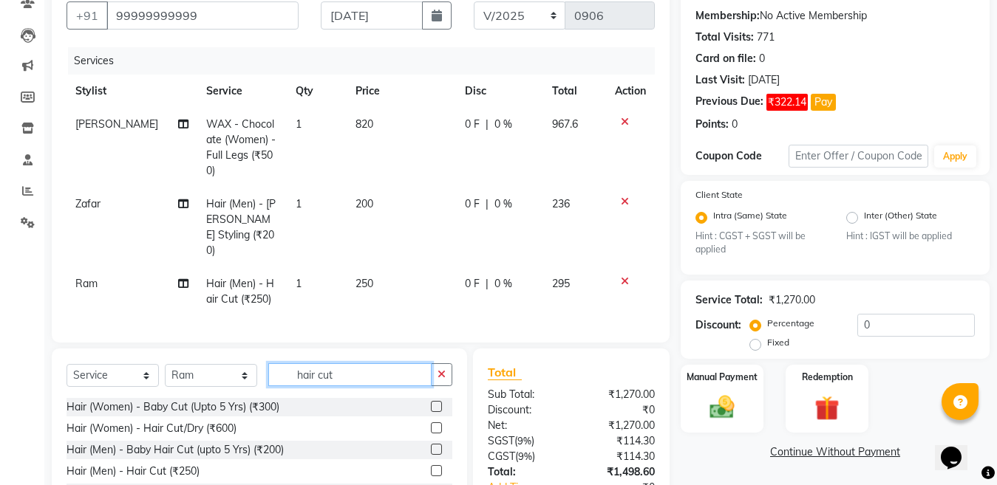
click at [362, 363] on input "hair cut" at bounding box center [349, 374] width 163 height 23
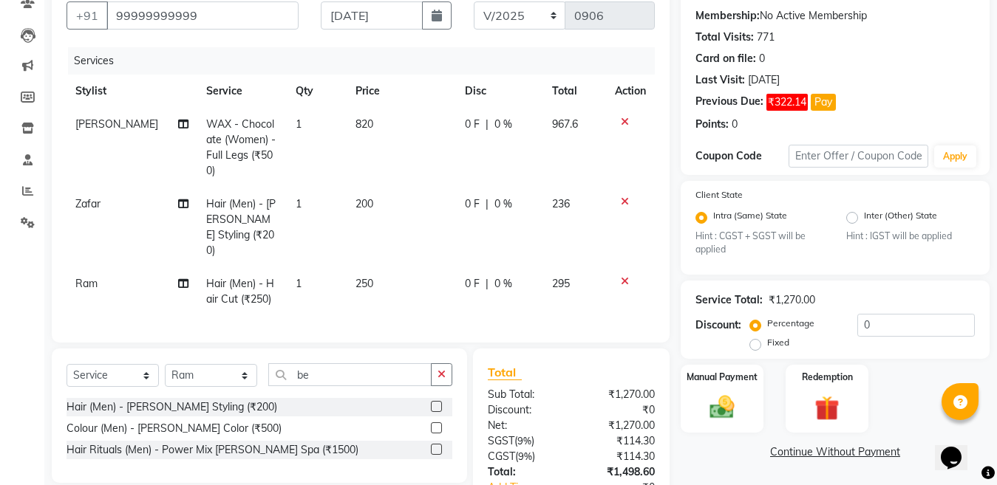
click at [433, 401] on label at bounding box center [436, 406] width 11 height 11
click at [433, 403] on input "checkbox" at bounding box center [436, 408] width 10 height 10
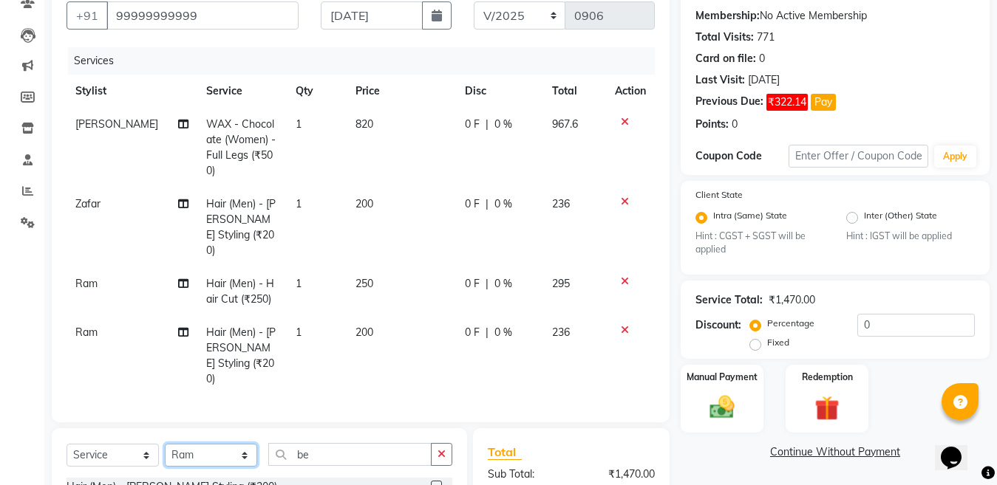
drag, startPoint x: 201, startPoint y: 423, endPoint x: 202, endPoint y: 412, distance: 10.4
click at [201, 444] on select "Select Stylist [PERSON_NAME] Aalam Sheikh [PERSON_NAME] [PERSON_NAME] [PERSON_N…" at bounding box center [211, 455] width 92 height 23
click at [165, 444] on select "Select Stylist [PERSON_NAME] Aalam Sheikh [PERSON_NAME] [PERSON_NAME] [PERSON_N…" at bounding box center [211, 455] width 92 height 23
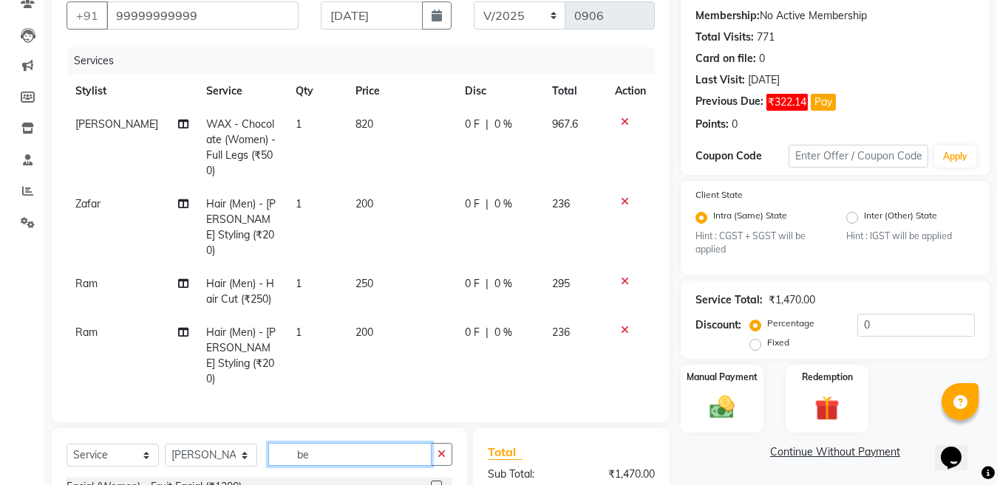
click at [350, 443] on input "be" at bounding box center [349, 454] width 163 height 23
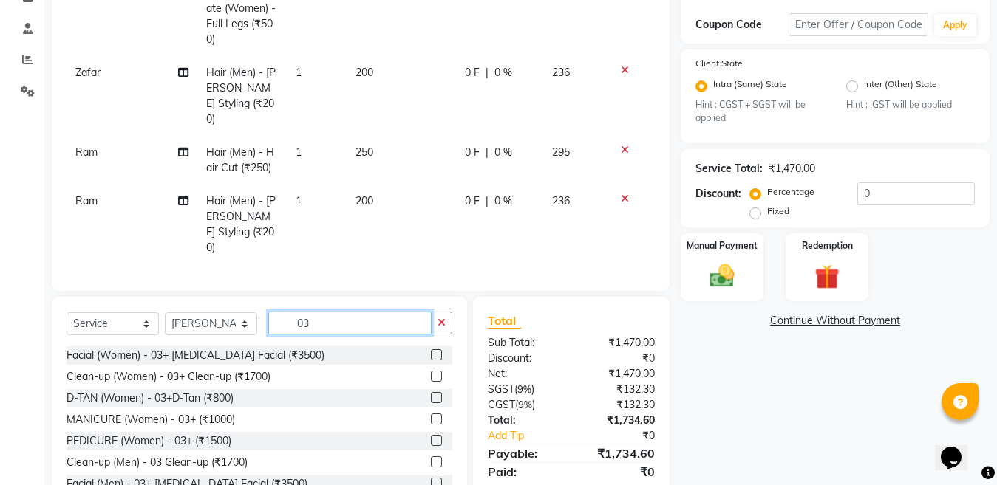
scroll to position [284, 0]
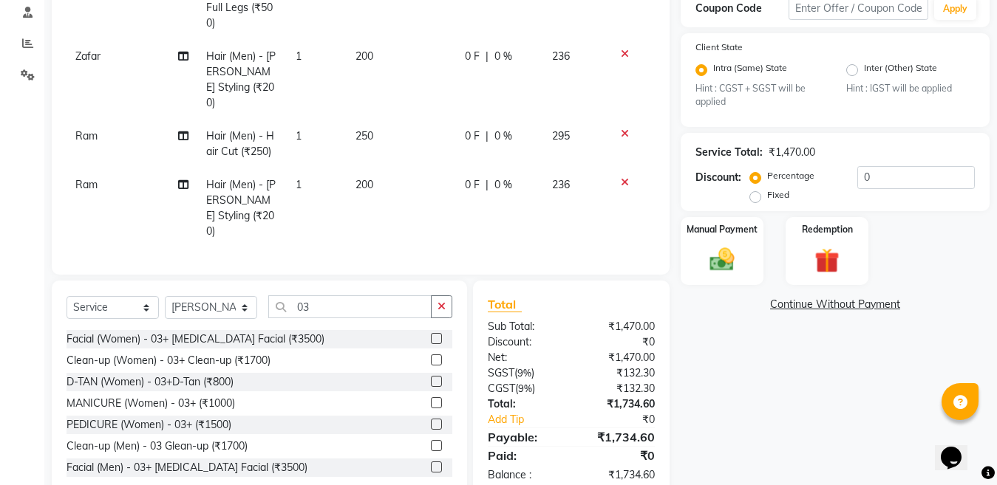
click at [431, 440] on label at bounding box center [436, 445] width 11 height 11
click at [431, 442] on input "checkbox" at bounding box center [436, 447] width 10 height 10
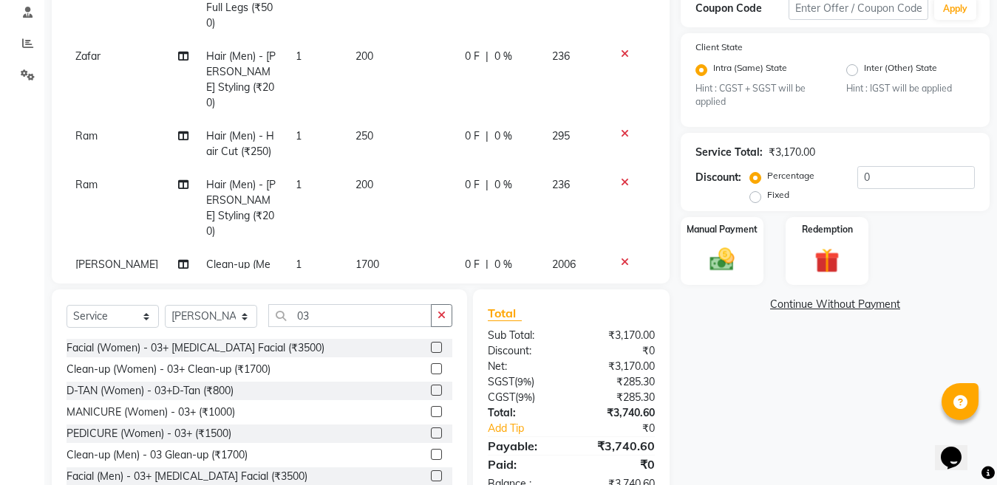
scroll to position [37, 0]
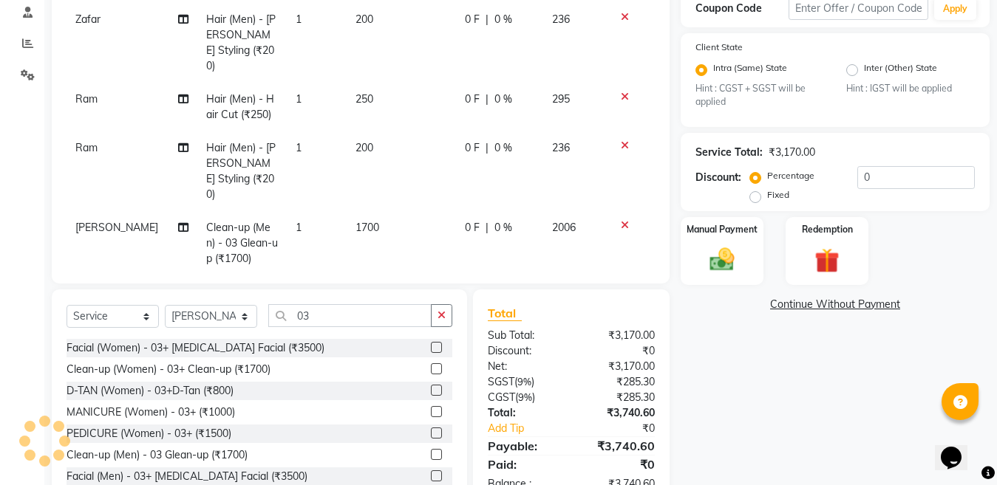
click at [360, 211] on td "1700" at bounding box center [400, 243] width 109 height 64
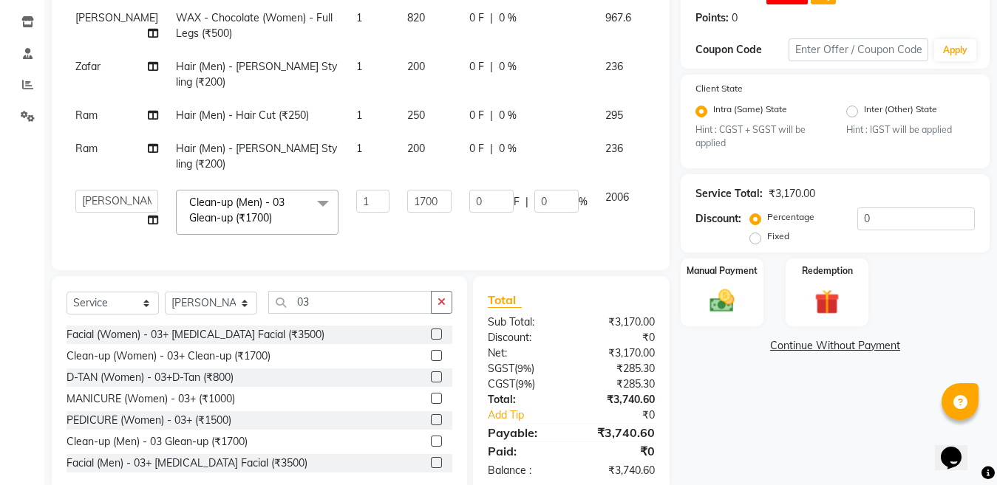
scroll to position [255, 0]
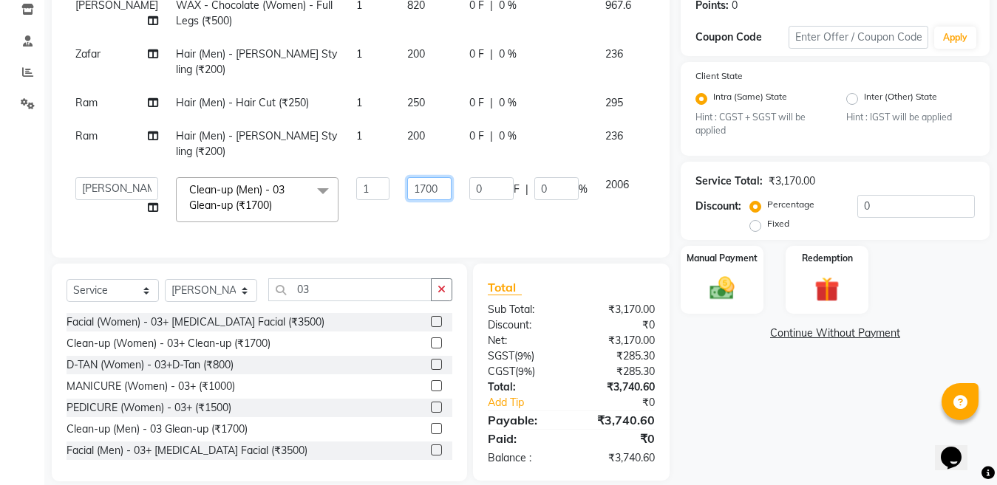
click at [407, 177] on input "1700" at bounding box center [429, 188] width 44 height 23
click at [195, 277] on div "Client [PHONE_NUMBER] Date [DATE] Invoice Number V/2025 V/[PHONE_NUMBER] Servic…" at bounding box center [361, 169] width 640 height 626
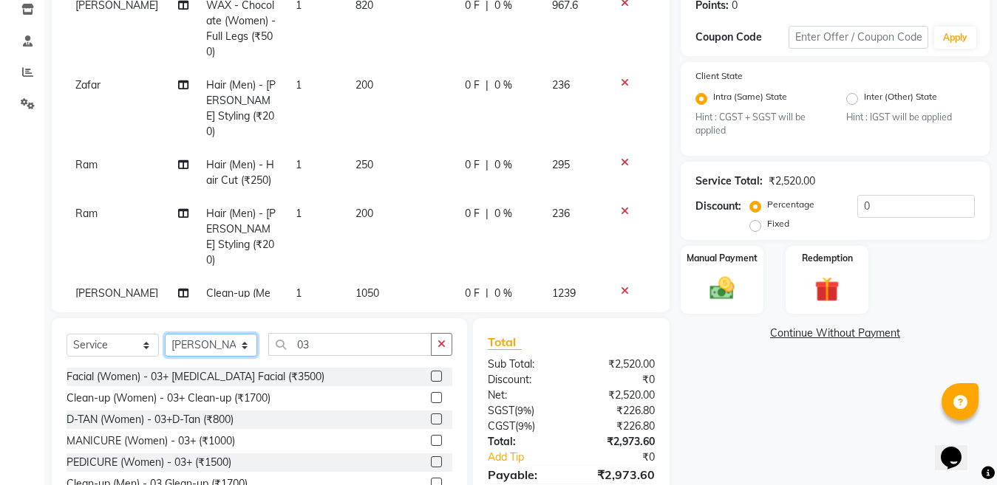
click at [165, 334] on select "Select Stylist [PERSON_NAME] Aalam Sheikh [PERSON_NAME] [PERSON_NAME] [PERSON_N…" at bounding box center [211, 345] width 92 height 23
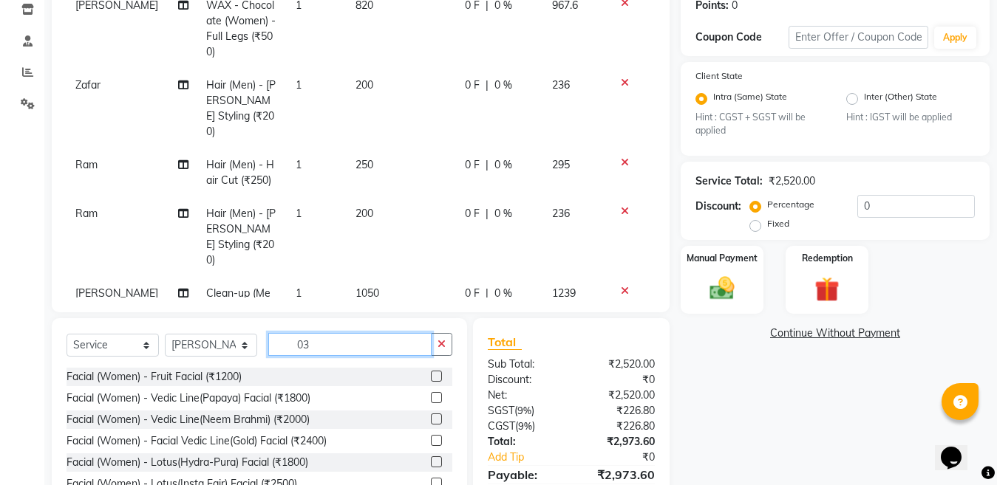
click at [368, 344] on input "03" at bounding box center [349, 344] width 163 height 23
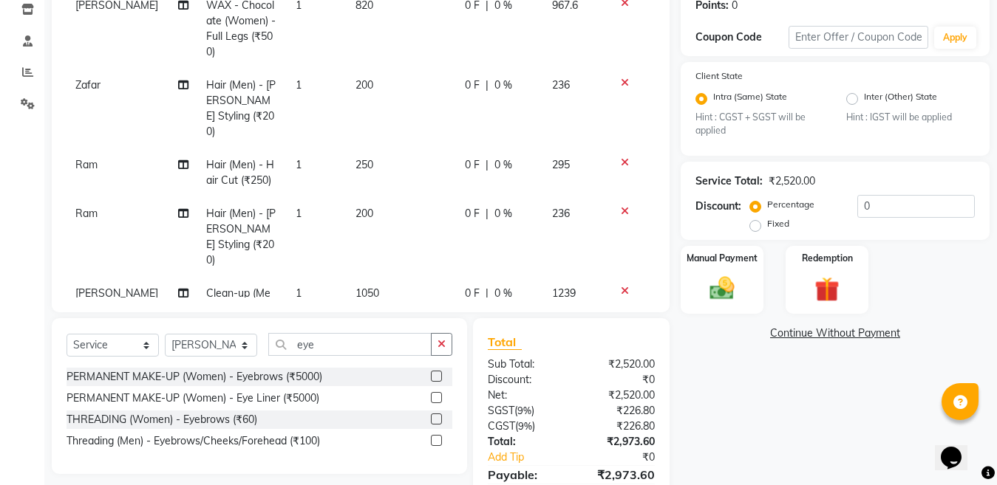
click at [433, 420] on label at bounding box center [436, 419] width 11 height 11
click at [433, 420] on input "checkbox" at bounding box center [436, 420] width 10 height 10
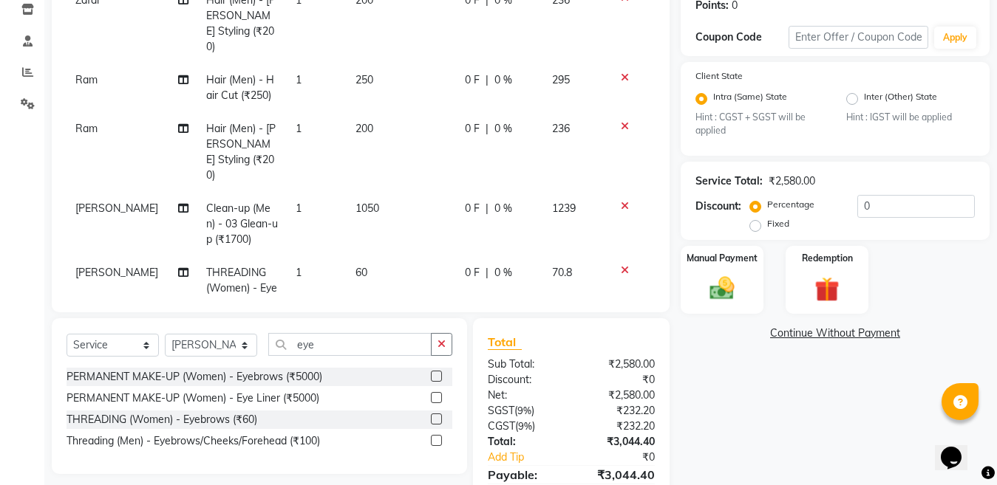
scroll to position [101, 0]
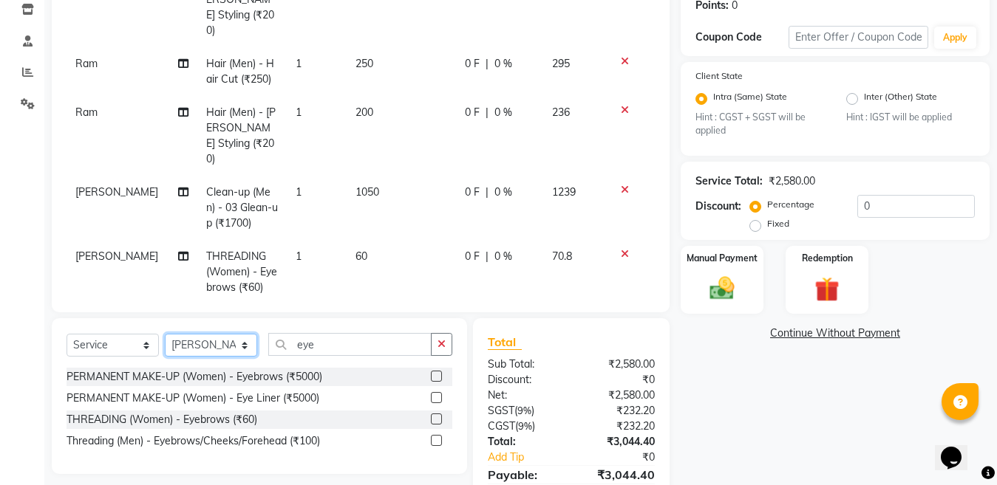
click at [212, 349] on select "Select Stylist [PERSON_NAME] Aalam Sheikh [PERSON_NAME] [PERSON_NAME] [PERSON_N…" at bounding box center [211, 345] width 92 height 23
click at [165, 334] on select "Select Stylist [PERSON_NAME] Aalam Sheikh [PERSON_NAME] [PERSON_NAME] [PERSON_N…" at bounding box center [211, 345] width 92 height 23
click at [339, 344] on input "eye" at bounding box center [349, 344] width 163 height 23
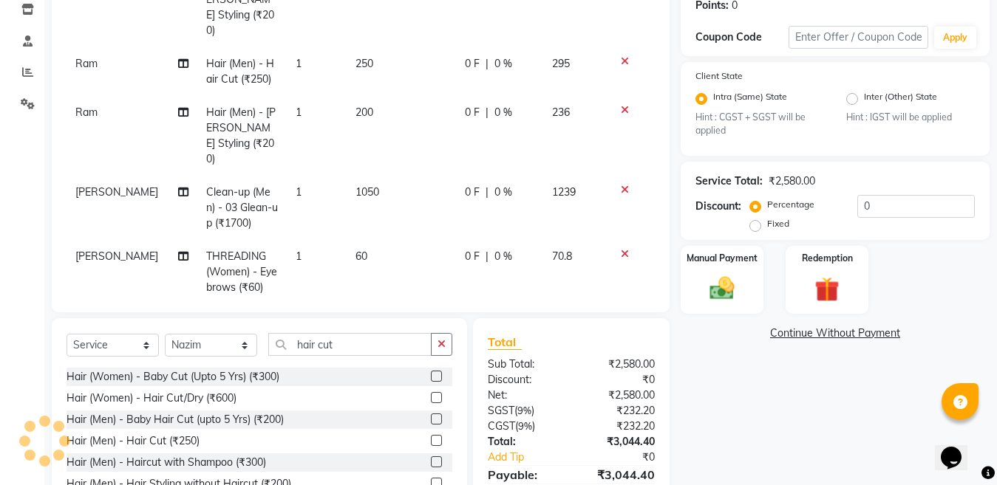
click at [436, 440] on label at bounding box center [436, 440] width 11 height 11
click at [436, 440] on input "checkbox" at bounding box center [436, 442] width 10 height 10
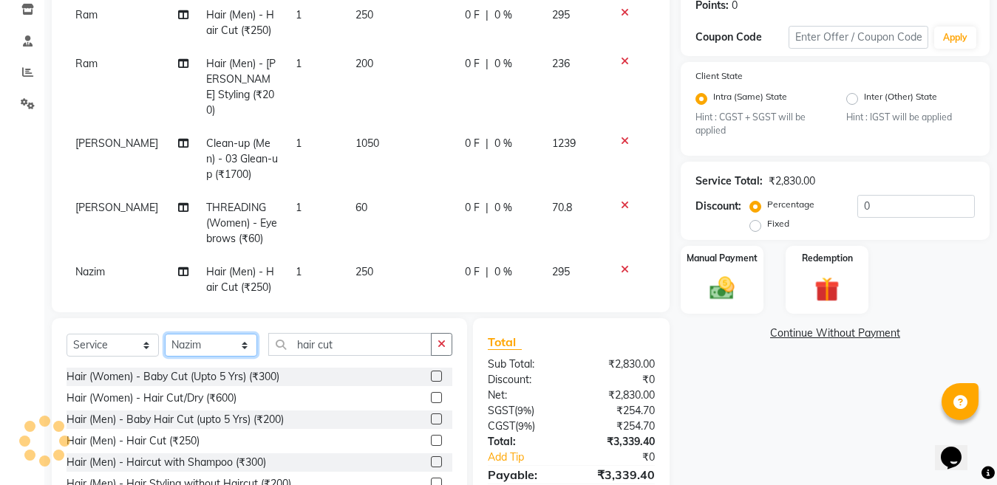
click at [212, 346] on select "Select Stylist [PERSON_NAME] Aalam Sheikh [PERSON_NAME] [PERSON_NAME] [PERSON_N…" at bounding box center [211, 345] width 92 height 23
click at [165, 334] on select "Select Stylist [PERSON_NAME] Aalam Sheikh [PERSON_NAME] [PERSON_NAME] [PERSON_N…" at bounding box center [211, 345] width 92 height 23
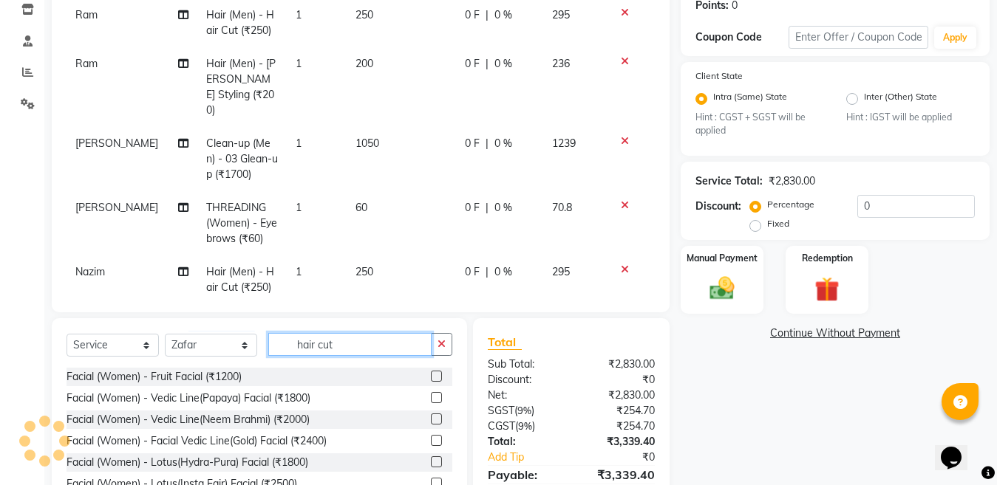
click at [380, 343] on input "hair cut" at bounding box center [349, 344] width 163 height 23
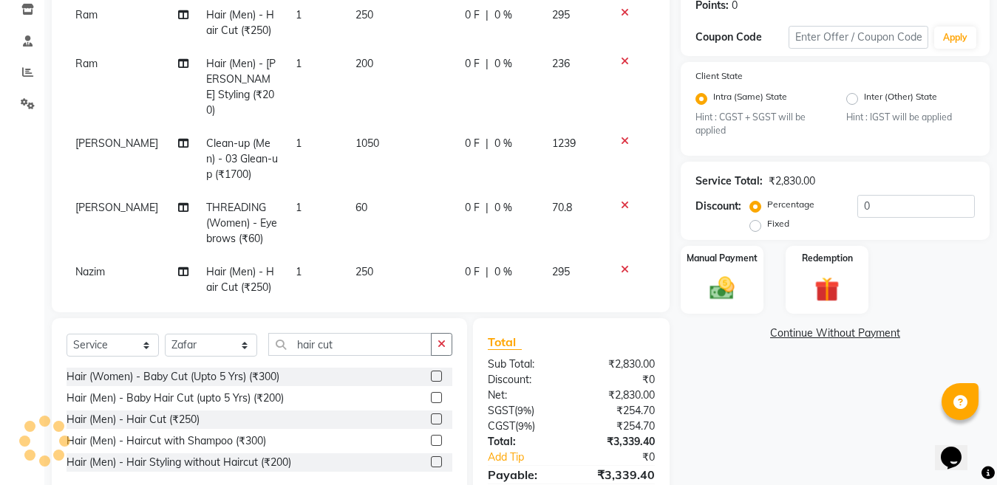
click at [437, 416] on label at bounding box center [436, 419] width 11 height 11
click at [437, 416] on input "checkbox" at bounding box center [436, 420] width 10 height 10
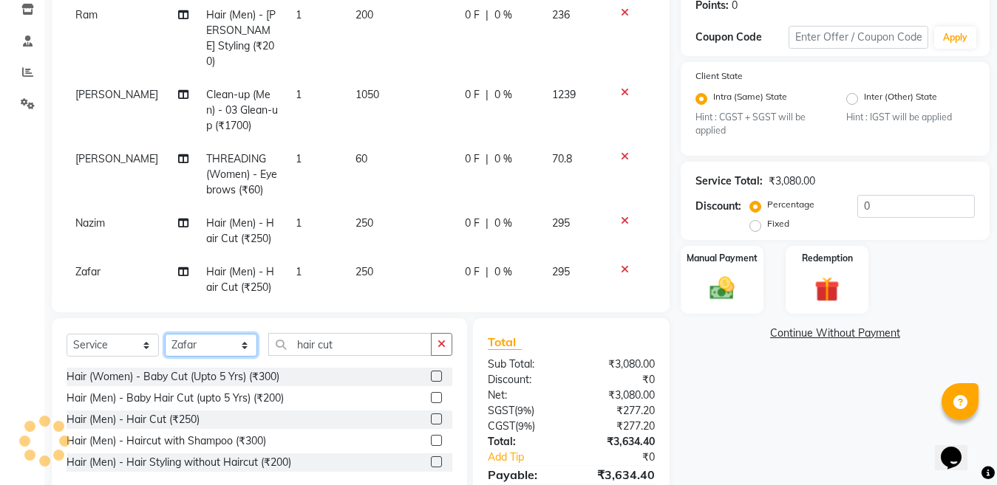
click at [213, 348] on select "Select Stylist [PERSON_NAME] Aalam Sheikh [PERSON_NAME] [PERSON_NAME] [PERSON_N…" at bounding box center [211, 345] width 92 height 23
click at [165, 334] on select "Select Stylist [PERSON_NAME] Aalam Sheikh [PERSON_NAME] [PERSON_NAME] [PERSON_N…" at bounding box center [211, 345] width 92 height 23
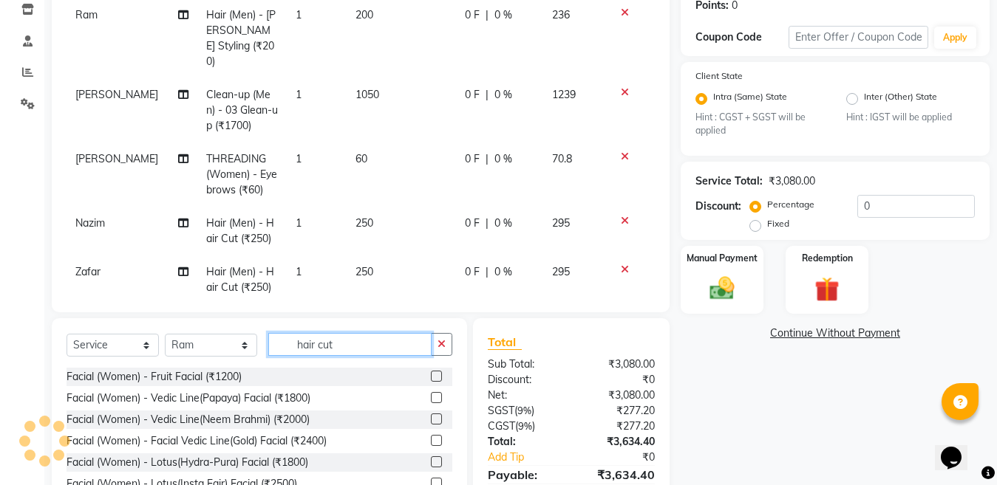
click at [354, 343] on input "hair cut" at bounding box center [349, 344] width 163 height 23
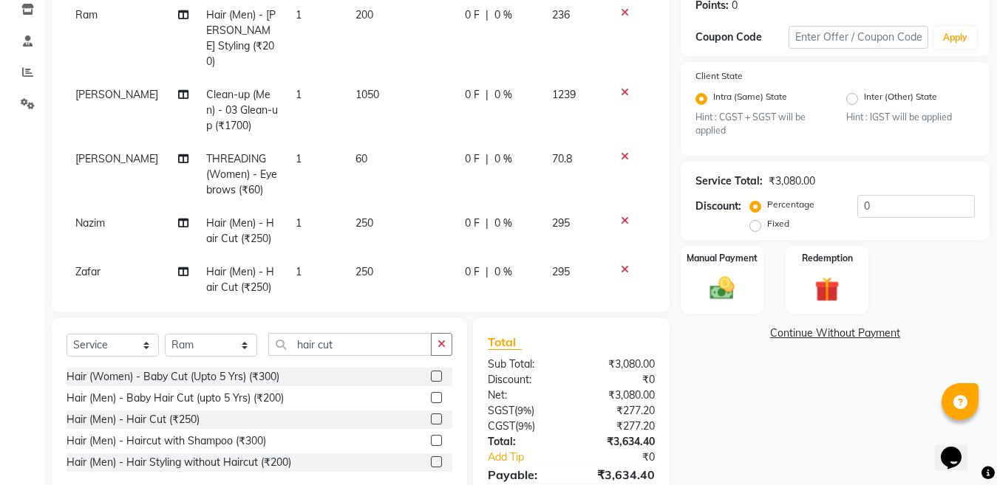
click at [435, 418] on label at bounding box center [436, 419] width 11 height 11
click at [435, 418] on input "checkbox" at bounding box center [436, 420] width 10 height 10
click at [360, 349] on input "hair cut" at bounding box center [349, 344] width 163 height 23
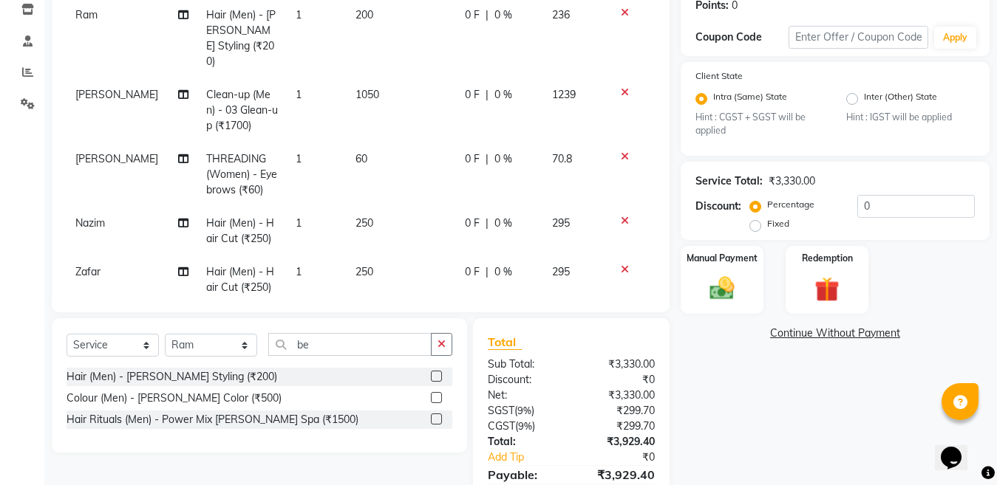
click at [434, 376] on label at bounding box center [436, 376] width 11 height 11
click at [434, 376] on input "checkbox" at bounding box center [436, 377] width 10 height 10
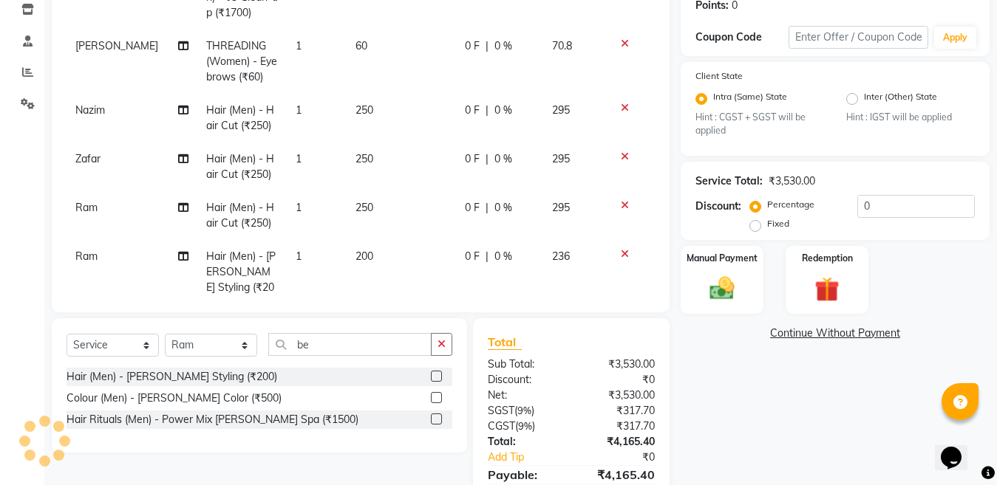
click at [434, 377] on label at bounding box center [436, 376] width 11 height 11
click at [434, 377] on input "checkbox" at bounding box center [436, 377] width 10 height 10
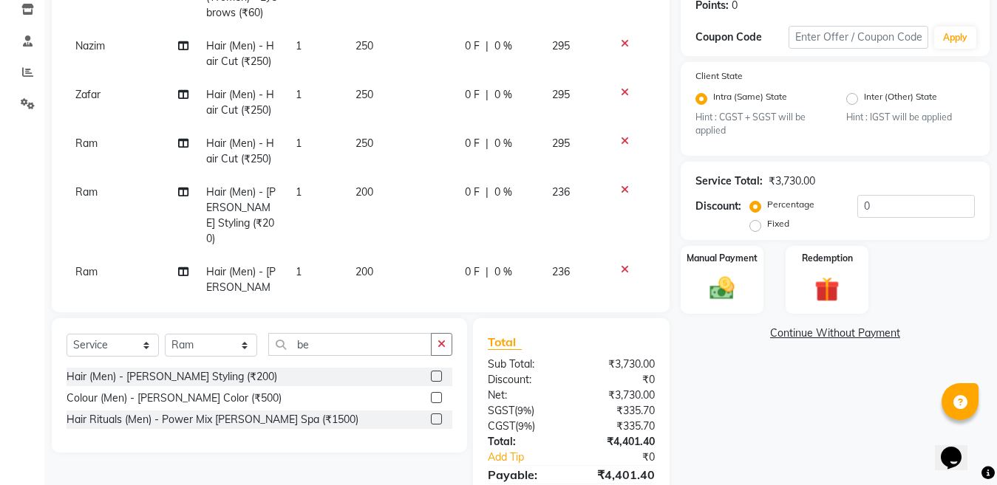
click at [403, 256] on td "200" at bounding box center [400, 296] width 109 height 80
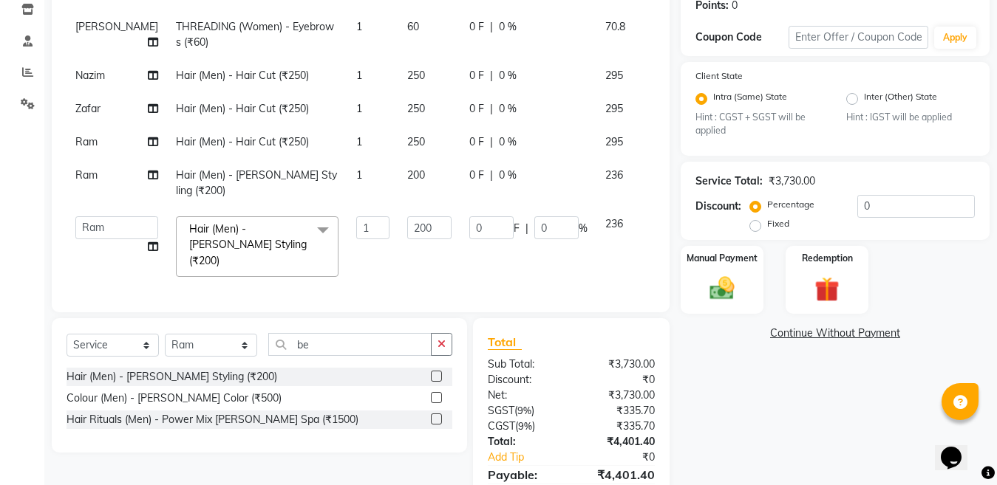
scroll to position [219, 0]
click at [407, 229] on input "200" at bounding box center [429, 227] width 44 height 23
click at [321, 343] on input "be" at bounding box center [349, 344] width 163 height 23
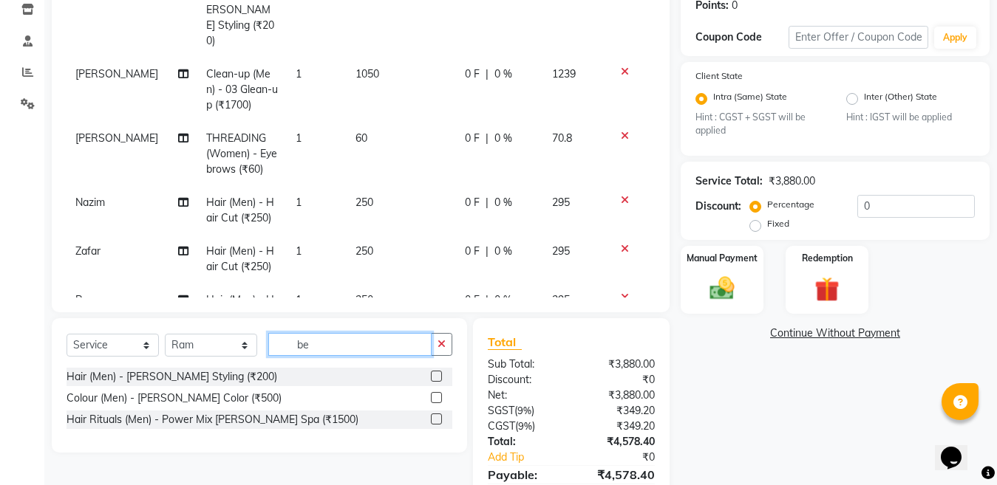
scroll to position [281, 0]
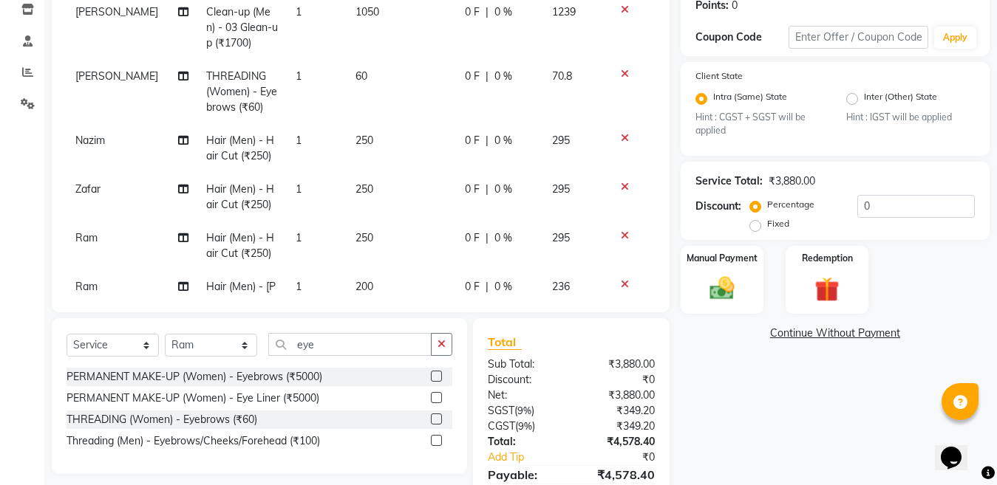
click at [432, 418] on label at bounding box center [436, 419] width 11 height 11
click at [432, 418] on input "checkbox" at bounding box center [436, 420] width 10 height 10
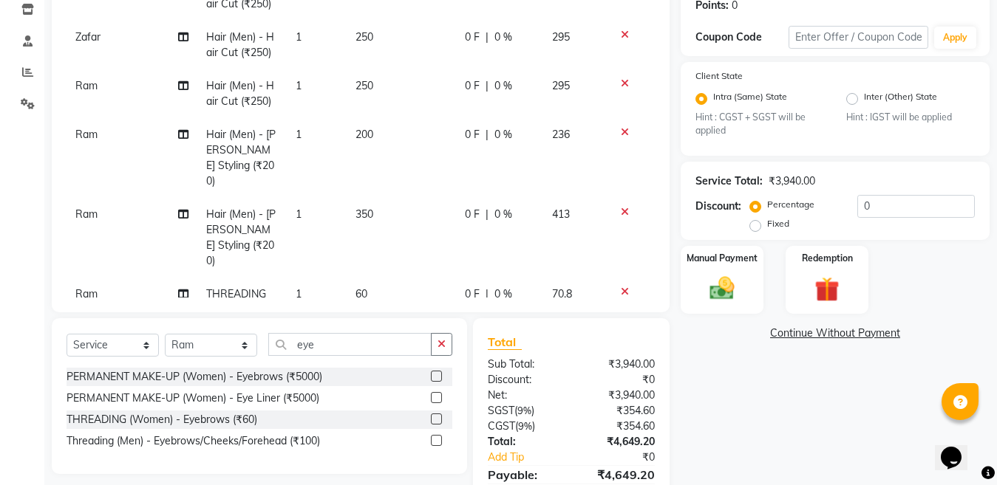
scroll to position [440, 0]
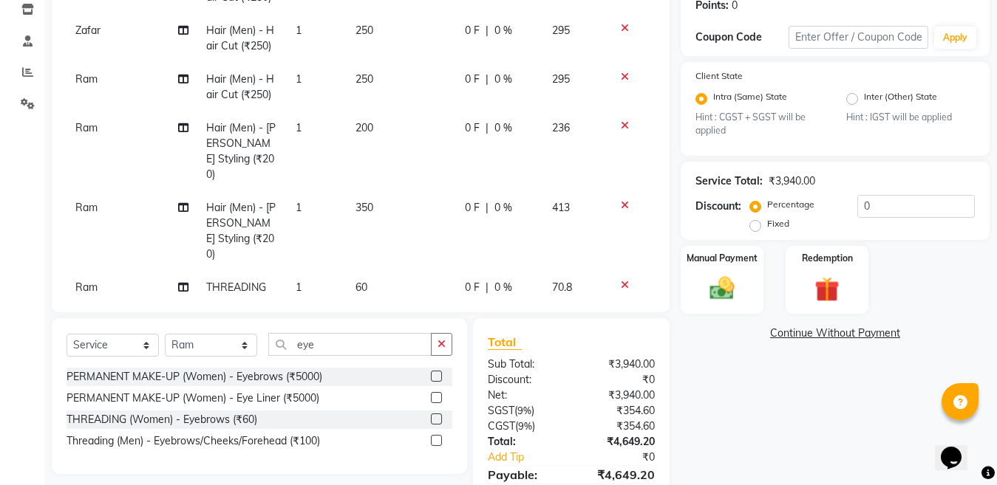
click at [369, 271] on td "60" at bounding box center [400, 303] width 109 height 64
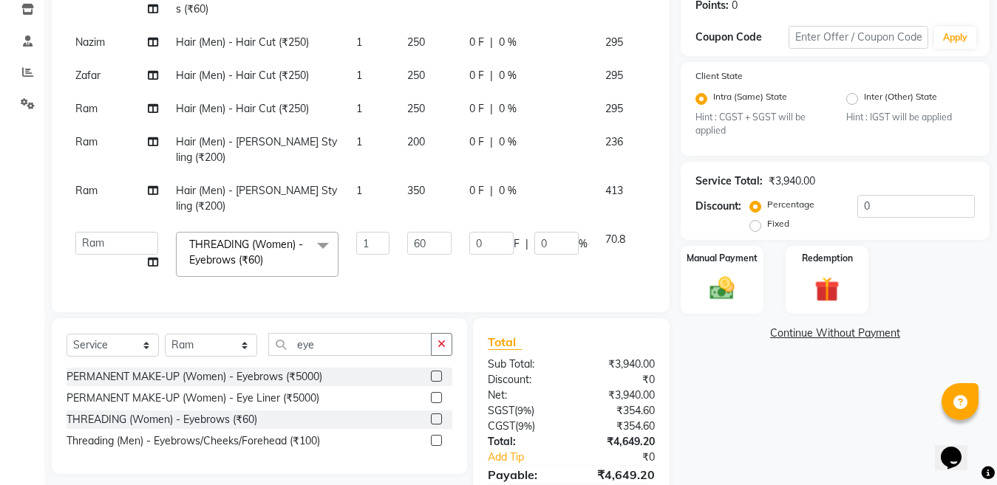
scroll to position [253, 0]
click at [407, 232] on input "60" at bounding box center [429, 243] width 44 height 23
click at [217, 341] on select "Select Stylist [PERSON_NAME] Aalam Sheikh [PERSON_NAME] [PERSON_NAME] [PERSON_N…" at bounding box center [211, 345] width 92 height 23
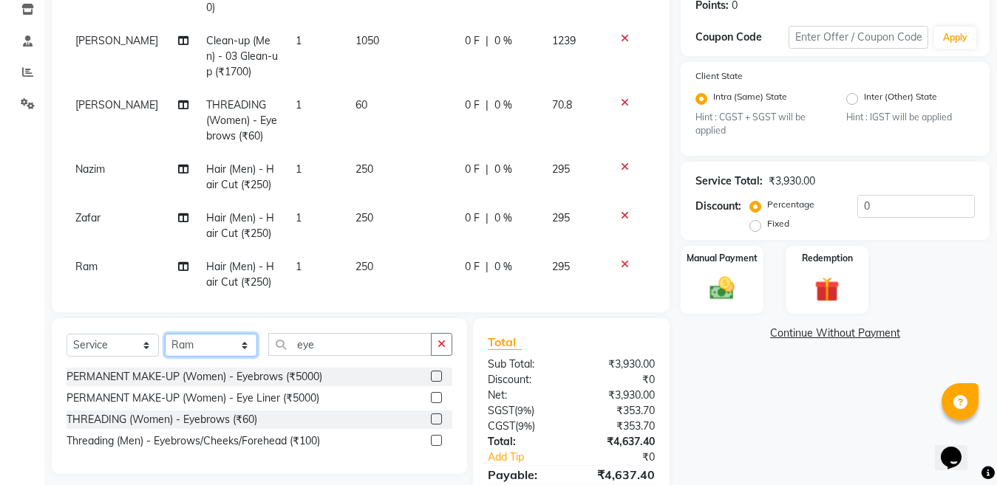
scroll to position [346, 0]
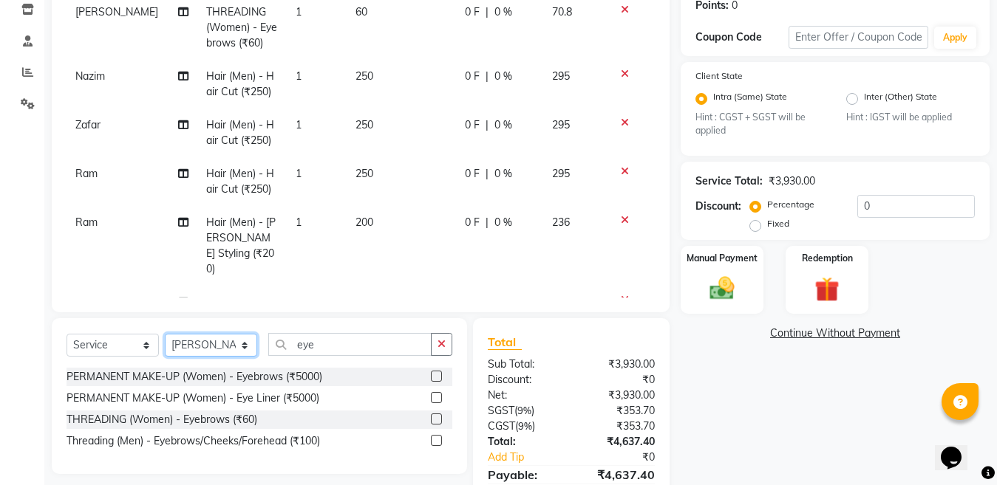
click at [165, 334] on select "Select Stylist [PERSON_NAME] Aalam Sheikh [PERSON_NAME] [PERSON_NAME] [PERSON_N…" at bounding box center [211, 345] width 92 height 23
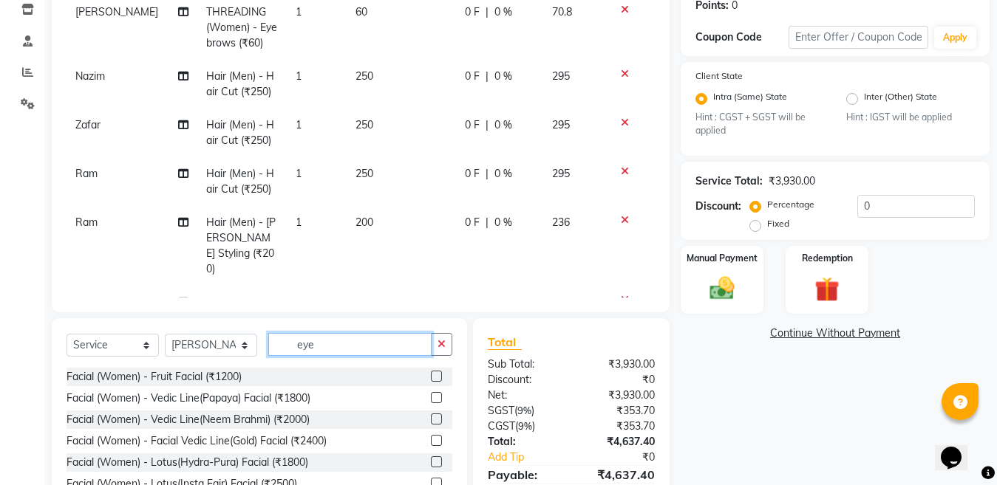
click at [376, 343] on input "eye" at bounding box center [349, 344] width 163 height 23
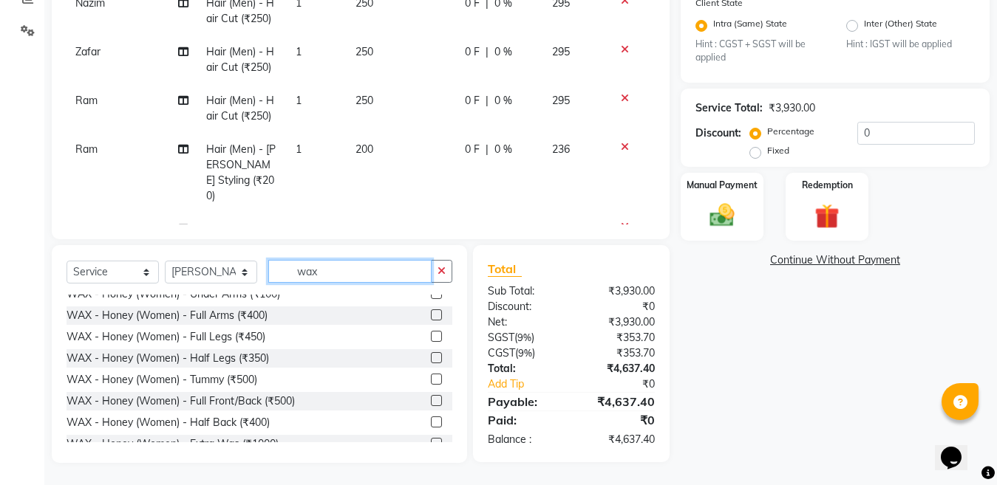
scroll to position [148, 0]
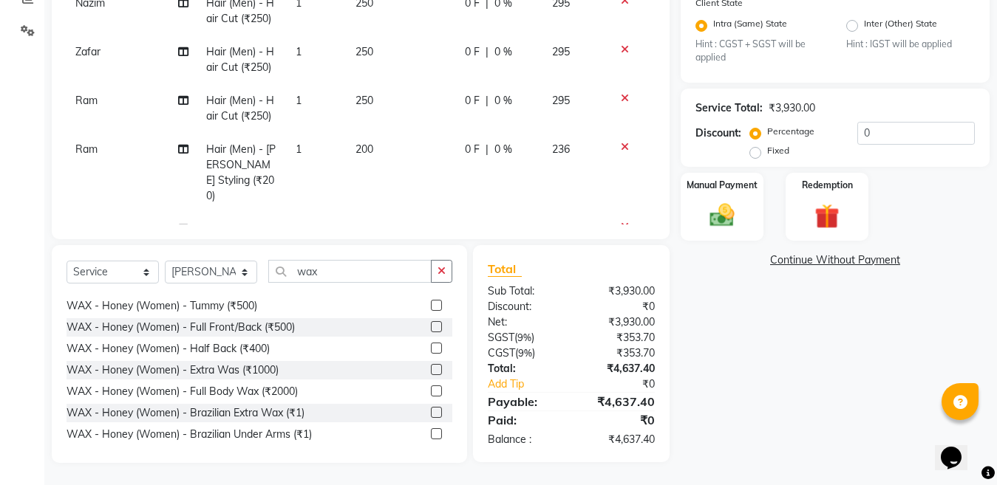
click at [431, 306] on label at bounding box center [436, 305] width 11 height 11
click at [431, 306] on input "checkbox" at bounding box center [436, 306] width 10 height 10
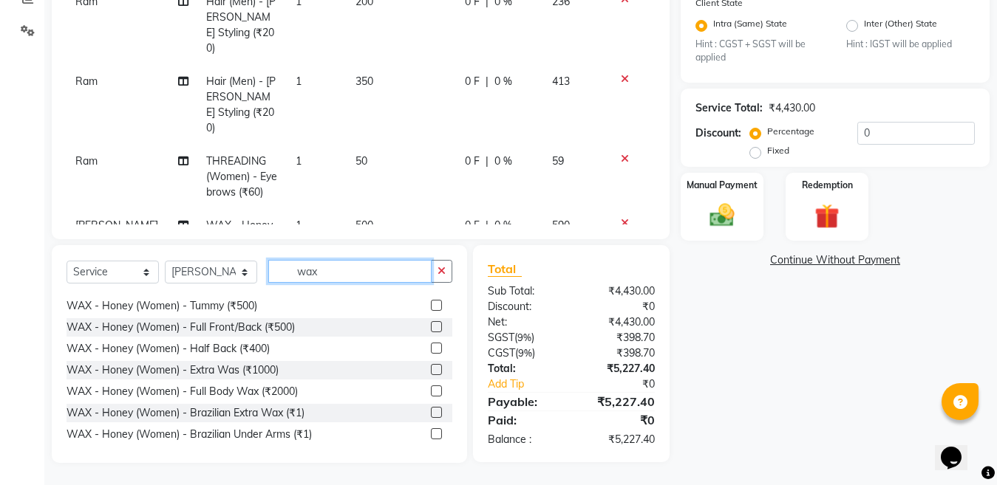
click at [361, 267] on input "wax" at bounding box center [349, 271] width 163 height 23
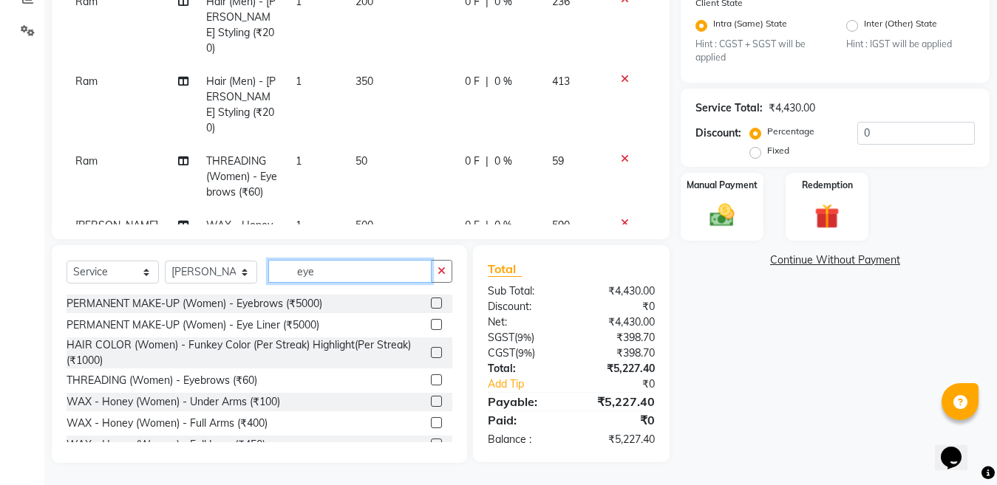
scroll to position [327, 0]
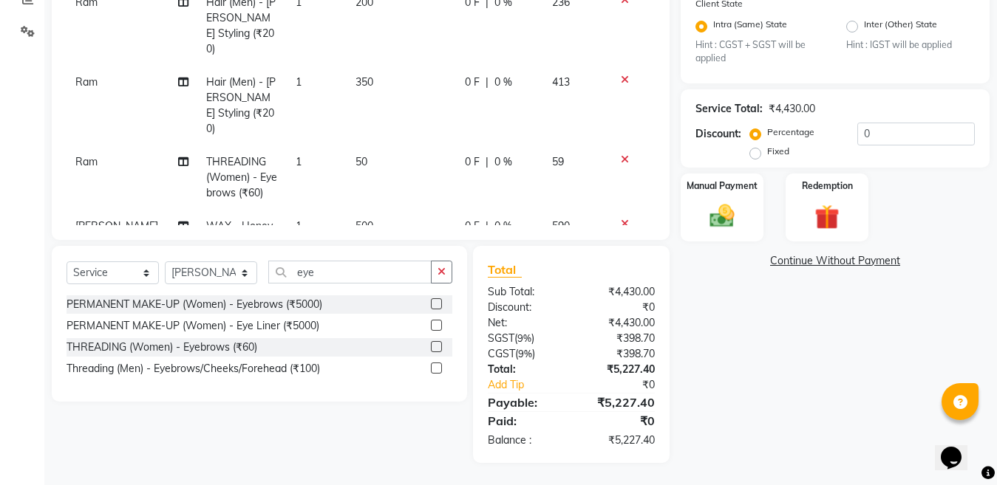
click at [432, 345] on label at bounding box center [436, 346] width 11 height 11
click at [432, 345] on input "checkbox" at bounding box center [436, 348] width 10 height 10
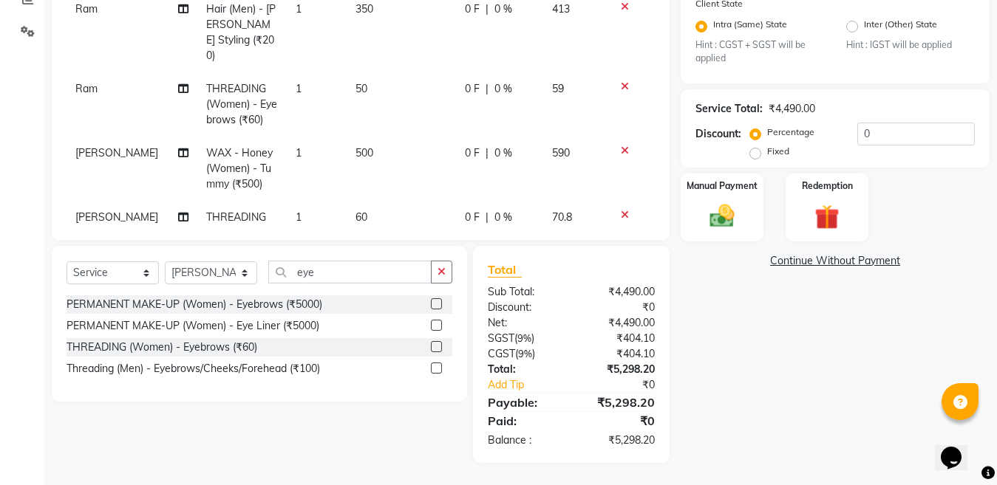
scroll to position [569, 0]
click at [312, 199] on td "1" at bounding box center [317, 231] width 60 height 64
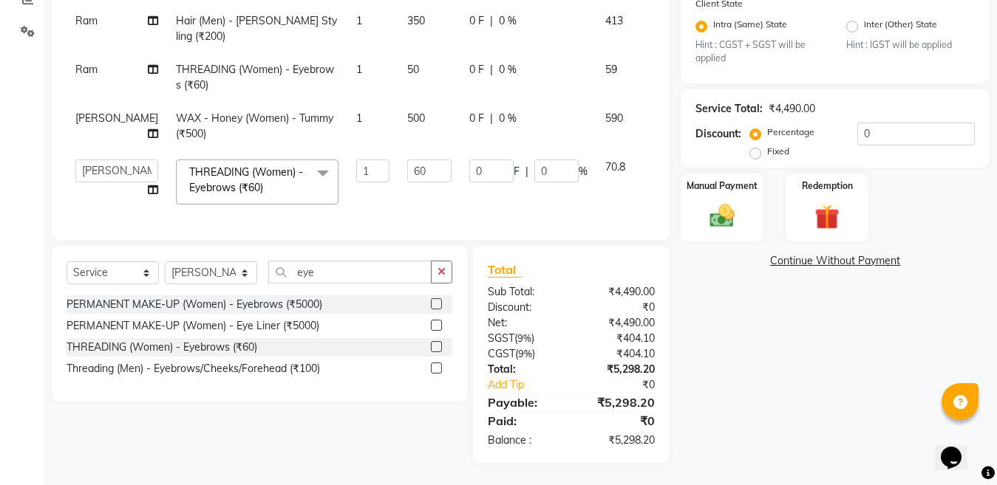
scroll to position [288, 0]
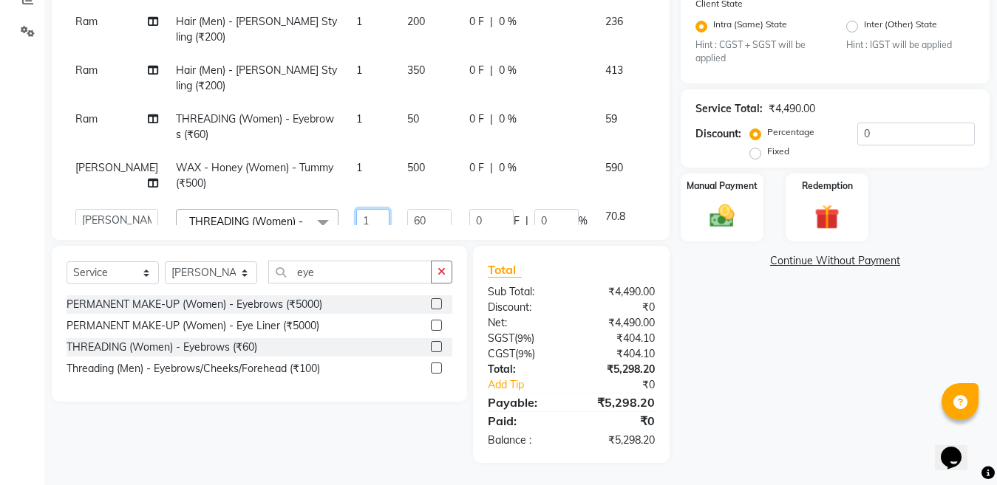
click at [356, 209] on input "1" at bounding box center [372, 220] width 33 height 23
click at [907, 131] on input "0" at bounding box center [915, 134] width 117 height 23
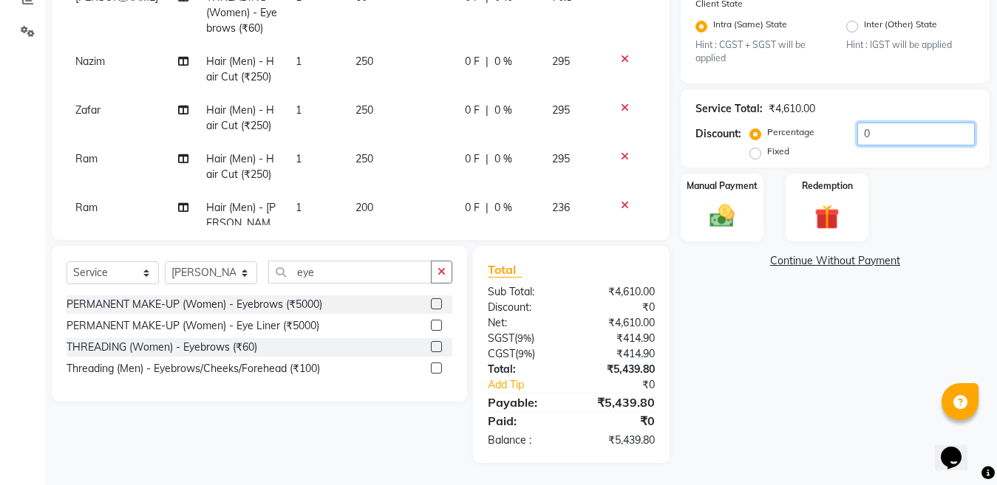
scroll to position [397, 0]
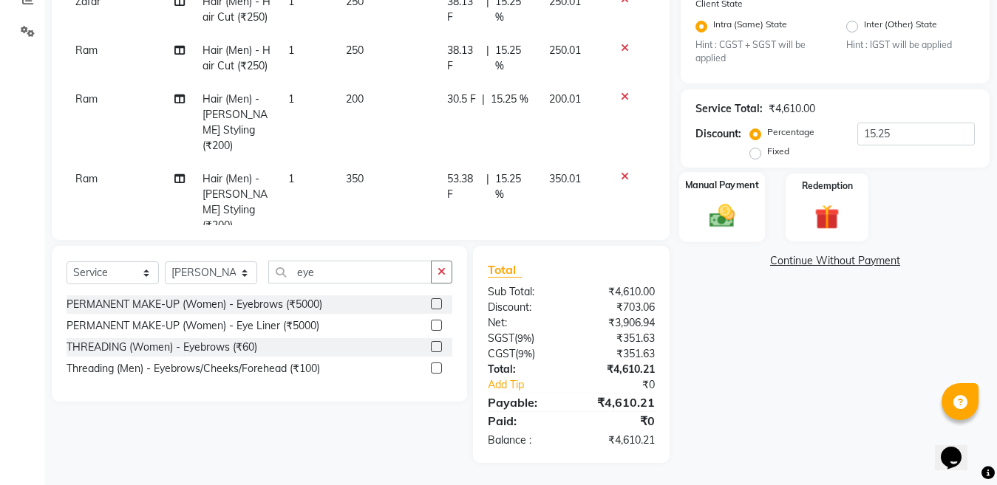
click at [728, 211] on img at bounding box center [721, 217] width 41 height 30
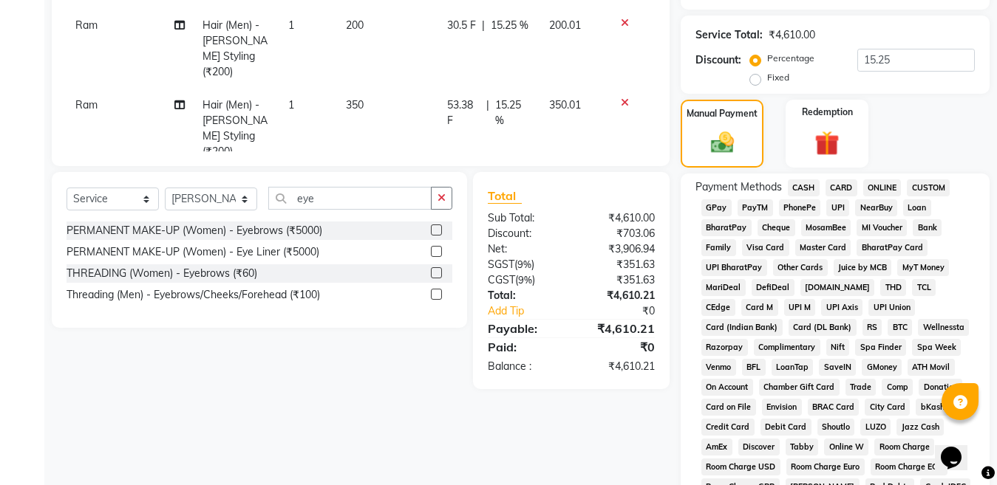
click at [881, 187] on span "ONLINE" at bounding box center [882, 188] width 38 height 17
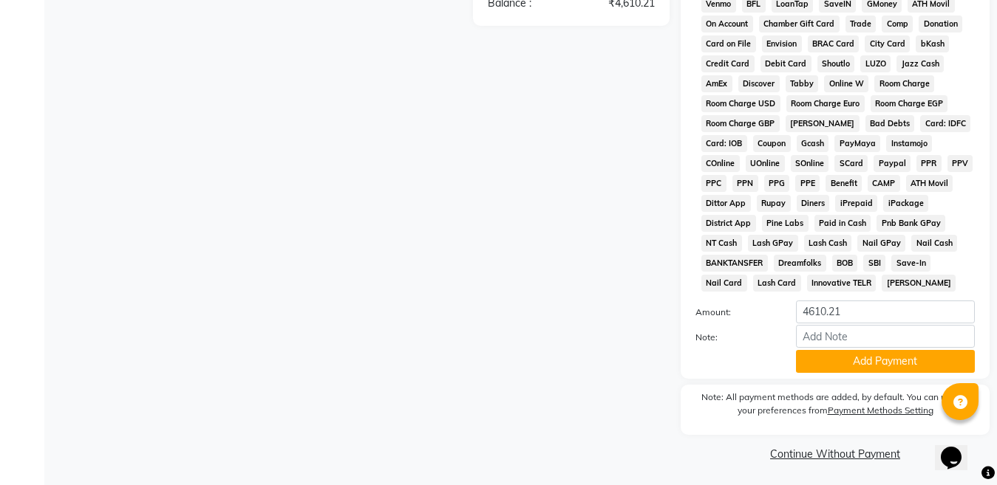
scroll to position [767, 0]
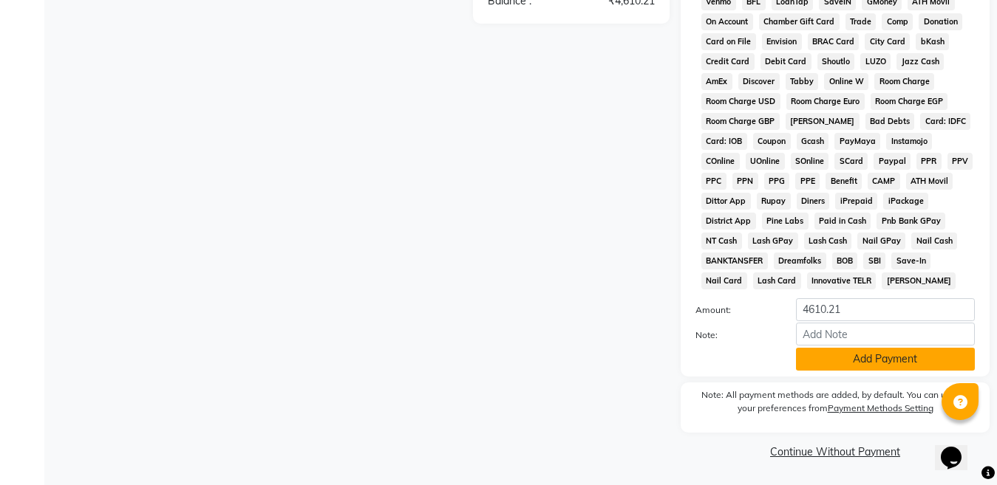
click at [886, 360] on button "Add Payment" at bounding box center [885, 359] width 179 height 23
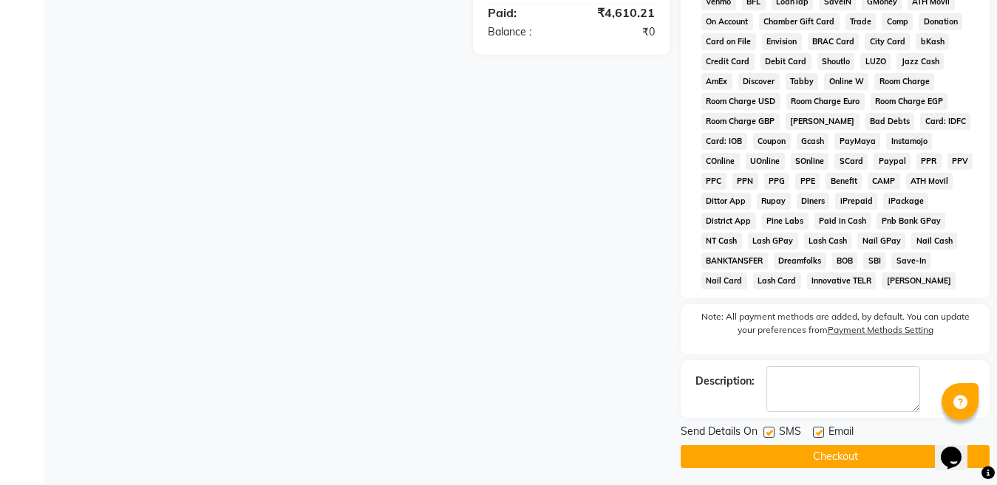
scroll to position [772, 0]
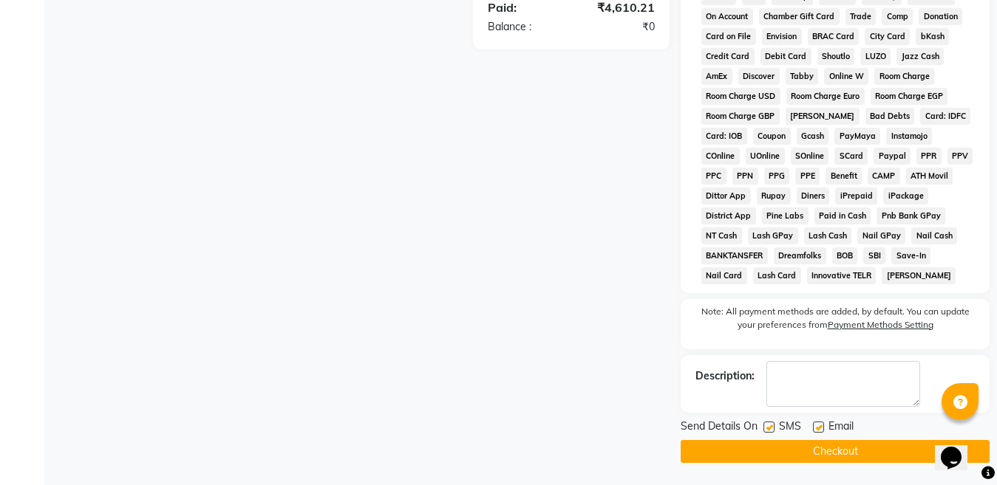
click at [821, 445] on button "Checkout" at bounding box center [834, 451] width 309 height 23
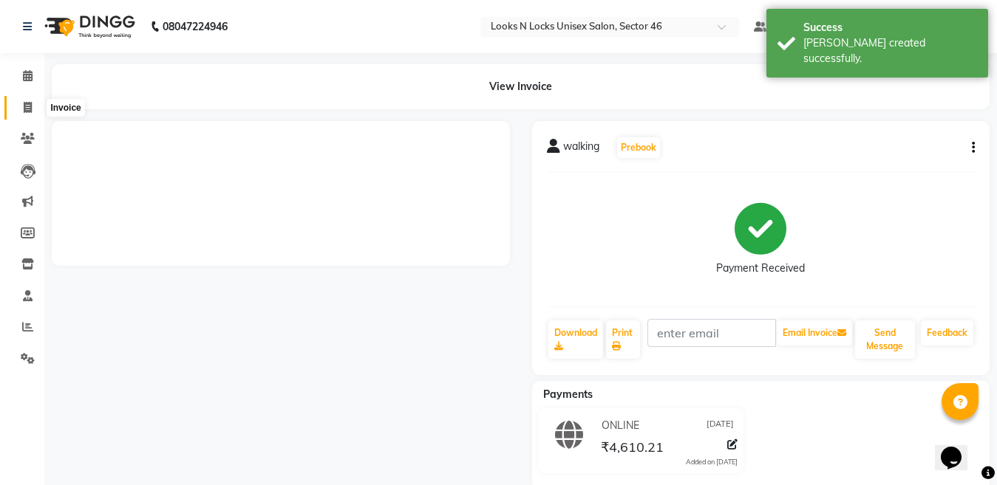
click at [30, 106] on icon at bounding box center [28, 107] width 8 height 11
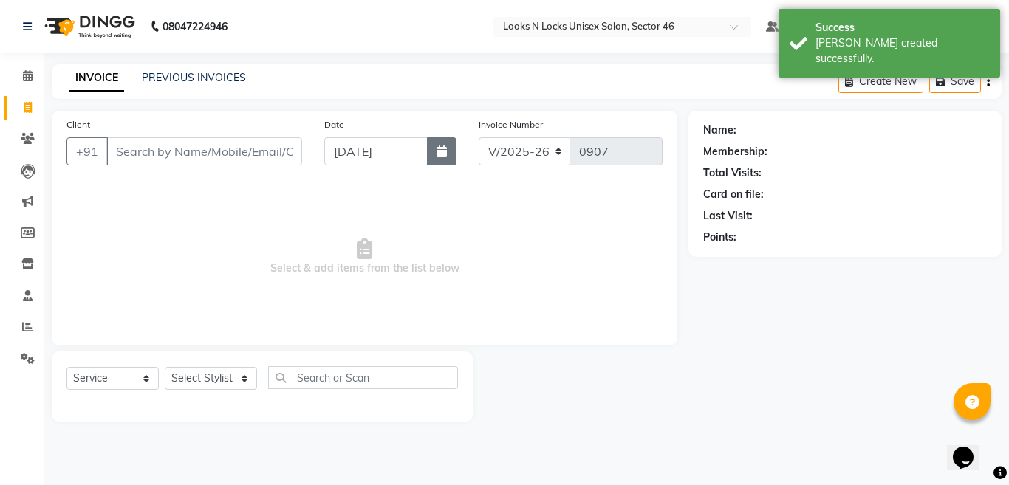
click at [437, 154] on icon "button" at bounding box center [442, 152] width 10 height 12
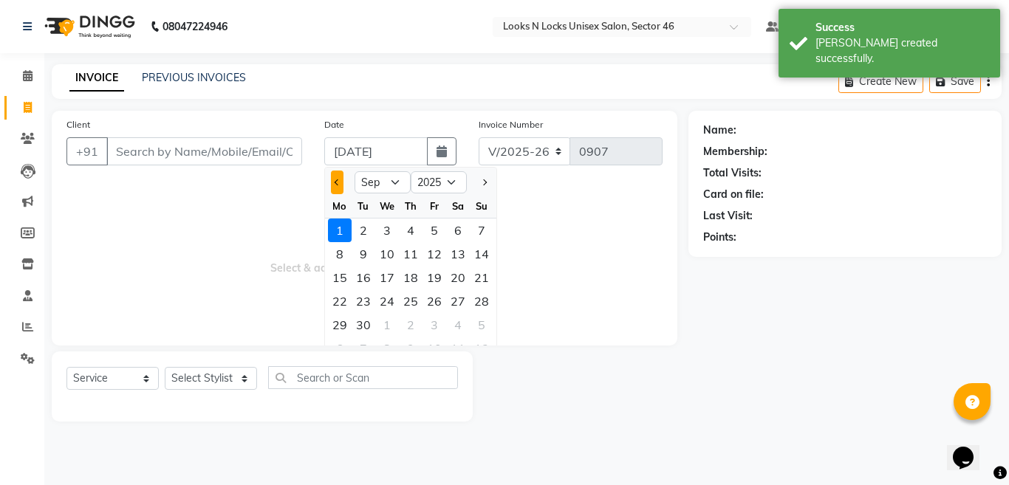
click at [340, 187] on button "Previous month" at bounding box center [337, 183] width 13 height 24
click at [480, 327] on div "31" at bounding box center [482, 325] width 24 height 24
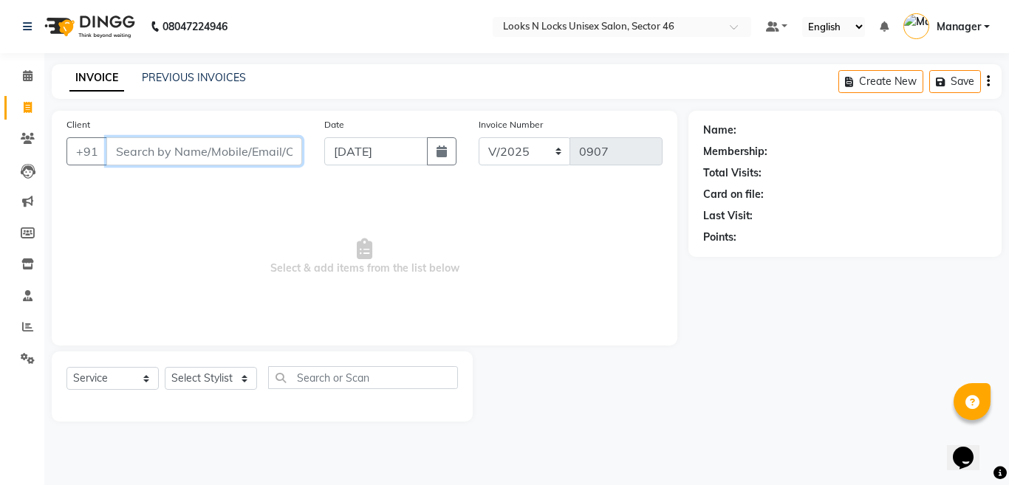
click at [251, 163] on input "Client" at bounding box center [204, 151] width 196 height 28
click at [276, 151] on span "Add Client" at bounding box center [264, 151] width 58 height 15
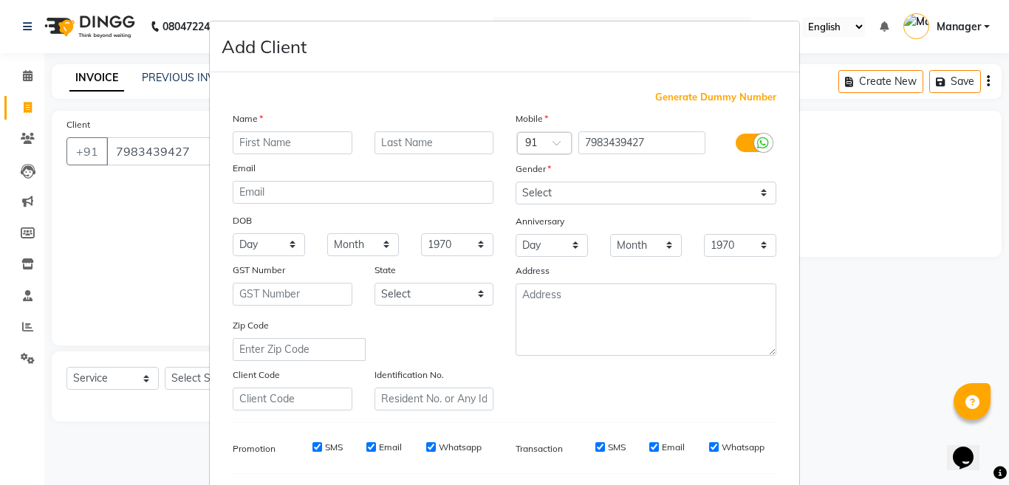
click at [259, 139] on input "text" at bounding box center [293, 143] width 120 height 23
click at [549, 194] on select "Select [DEMOGRAPHIC_DATA] [DEMOGRAPHIC_DATA] Other Prefer Not To Say" at bounding box center [646, 193] width 261 height 23
click at [516, 182] on select "Select [DEMOGRAPHIC_DATA] [DEMOGRAPHIC_DATA] Other Prefer Not To Say" at bounding box center [646, 193] width 261 height 23
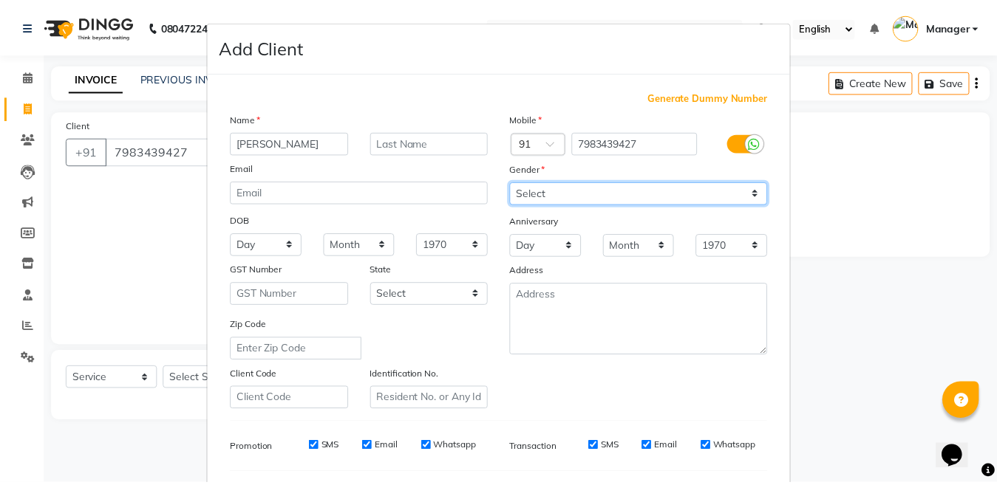
scroll to position [197, 0]
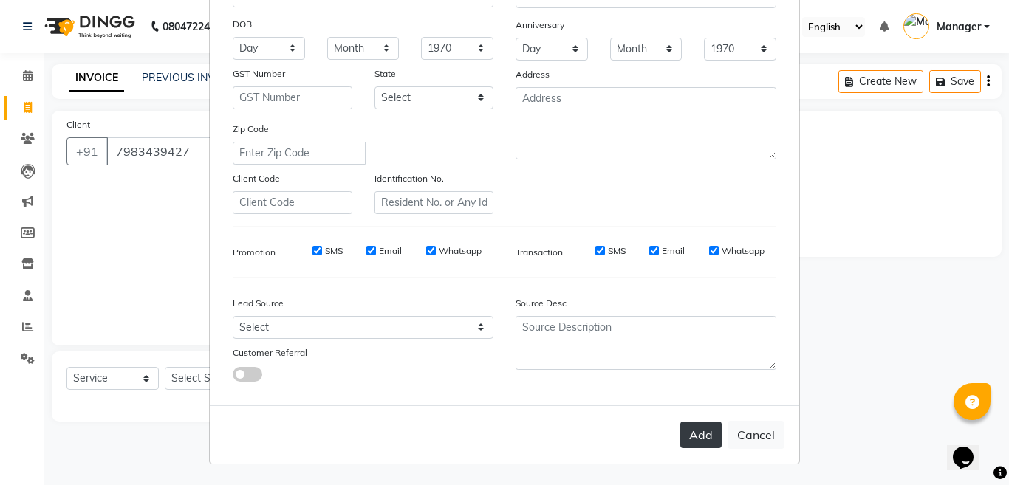
click at [695, 437] on button "Add" at bounding box center [700, 435] width 41 height 27
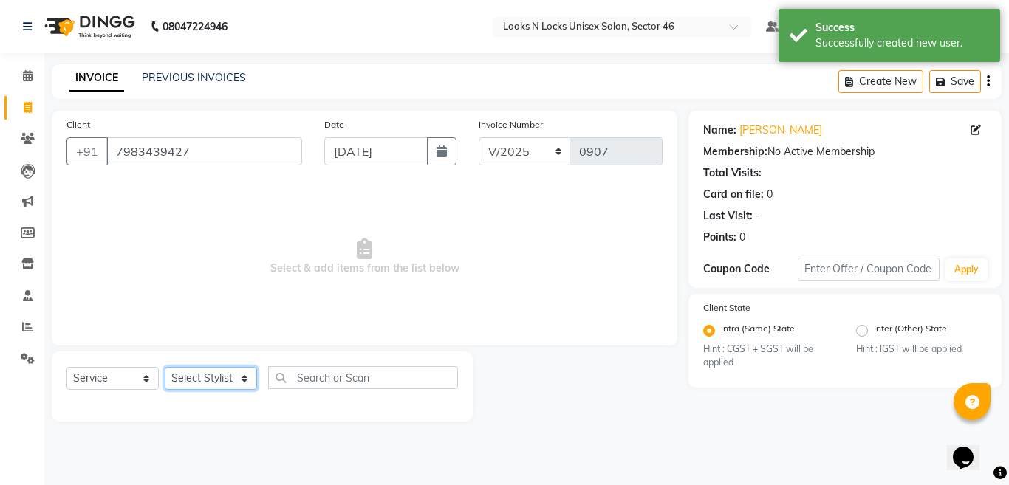
drag, startPoint x: 195, startPoint y: 378, endPoint x: 196, endPoint y: 368, distance: 9.6
click at [195, 378] on select "Select Stylist [PERSON_NAME] Aalam Sheikh [PERSON_NAME] [PERSON_NAME] [PERSON_N…" at bounding box center [211, 378] width 92 height 23
click at [165, 367] on select "Select Stylist [PERSON_NAME] Aalam Sheikh [PERSON_NAME] [PERSON_NAME] [PERSON_N…" at bounding box center [211, 378] width 92 height 23
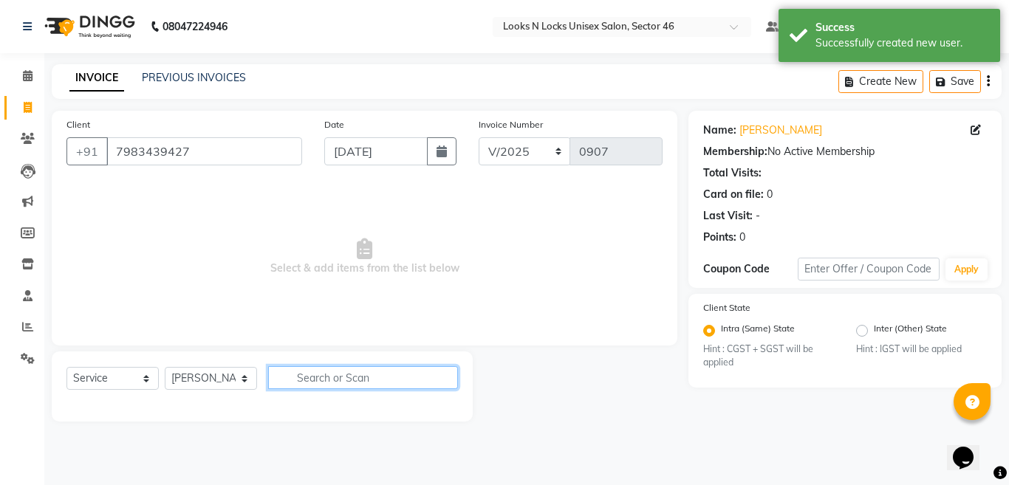
click at [373, 378] on input "text" at bounding box center [363, 377] width 190 height 23
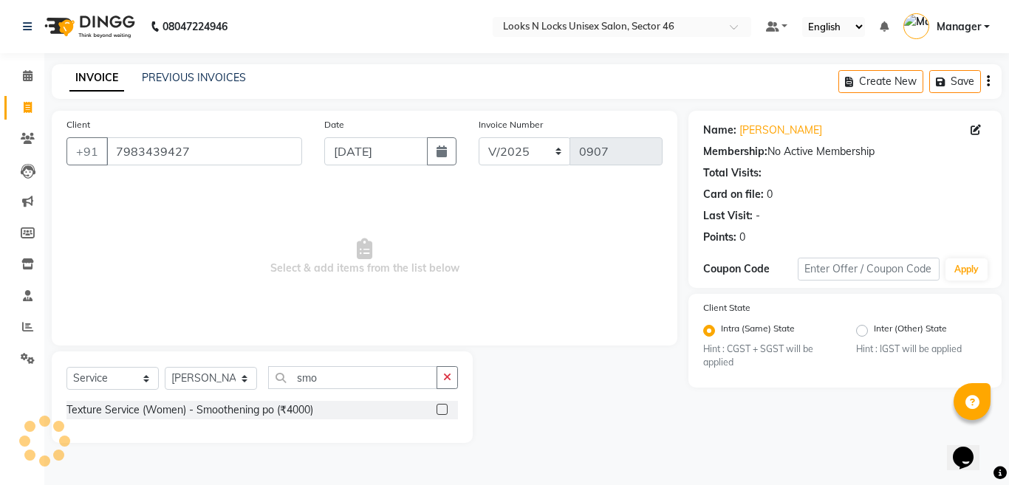
click at [440, 414] on label at bounding box center [442, 409] width 11 height 11
click at [440, 414] on input "checkbox" at bounding box center [442, 411] width 10 height 10
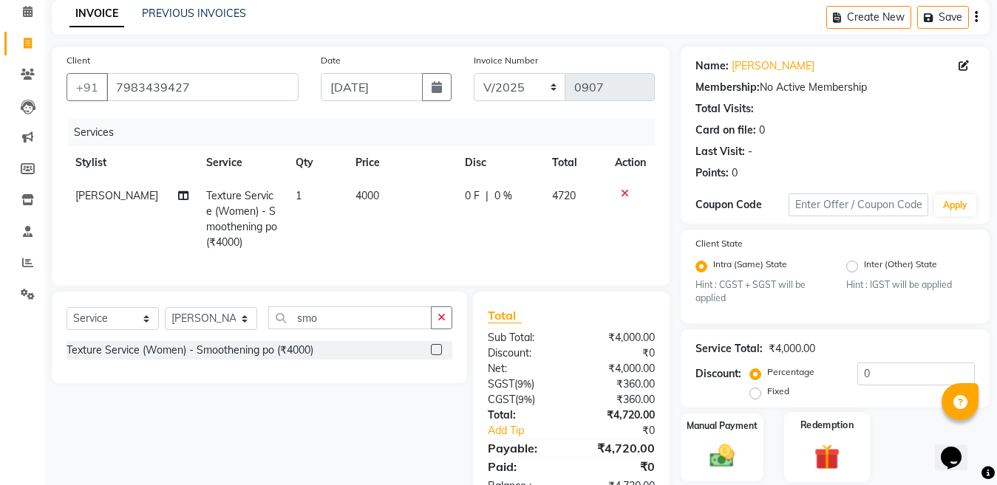
scroll to position [123, 0]
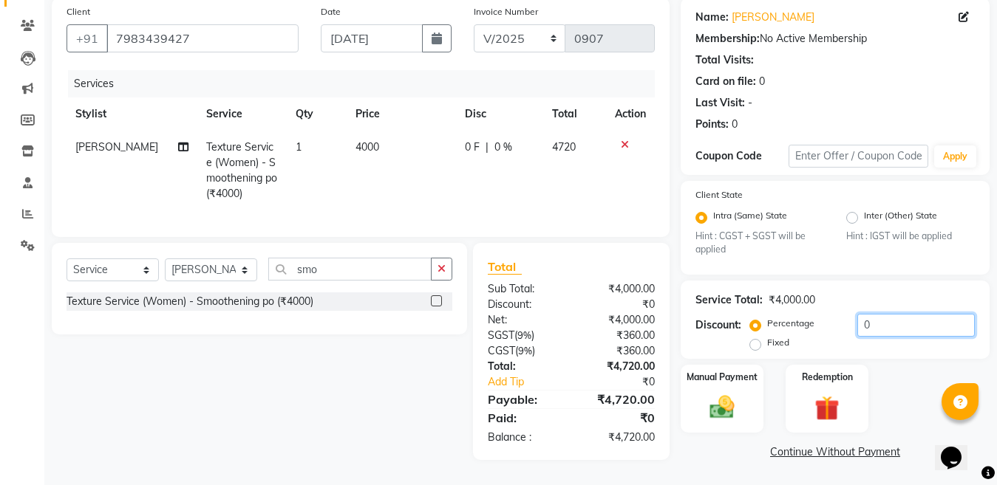
click at [898, 314] on input "0" at bounding box center [915, 325] width 117 height 23
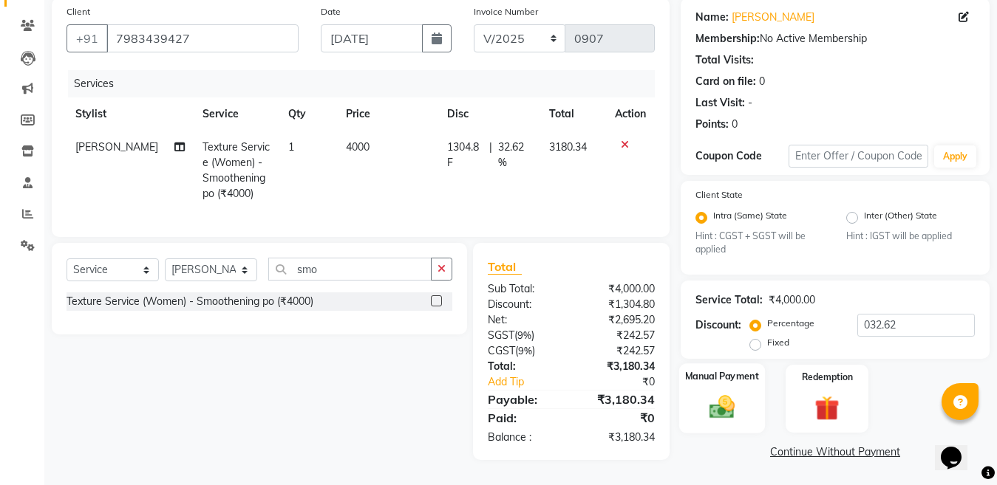
click at [712, 405] on img at bounding box center [721, 408] width 41 height 30
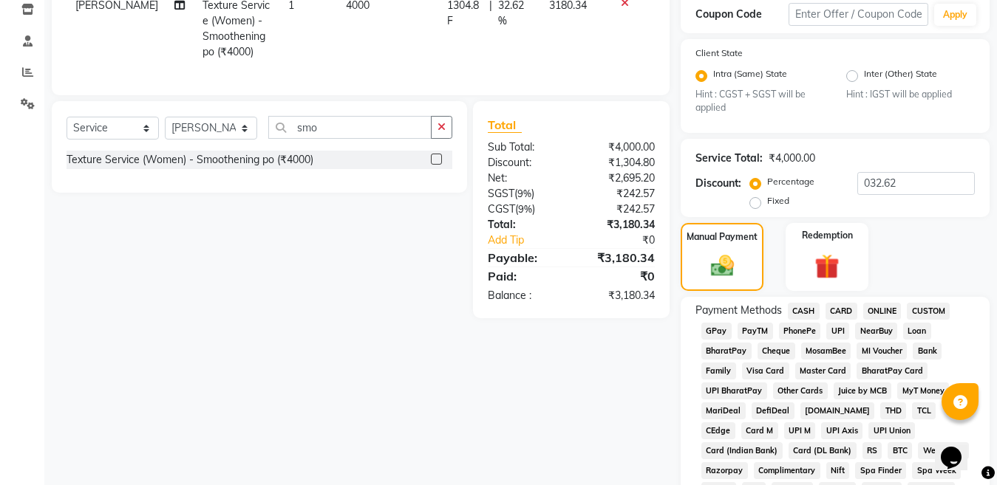
scroll to position [270, 0]
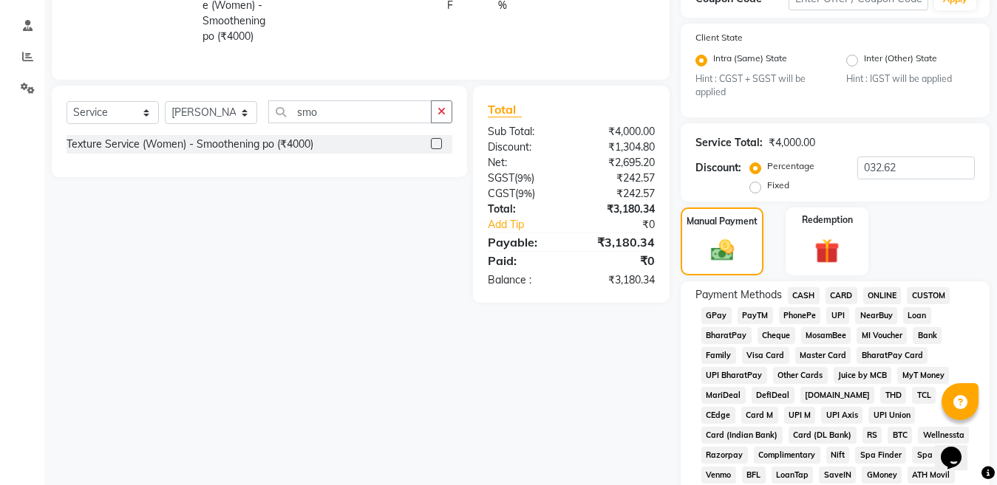
click at [881, 290] on span "ONLINE" at bounding box center [882, 295] width 38 height 17
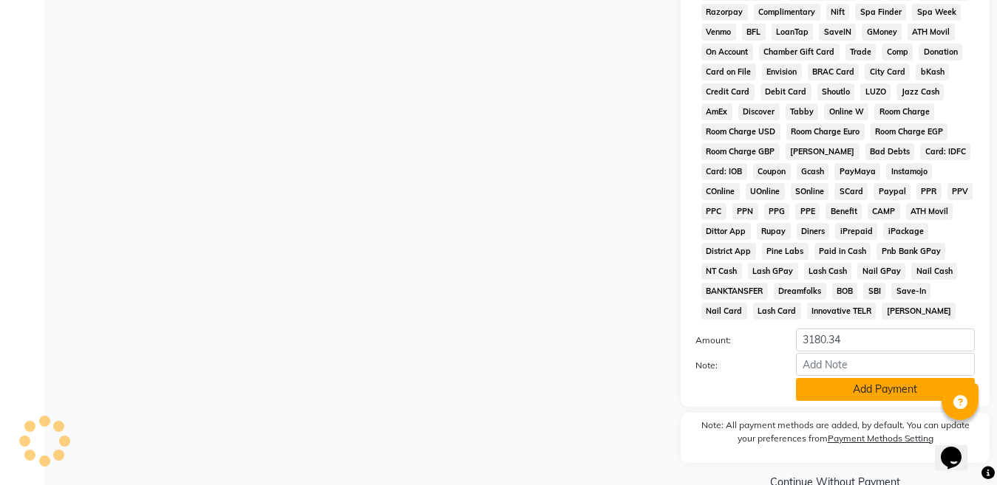
click at [902, 397] on button "Add Payment" at bounding box center [885, 389] width 179 height 23
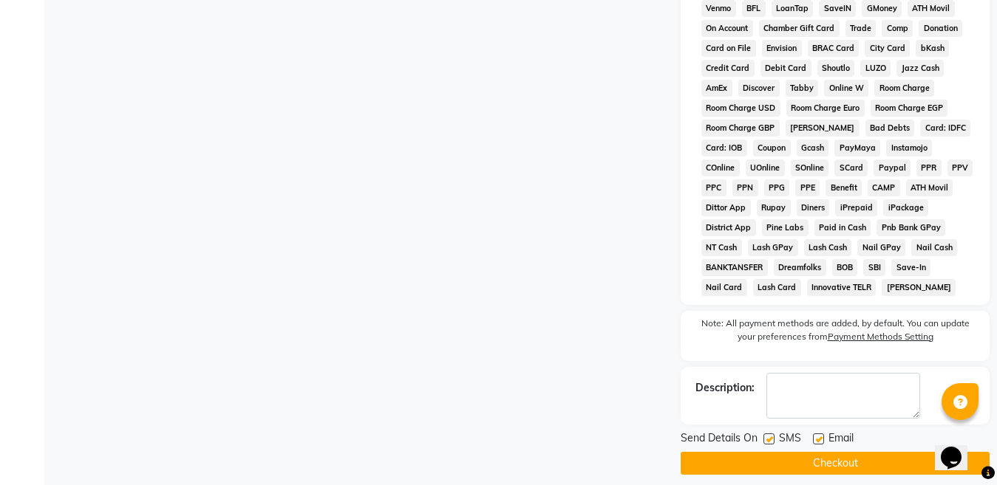
scroll to position [749, 0]
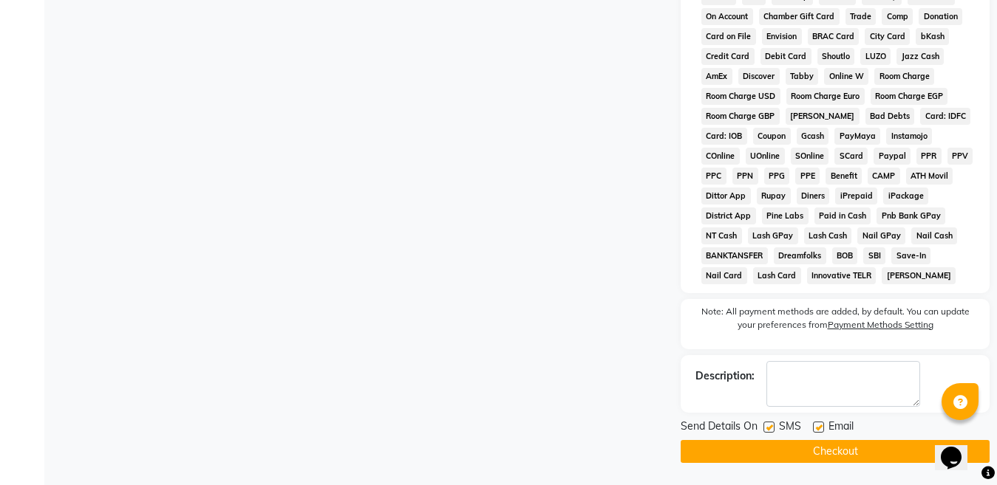
click at [859, 454] on button "Checkout" at bounding box center [834, 451] width 309 height 23
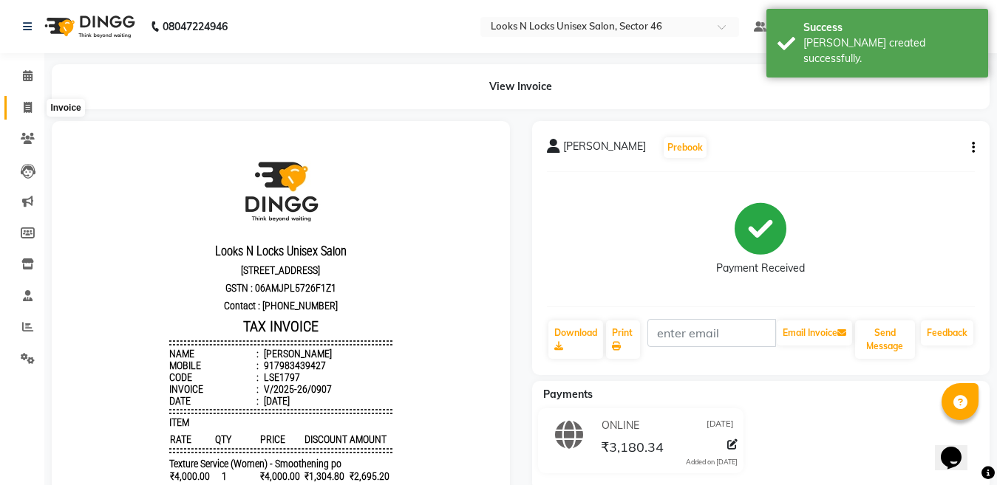
click at [26, 109] on icon at bounding box center [28, 107] width 8 height 11
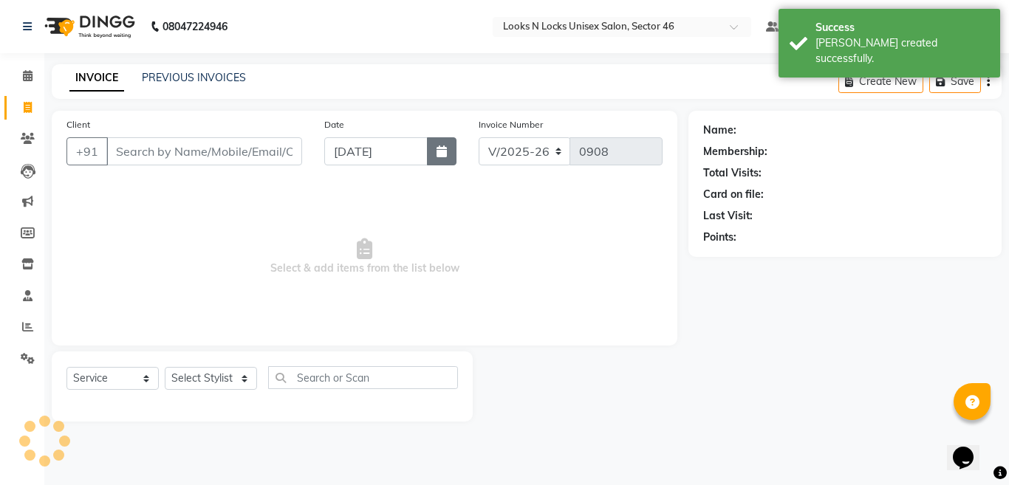
click at [444, 149] on icon "button" at bounding box center [442, 152] width 10 height 12
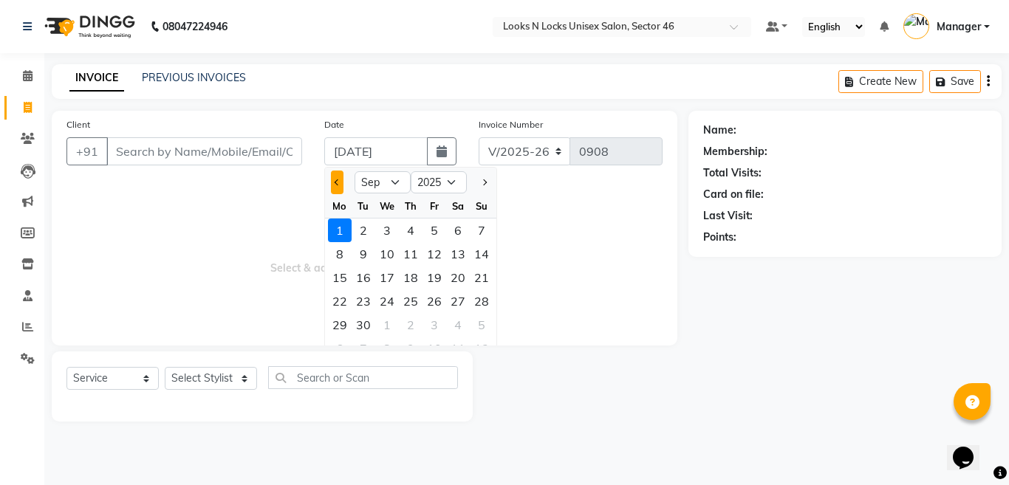
click at [342, 181] on button "Previous month" at bounding box center [337, 183] width 13 height 24
click at [481, 324] on div "31" at bounding box center [482, 325] width 24 height 24
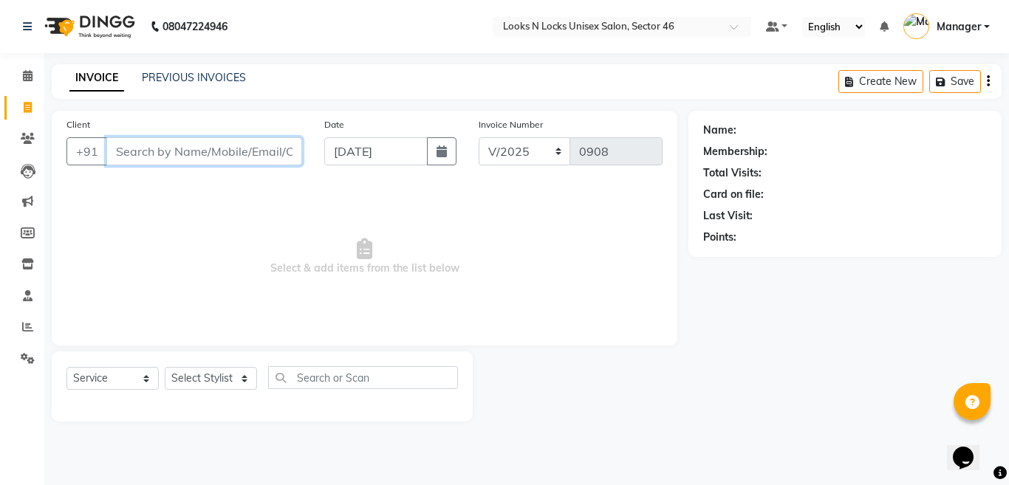
click at [227, 140] on input "Client" at bounding box center [204, 151] width 196 height 28
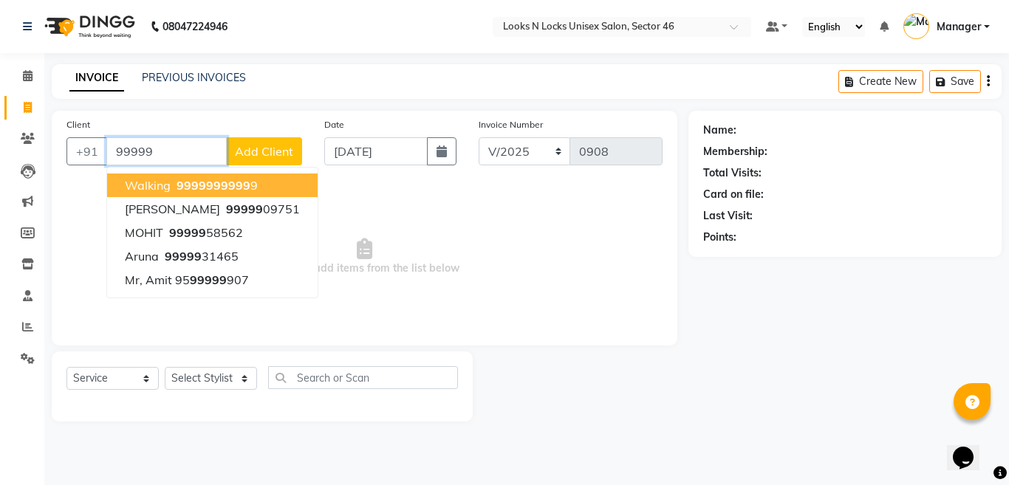
click at [210, 190] on span "99999" at bounding box center [195, 185] width 37 height 15
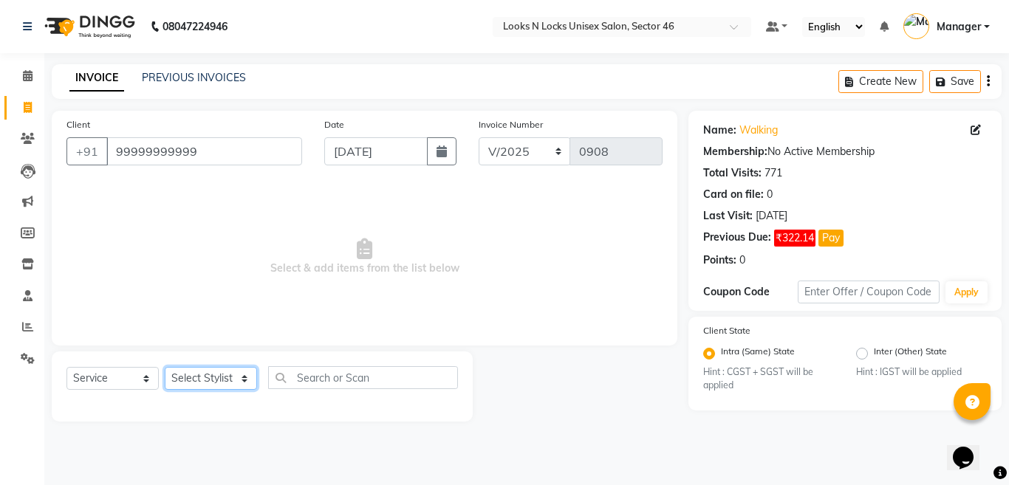
click at [199, 383] on select "Select Stylist [PERSON_NAME] Aalam Sheikh [PERSON_NAME] [PERSON_NAME] [PERSON_N…" at bounding box center [211, 378] width 92 height 23
click at [165, 367] on select "Select Stylist [PERSON_NAME] Aalam Sheikh [PERSON_NAME] [PERSON_NAME] [PERSON_N…" at bounding box center [211, 378] width 92 height 23
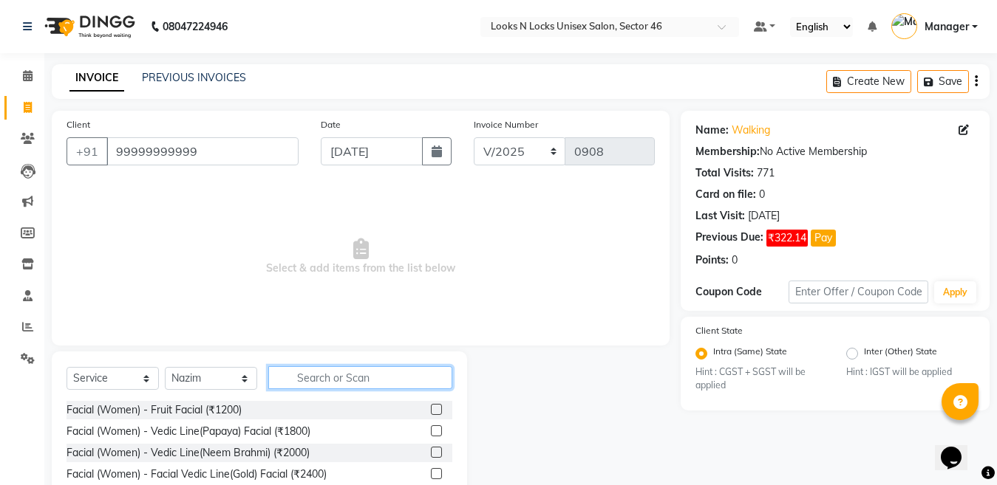
click at [338, 380] on input "text" at bounding box center [360, 377] width 184 height 23
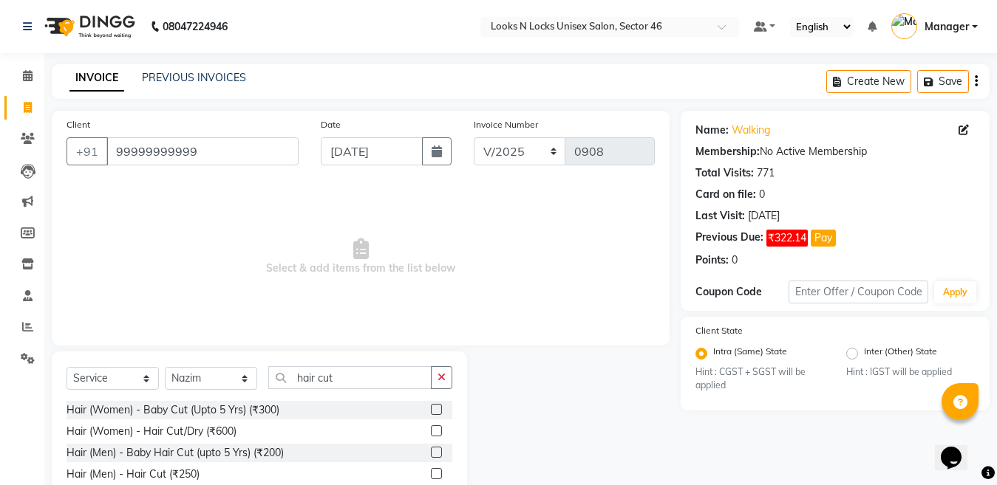
click at [436, 470] on label at bounding box center [436, 473] width 11 height 11
click at [436, 470] on input "checkbox" at bounding box center [436, 475] width 10 height 10
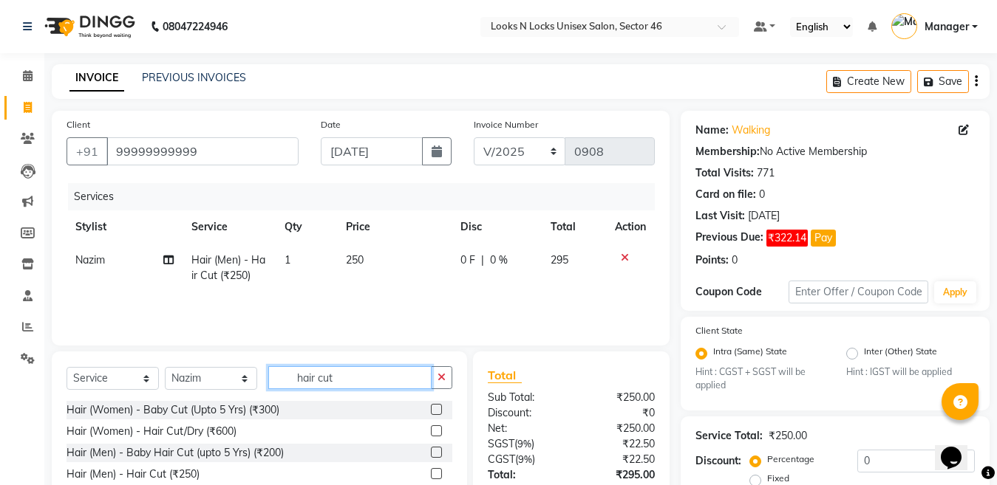
click at [394, 378] on input "hair cut" at bounding box center [349, 377] width 163 height 23
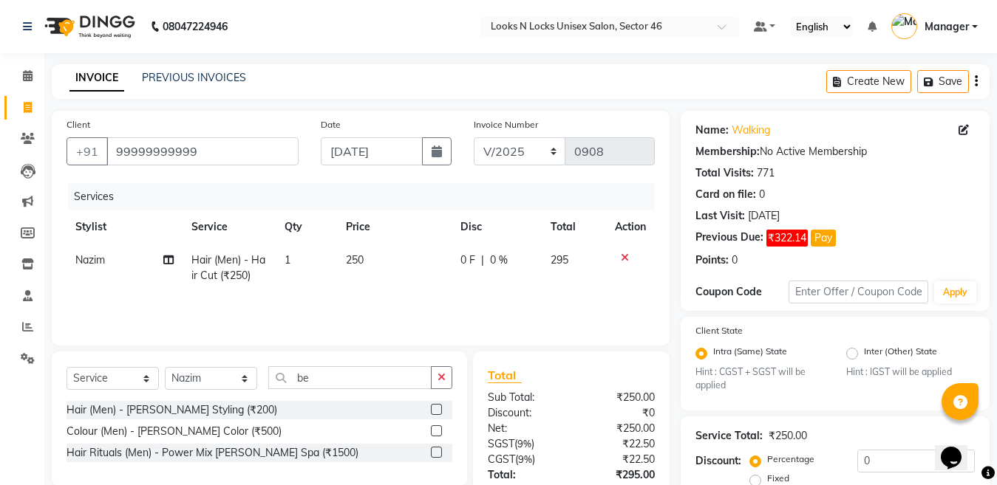
click at [434, 409] on label at bounding box center [436, 409] width 11 height 11
click at [434, 409] on input "checkbox" at bounding box center [436, 411] width 10 height 10
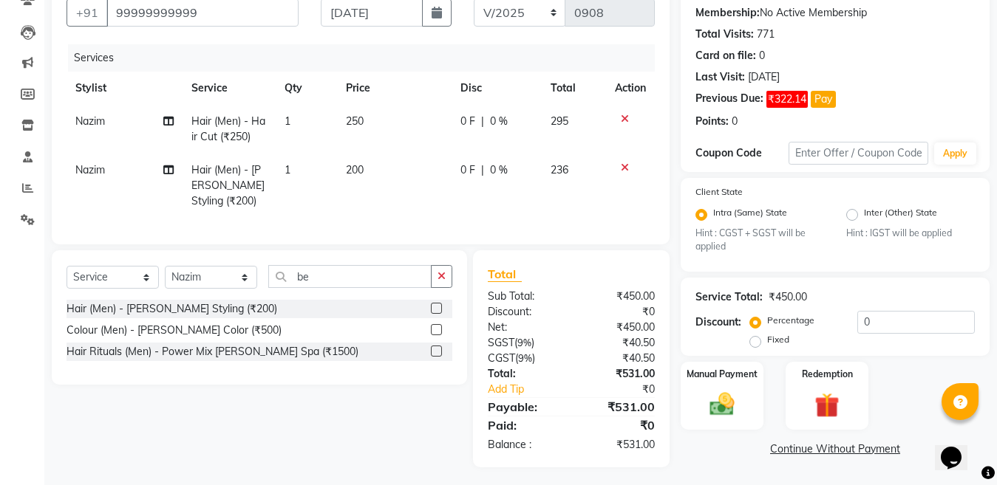
scroll to position [148, 0]
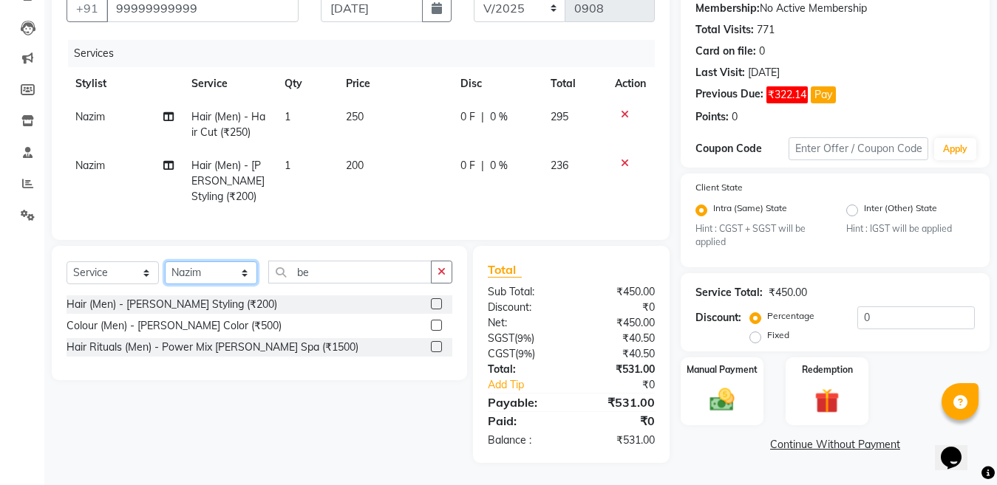
click at [199, 280] on select "Select Stylist [PERSON_NAME] Aalam Sheikh [PERSON_NAME] [PERSON_NAME] [PERSON_N…" at bounding box center [211, 273] width 92 height 23
click at [165, 270] on select "Select Stylist [PERSON_NAME] Aalam Sheikh [PERSON_NAME] [PERSON_NAME] [PERSON_N…" at bounding box center [211, 273] width 92 height 23
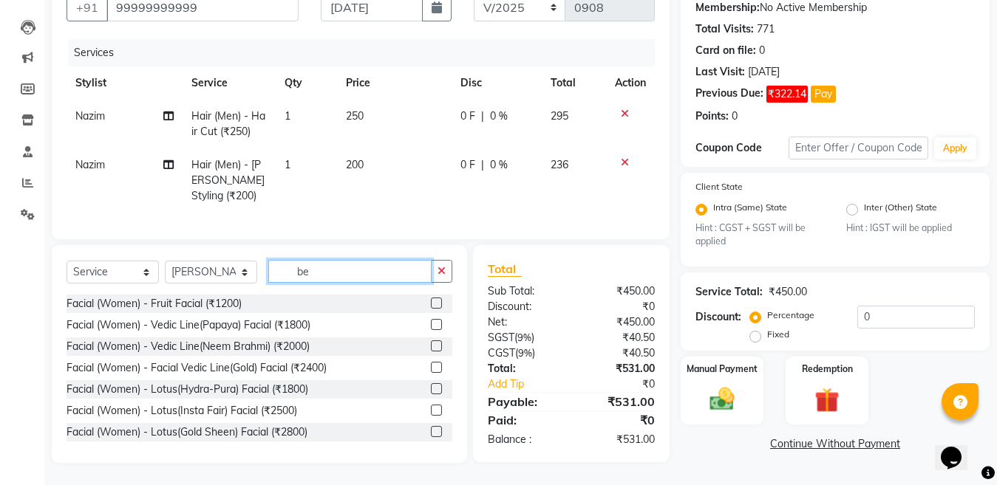
click at [348, 270] on input "be" at bounding box center [349, 271] width 163 height 23
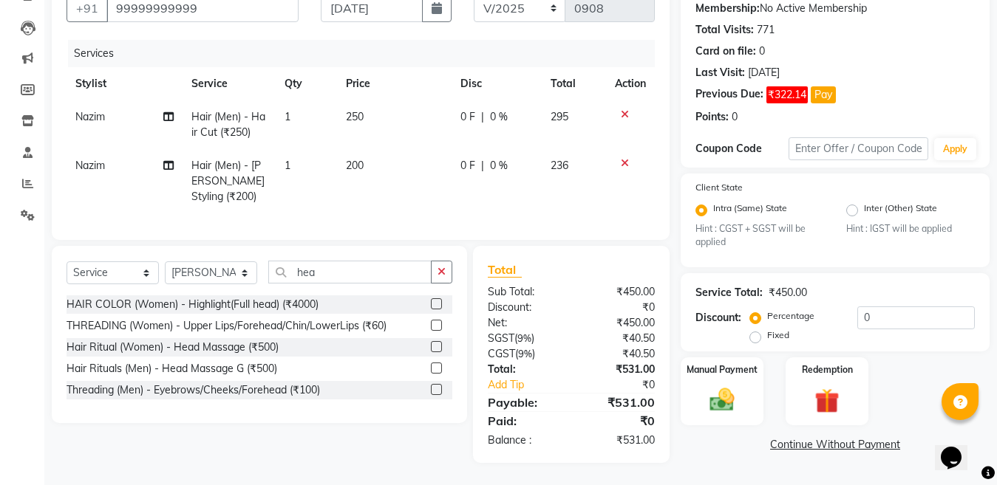
click at [436, 374] on label at bounding box center [436, 368] width 11 height 11
click at [436, 374] on input "checkbox" at bounding box center [436, 369] width 10 height 10
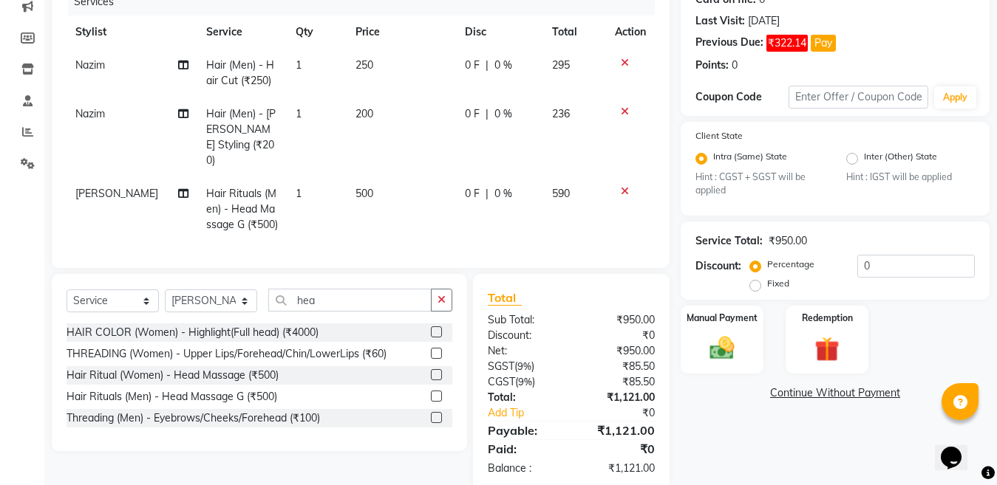
scroll to position [220, 0]
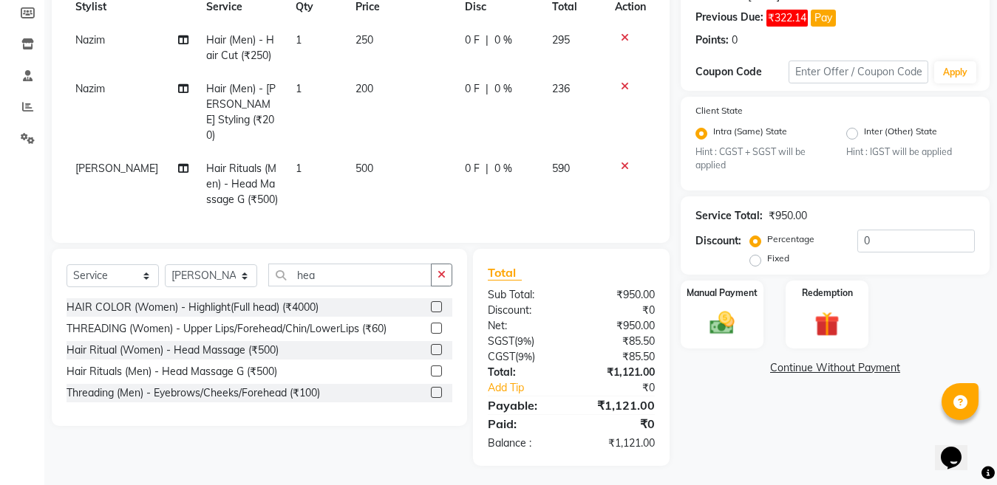
click at [401, 167] on td "500" at bounding box center [400, 184] width 109 height 64
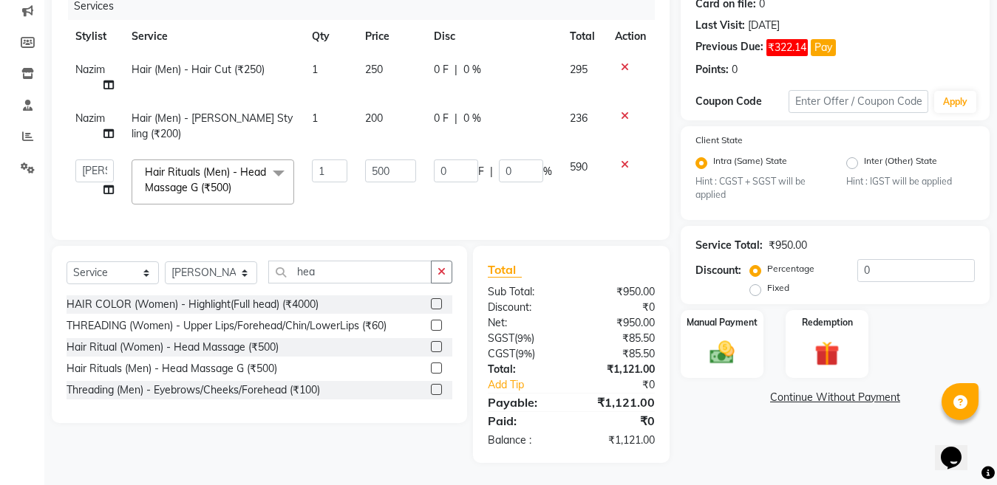
scroll to position [203, 0]
click at [403, 160] on input "500" at bounding box center [390, 171] width 51 height 23
click at [886, 259] on input "0" at bounding box center [915, 270] width 117 height 23
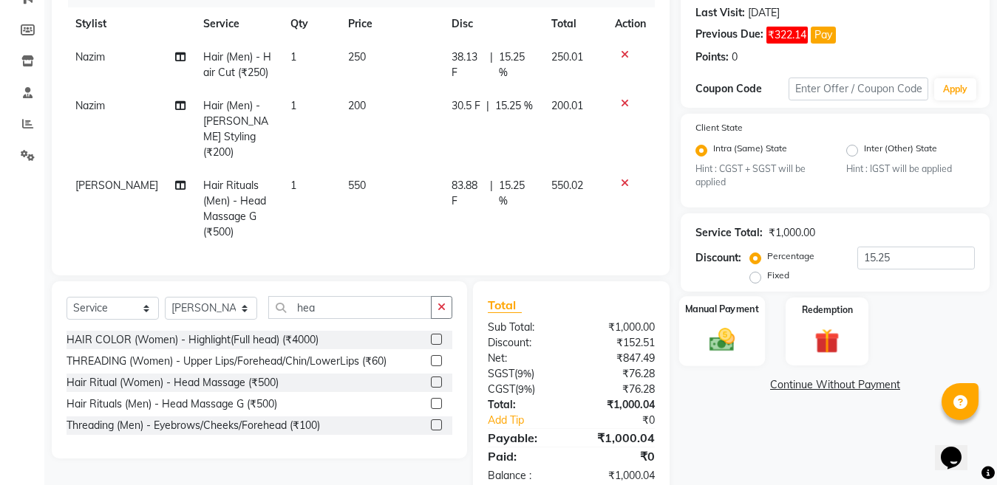
click at [714, 341] on img at bounding box center [721, 341] width 41 height 30
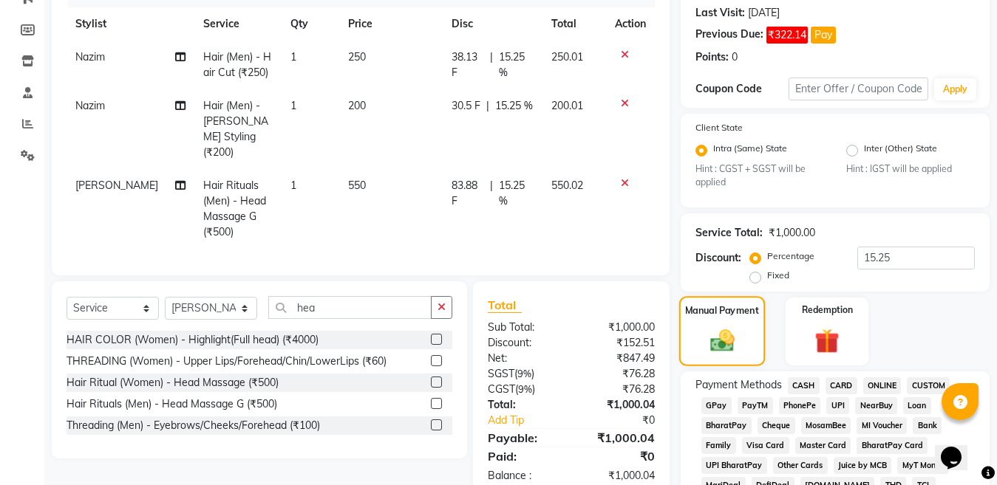
scroll to position [368, 0]
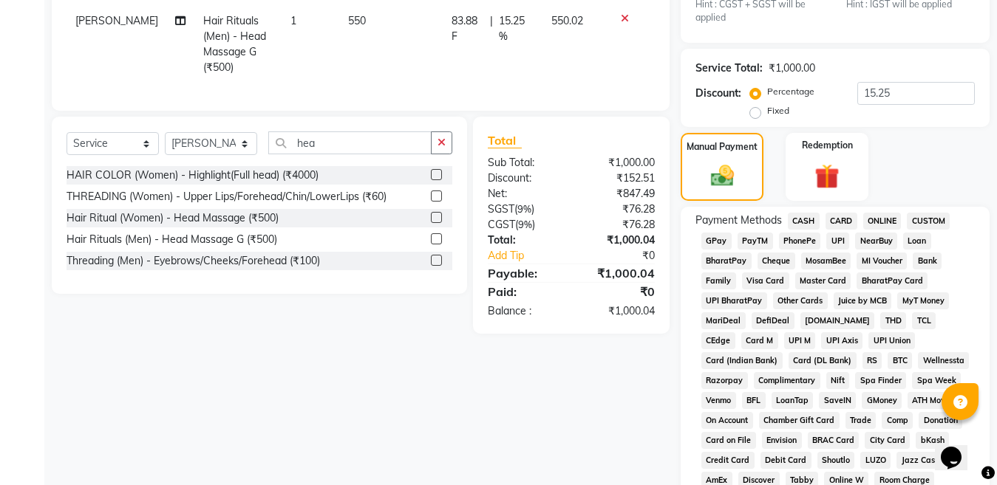
click at [878, 222] on span "ONLINE" at bounding box center [882, 221] width 38 height 17
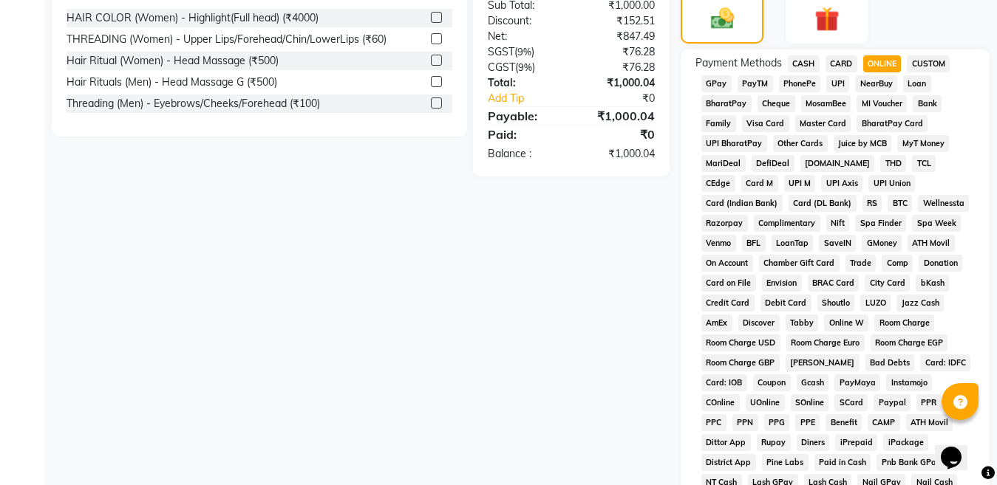
scroll to position [663, 0]
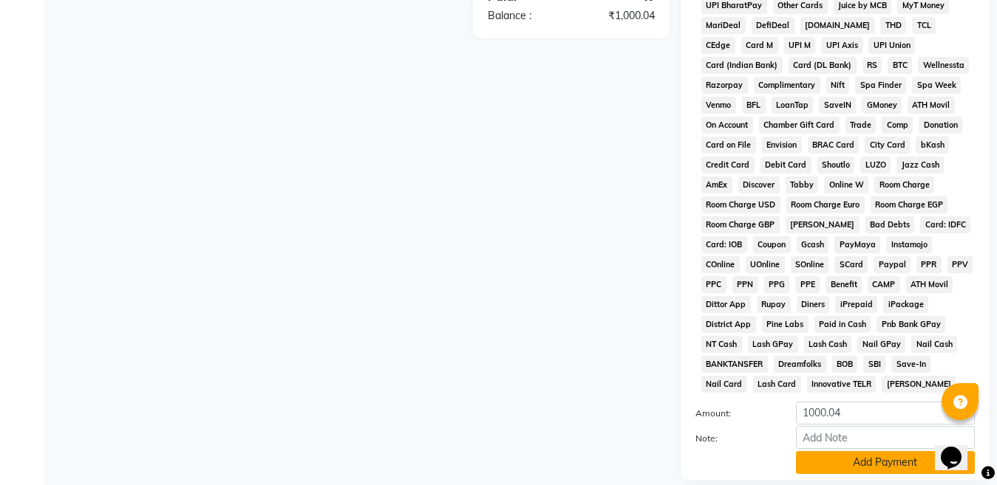
click at [856, 469] on button "Add Payment" at bounding box center [885, 462] width 179 height 23
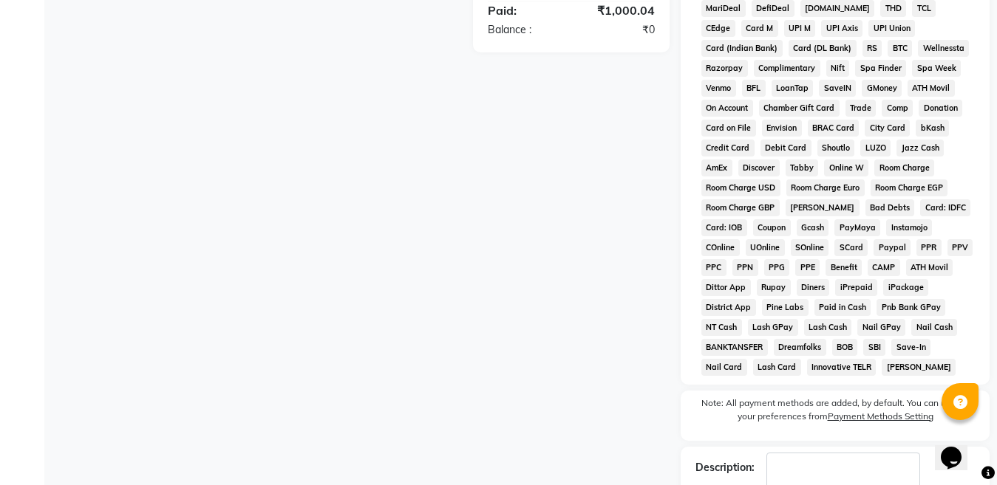
scroll to position [772, 0]
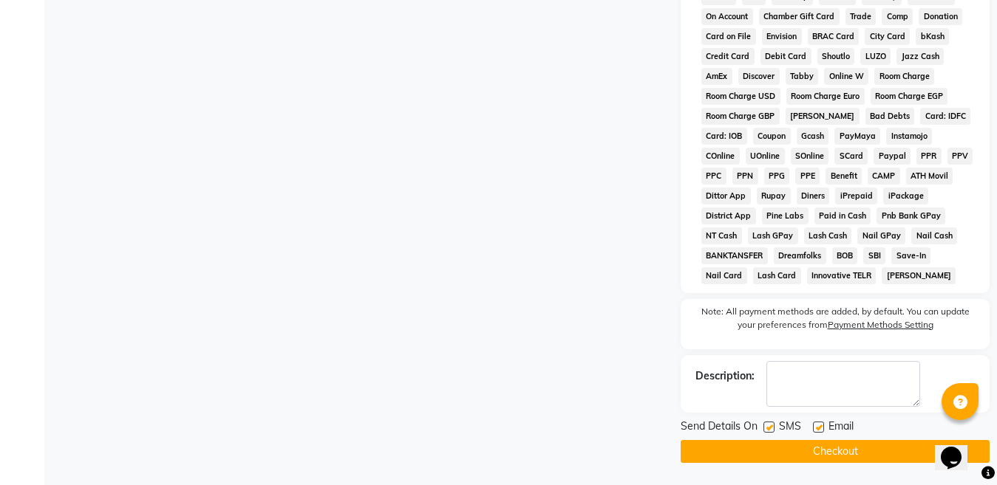
click at [858, 454] on button "Checkout" at bounding box center [834, 451] width 309 height 23
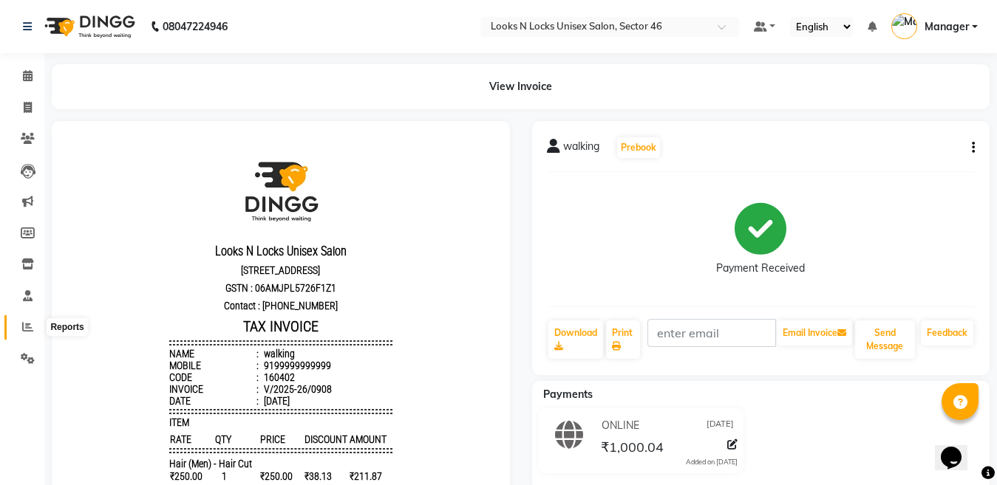
click at [24, 324] on icon at bounding box center [27, 326] width 11 height 11
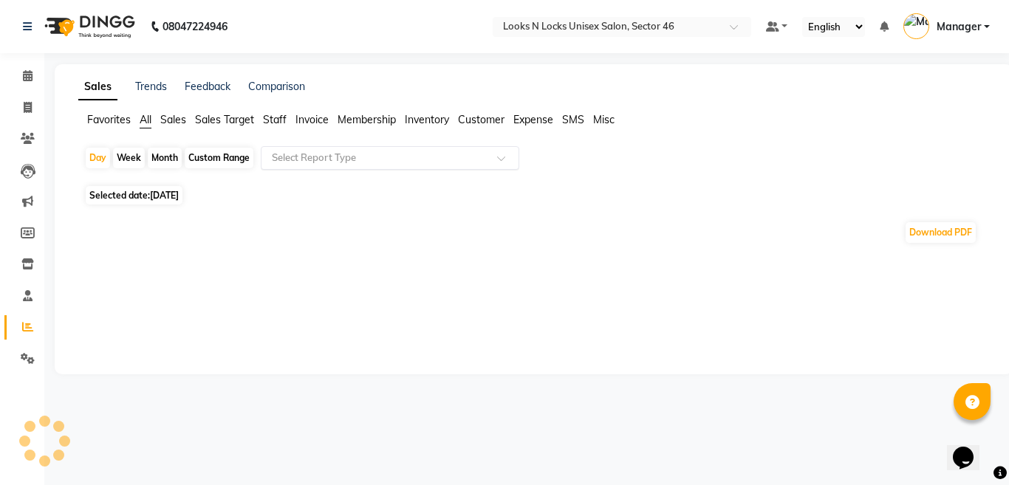
click at [504, 157] on span at bounding box center [506, 162] width 18 height 15
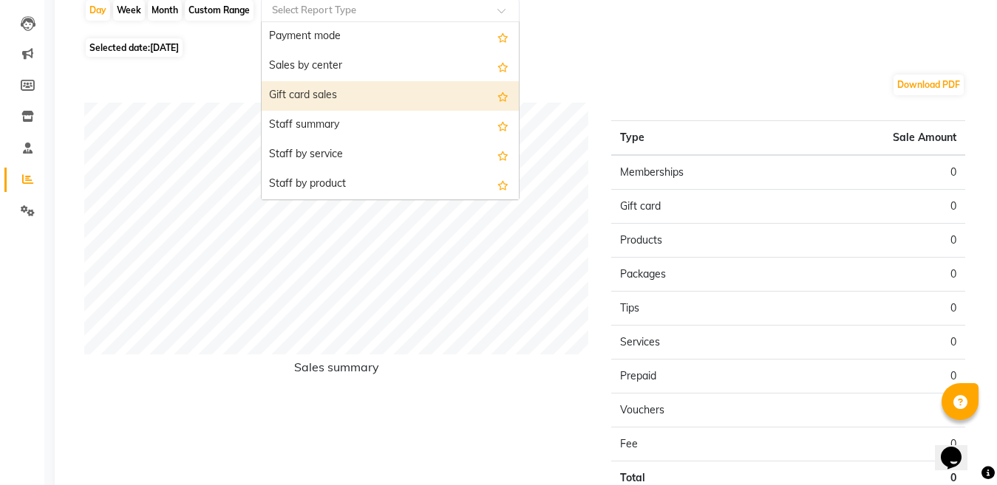
scroll to position [192, 0]
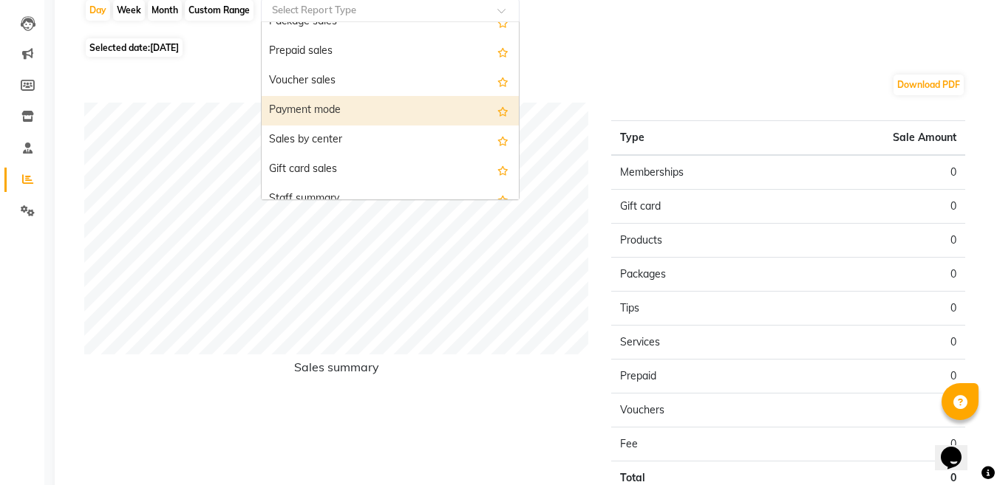
click at [454, 113] on div "Payment mode" at bounding box center [390, 111] width 257 height 30
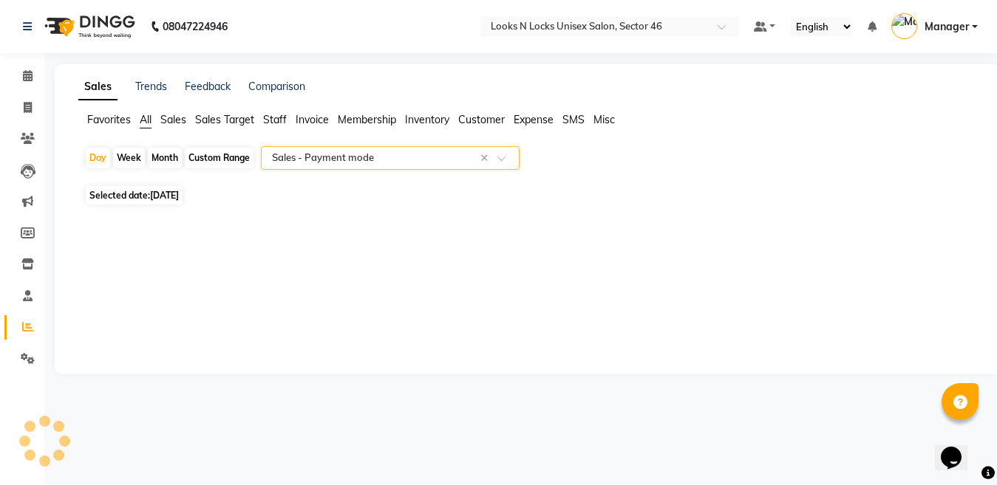
scroll to position [0, 0]
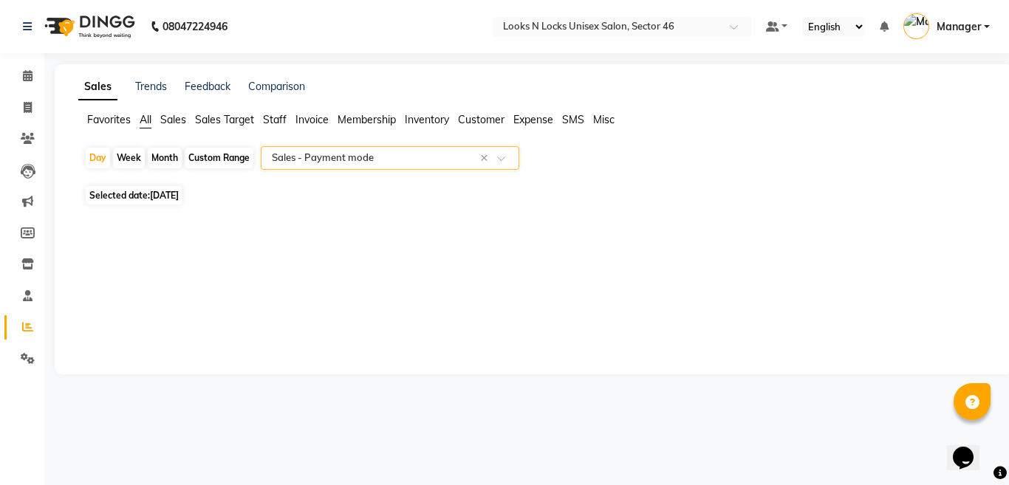
click at [160, 157] on div "Month" at bounding box center [165, 158] width 34 height 21
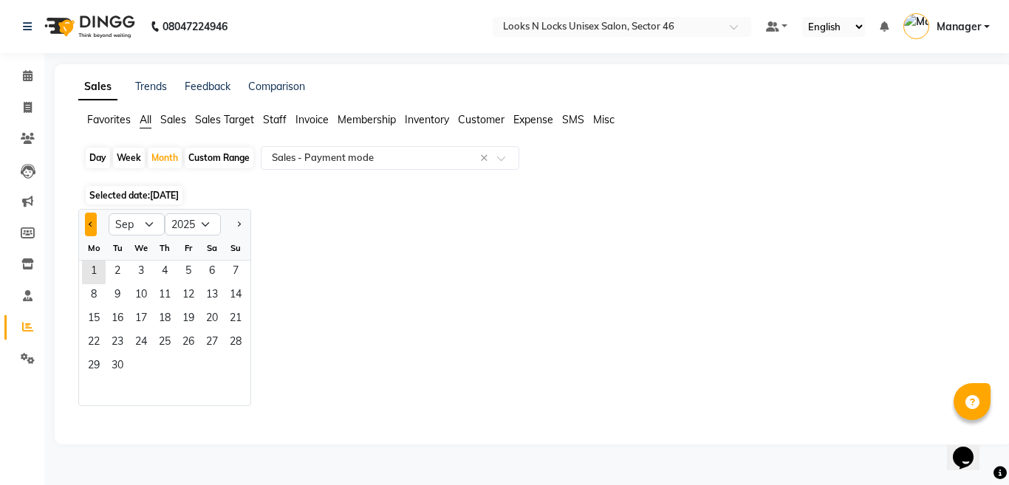
click at [91, 223] on span "Previous month" at bounding box center [91, 223] width 5 height 5
click at [235, 362] on span "31" at bounding box center [236, 367] width 24 height 24
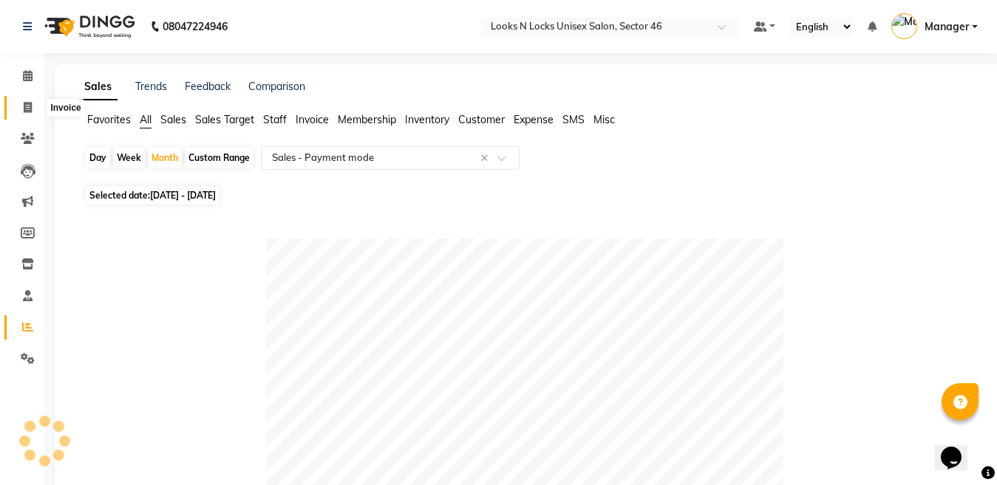
click at [27, 107] on icon at bounding box center [28, 107] width 8 height 11
